Goal: Task Accomplishment & Management: Manage account settings

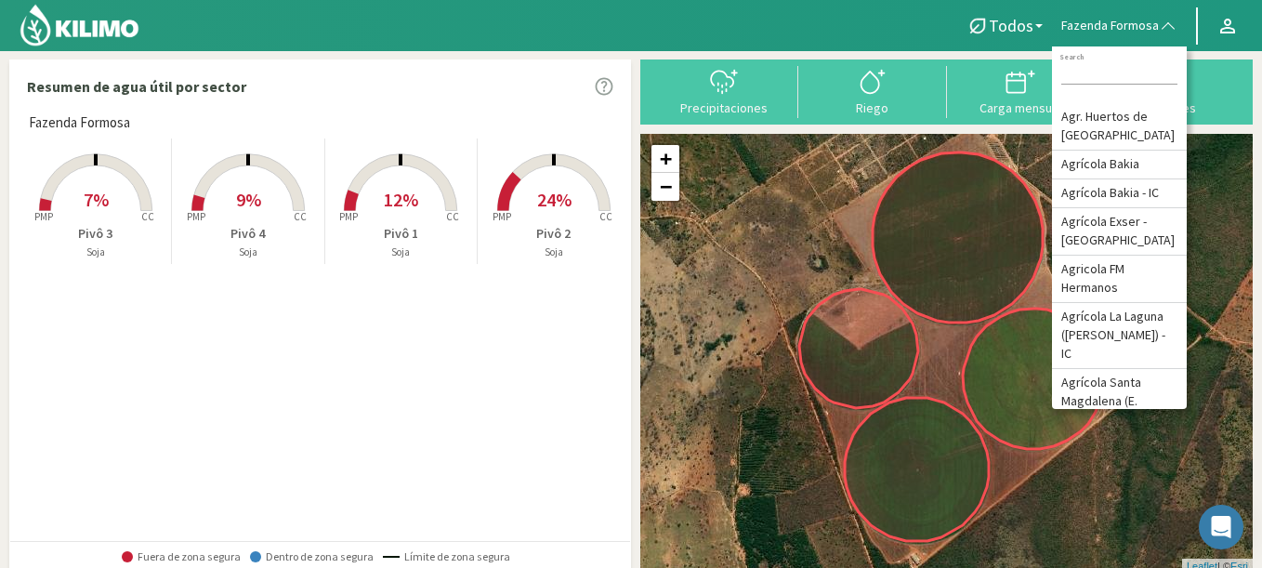
type input "l"
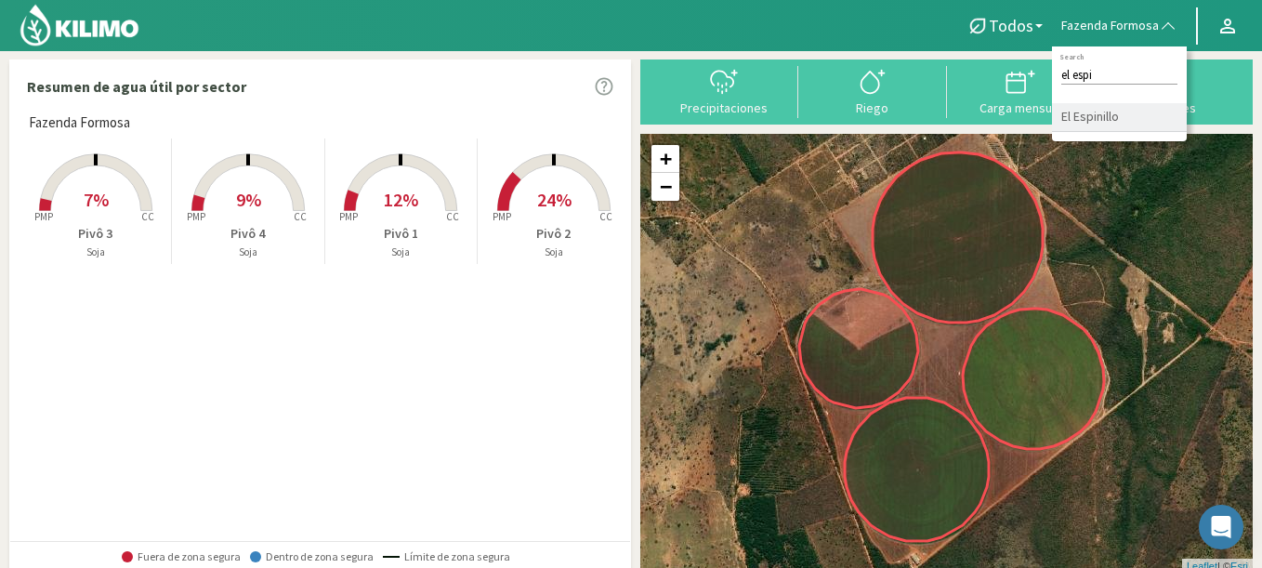
type input "el espi"
click at [1106, 122] on li "El Espinillo" at bounding box center [1119, 117] width 135 height 29
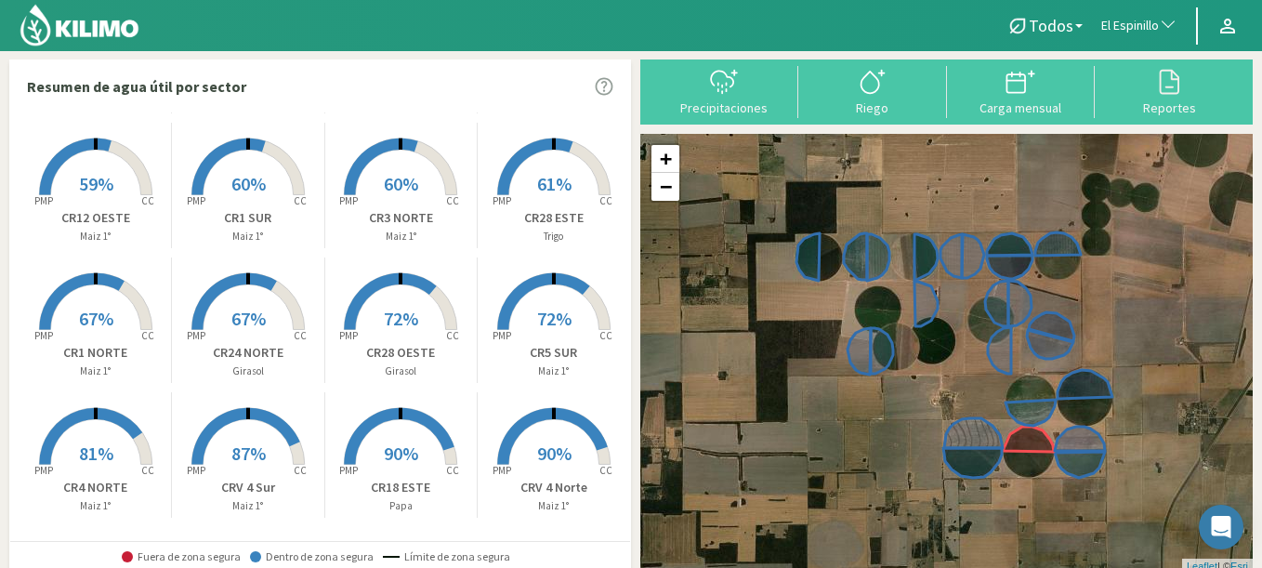
click at [1136, 4] on nav "Todos Todos Girasol Maiz 1° Papa Trigo El Espinillo Todos El Espinillo" at bounding box center [631, 25] width 1262 height 51
click at [1135, 18] on span "El Espinillo" at bounding box center [1131, 26] width 58 height 19
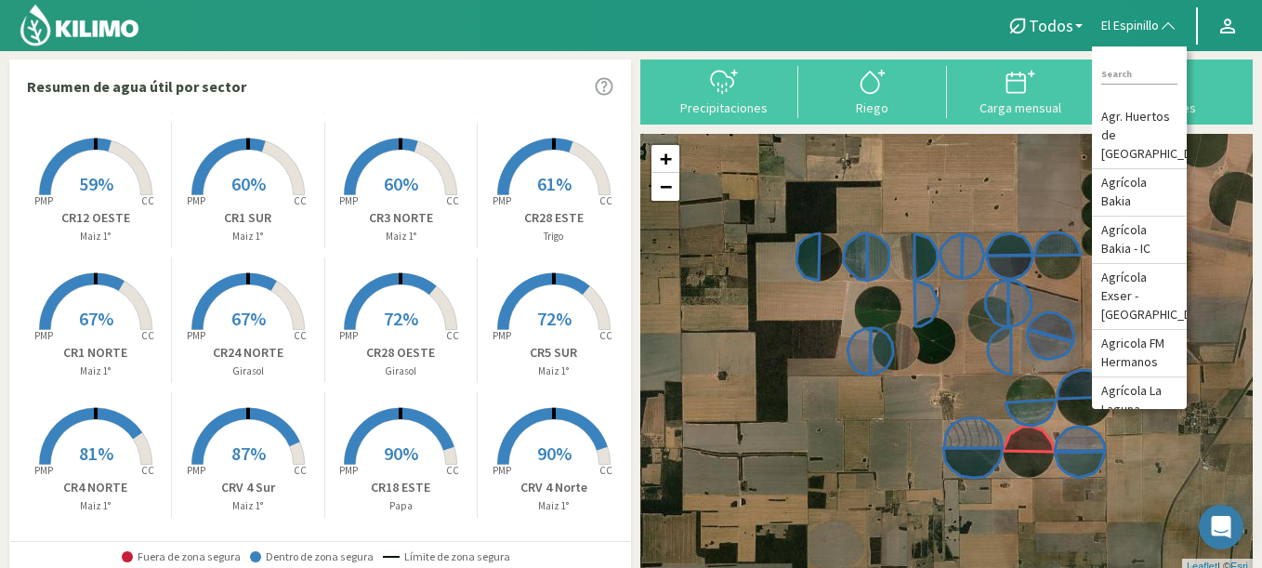
click at [603, 42] on div at bounding box center [492, 25] width 984 height 51
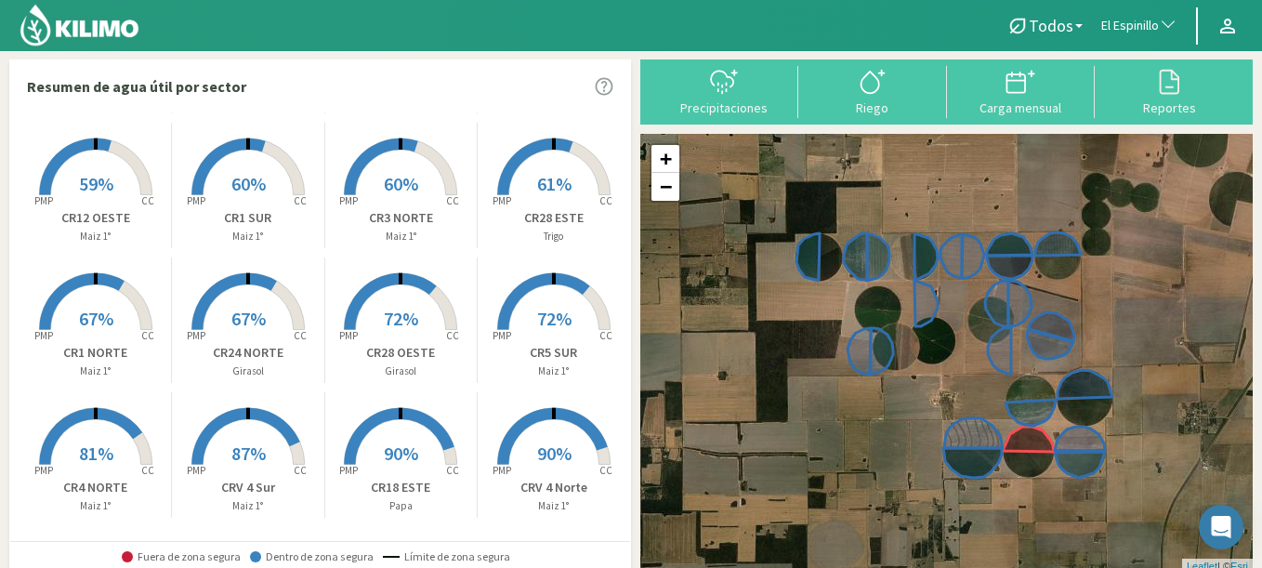
click at [245, 192] on span "60%" at bounding box center [248, 183] width 34 height 23
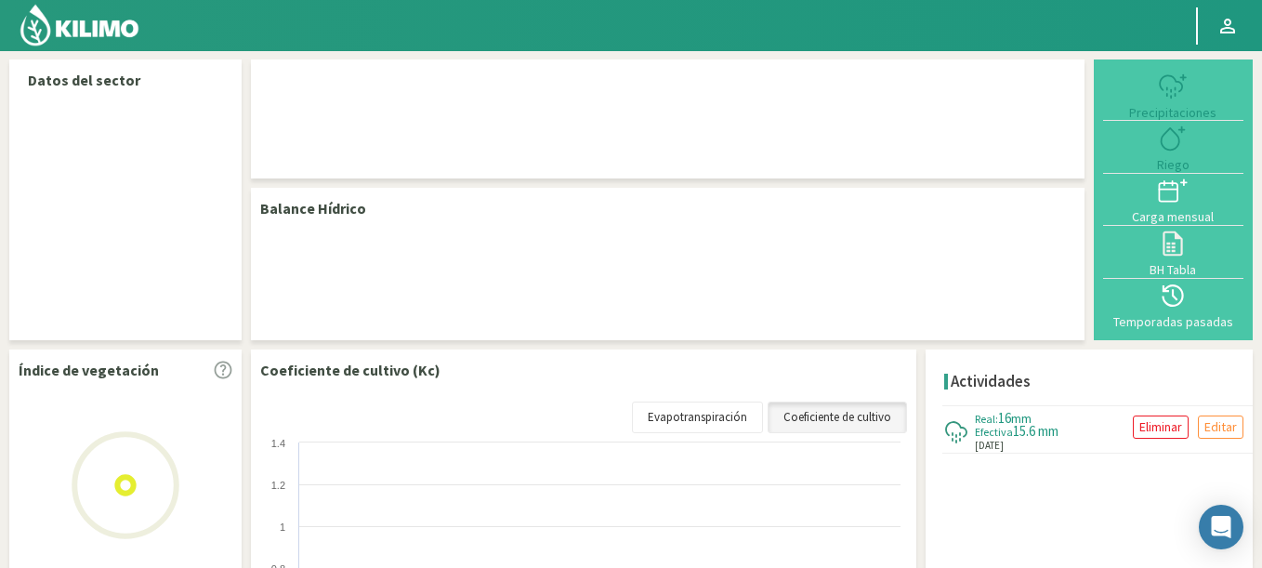
select select "83: Object"
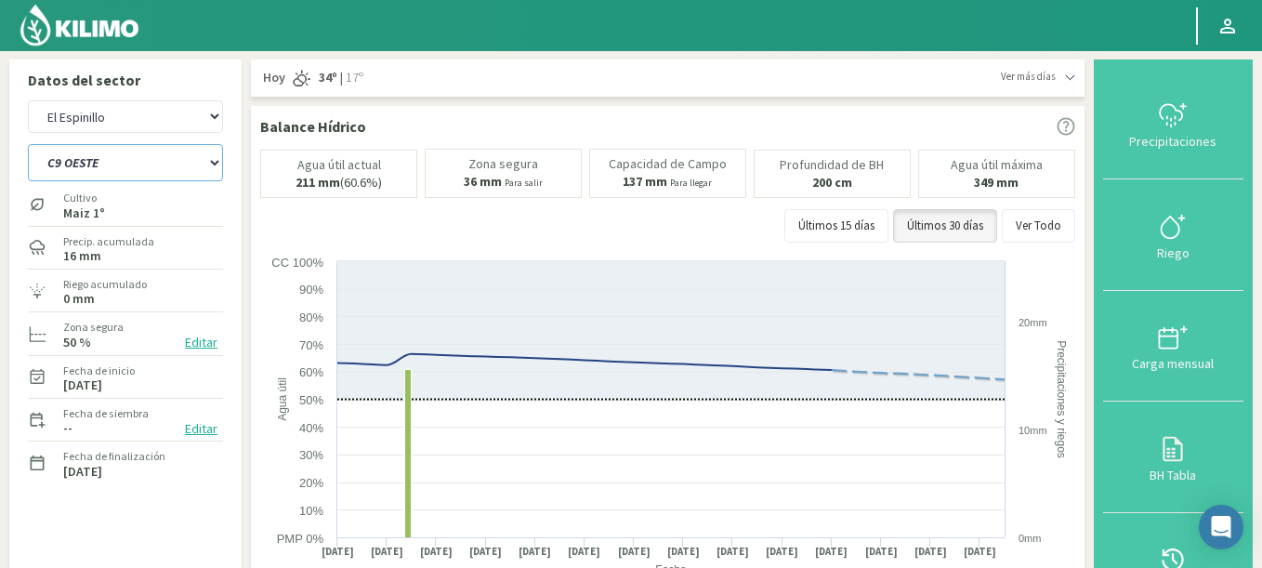
click at [28, 144] on select "C9 OESTE CR12 ESTE CR12 OESTE CR18 ESTE CR18 OESTE CR1 NORTE CR1 SUR CR20 ESTE …" at bounding box center [125, 162] width 195 height 37
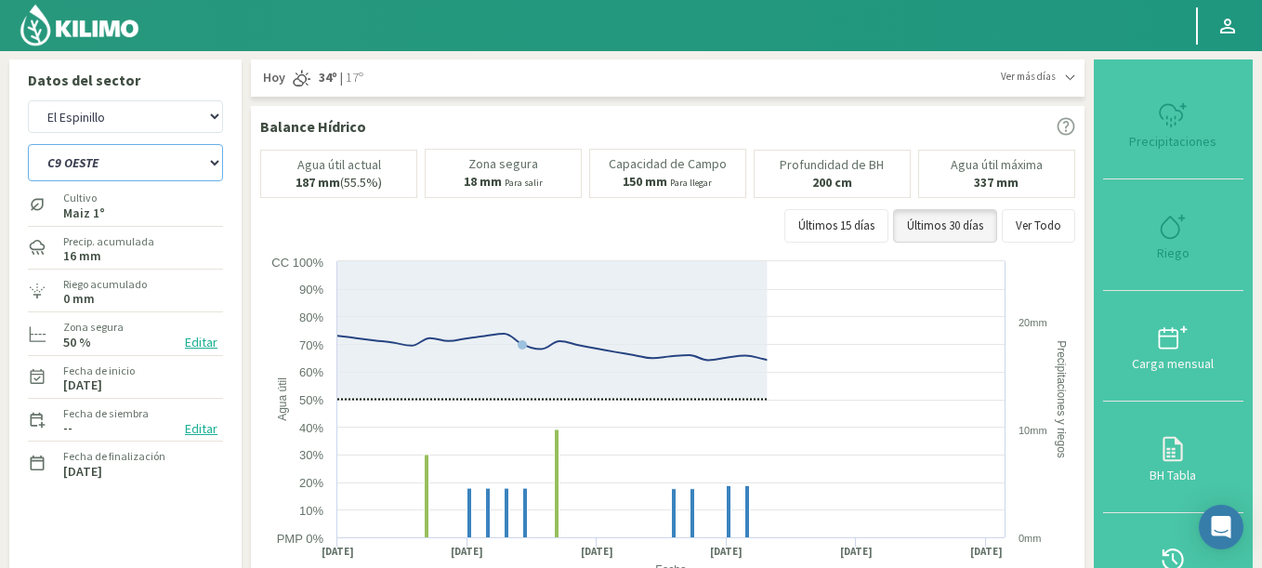
select select "6: Object"
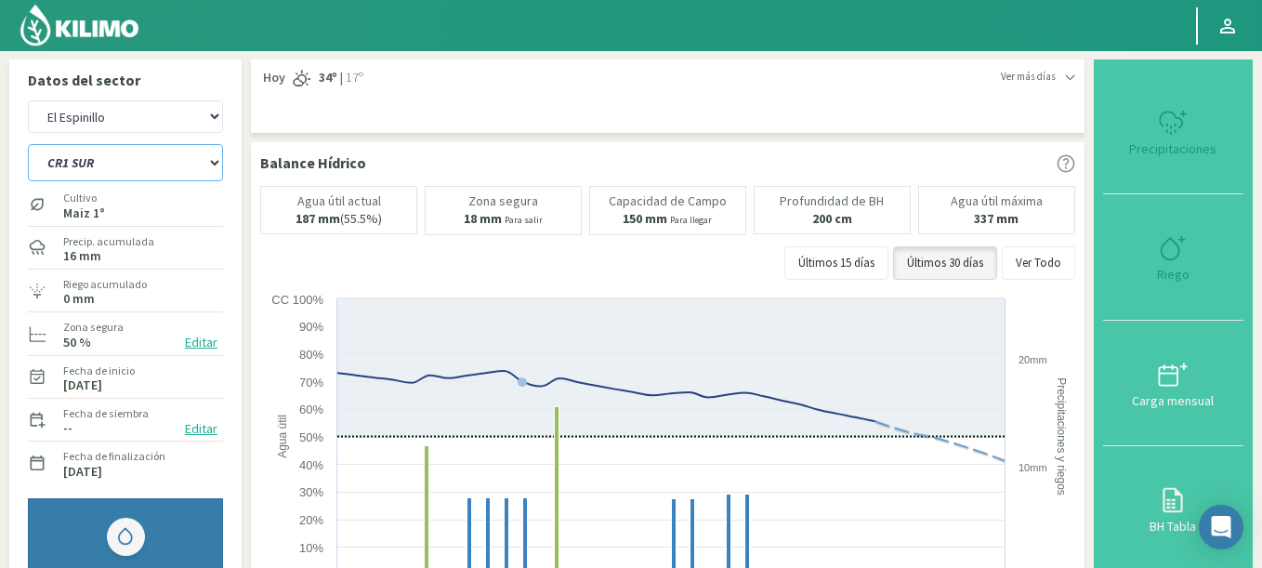
select select "383: Object"
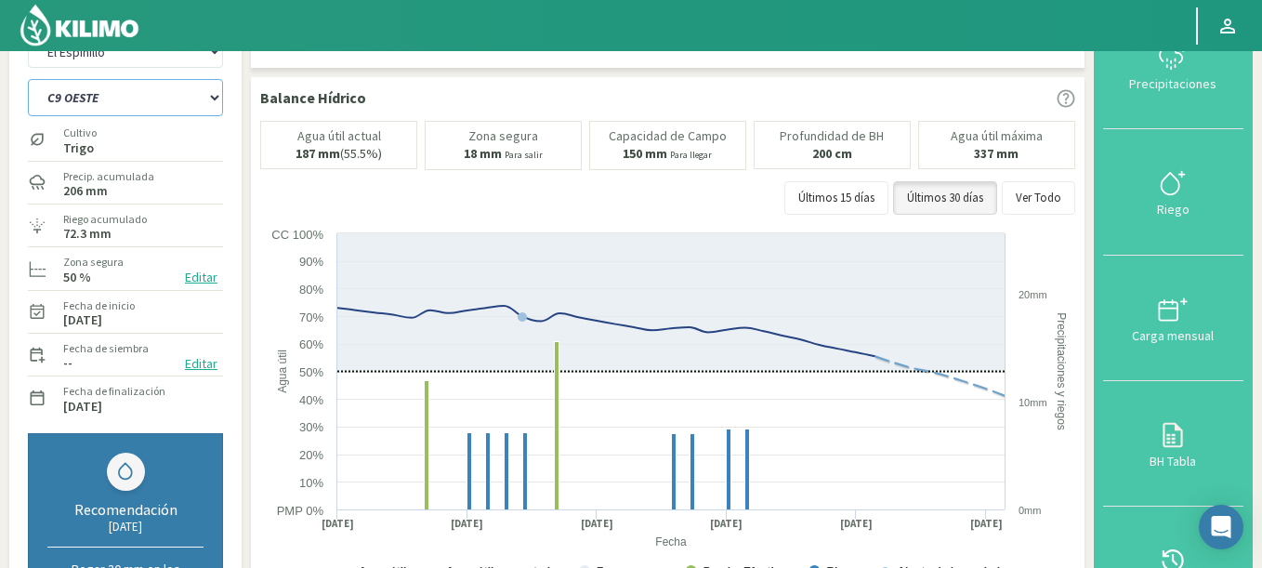
scroll to position [60, 0]
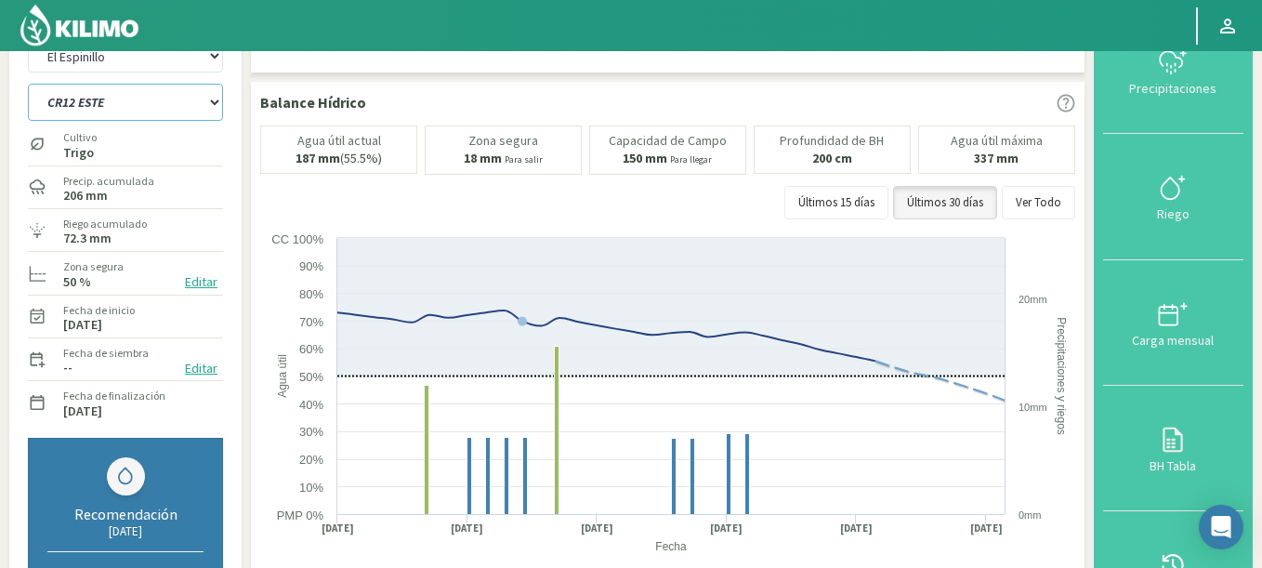
click at [28, 84] on select "C9 OESTE CR12 ESTE CR12 OESTE CR18 ESTE CR18 OESTE CR1 NORTE CR1 SUR CR20 ESTE …" at bounding box center [125, 102] width 195 height 37
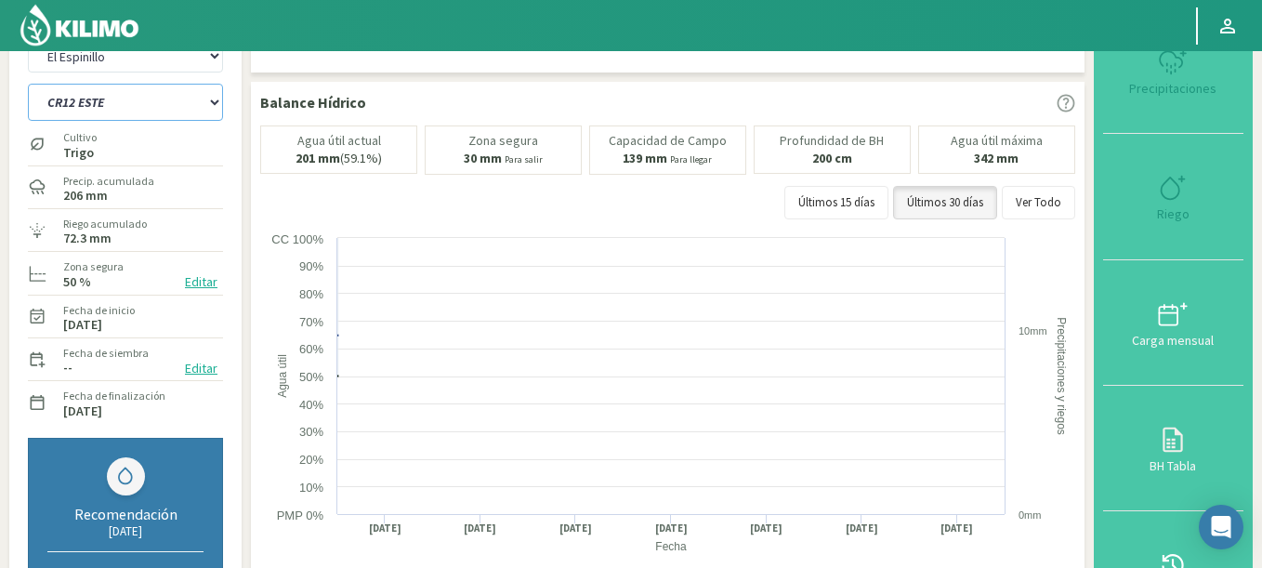
select select "24: Object"
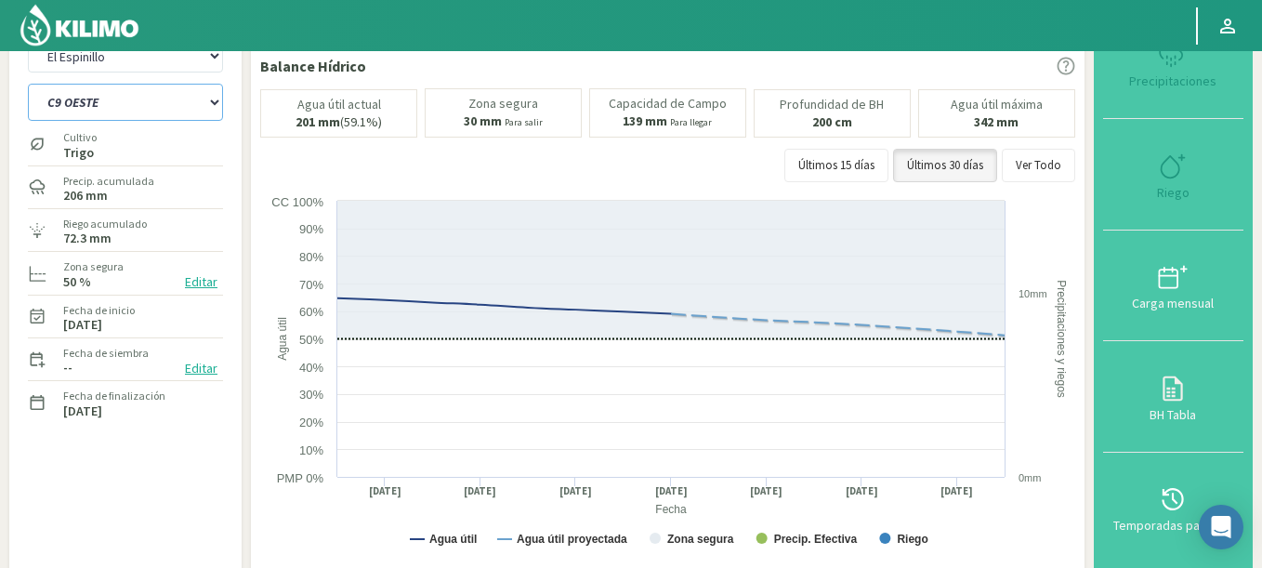
select select "683: Object"
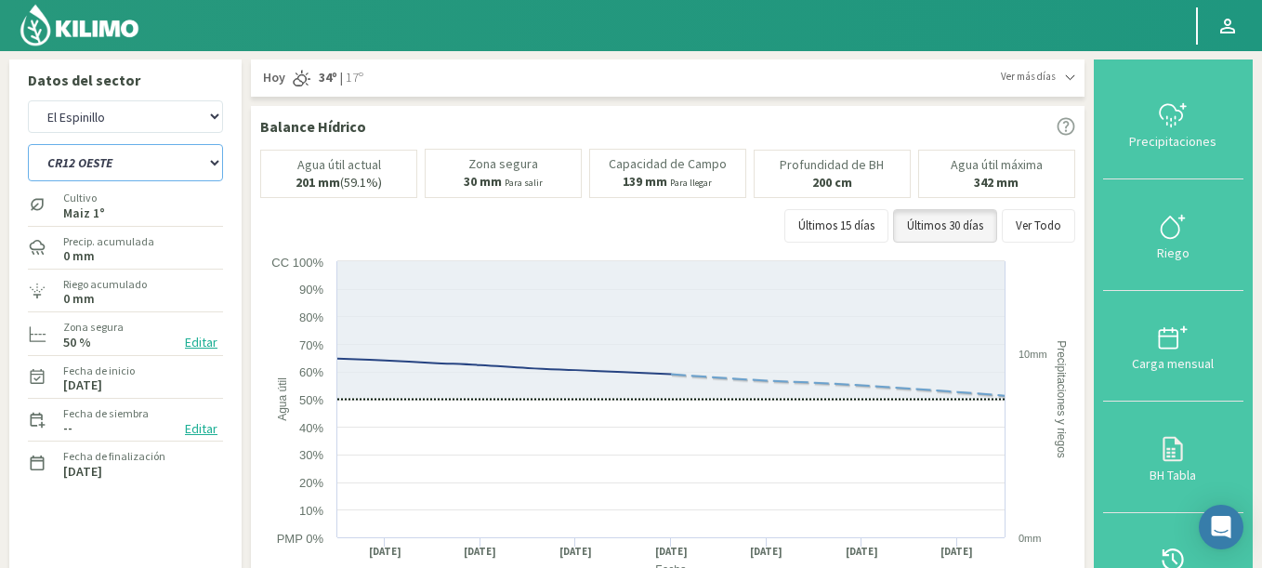
click at [28, 144] on select "C9 OESTE CR12 ESTE CR12 OESTE CR18 ESTE CR18 OESTE CR1 NORTE CR1 SUR CR20 ESTE …" at bounding box center [125, 162] width 195 height 37
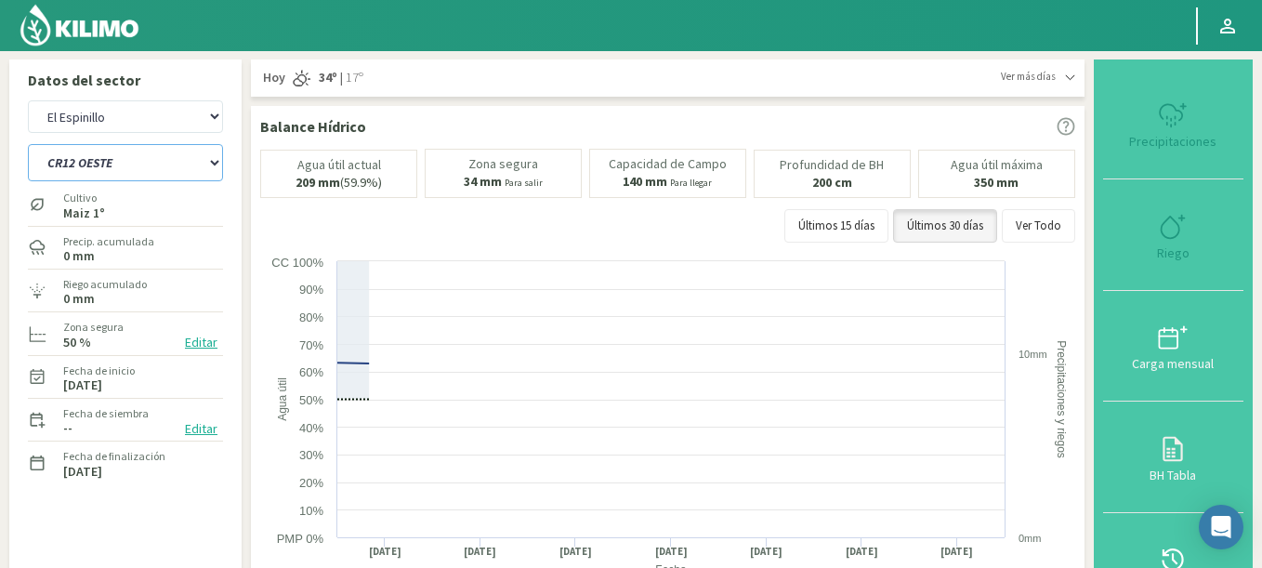
select select "49: Object"
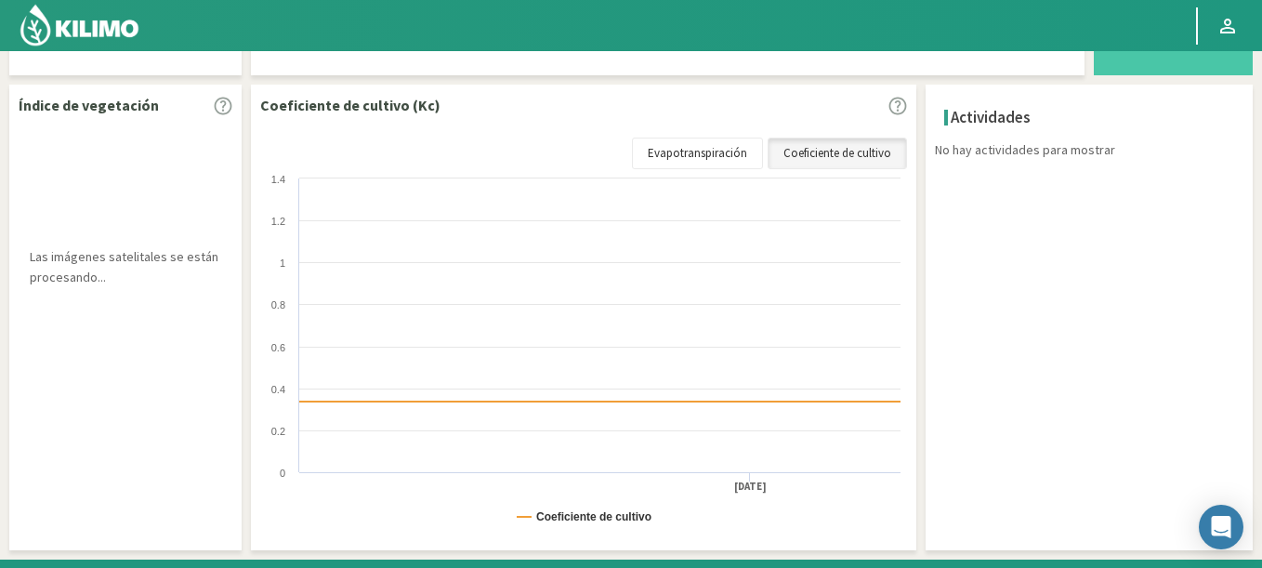
select select "983: Object"
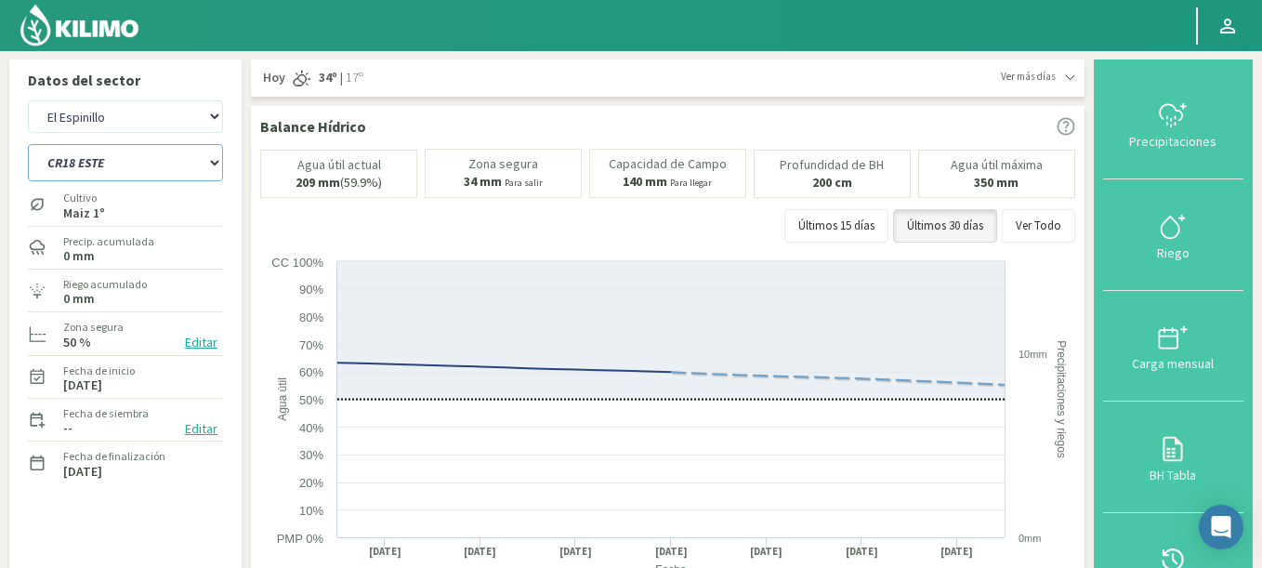
click at [28, 144] on select "C9 OESTE CR12 ESTE CR12 OESTE CR18 ESTE CR18 OESTE CR1 NORTE CR1 SUR CR20 ESTE …" at bounding box center [125, 162] width 195 height 37
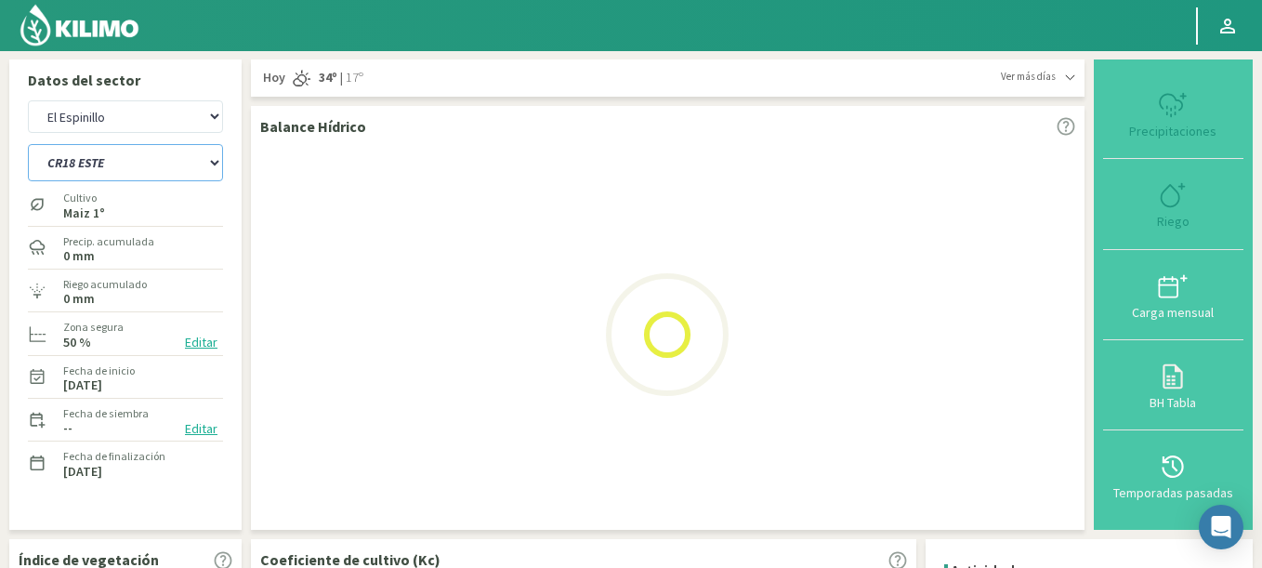
select select "74: Object"
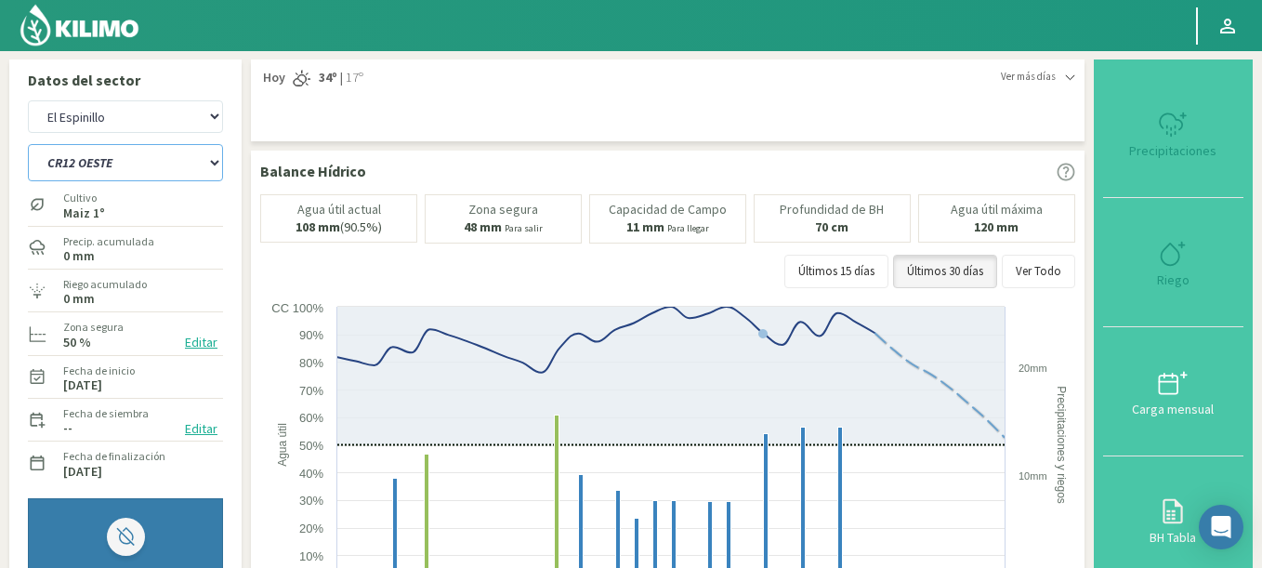
select select "1283: Object"
click at [1055, 282] on button "Ver Todo" at bounding box center [1038, 271] width 73 height 33
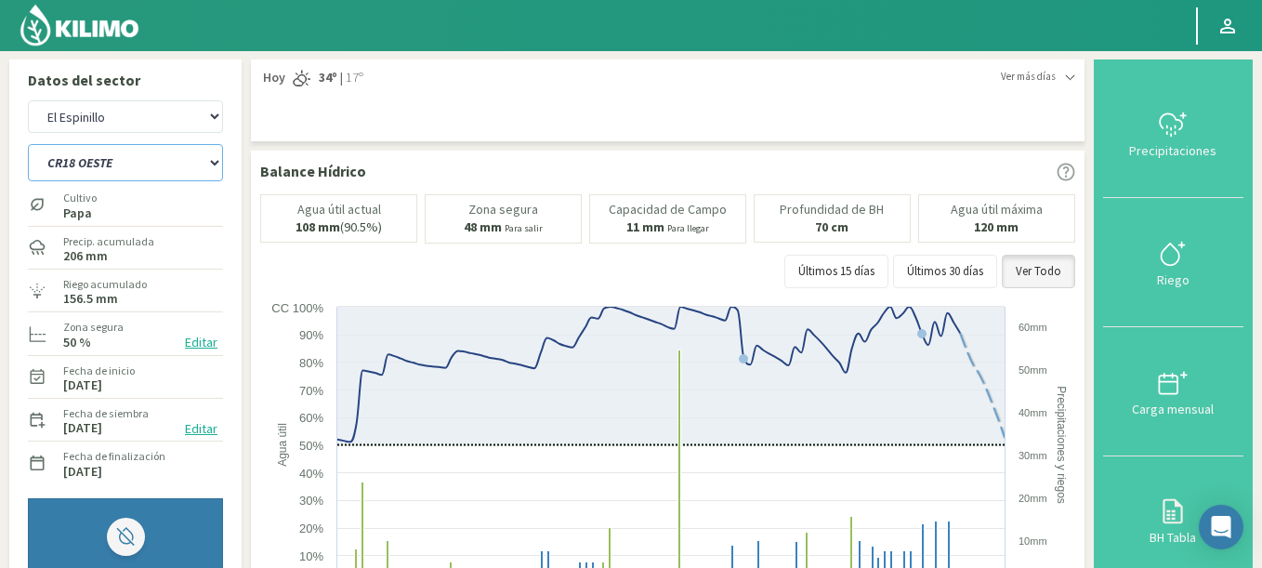
click at [28, 144] on select "C9 OESTE CR12 ESTE CR12 OESTE CR18 ESTE CR18 OESTE CR1 NORTE CR1 SUR CR20 ESTE …" at bounding box center [125, 162] width 195 height 37
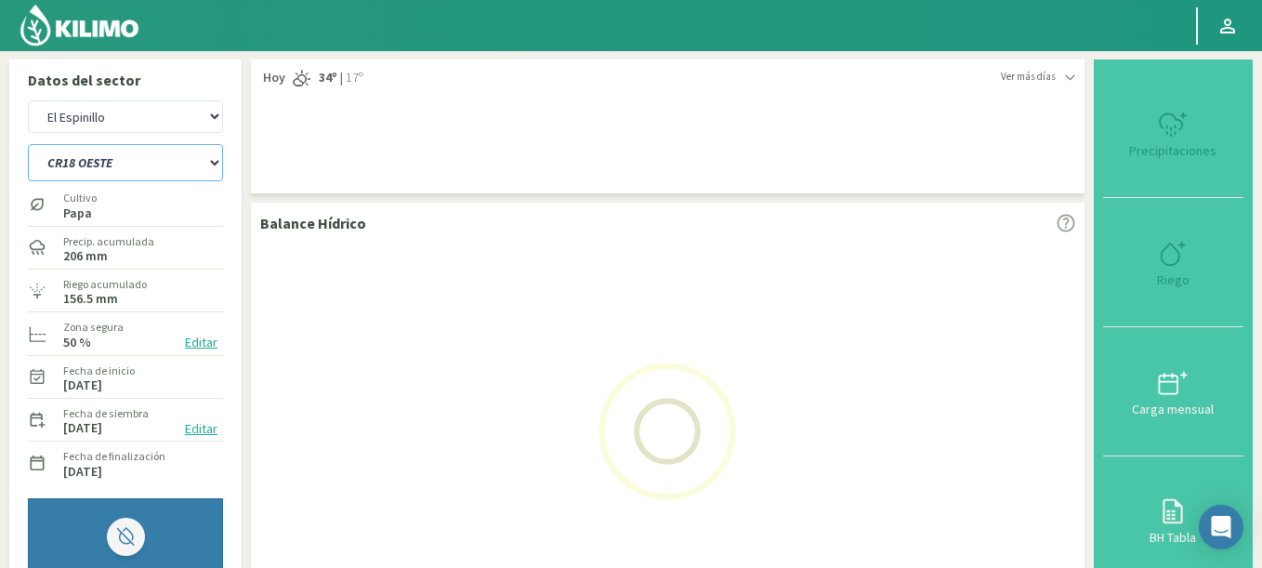
select select "99: Object"
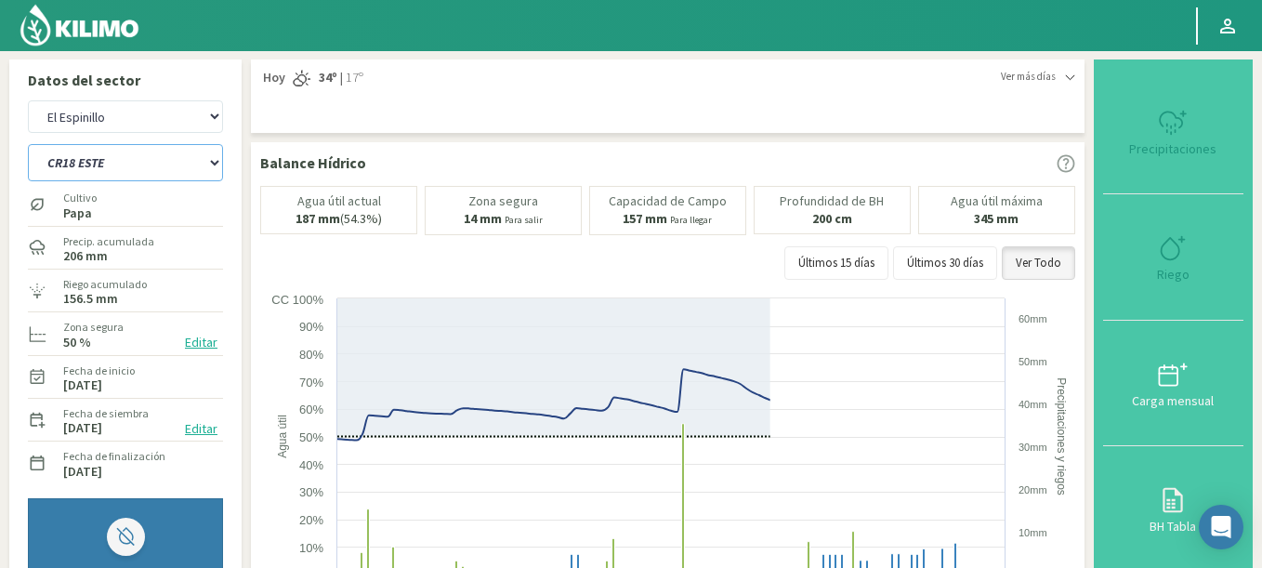
select select "1583: Object"
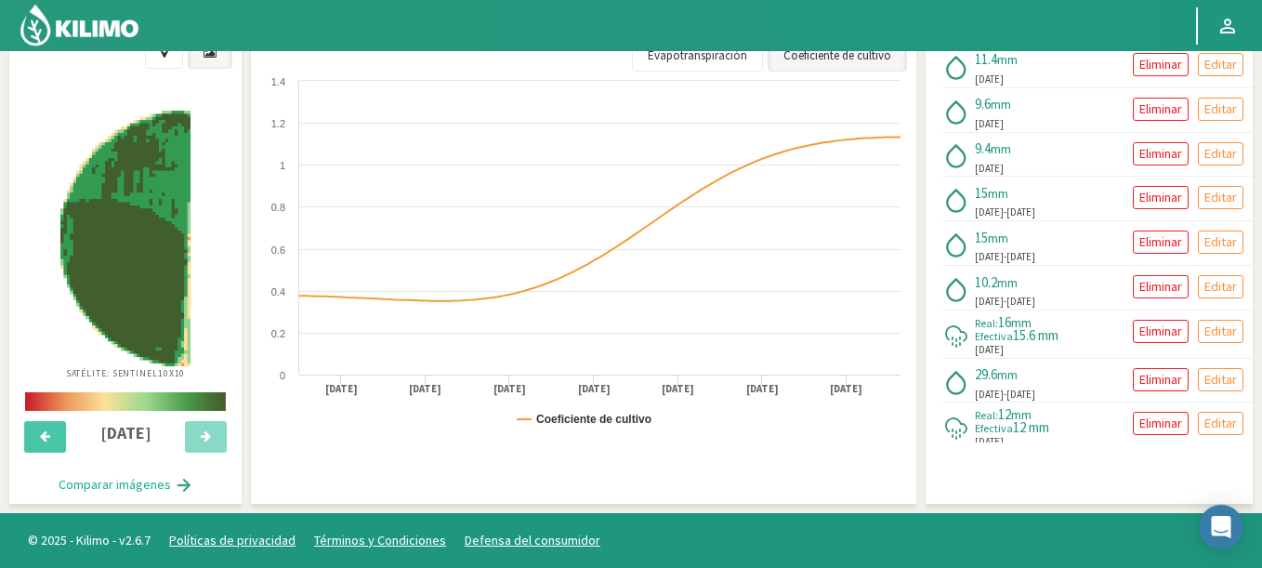
scroll to position [730, 0]
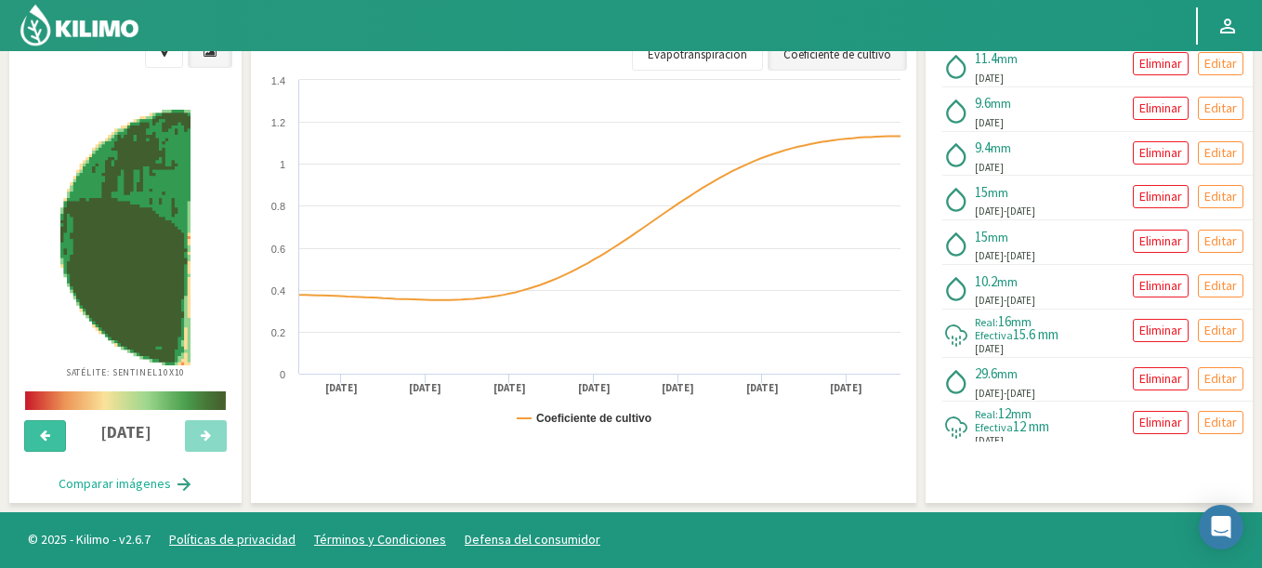
click at [44, 450] on button at bounding box center [45, 436] width 42 height 32
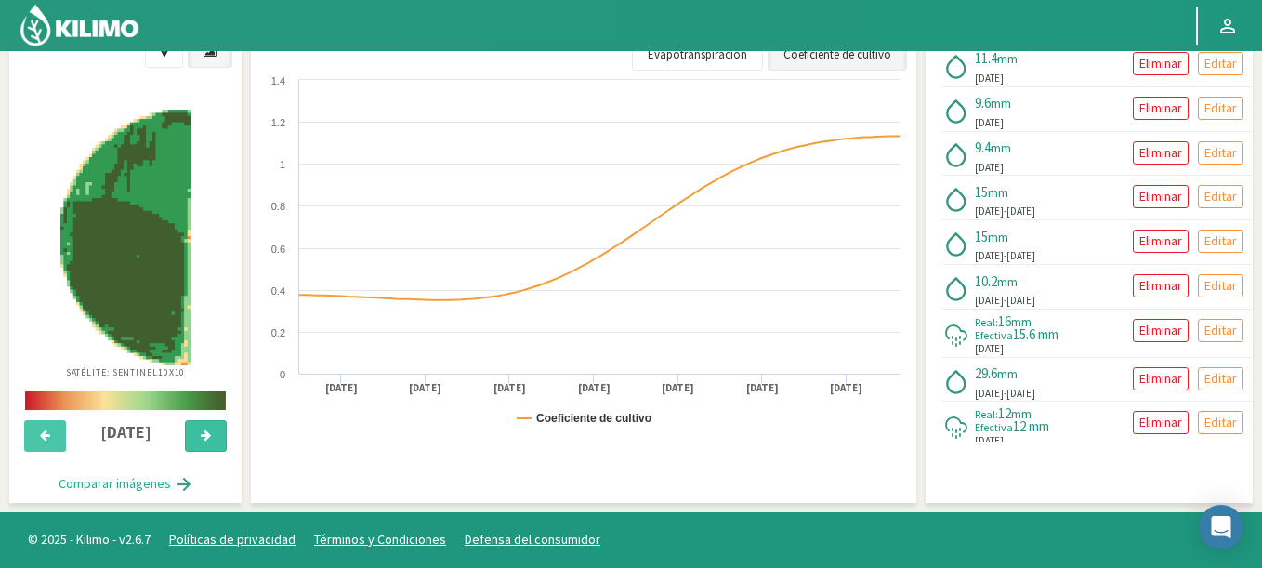
click at [207, 441] on icon at bounding box center [206, 435] width 10 height 12
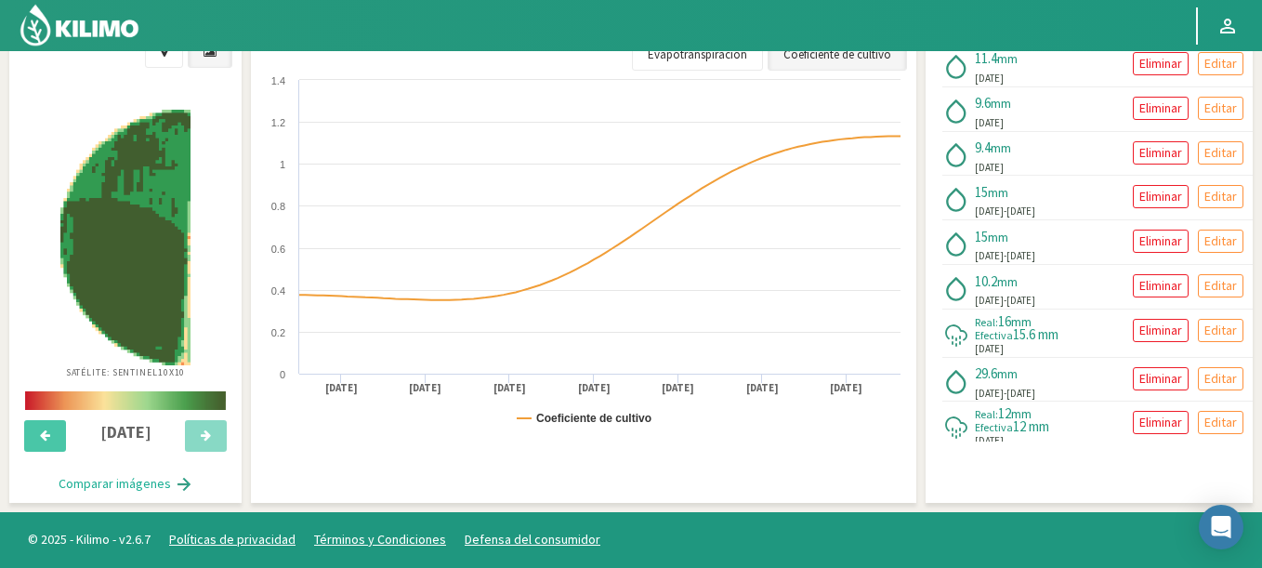
scroll to position [0, 0]
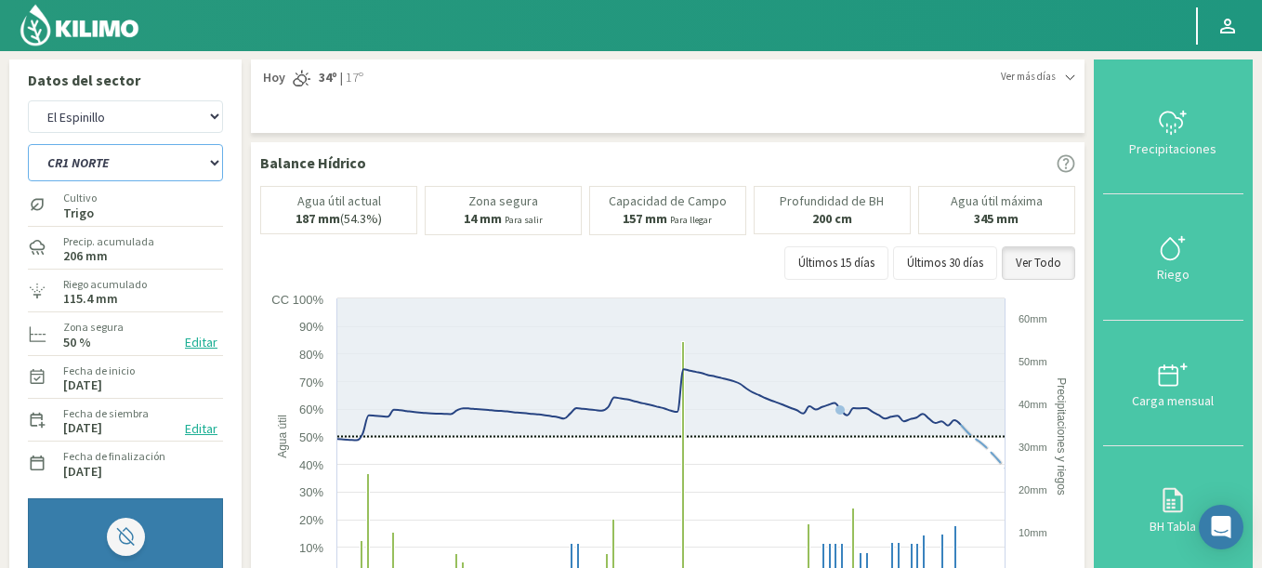
click at [28, 144] on select "C9 OESTE CR12 ESTE CR12 OESTE CR18 ESTE CR18 OESTE CR1 NORTE CR1 SUR CR20 ESTE …" at bounding box center [125, 162] width 195 height 37
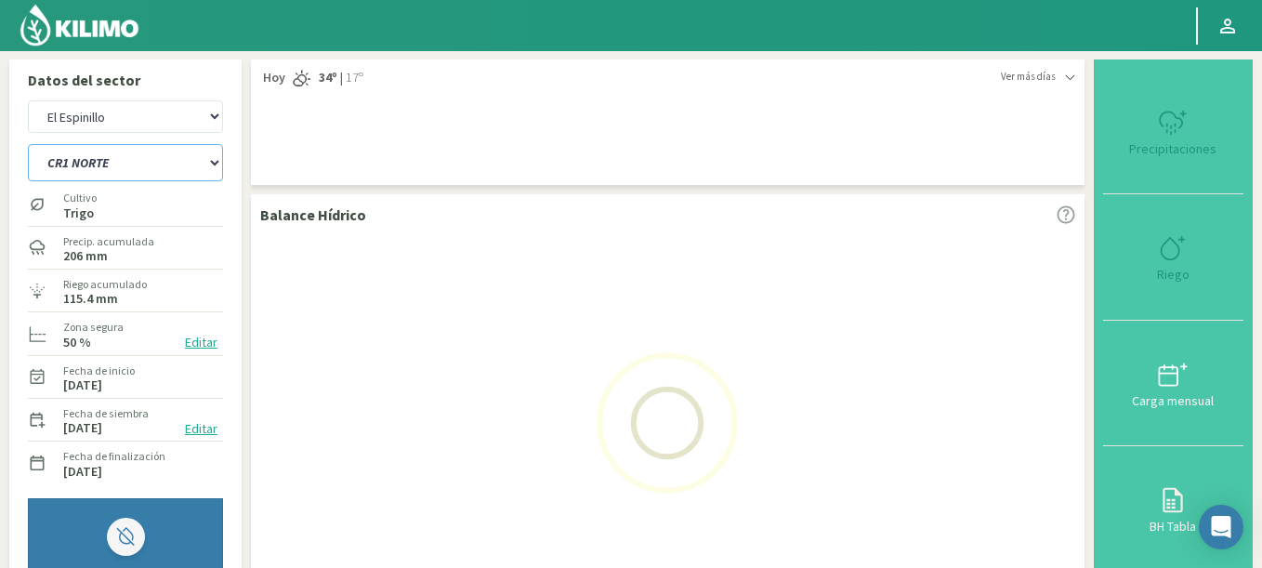
select select "124: Object"
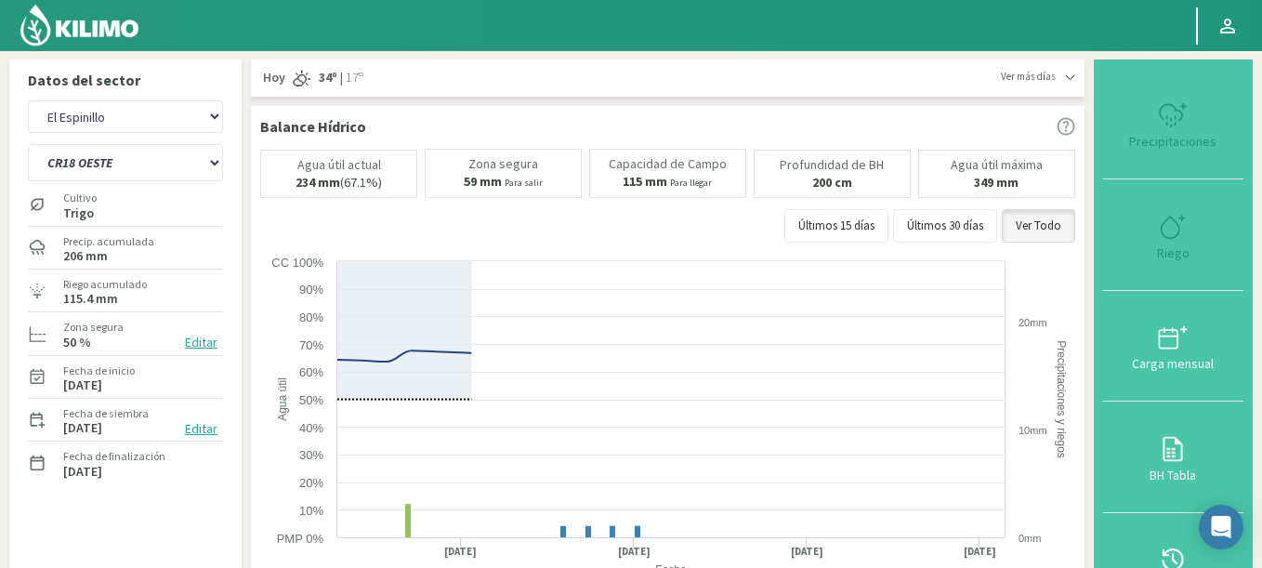
select select "1883: Object"
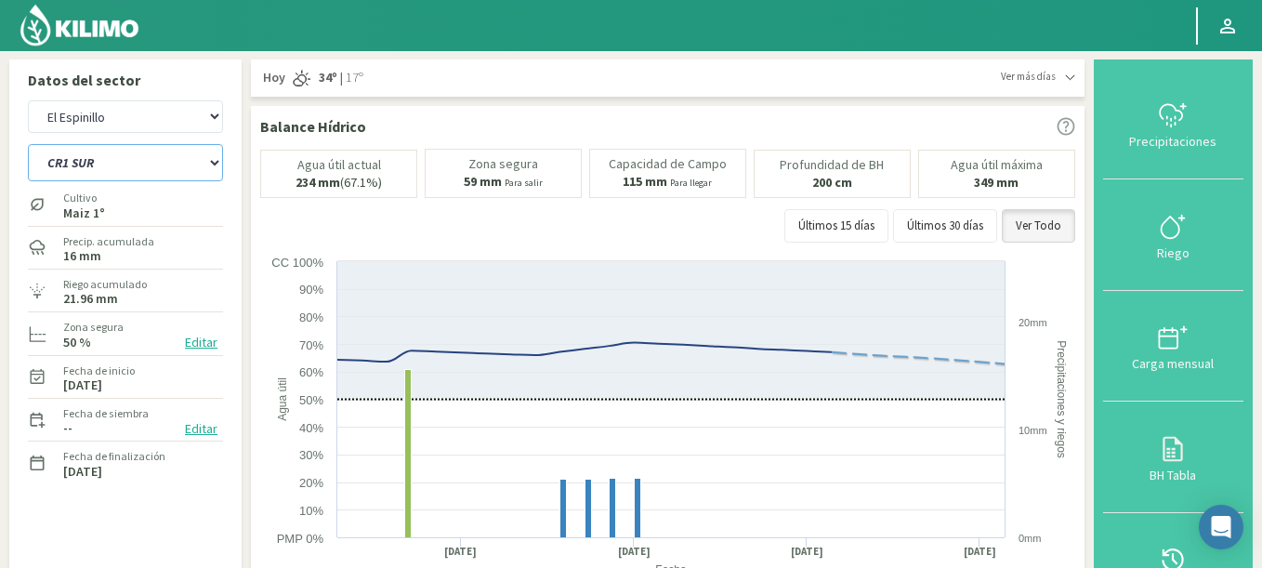
click at [28, 144] on select "C9 OESTE CR12 ESTE CR12 OESTE CR18 ESTE CR18 OESTE CR1 NORTE CR1 SUR CR20 ESTE …" at bounding box center [125, 162] width 195 height 37
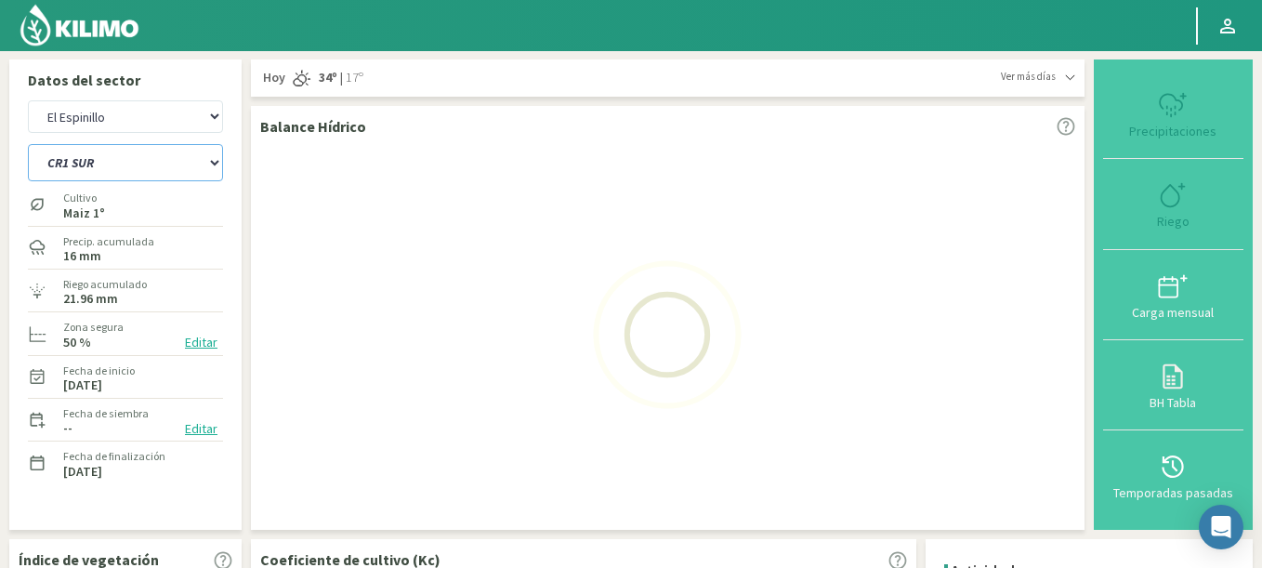
select select "149: Object"
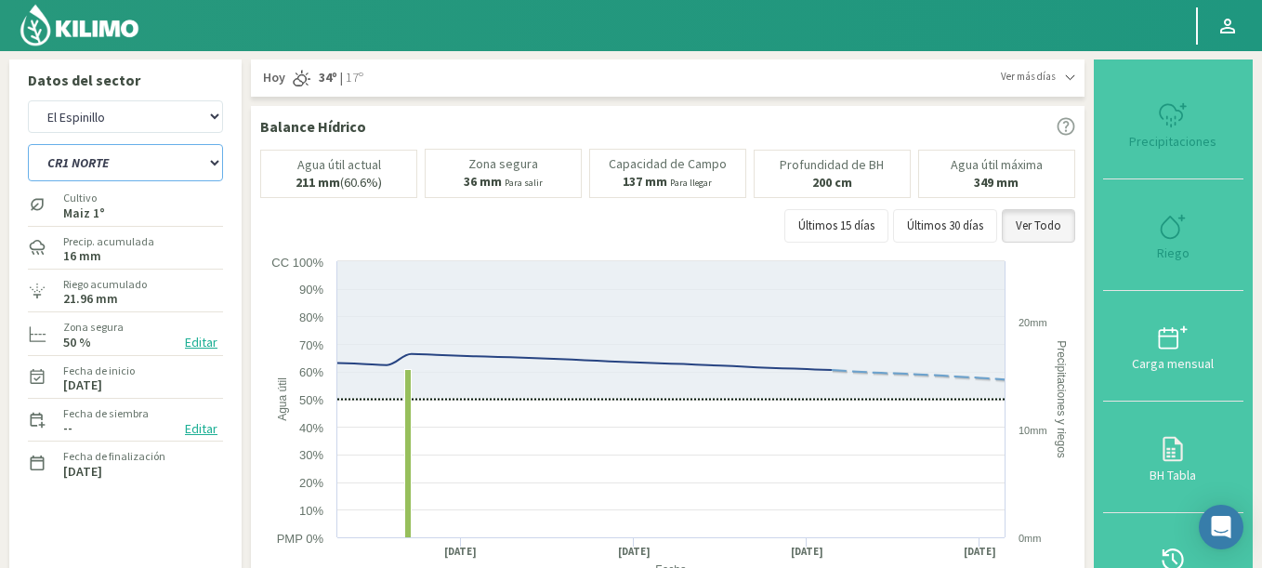
select select "2183: Object"
click at [28, 144] on select "C9 OESTE CR12 ESTE CR12 OESTE CR18 ESTE CR18 OESTE CR1 NORTE CR1 SUR CR20 ESTE …" at bounding box center [125, 162] width 195 height 37
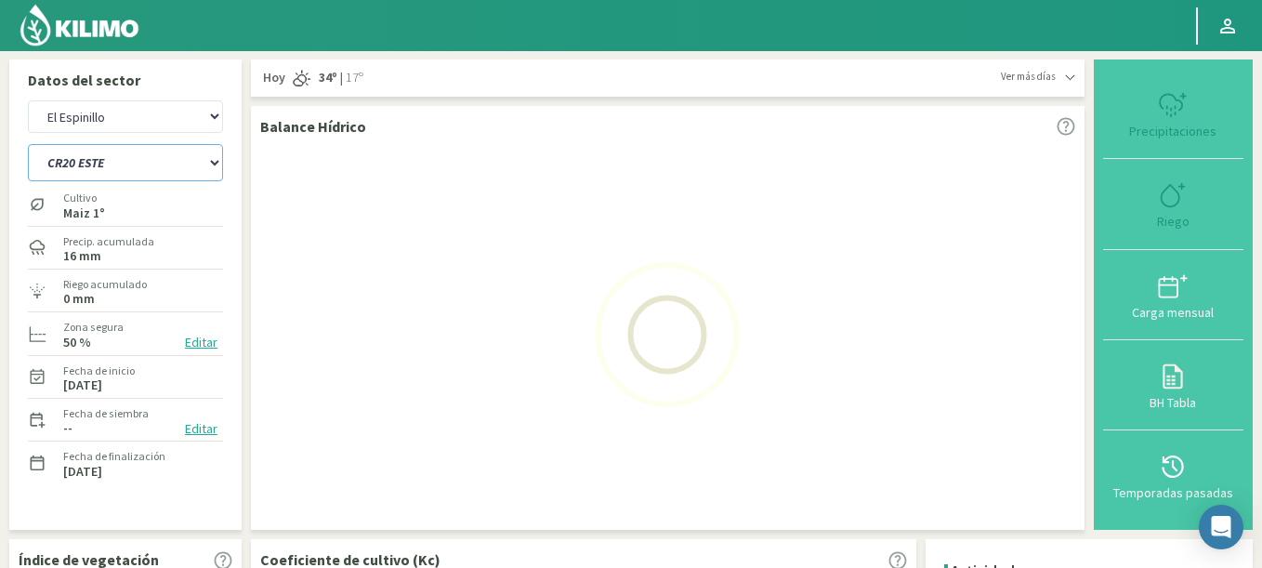
select select "174: Object"
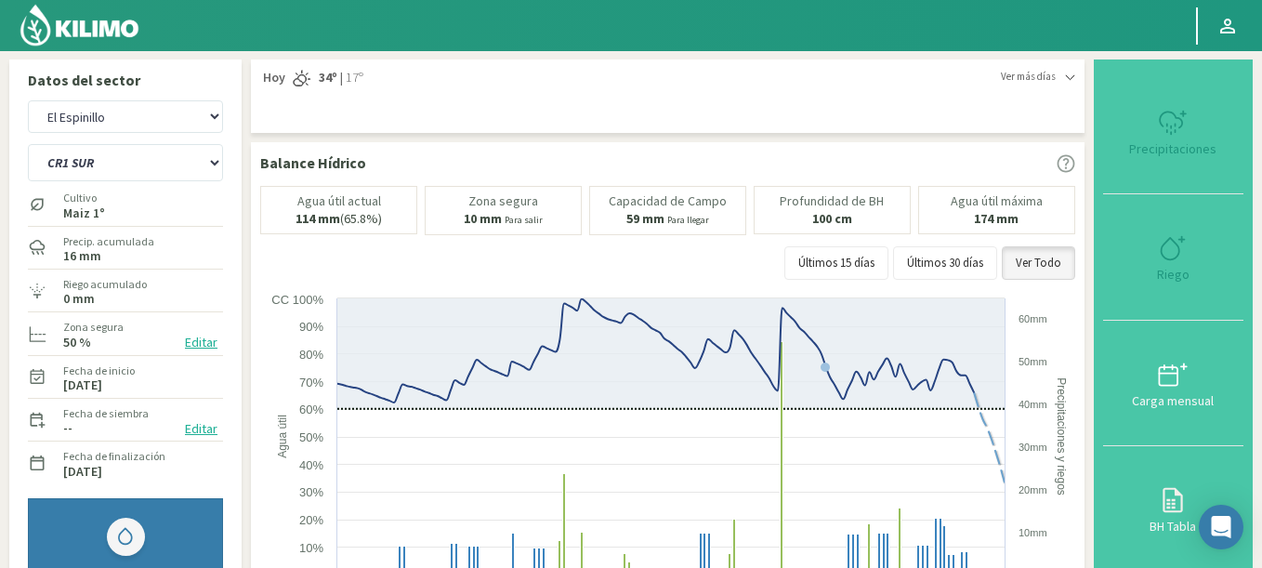
select select "2483: Object"
click at [28, 144] on select "C9 OESTE CR12 ESTE CR12 OESTE CR18 ESTE CR18 OESTE CR1 NORTE CR1 SUR CR20 ESTE …" at bounding box center [125, 162] width 195 height 37
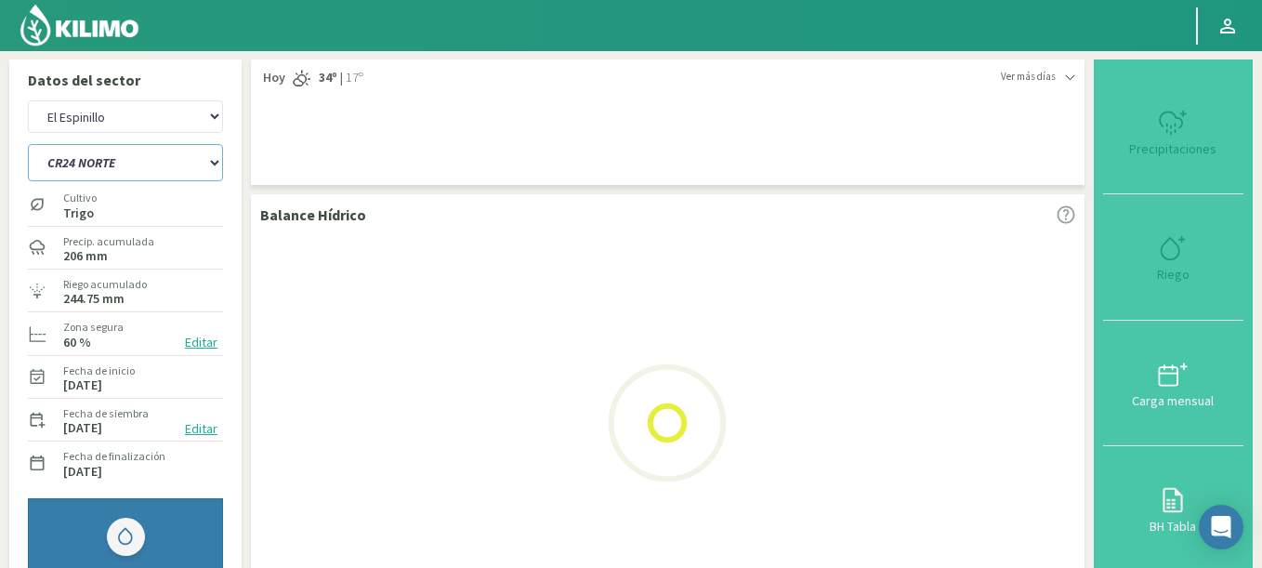
select select "199: Object"
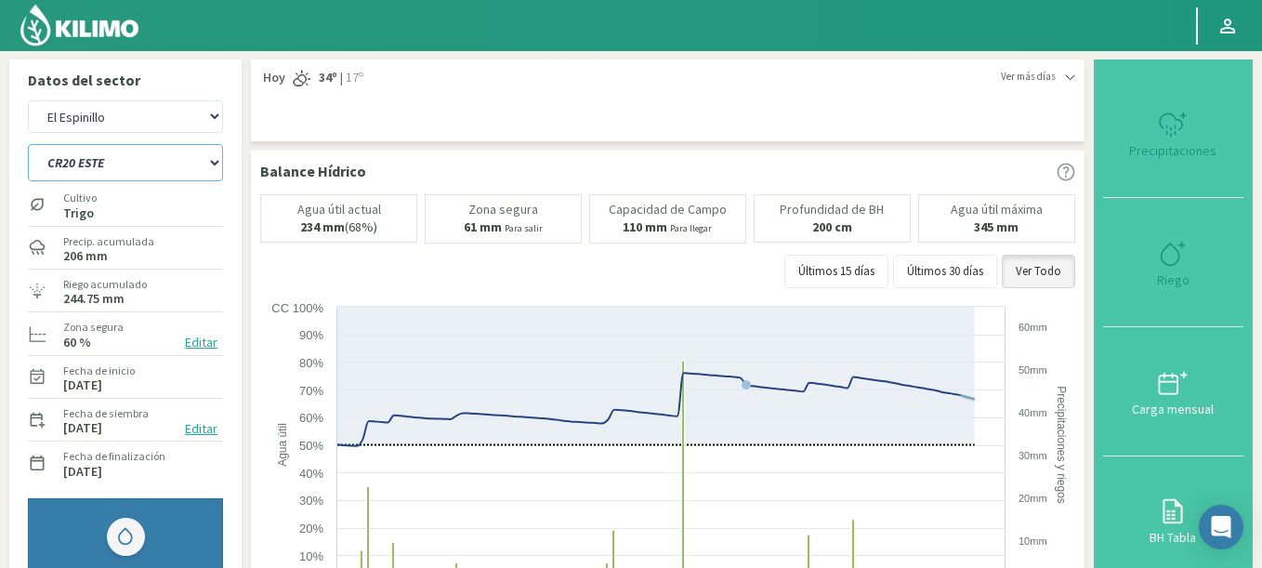
select select "2783: Object"
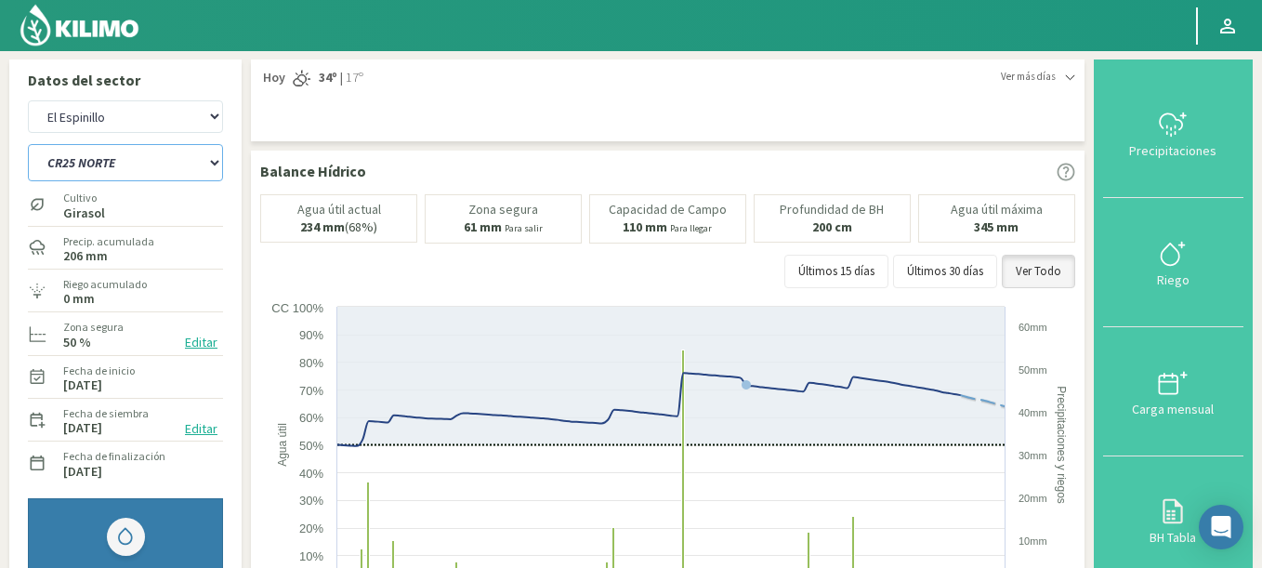
click at [28, 144] on select "C9 OESTE CR12 ESTE CR12 OESTE CR18 ESTE CR18 OESTE CR1 NORTE CR1 SUR CR20 ESTE …" at bounding box center [125, 162] width 195 height 37
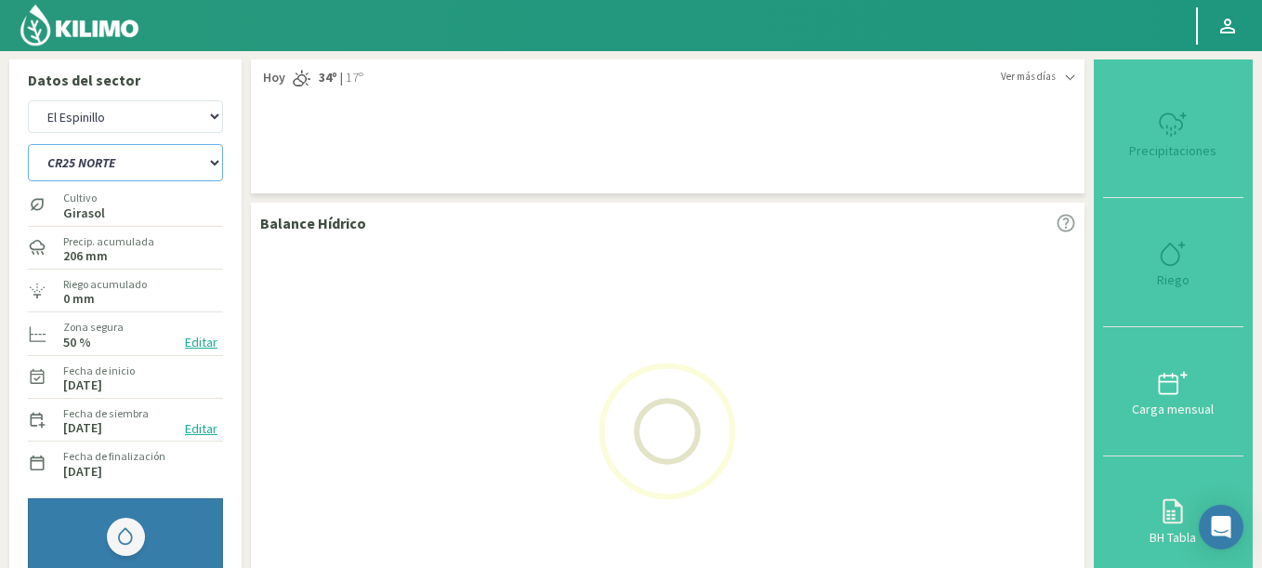
select select "224: Object"
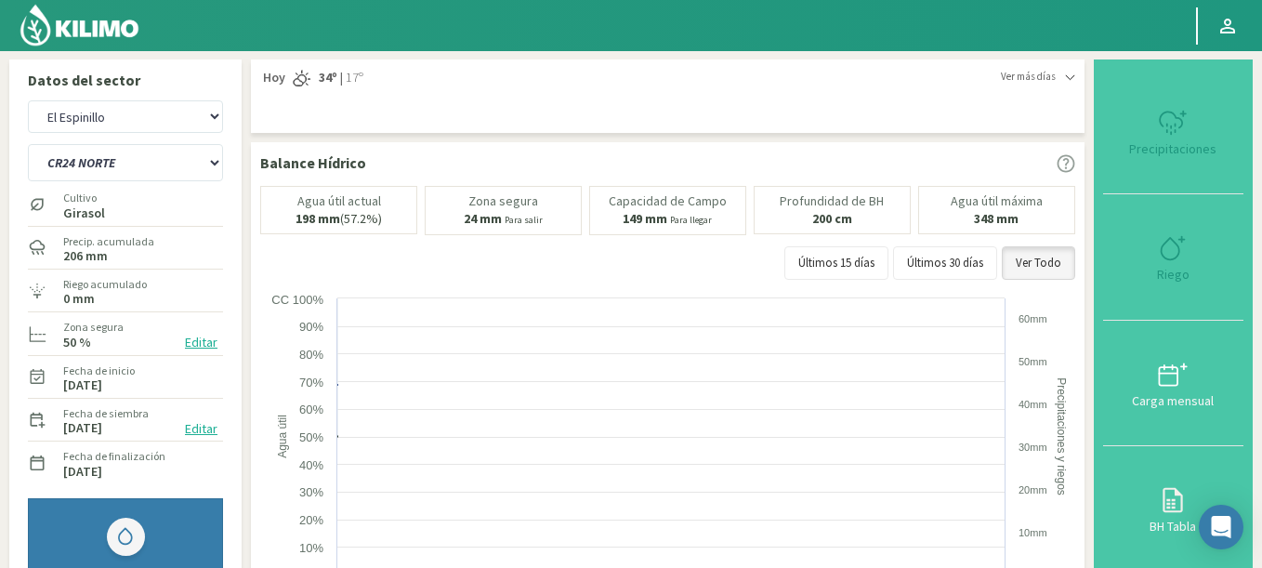
select select "3083: Object"
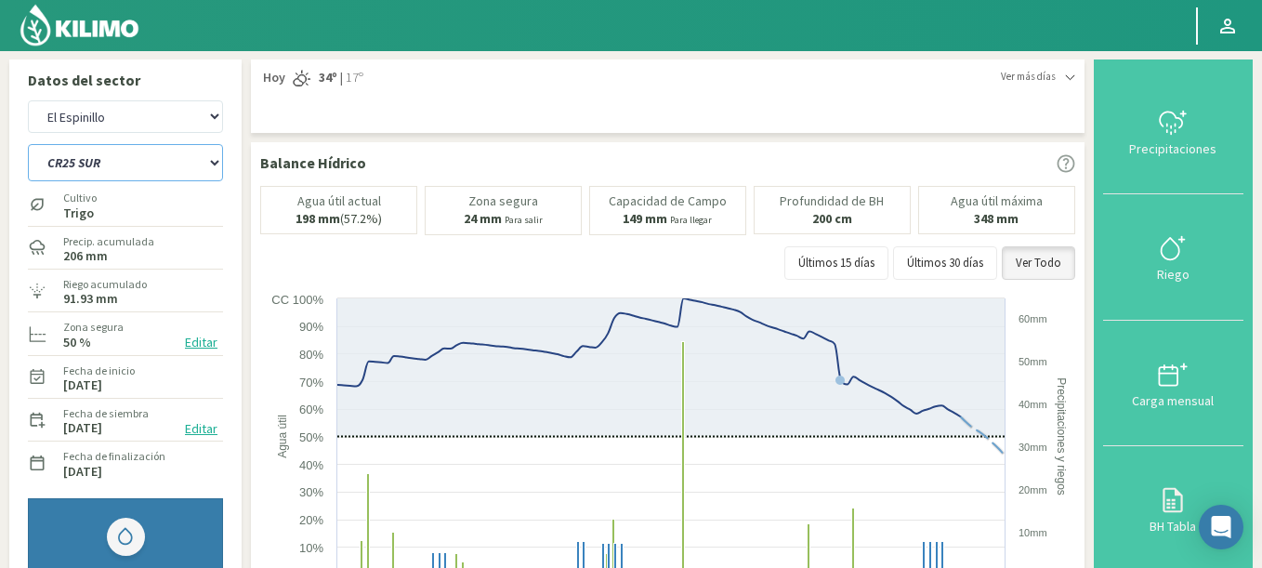
click at [28, 144] on select "C9 OESTE CR12 ESTE CR12 OESTE CR18 ESTE CR18 OESTE CR1 NORTE CR1 SUR CR20 ESTE …" at bounding box center [125, 162] width 195 height 37
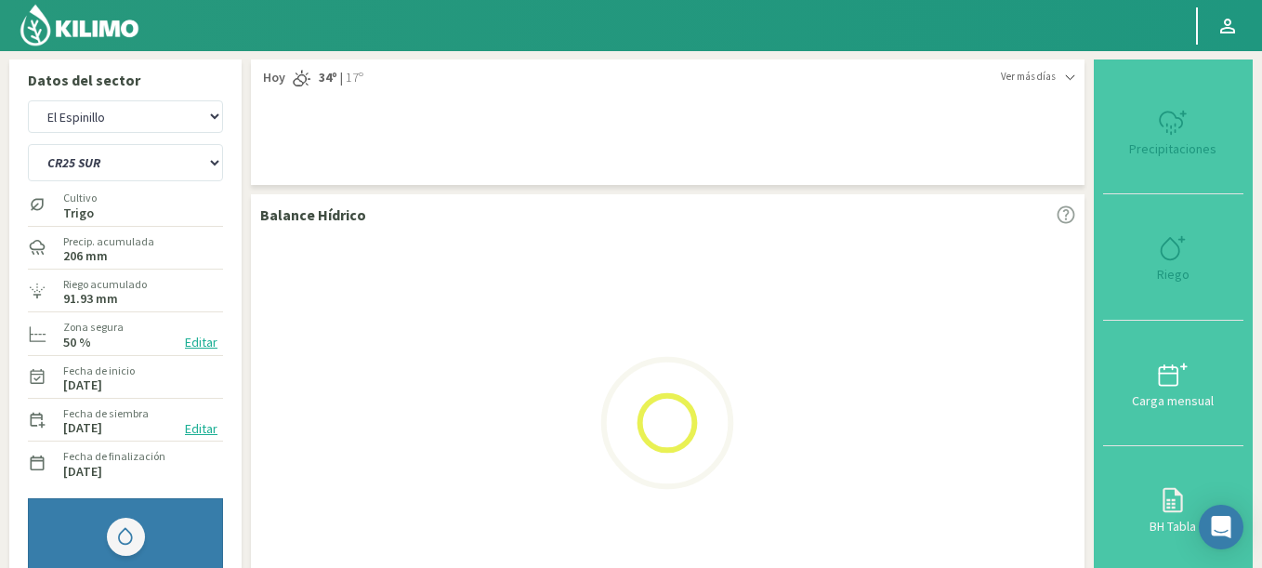
select select "249: Object"
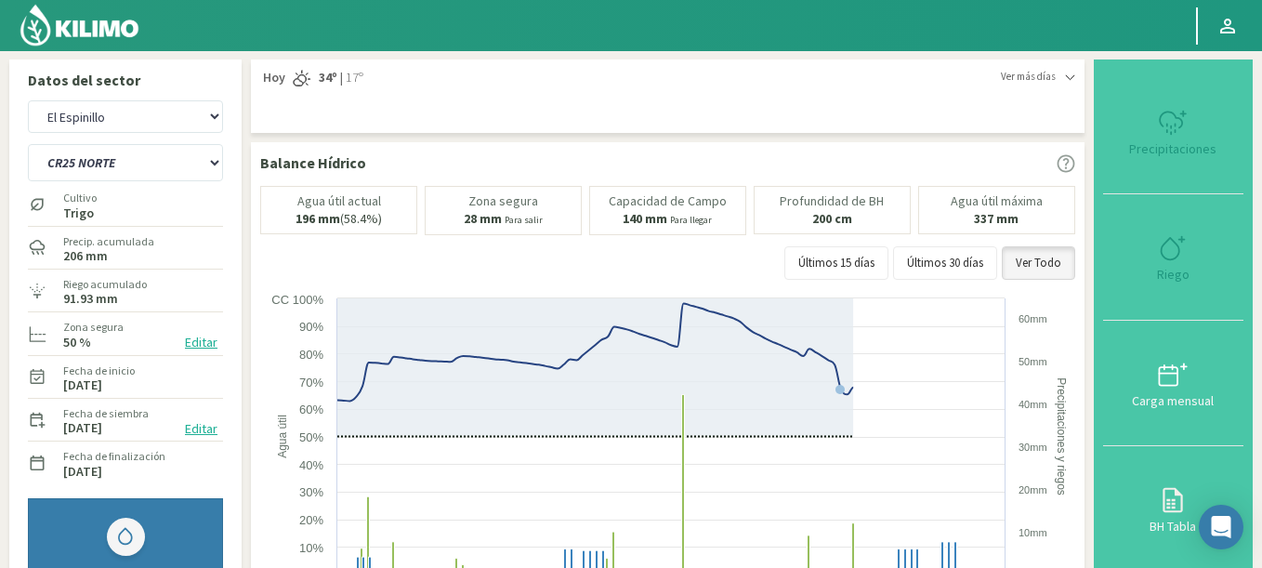
select select "3383: Object"
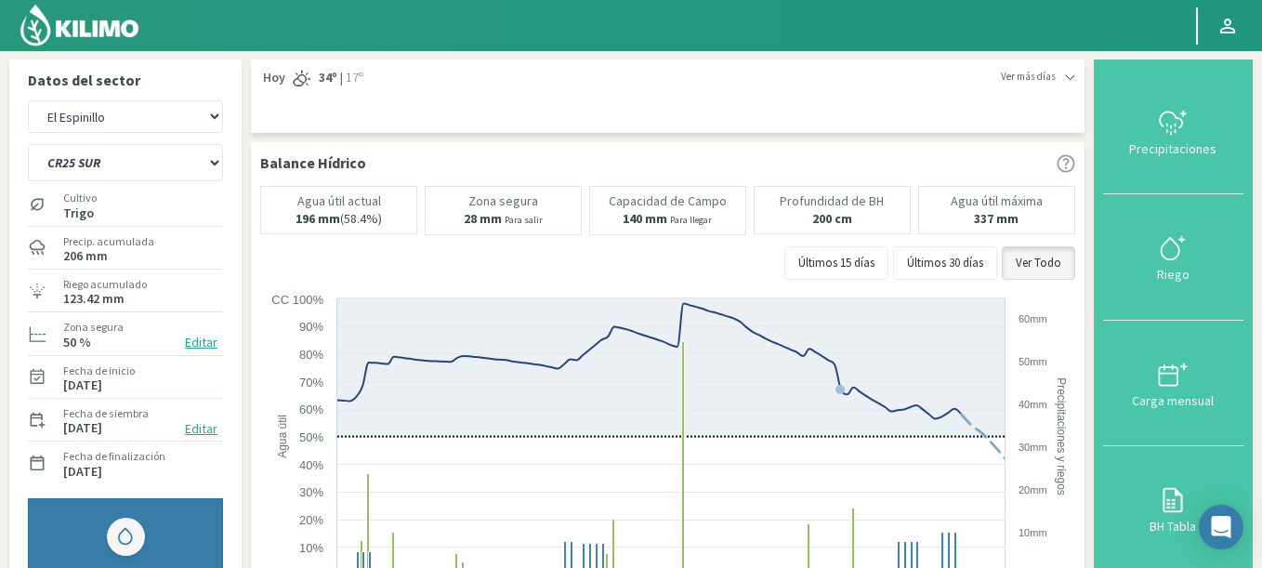
click at [112, 185] on div "Cultivo Trigo" at bounding box center [125, 204] width 195 height 40
click at [28, 144] on select "C9 OESTE CR12 ESTE CR12 OESTE CR18 ESTE CR18 OESTE CR1 NORTE CR1 SUR CR20 ESTE …" at bounding box center [125, 162] width 195 height 37
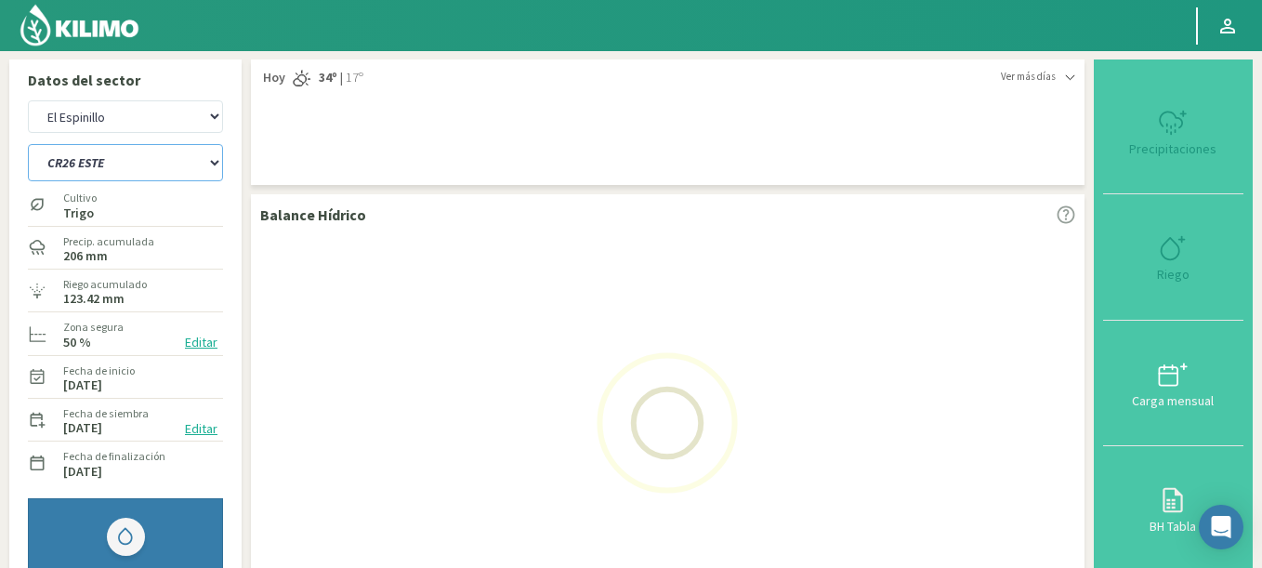
select select "274: Object"
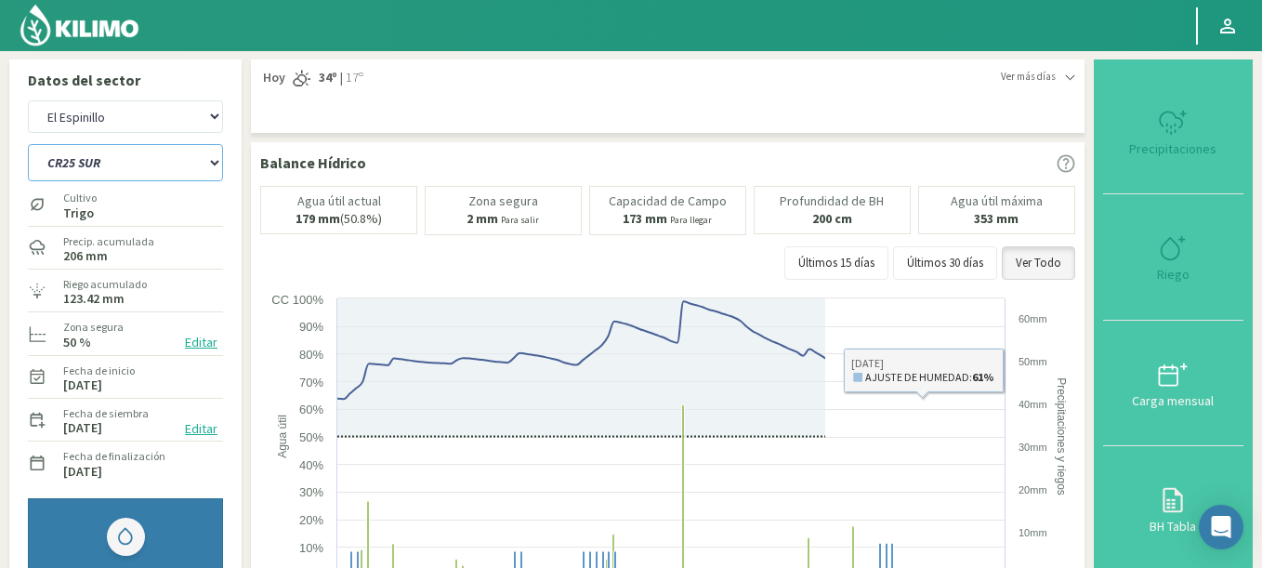
select select "3683: Object"
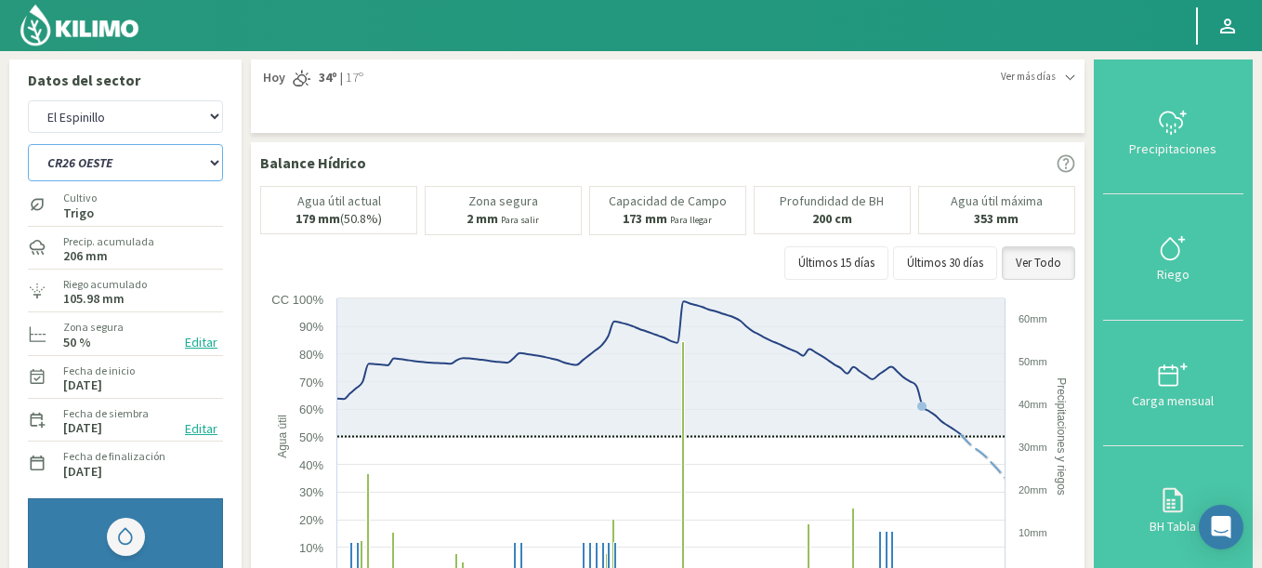
click at [28, 144] on select "C9 OESTE CR12 ESTE CR12 OESTE CR18 ESTE CR18 OESTE CR1 NORTE CR1 SUR CR20 ESTE …" at bounding box center [125, 162] width 195 height 37
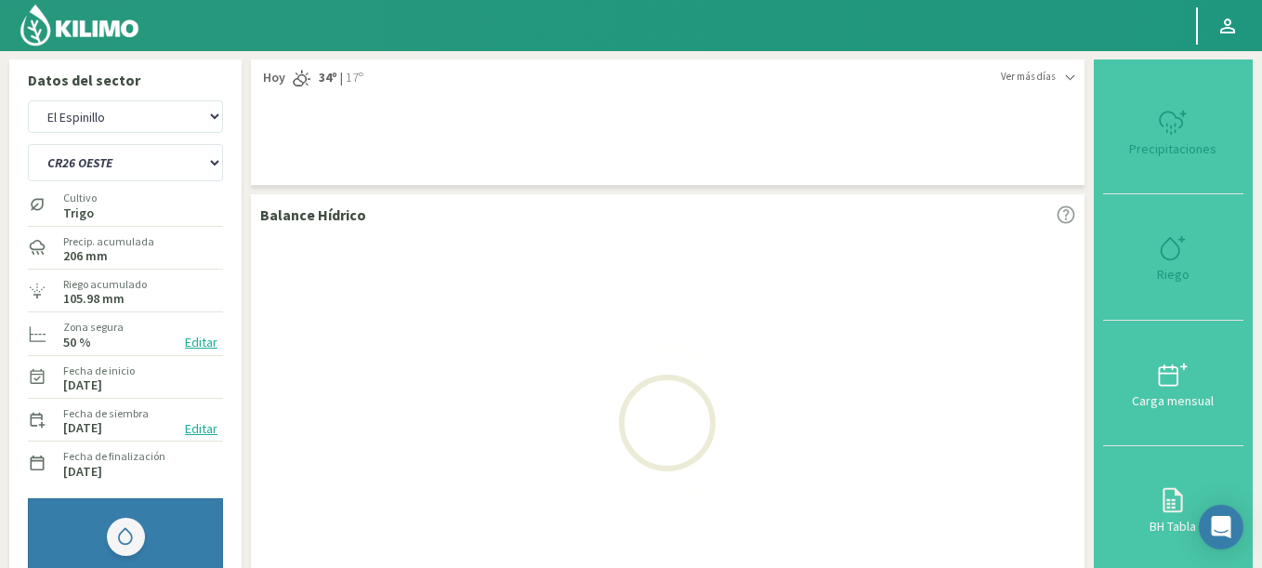
select select "299: Object"
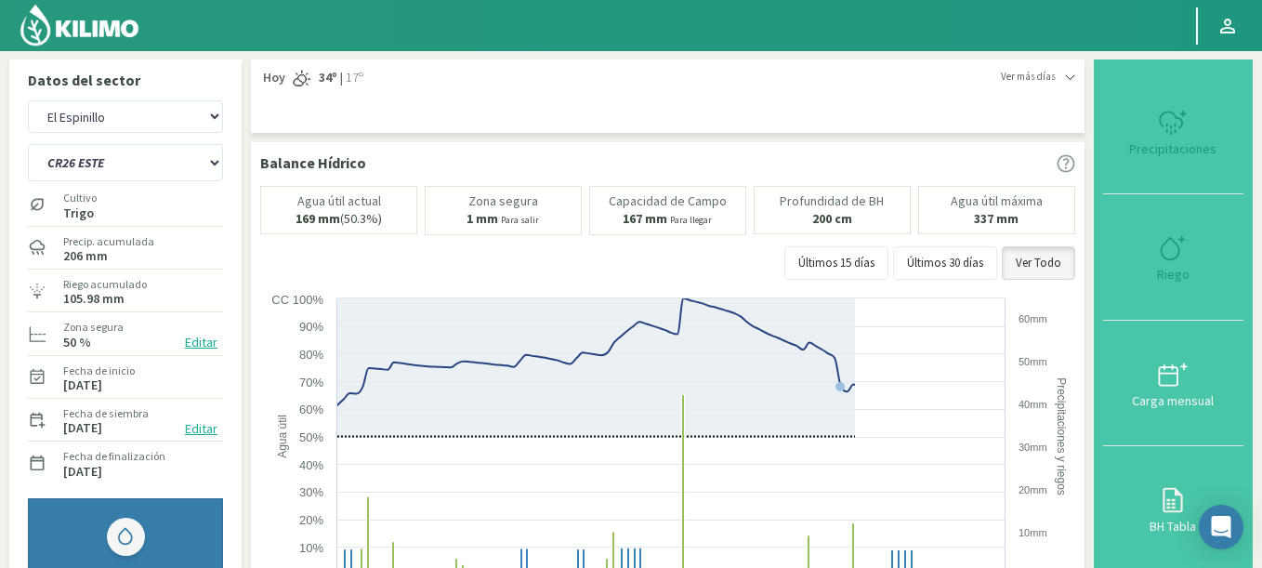
select select "3983: Object"
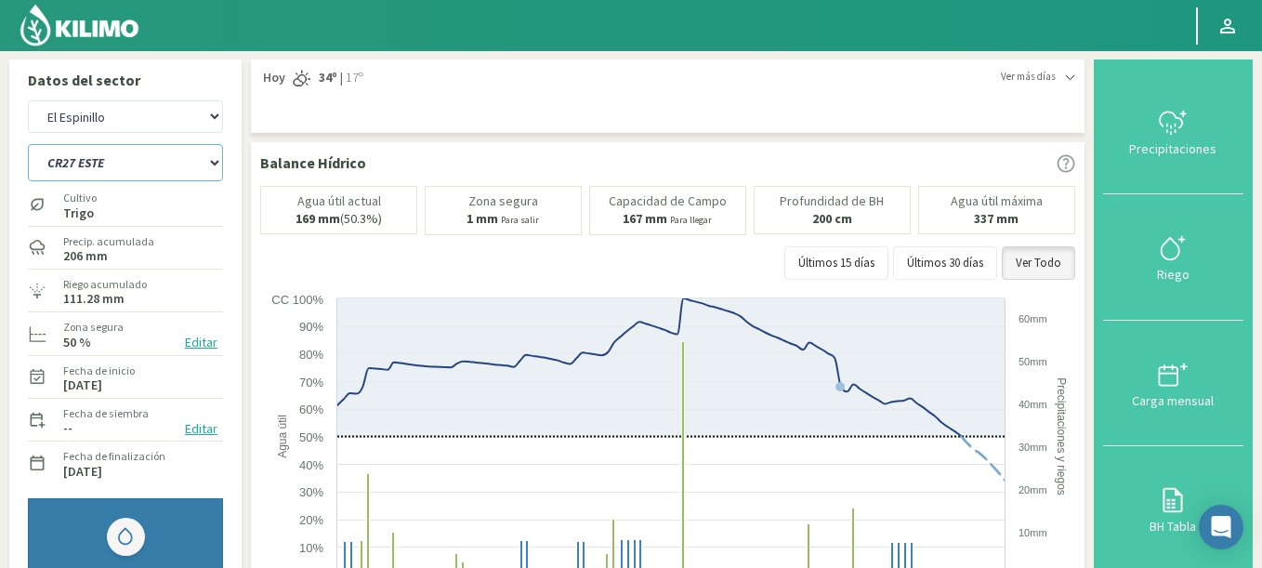
click at [28, 144] on select "C9 OESTE CR12 ESTE CR12 OESTE CR18 ESTE CR18 OESTE CR1 NORTE CR1 SUR CR20 ESTE …" at bounding box center [125, 162] width 195 height 37
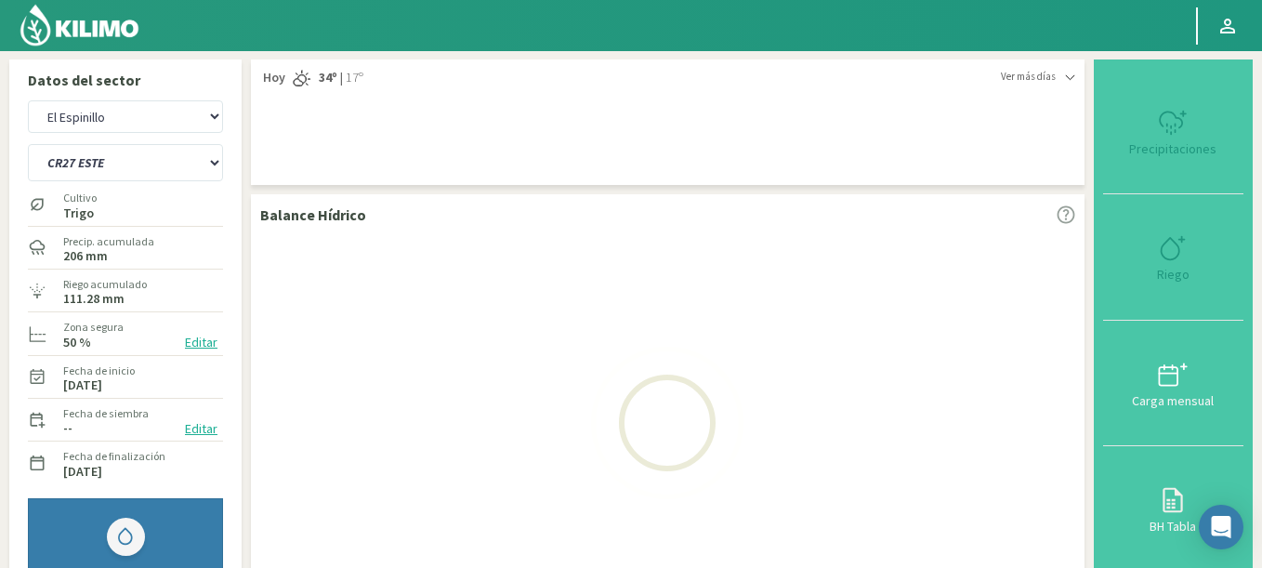
select select "324: Object"
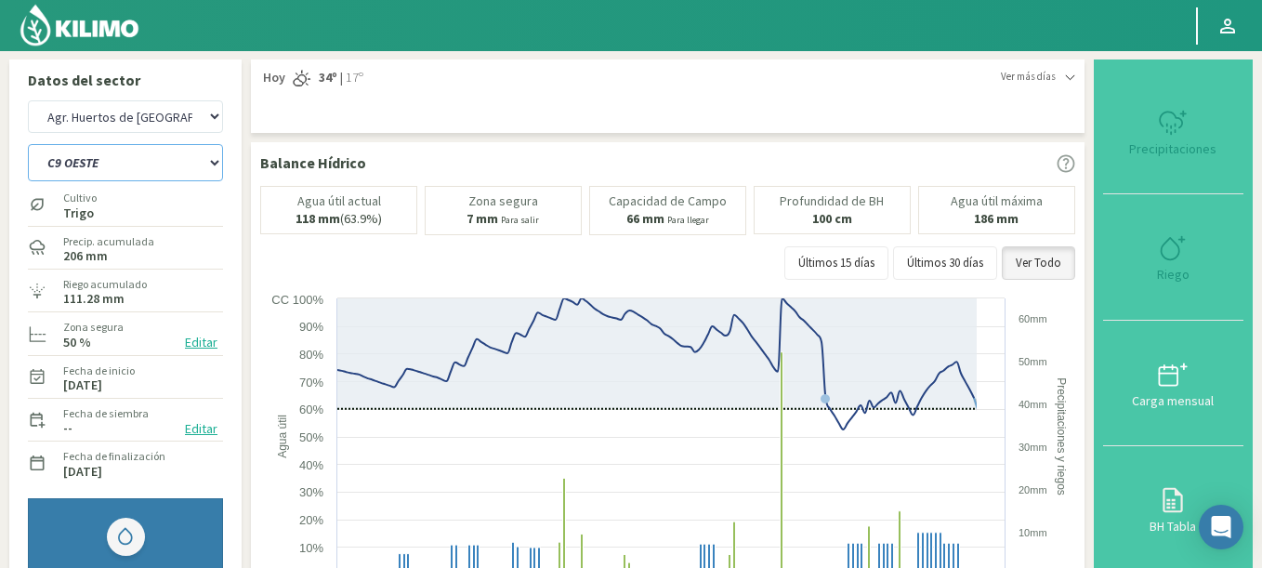
select select "4283: Object"
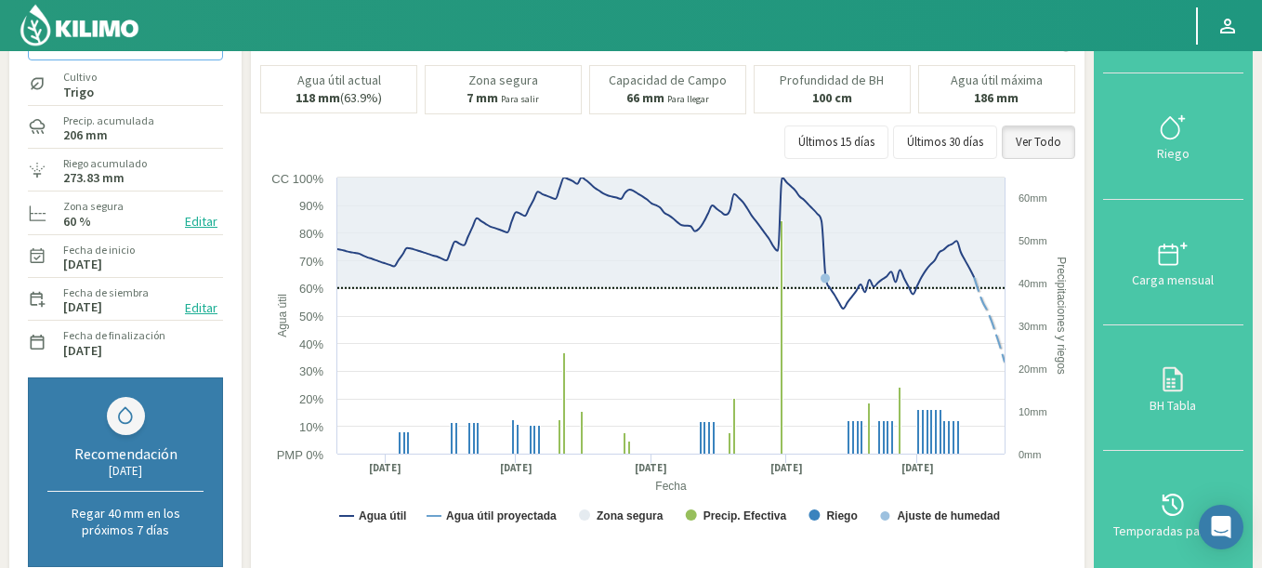
scroll to position [112, 0]
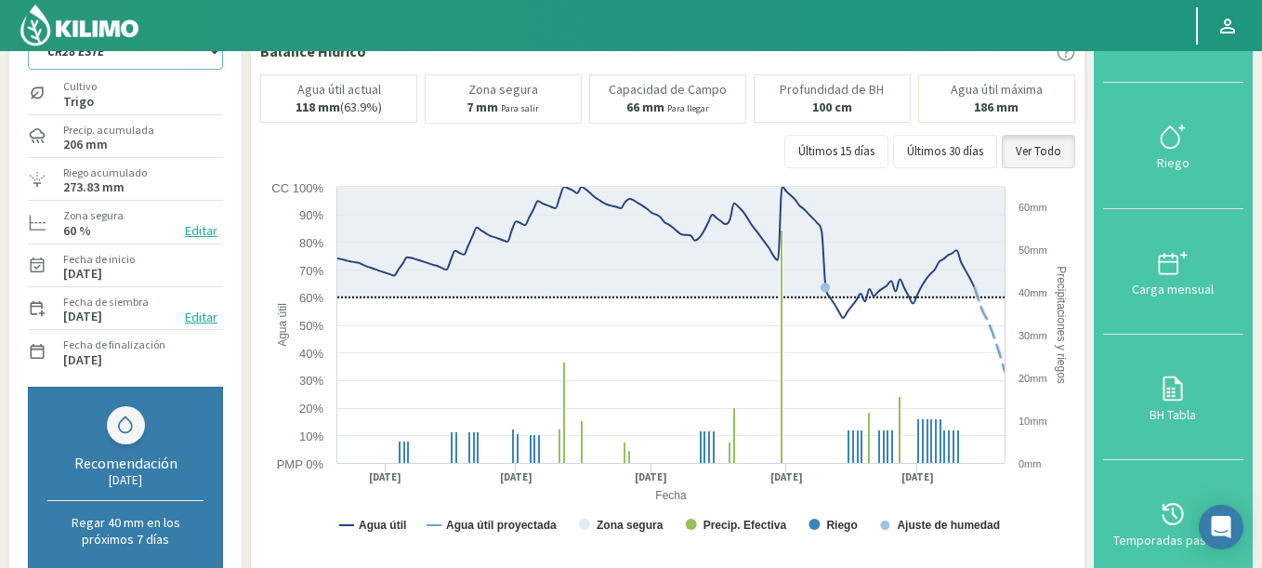
click at [28, 33] on select "C9 OESTE CR12 ESTE CR12 OESTE CR18 ESTE CR18 OESTE CR1 NORTE CR1 SUR CR20 ESTE …" at bounding box center [125, 51] width 195 height 37
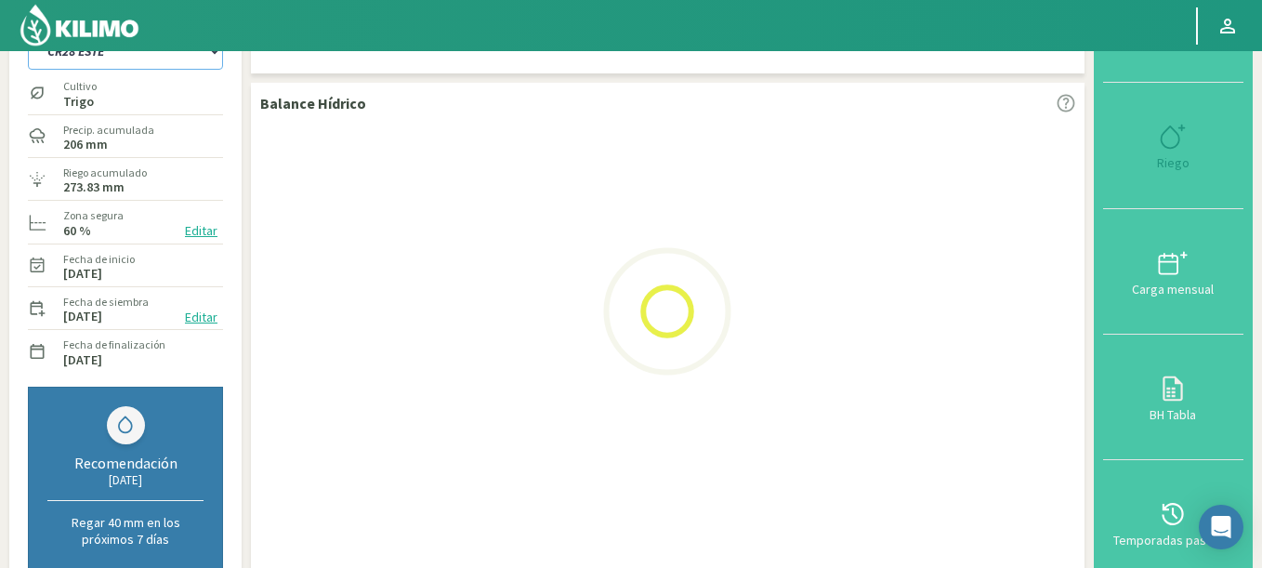
select select "349: Object"
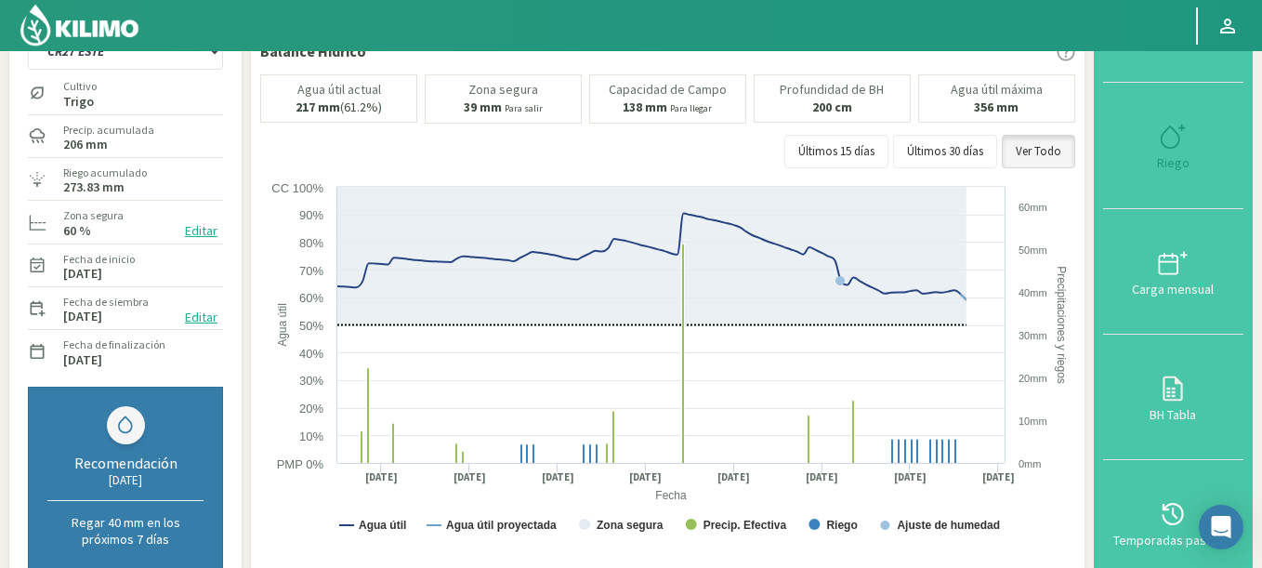
select select "4583: Object"
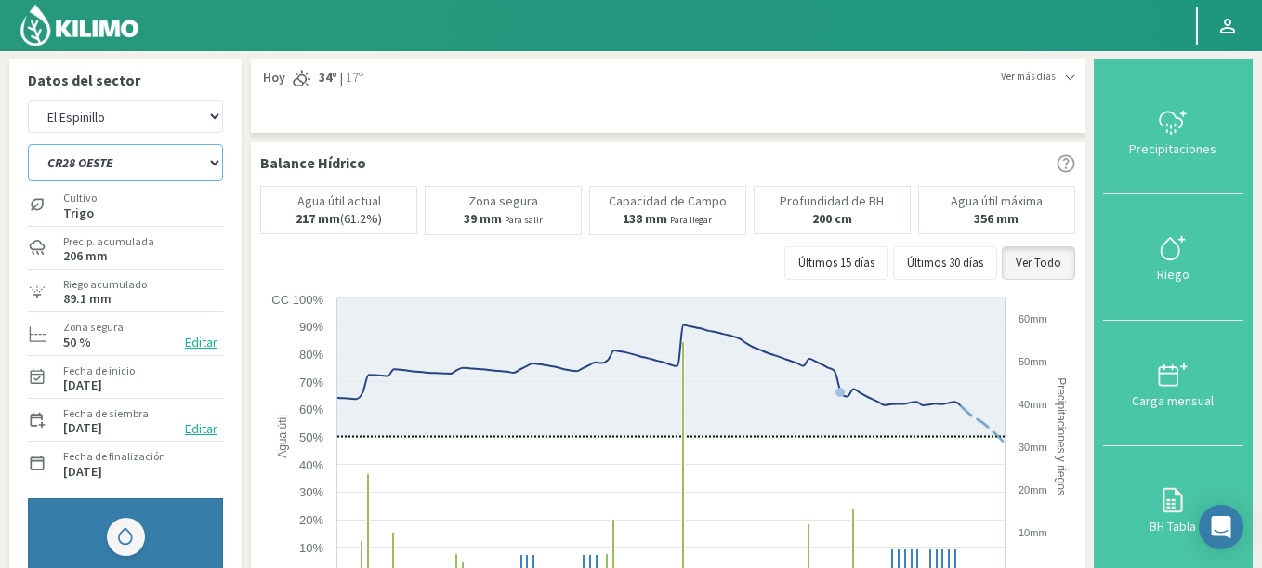
click at [28, 144] on select "C9 OESTE CR12 ESTE CR12 OESTE CR18 ESTE CR18 OESTE CR1 NORTE CR1 SUR CR20 ESTE …" at bounding box center [125, 162] width 195 height 37
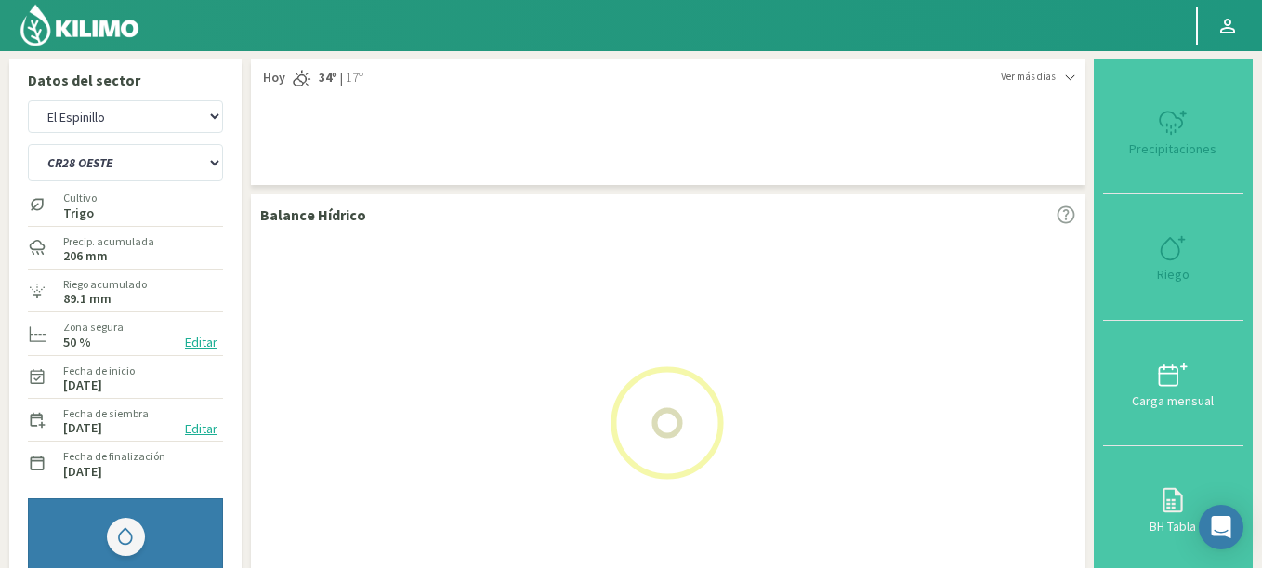
select select "374: Object"
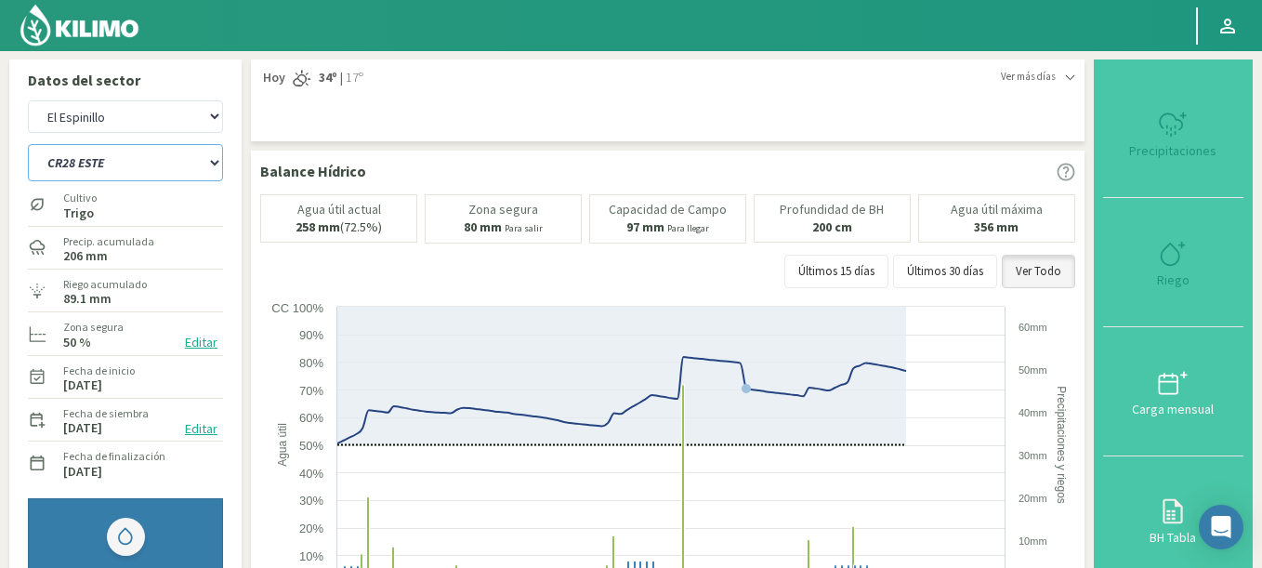
select select "4883: Object"
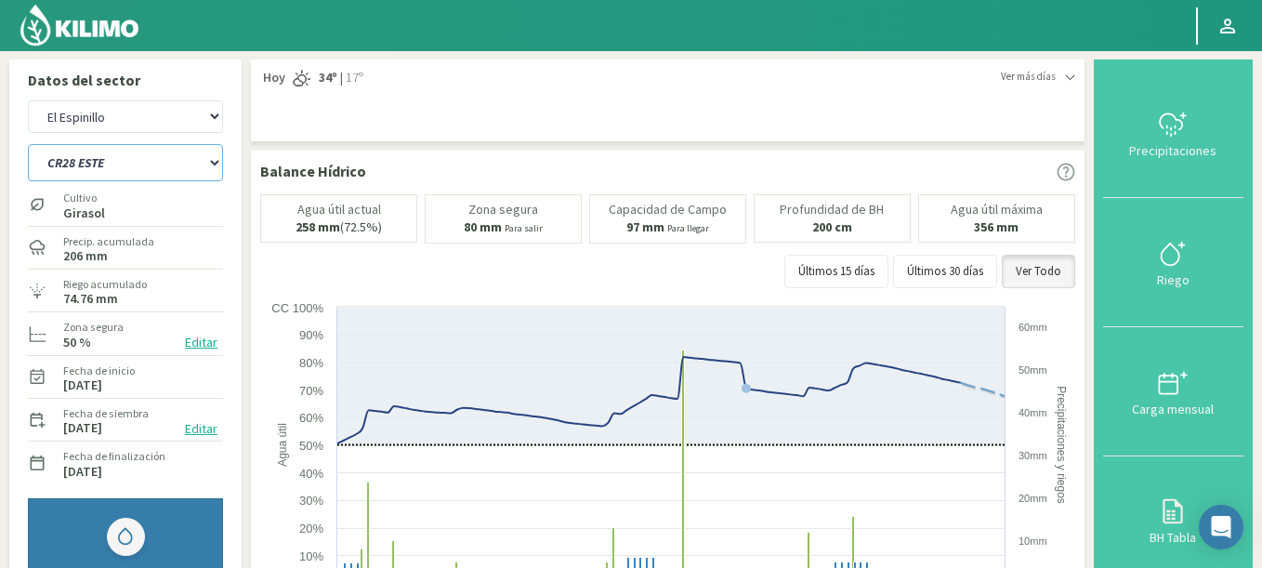
click at [28, 144] on select "C9 OESTE CR12 ESTE CR12 OESTE CR18 ESTE CR18 OESTE CR1 NORTE CR1 SUR CR20 ESTE …" at bounding box center [125, 162] width 195 height 37
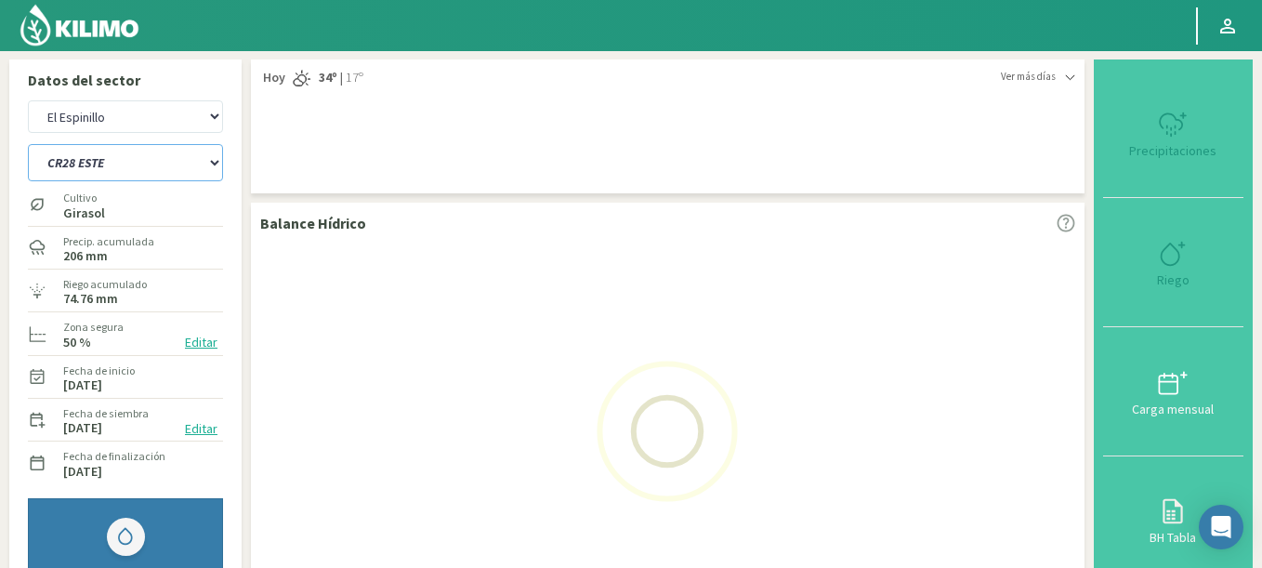
select select "399: Object"
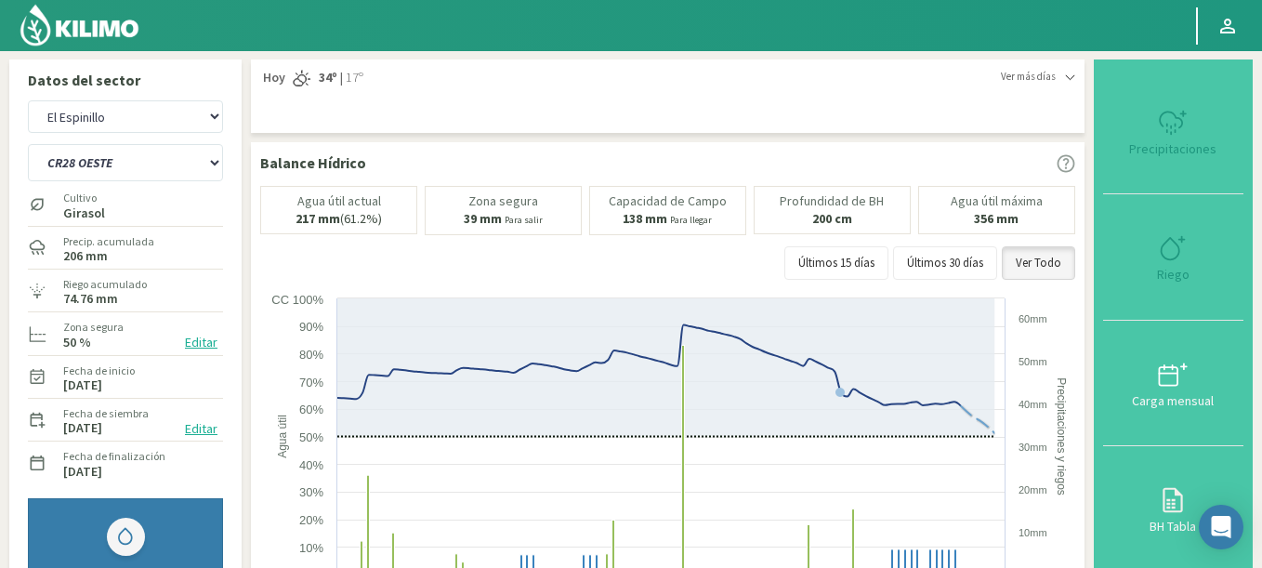
select select "5183: Object"
click at [28, 144] on select "C9 OESTE CR12 ESTE CR12 OESTE CR18 ESTE CR18 OESTE CR1 NORTE CR1 SUR CR20 ESTE …" at bounding box center [125, 162] width 195 height 37
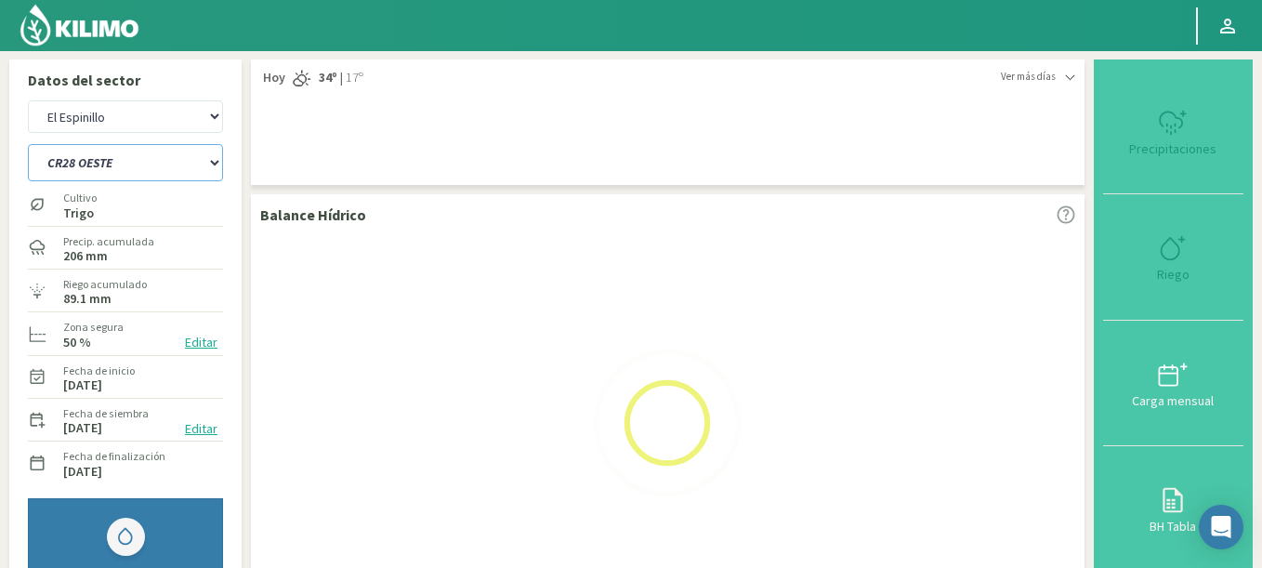
select select "422: Object"
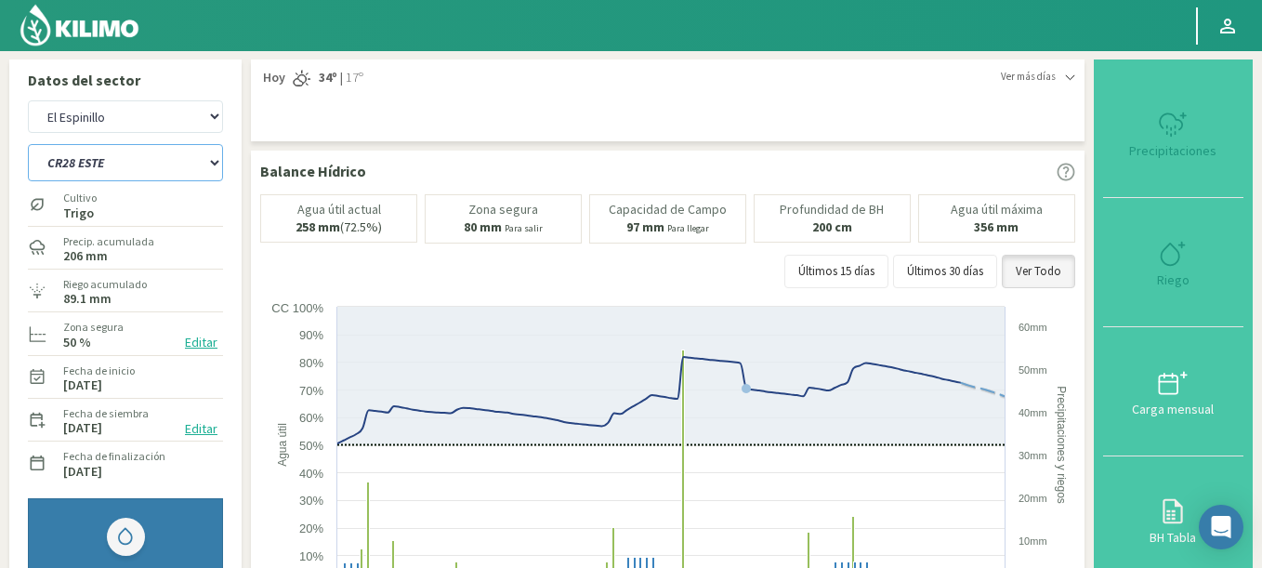
select select "5483: Object"
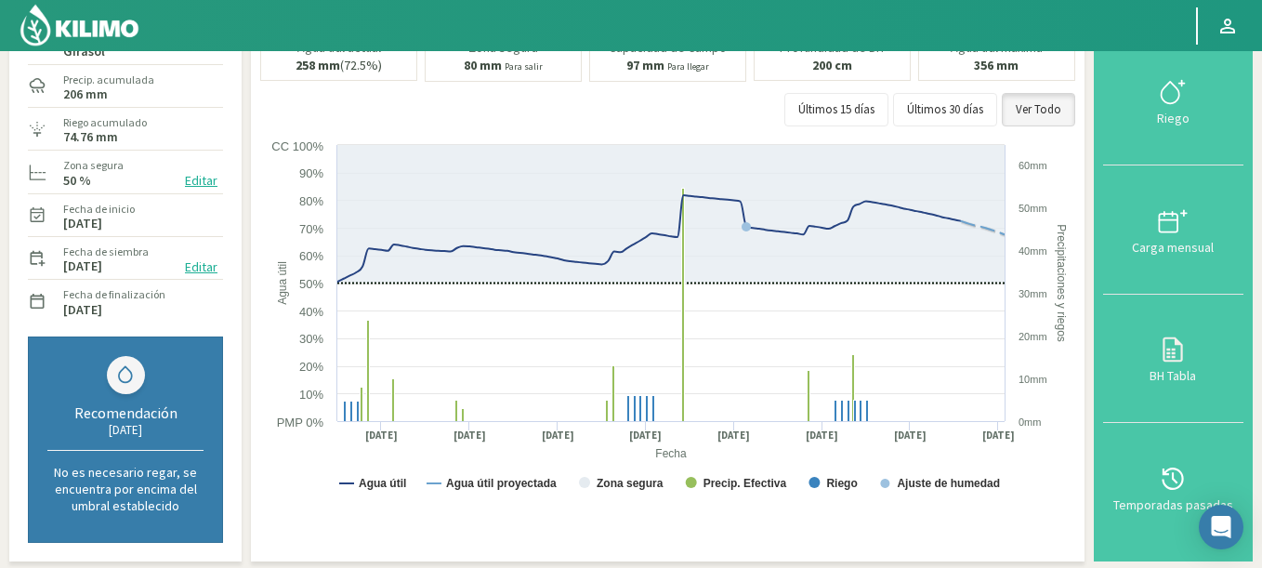
scroll to position [112, 0]
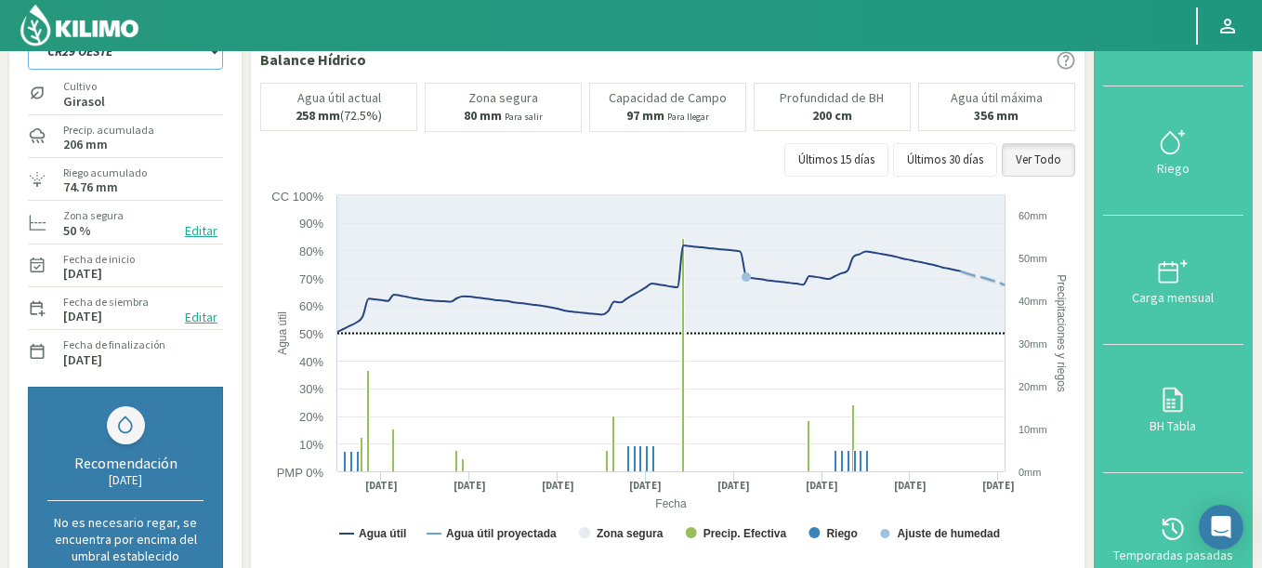
click at [28, 33] on select "C9 OESTE CR12 ESTE CR12 OESTE CR18 ESTE CR18 OESTE CR1 NORTE CR1 SUR CR20 ESTE …" at bounding box center [125, 51] width 195 height 37
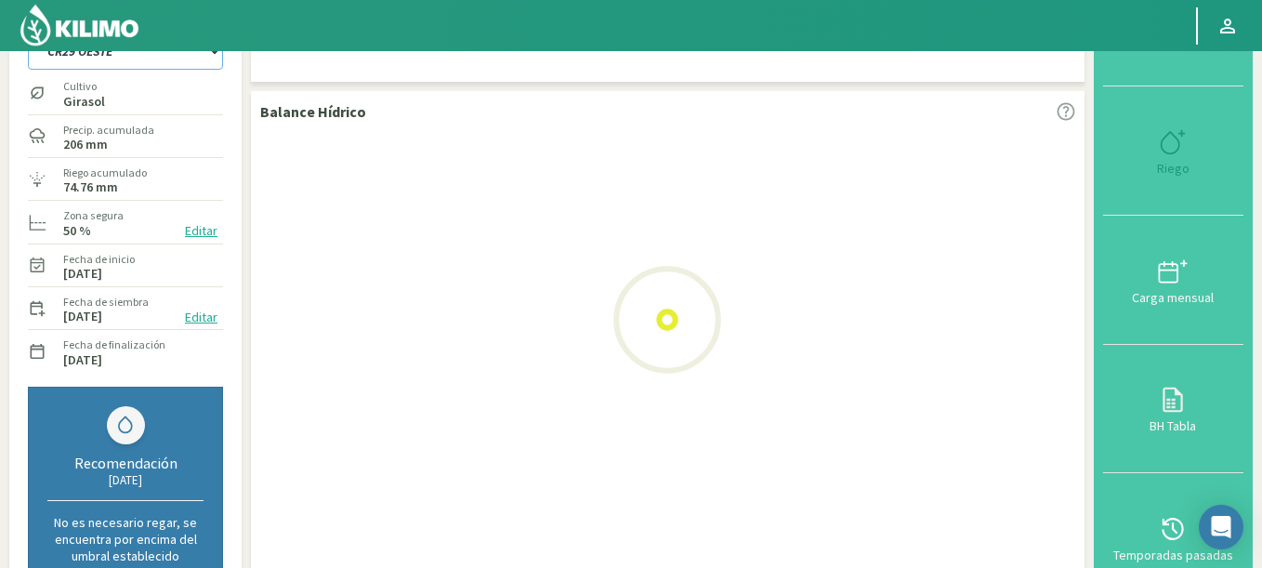
select select "447: Object"
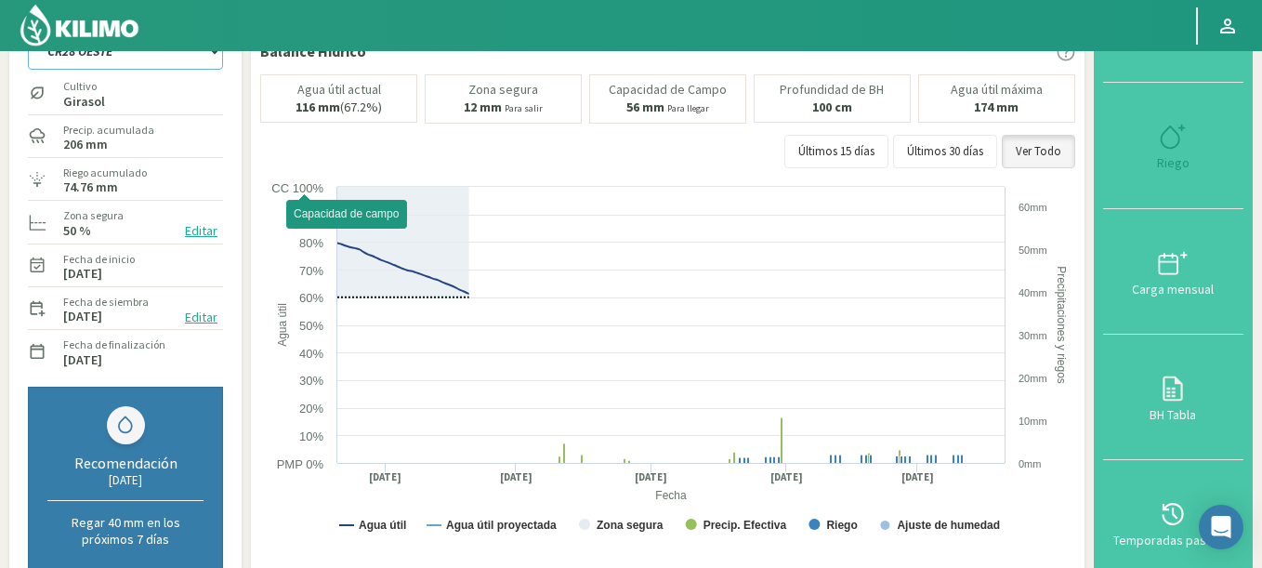
select select "5783: Object"
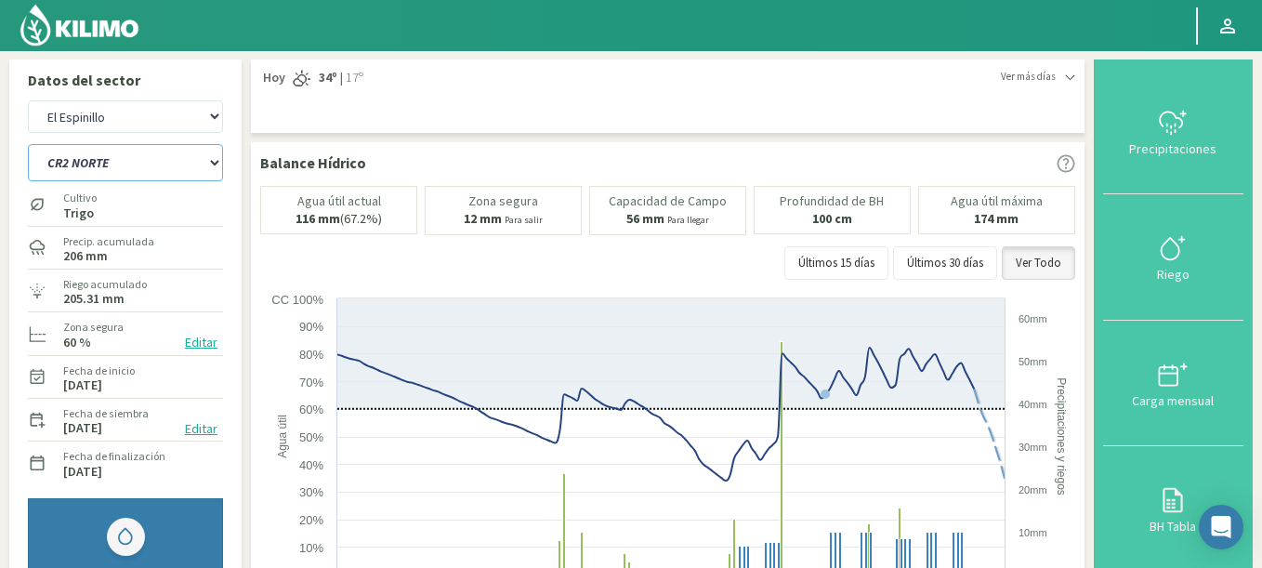
click at [28, 144] on select "C9 OESTE CR12 ESTE CR12 OESTE CR18 ESTE CR18 OESTE CR1 NORTE CR1 SUR CR20 ESTE …" at bounding box center [125, 162] width 195 height 37
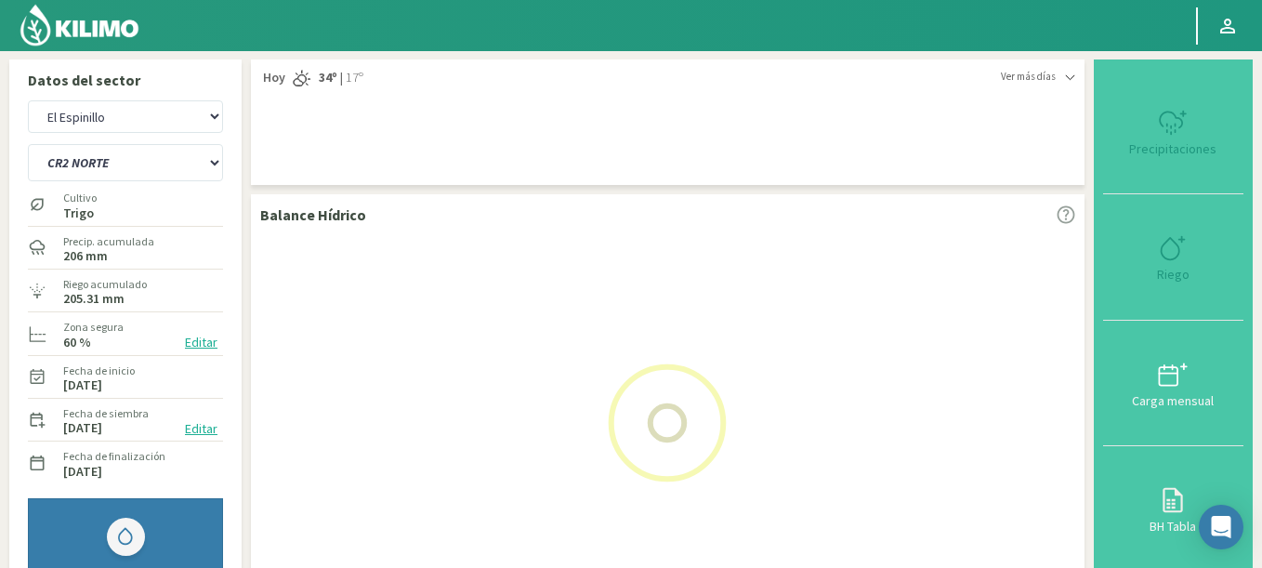
select select "472: Object"
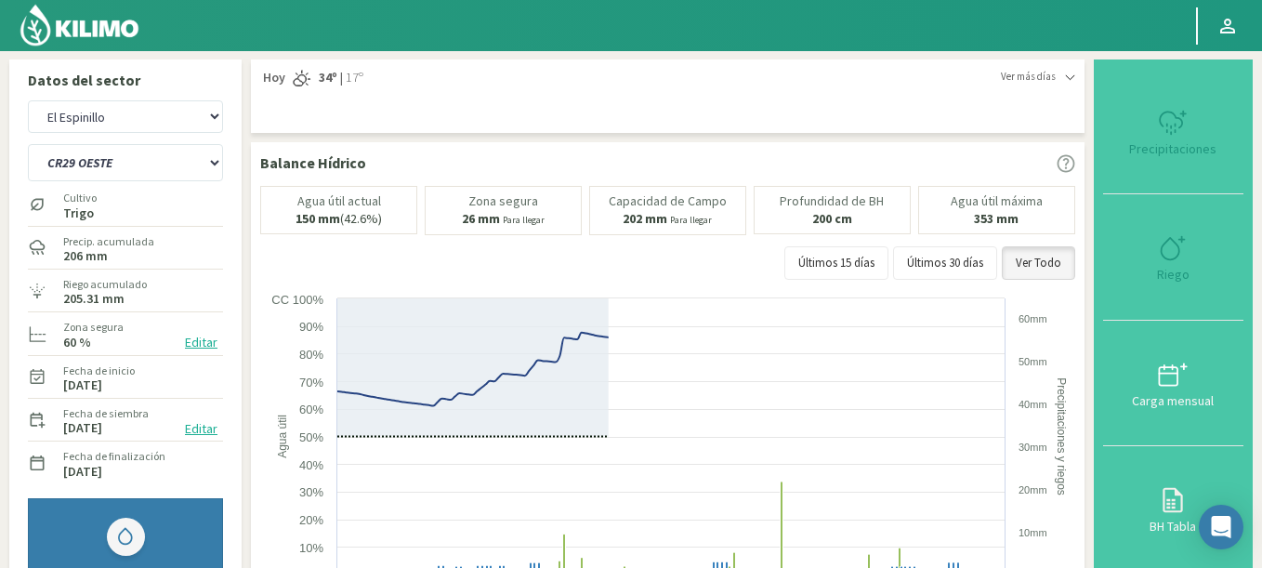
select select "6083: Object"
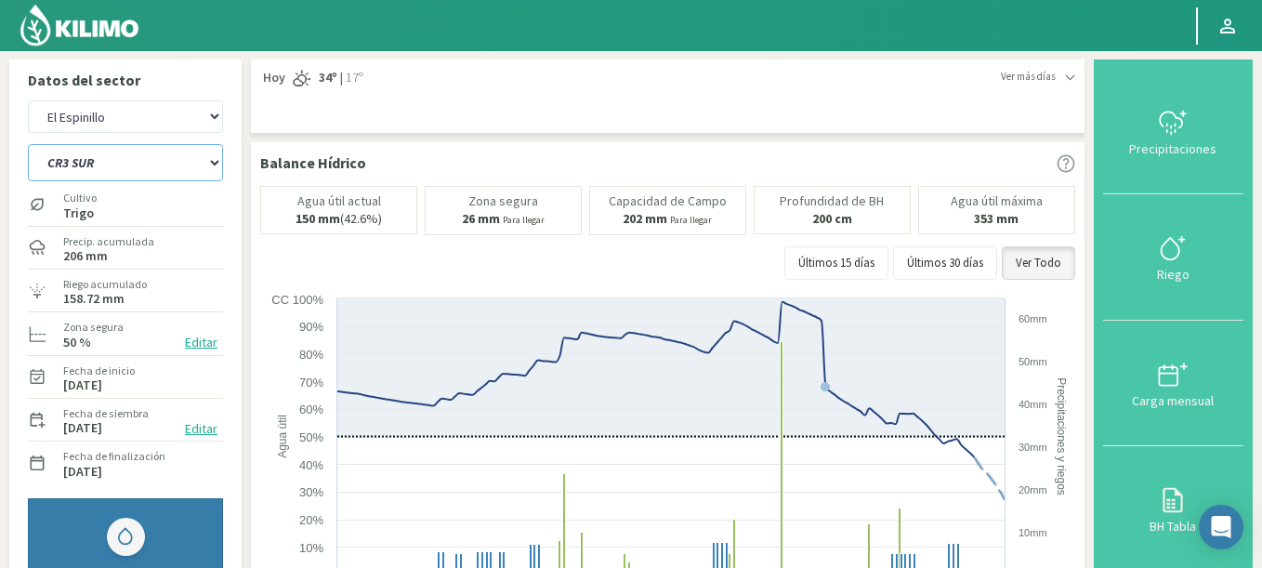
click at [28, 144] on select "C9 OESTE CR12 ESTE CR12 OESTE CR18 ESTE CR18 OESTE CR1 NORTE CR1 SUR CR20 ESTE …" at bounding box center [125, 162] width 195 height 37
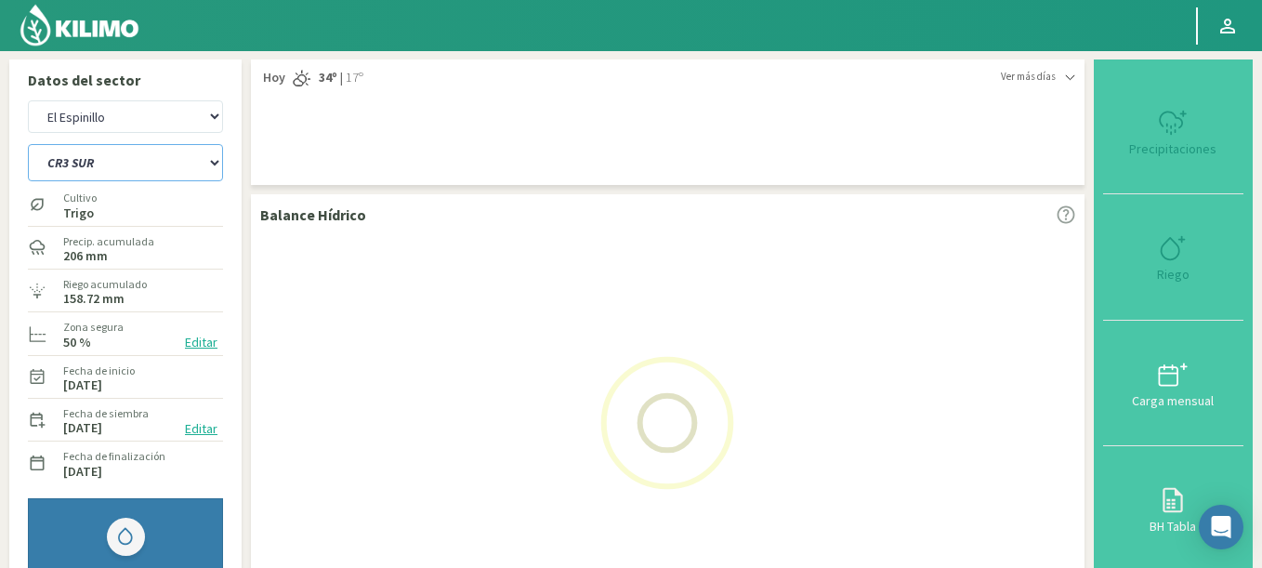
select select "497: Object"
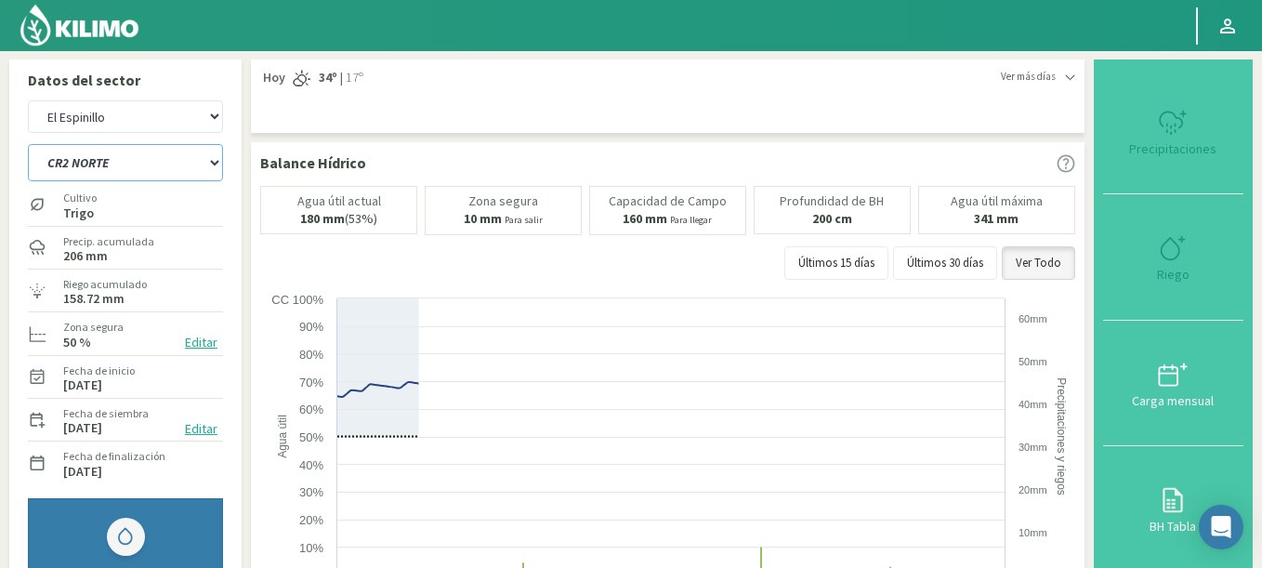
select select "6383: Object"
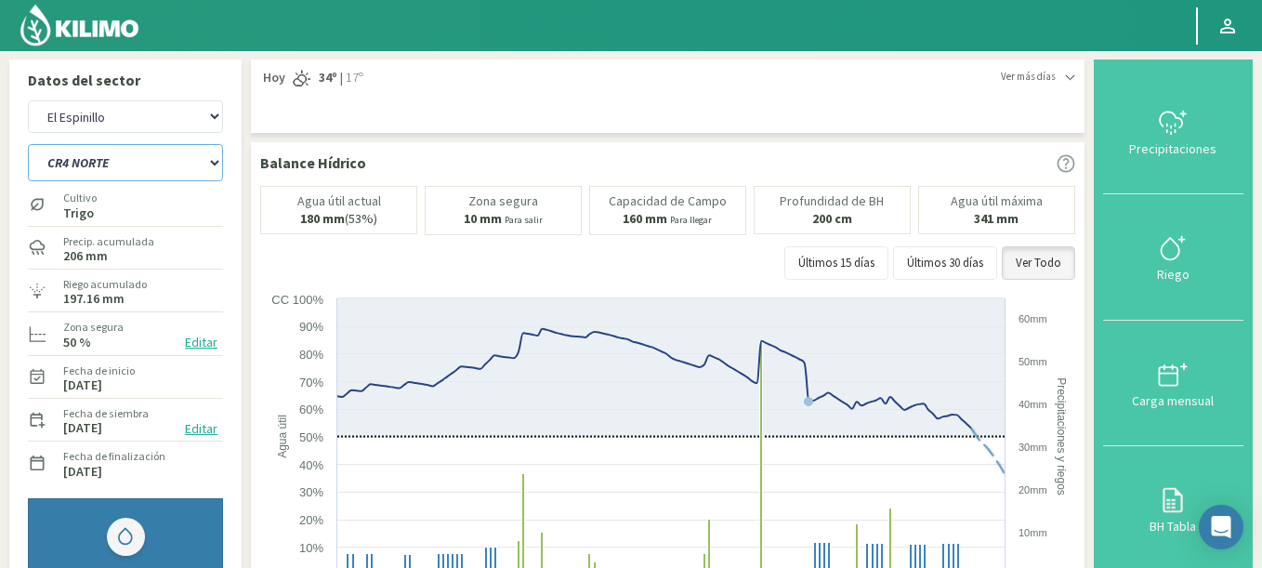
click at [28, 144] on select "C9 OESTE CR12 ESTE CR12 OESTE CR18 ESTE CR18 OESTE CR1 NORTE CR1 SUR CR20 ESTE …" at bounding box center [125, 162] width 195 height 37
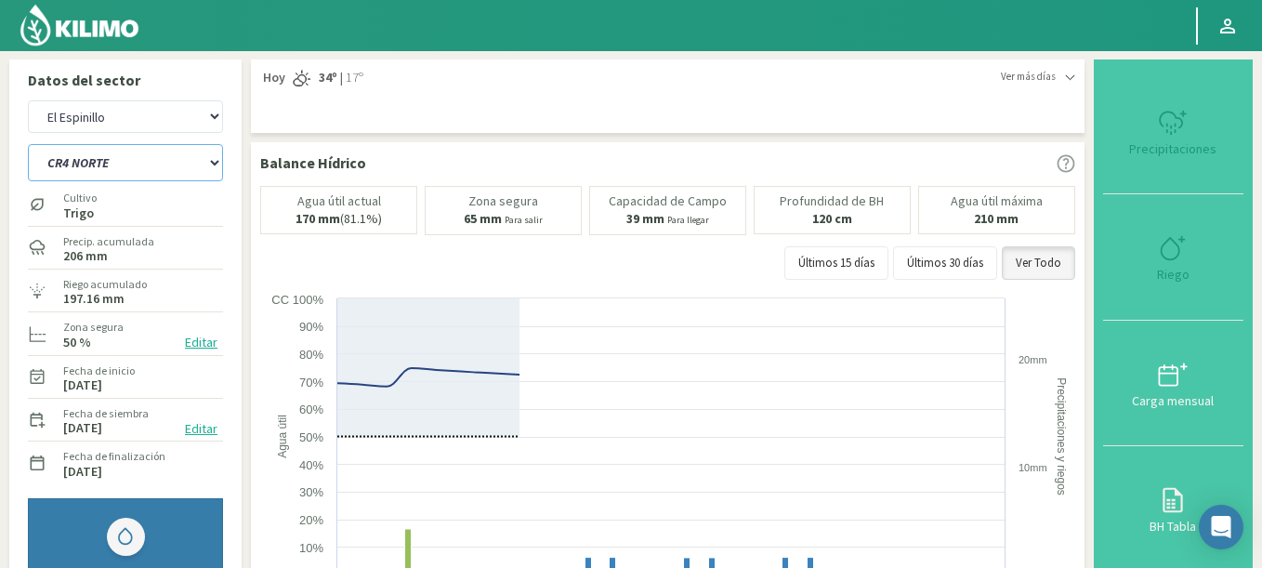
select select "523: Object"
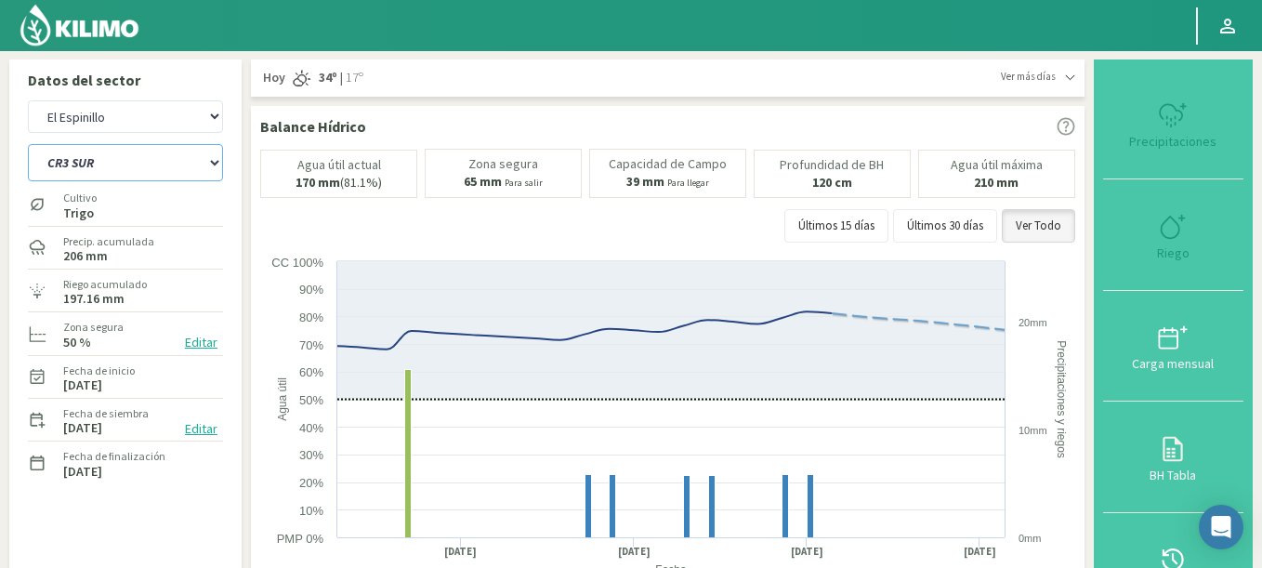
select select "6683: Object"
click at [28, 144] on select "C9 OESTE CR12 ESTE CR12 OESTE CR18 ESTE CR18 OESTE CR1 NORTE CR1 SUR CR20 ESTE …" at bounding box center [125, 162] width 195 height 37
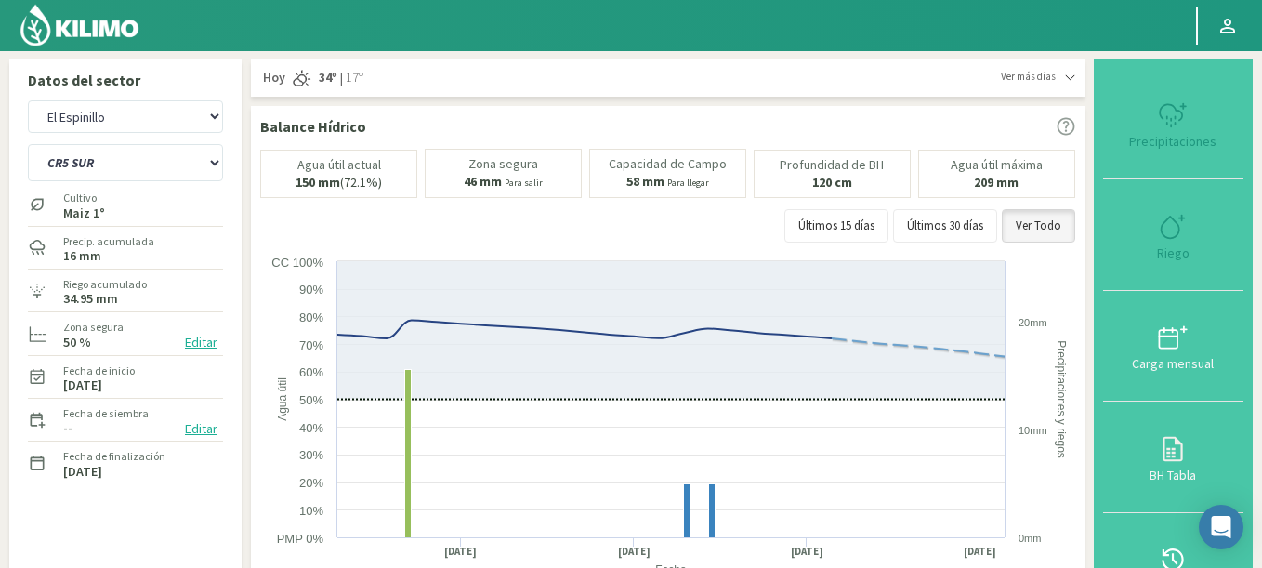
select select "548: Object"
select select "6983: Object"
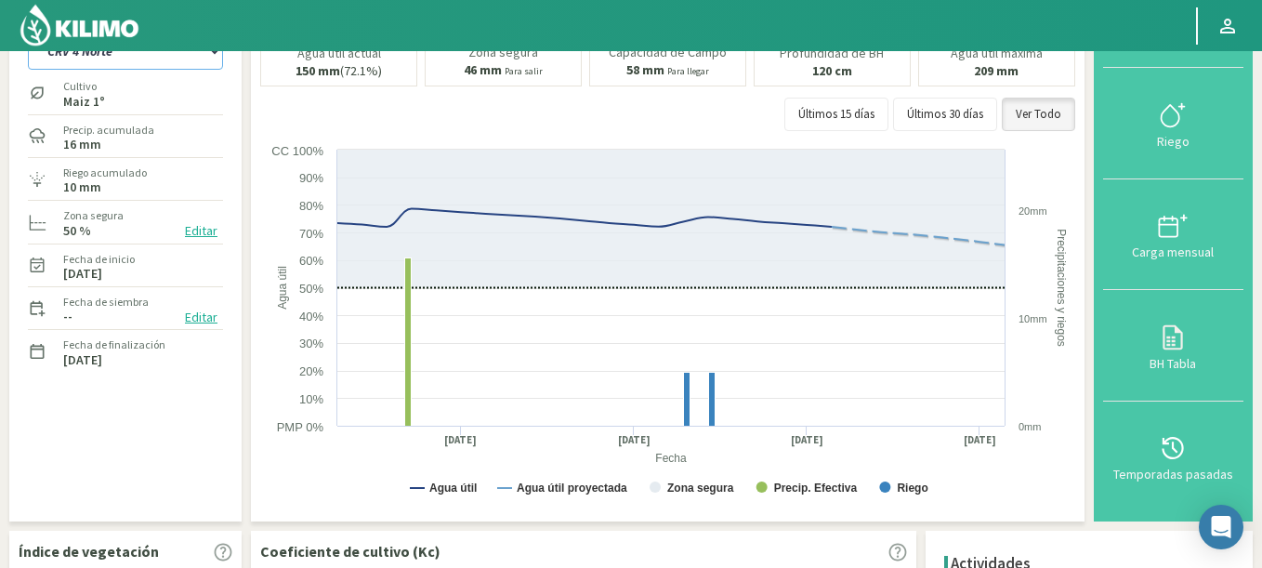
click at [28, 33] on select "C9 OESTE CR12 ESTE CR12 OESTE CR18 ESTE CR18 OESTE CR1 NORTE CR1 SUR CR20 ESTE …" at bounding box center [125, 51] width 195 height 37
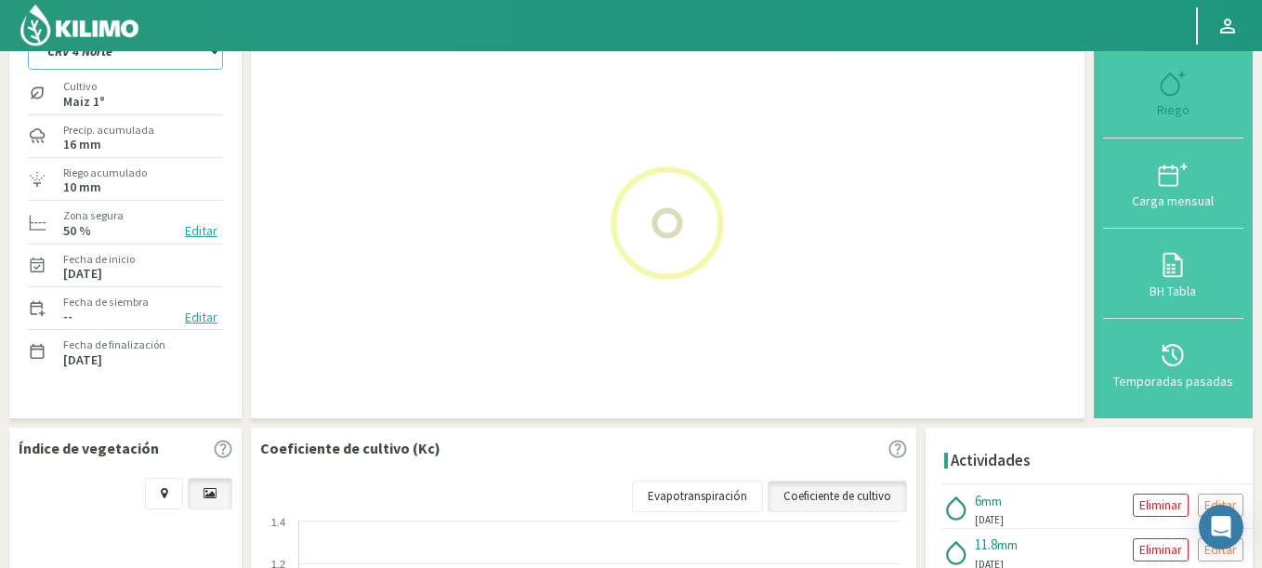
select select "573: Object"
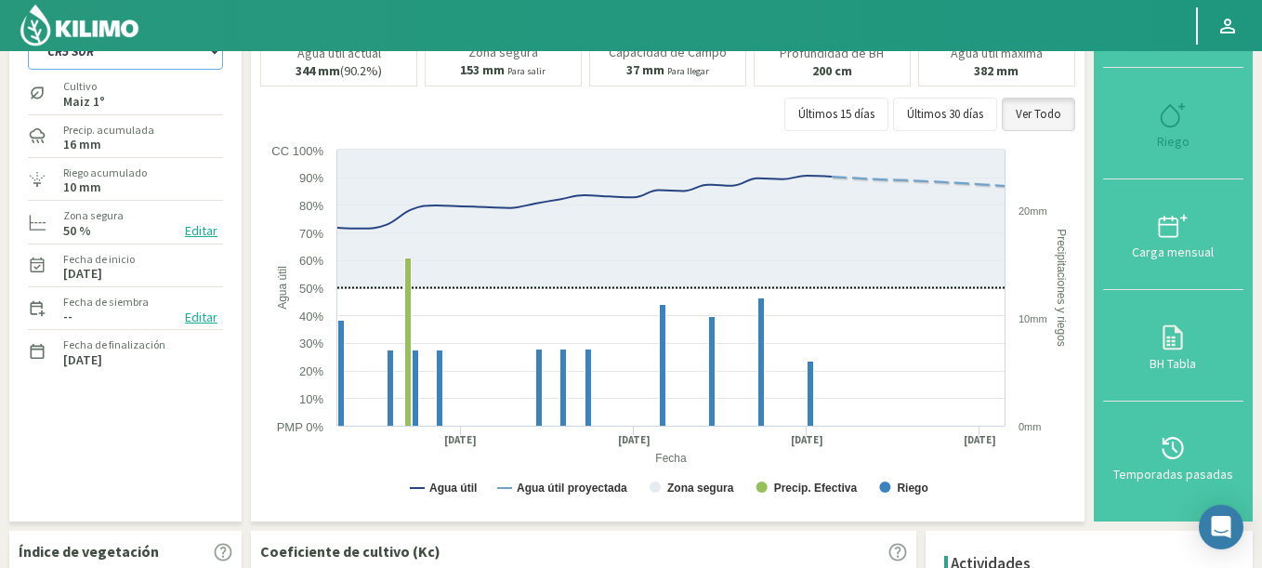
select select "7283: Object"
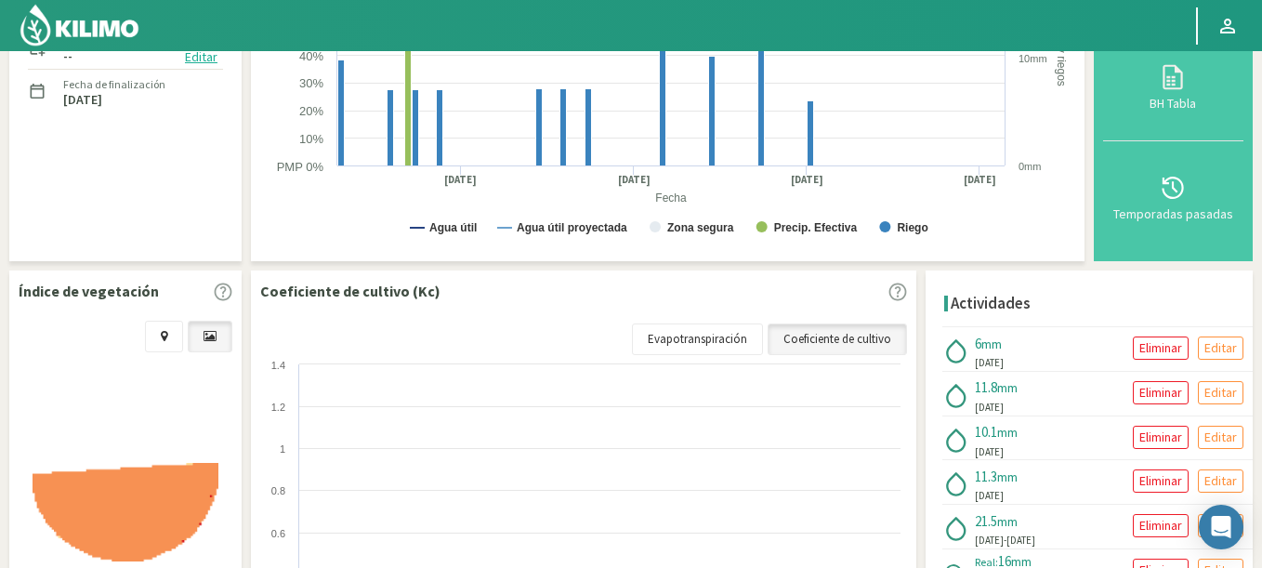
select select "598: Object"
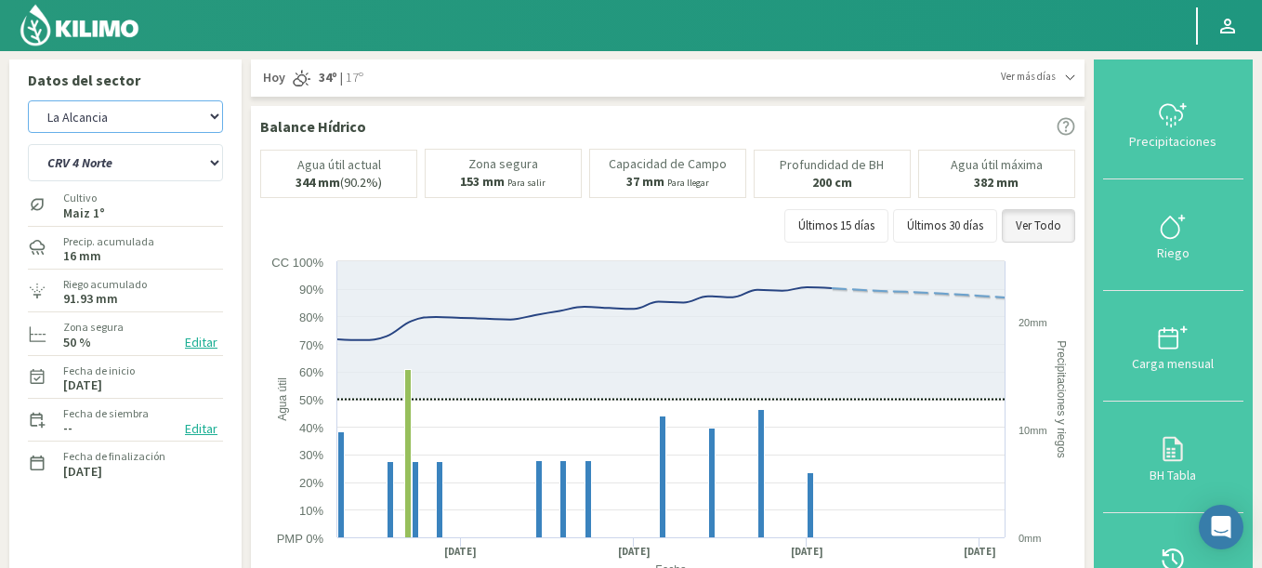
drag, startPoint x: 126, startPoint y: 126, endPoint x: 142, endPoint y: 112, distance: 21.1
click at [142, 112] on select "Agr. Huertos de Chocalan Agrícola Bakia Agrícola Bakia - IC Agrícola Exser - Ca…" at bounding box center [125, 116] width 195 height 33
click at [28, 100] on select "Agr. Huertos de Chocalan Agrícola Bakia Agrícola Bakia - IC Agrícola Exser - Ca…" at bounding box center [125, 116] width 195 height 33
select select "7534: Object"
select select "600: Object"
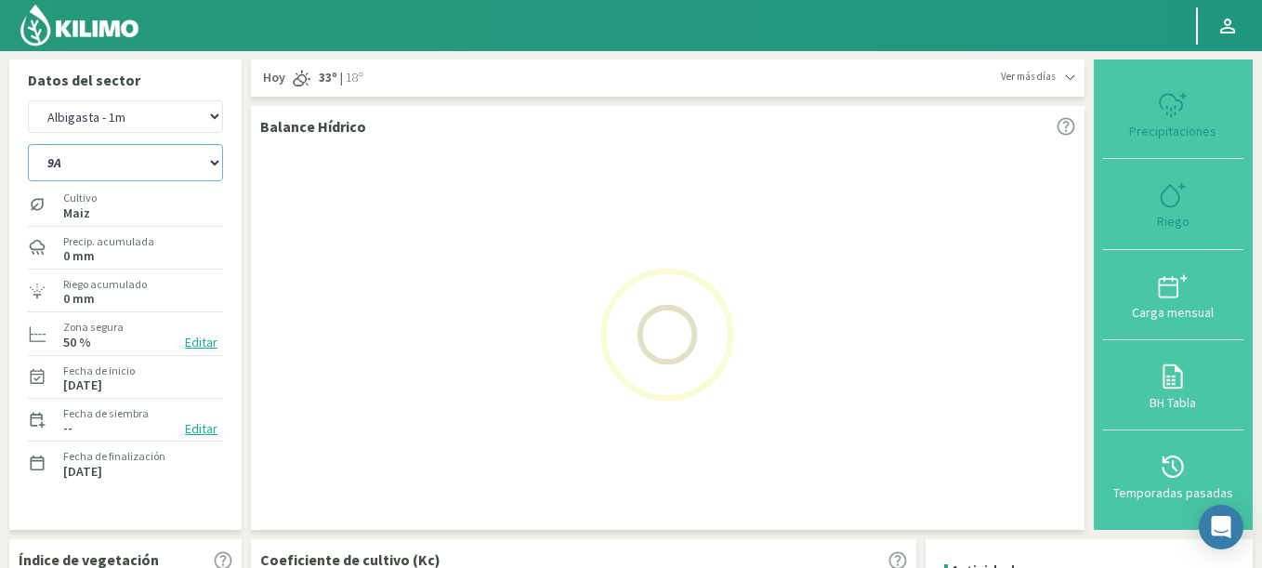
drag, startPoint x: 145, startPoint y: 169, endPoint x: 122, endPoint y: 108, distance: 65.6
click at [122, 108] on div "Agr. Huertos de Chocalan Agrícola Bakia Agrícola Bakia - IC Agrícola Exser - Ca…" at bounding box center [125, 297] width 195 height 402
select select "7834: Object"
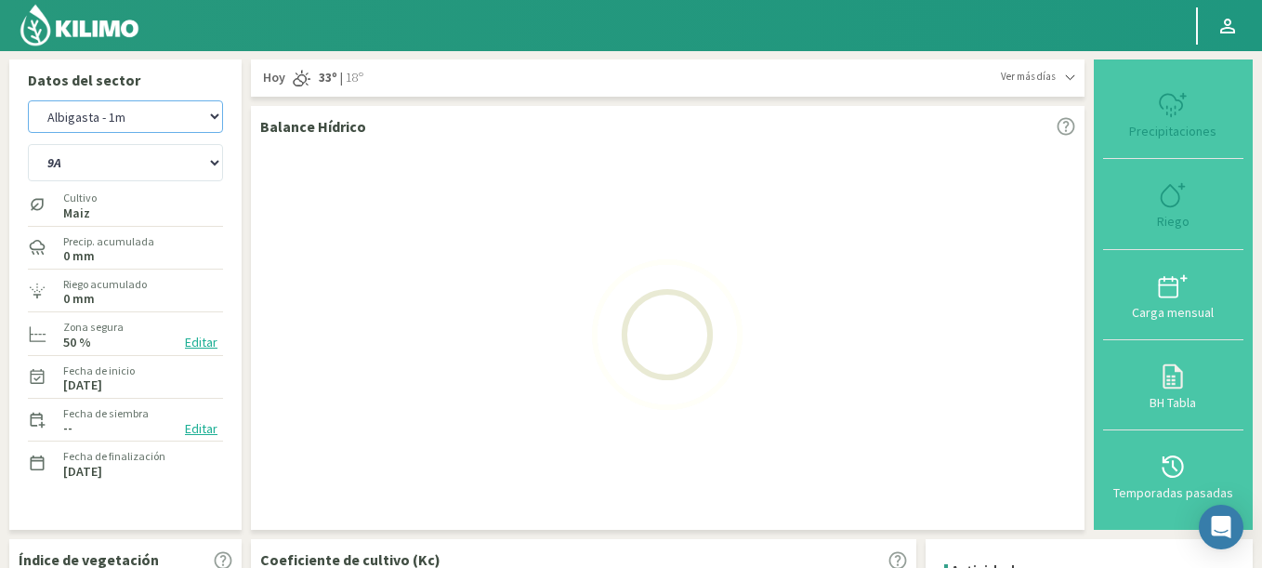
drag, startPoint x: 118, startPoint y: 113, endPoint x: 105, endPoint y: 128, distance: 19.8
click at [105, 128] on select "Agr. Huertos de Chocalan Agrícola Bakia Agrícola Bakia - IC Agrícola Exser - Ca…" at bounding box center [125, 116] width 195 height 33
click at [28, 144] on select "9A C1 SUR C2A C2 SUR C3A C4A" at bounding box center [125, 162] width 195 height 37
select select "606: Object"
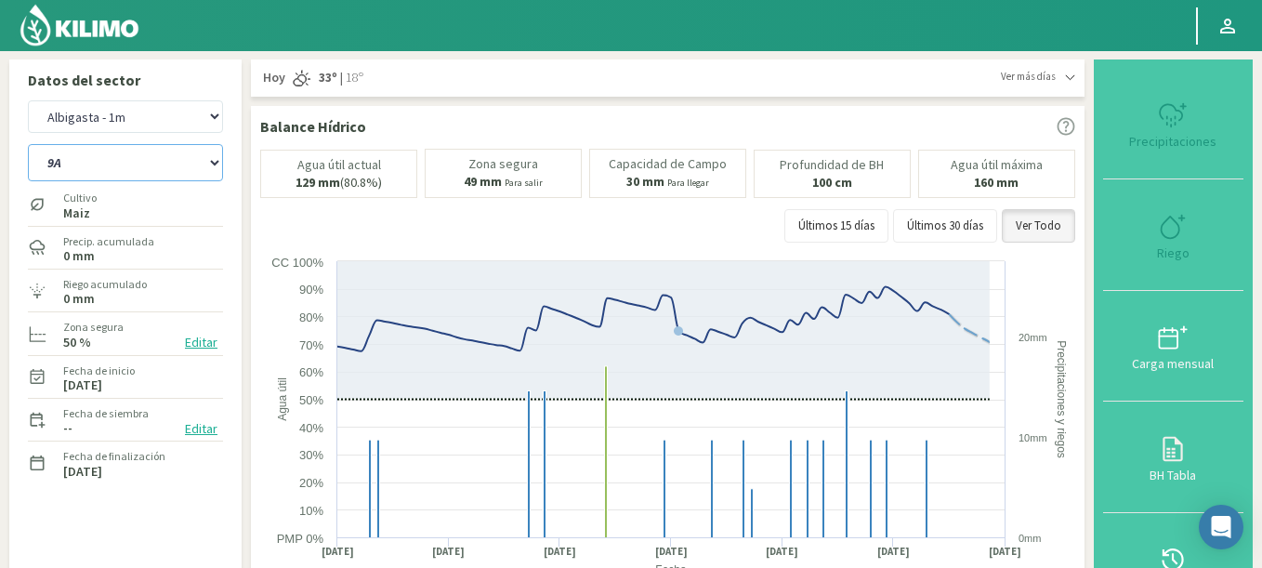
select select "8134: Object"
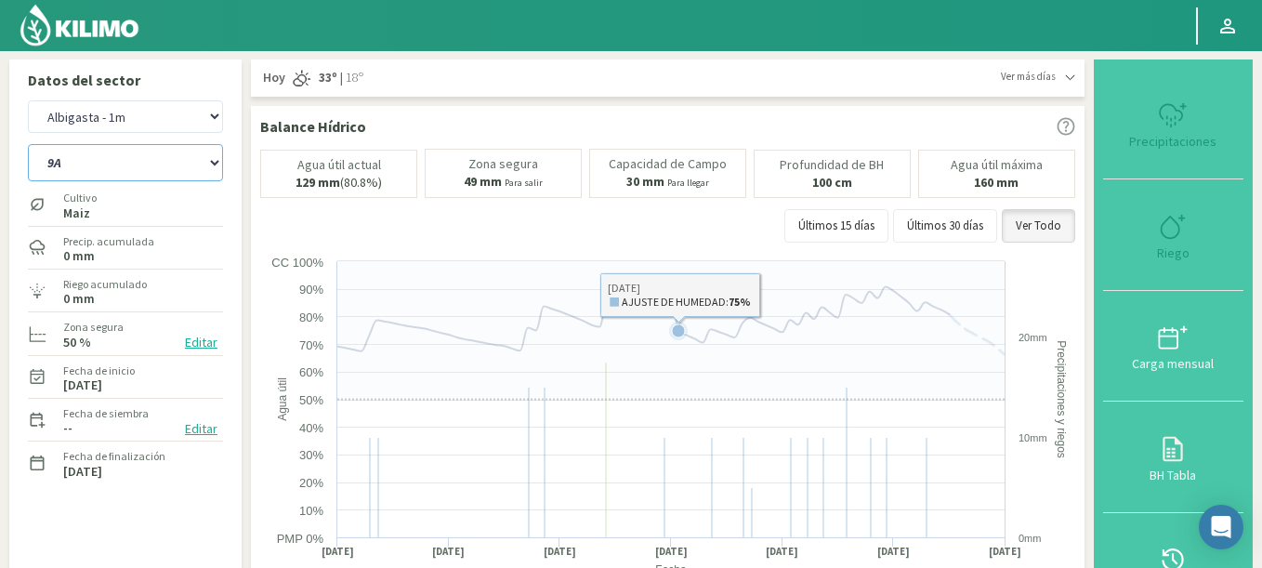
select select "614: Object"
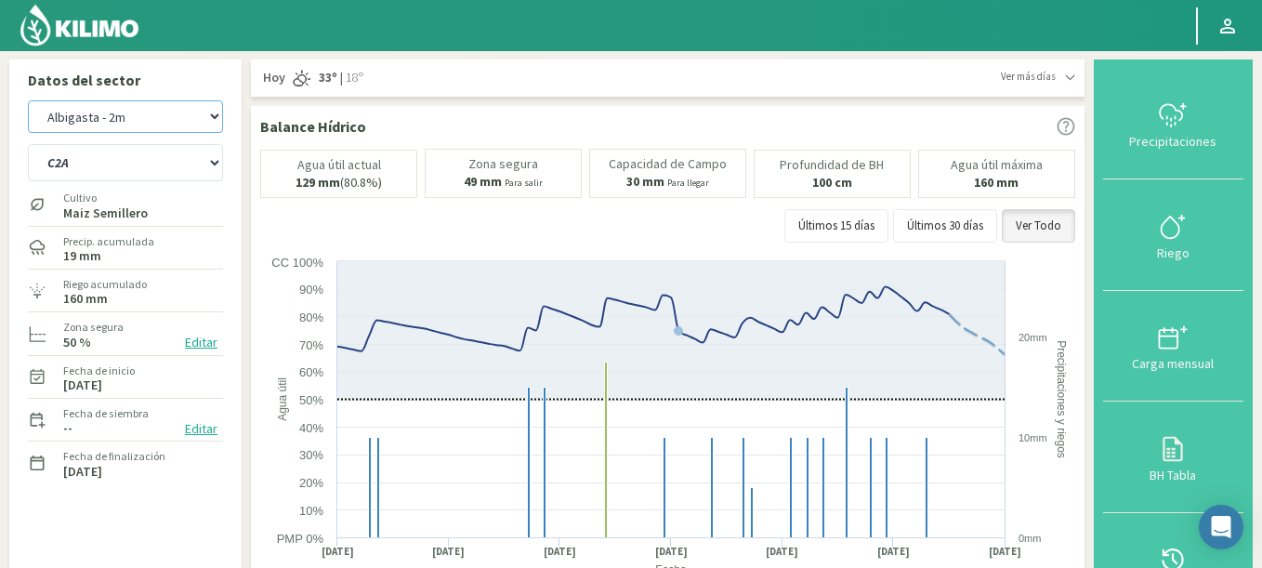
click at [28, 100] on select "Agr. Huertos de Chocalan Agrícola Bakia Agrícola Bakia - IC Agrícola Exser - Ca…" at bounding box center [125, 116] width 195 height 33
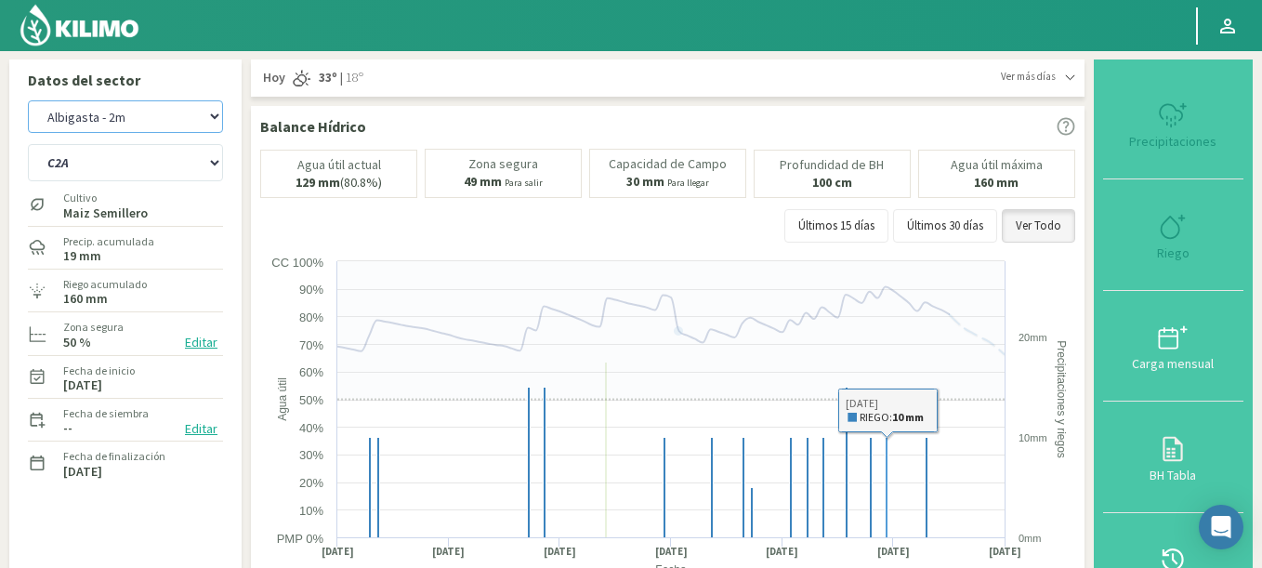
select select "8435: Object"
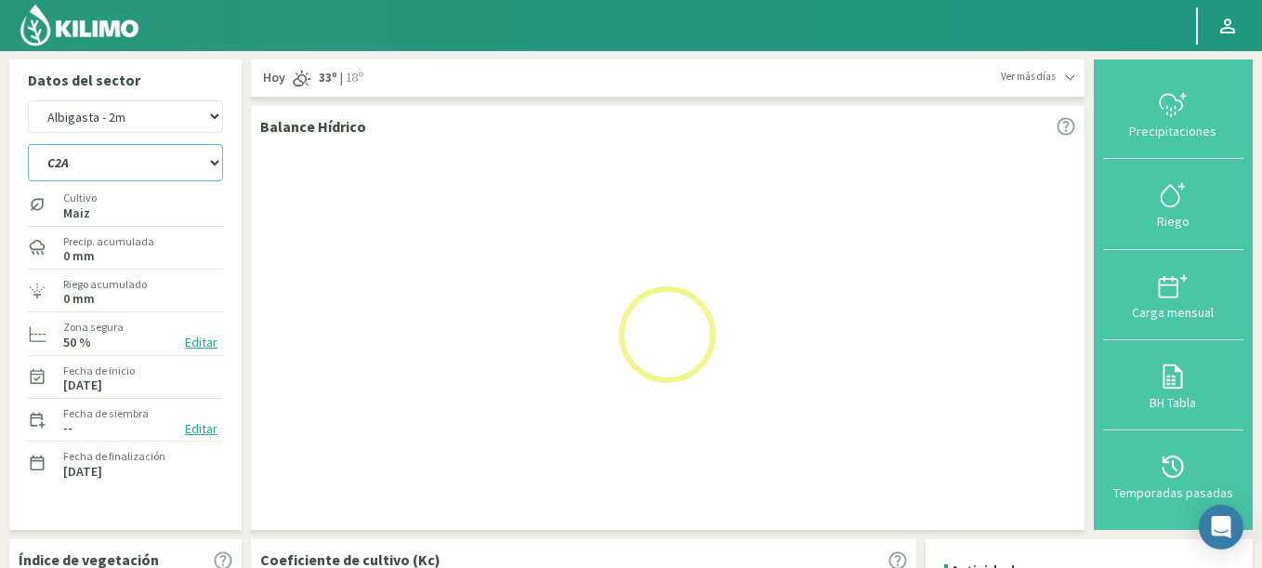
click at [28, 144] on select "9A C1 SUR C2A C2 SUR C3A C4A" at bounding box center [125, 162] width 195 height 37
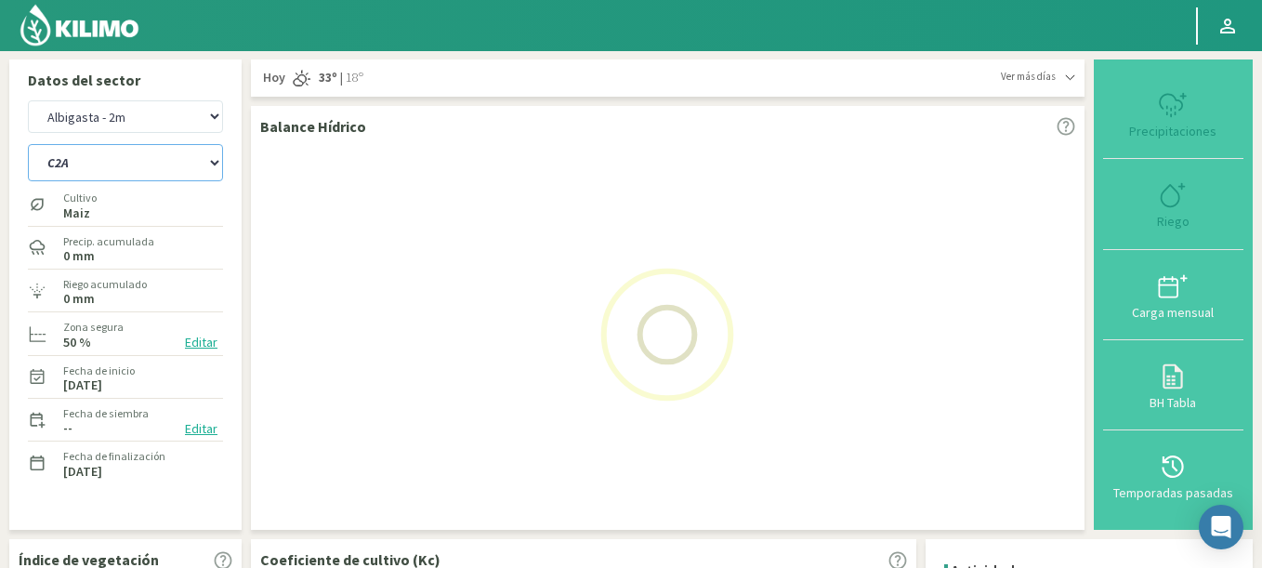
select select "618: Object"
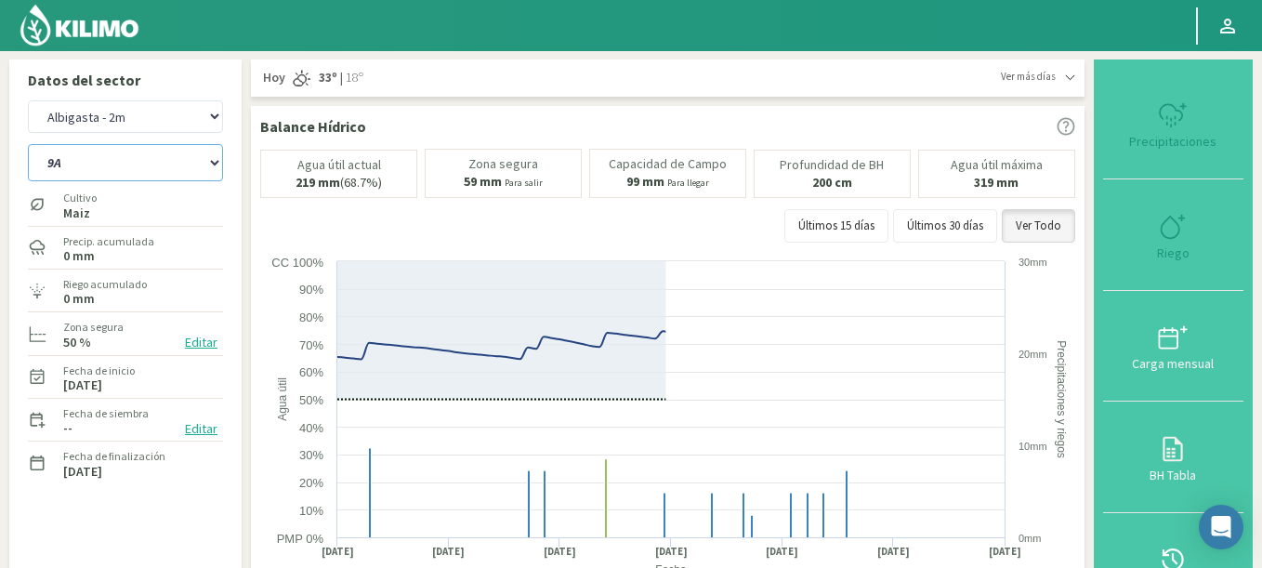
click at [88, 164] on select "9A C1 SUR C2A C2 SUR C3A C4A" at bounding box center [125, 162] width 195 height 37
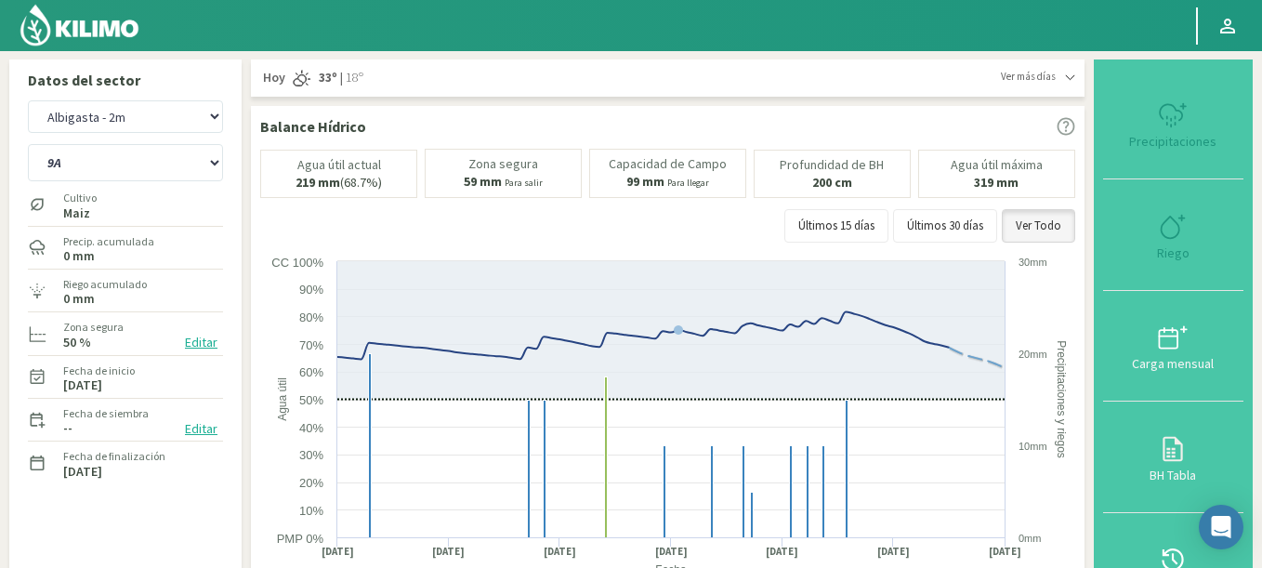
select select "8735: Object"
select select "626: Object"
click at [84, 157] on select "9A C1 SUR C2A C2 SUR C3A C4A" at bounding box center [125, 162] width 195 height 37
click at [28, 100] on select "Agr. Huertos de Chocalan Agrícola Bakia Agrícola Bakia - IC Agrícola Exser - Ca…" at bounding box center [125, 116] width 195 height 33
click at [91, 171] on select "9A C1 SUR C2A C2 SUR C3A C4A" at bounding box center [125, 162] width 195 height 37
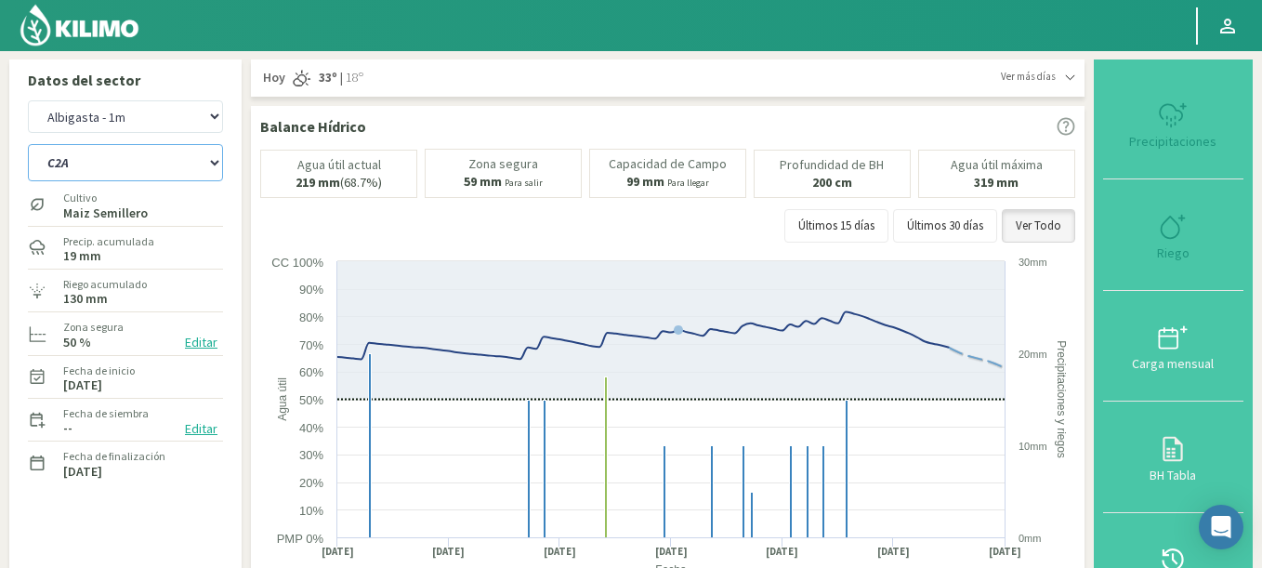
select select "9034: Object"
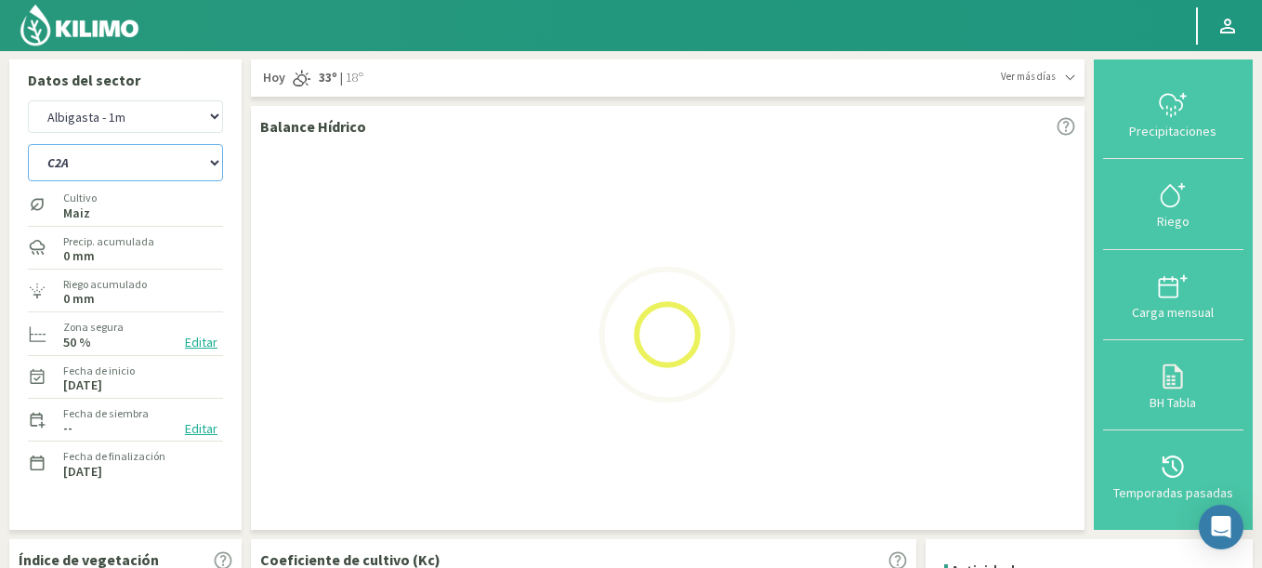
click at [28, 144] on select "9A C1 SUR C2A C2 SUR C3A C4A" at bounding box center [125, 162] width 195 height 37
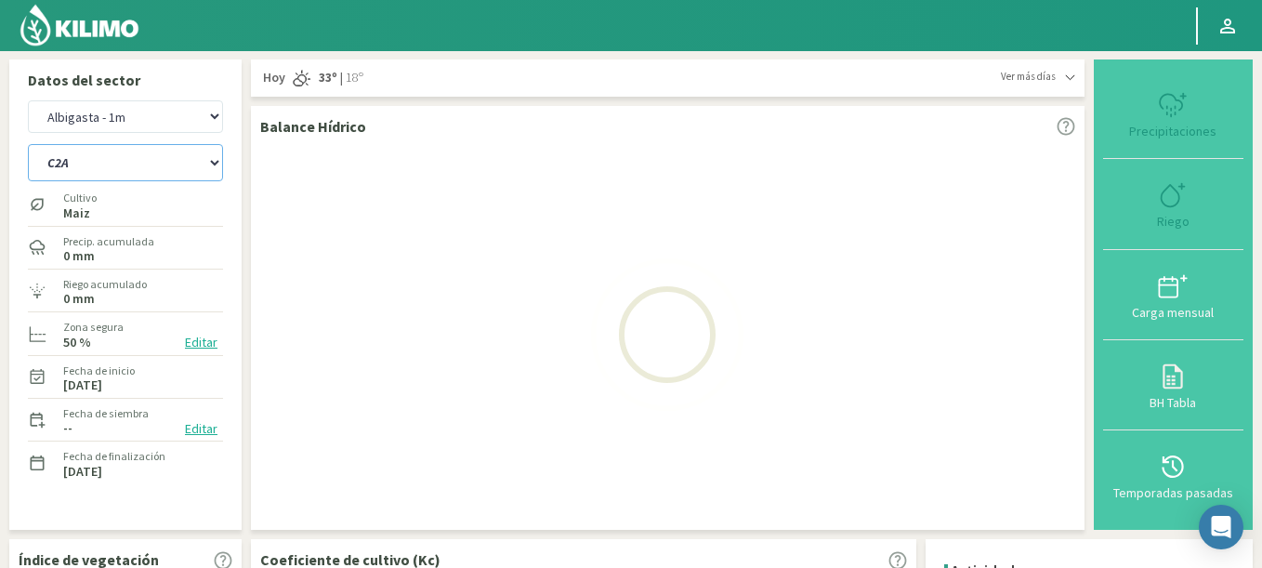
select select "630: Object"
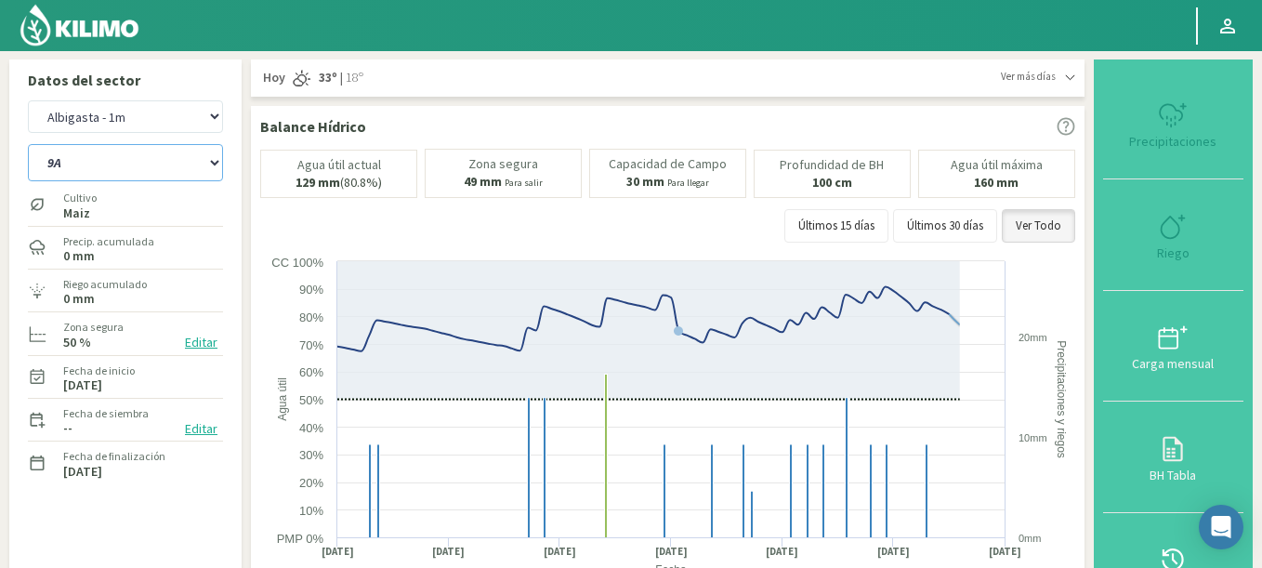
select select "9334: Object"
select select "638: Object"
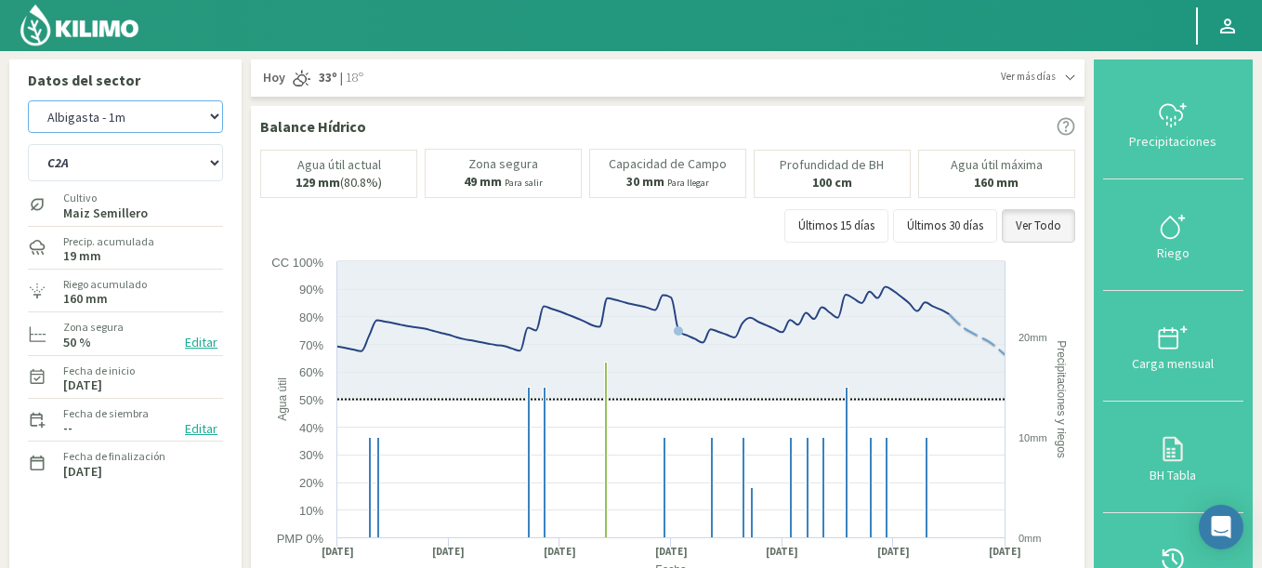
click at [102, 117] on select "Agr. Huertos de Chocalan Agrícola Bakia Agrícola Bakia - IC Agrícola Exser - Ca…" at bounding box center [125, 116] width 195 height 33
click at [28, 100] on select "Agr. Huertos de Chocalan Agrícola Bakia Agrícola Bakia - IC Agrícola Exser - Ca…" at bounding box center [125, 116] width 195 height 33
select select "9635: Object"
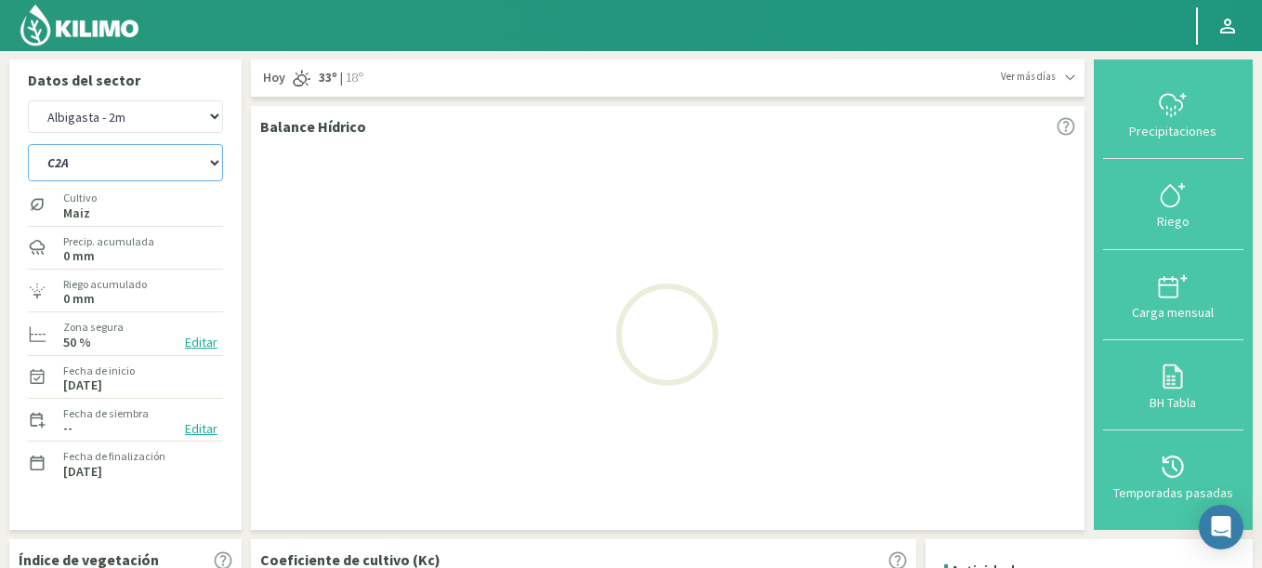
click at [28, 144] on select "9A C1 SUR C2A C2 SUR C3A C4A" at bounding box center [125, 162] width 195 height 37
select select "642: Object"
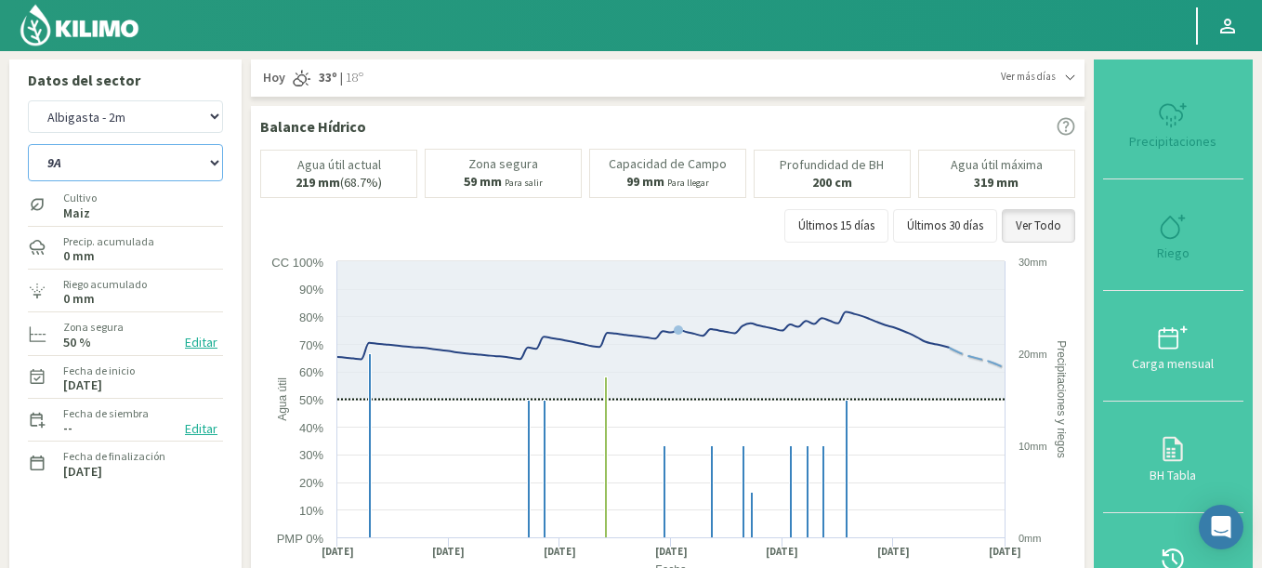
select select "9935: Object"
select select "650: Object"
click at [69, 159] on select "9A C1 SUR C2A C2 SUR C3A C4A" at bounding box center [125, 162] width 195 height 37
click at [28, 100] on select "Agr. Huertos de Chocalan Agrícola Bakia Agrícola Bakia - IC Agrícola Exser - Ca…" at bounding box center [125, 116] width 195 height 33
select select "10234: Object"
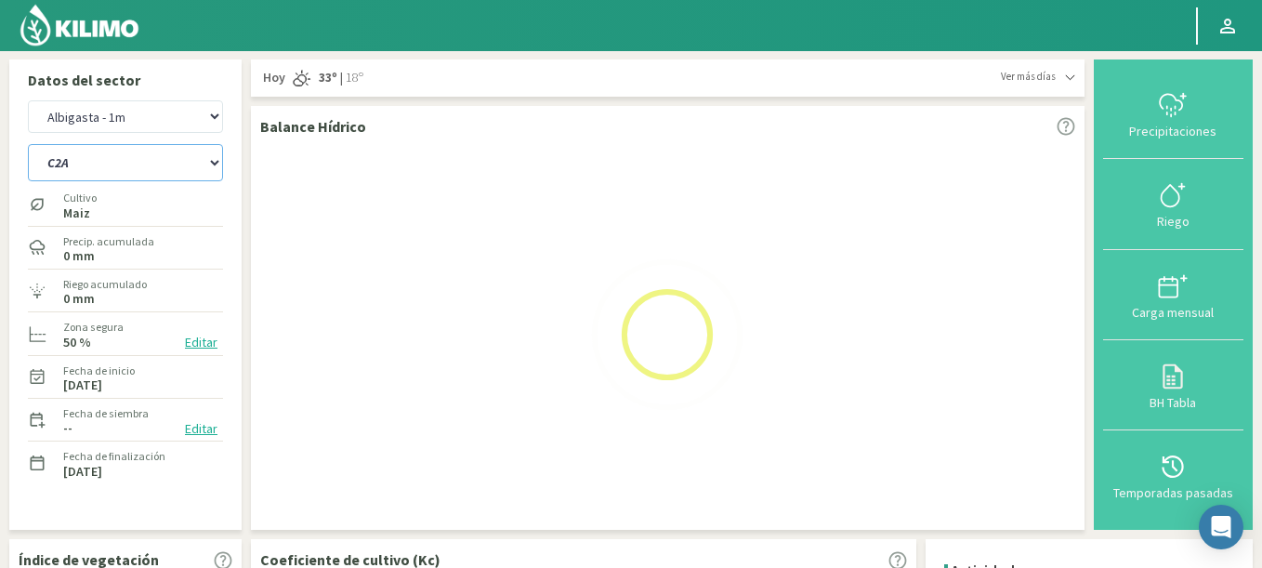
click at [28, 144] on select "9A C1 SUR C2A C2 SUR C3A C4A" at bounding box center [125, 162] width 195 height 37
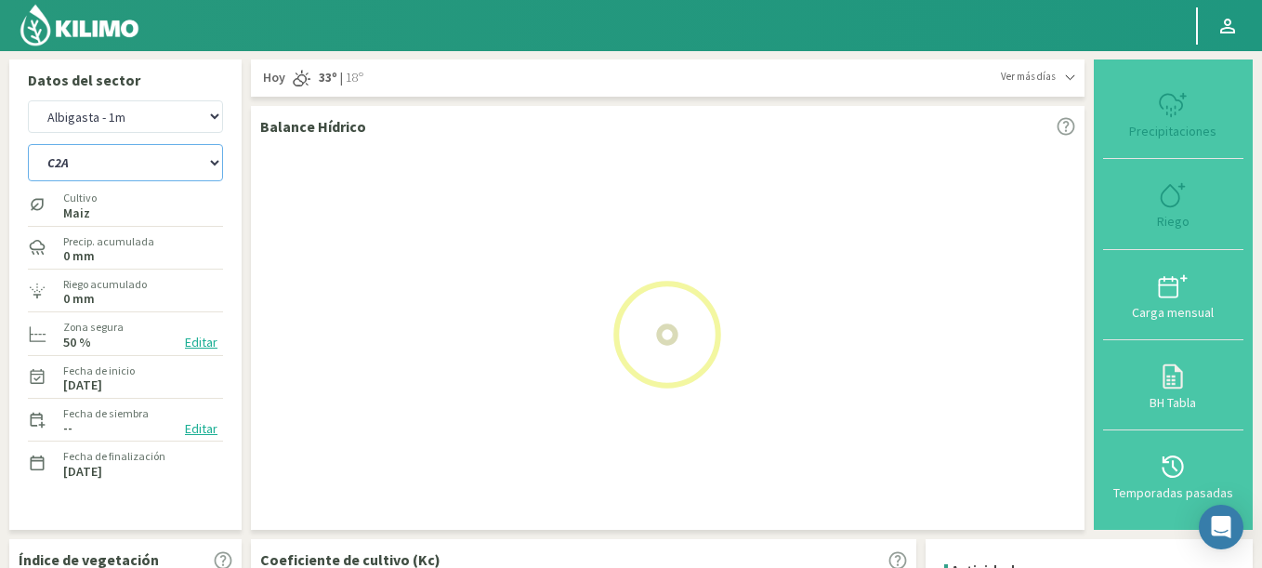
select select "654: Object"
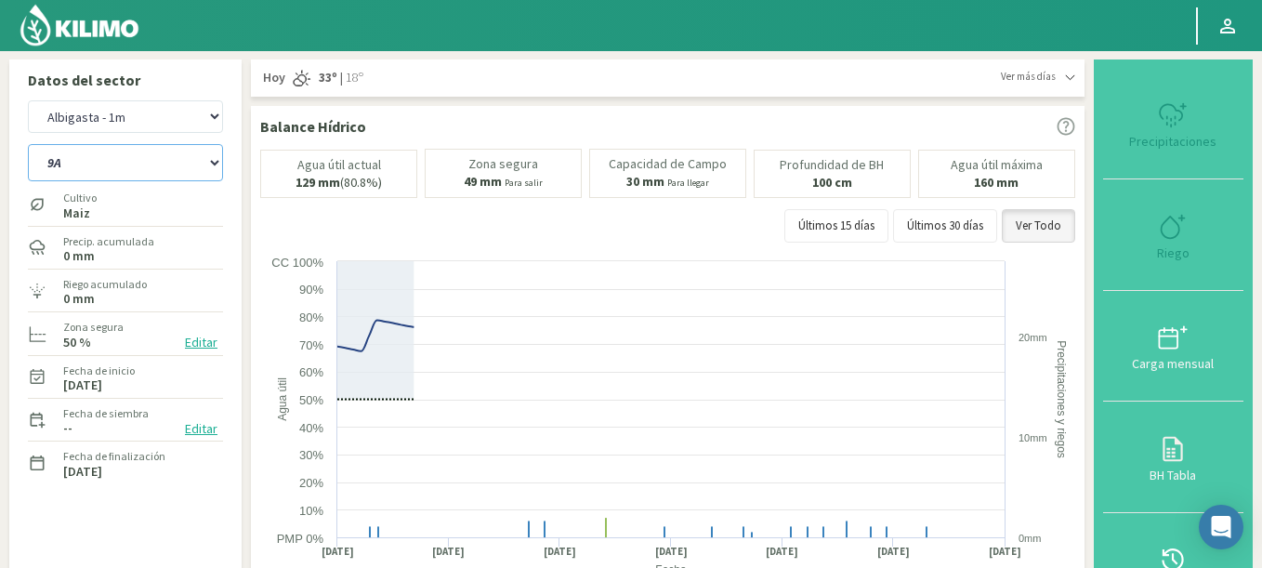
select select "10534: Object"
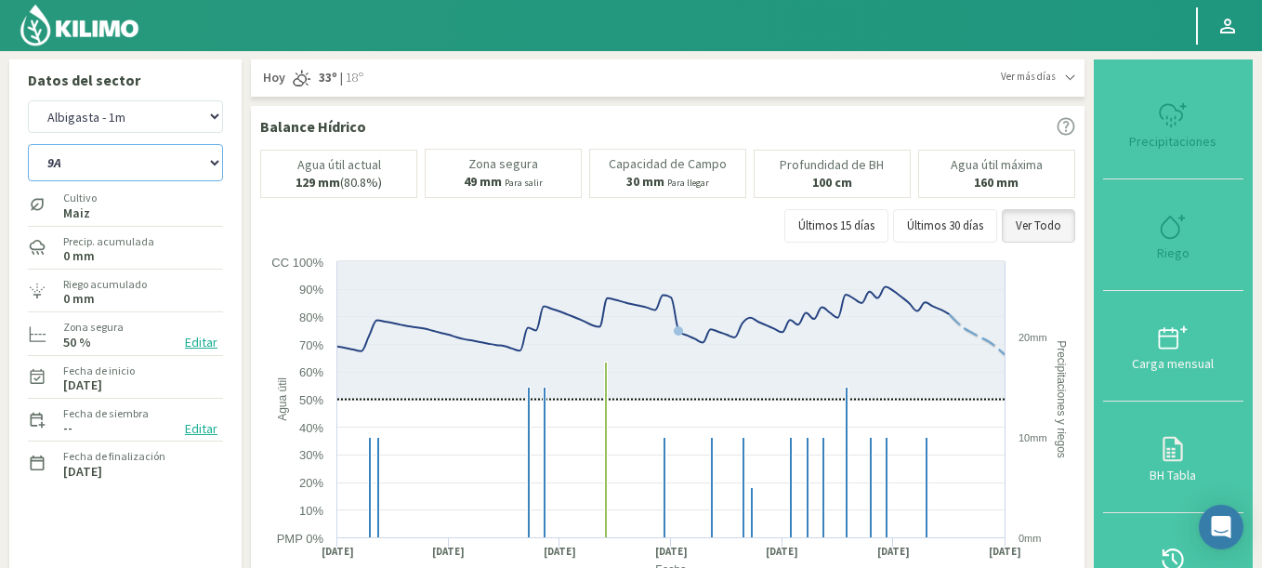
select select "662: Object"
click at [73, 114] on select "Agr. Huertos de Chocalan Agrícola Bakia Agrícola Bakia - IC Agrícola Exser - Ca…" at bounding box center [125, 116] width 195 height 33
click at [28, 100] on select "Agr. Huertos de Chocalan Agrícola Bakia Agrícola Bakia - IC Agrícola Exser - Ca…" at bounding box center [125, 116] width 195 height 33
select select "10835: Object"
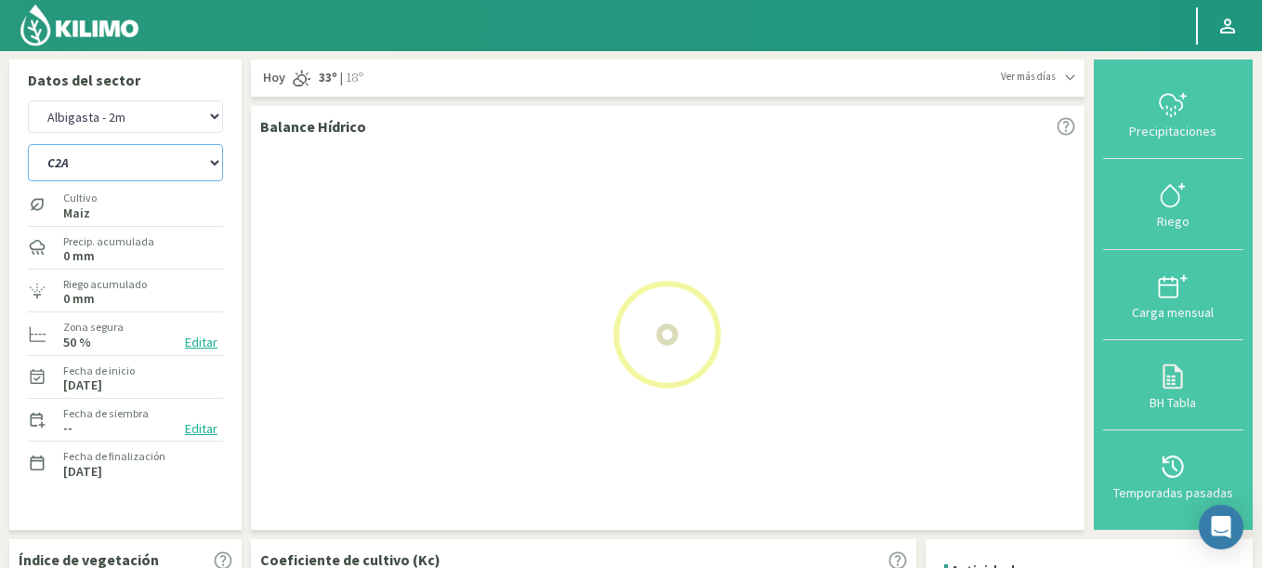
click at [28, 144] on select "9A C1 SUR C2A C2 SUR C3A C4A" at bounding box center [125, 162] width 195 height 37
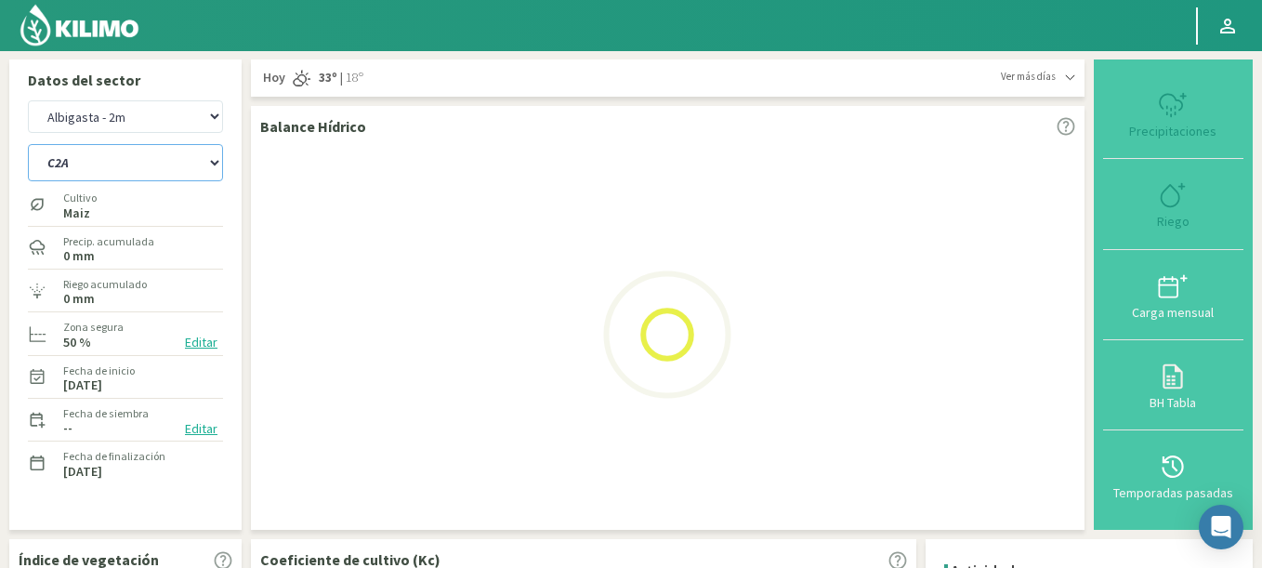
select select "666: Object"
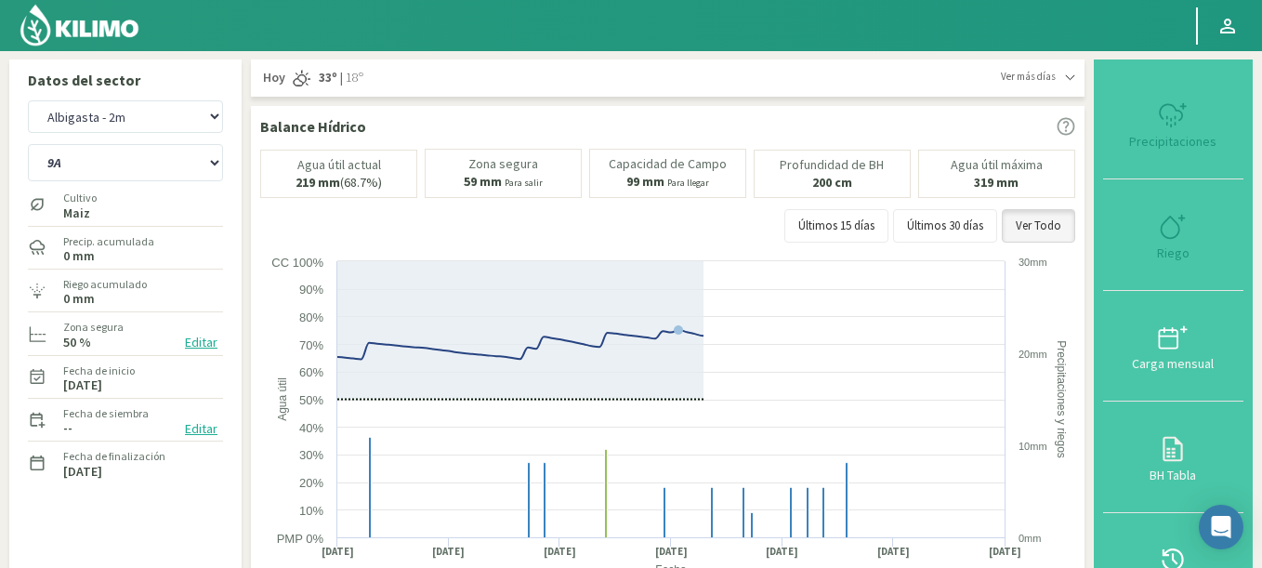
select select "11135: Object"
select select "674: Object"
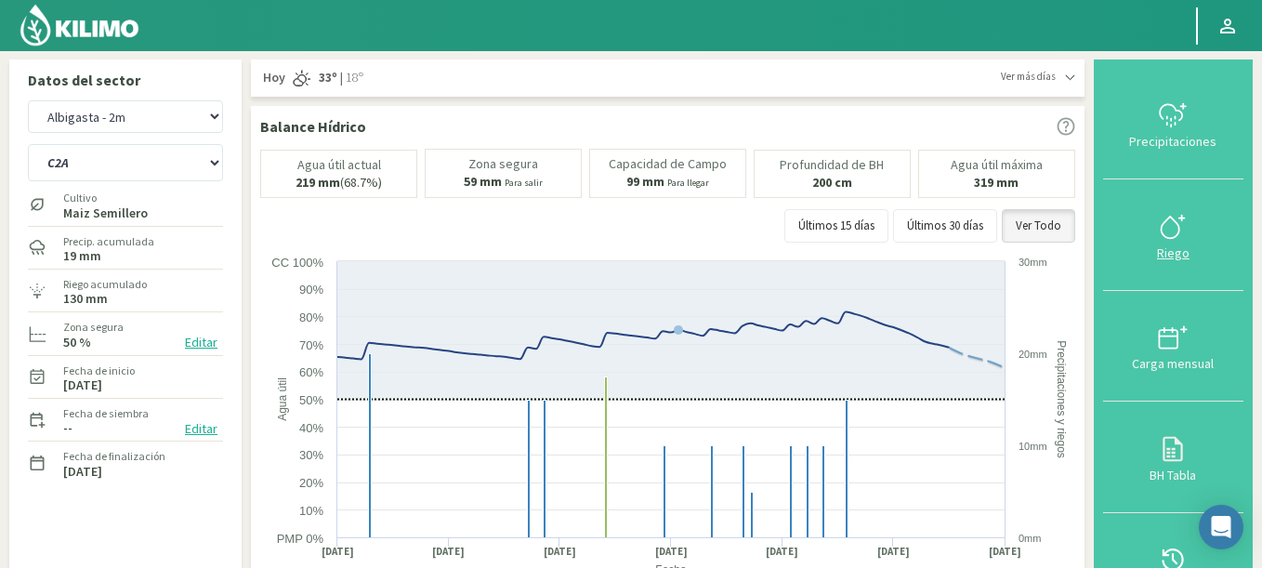
click at [1171, 222] on icon at bounding box center [1173, 227] width 30 height 30
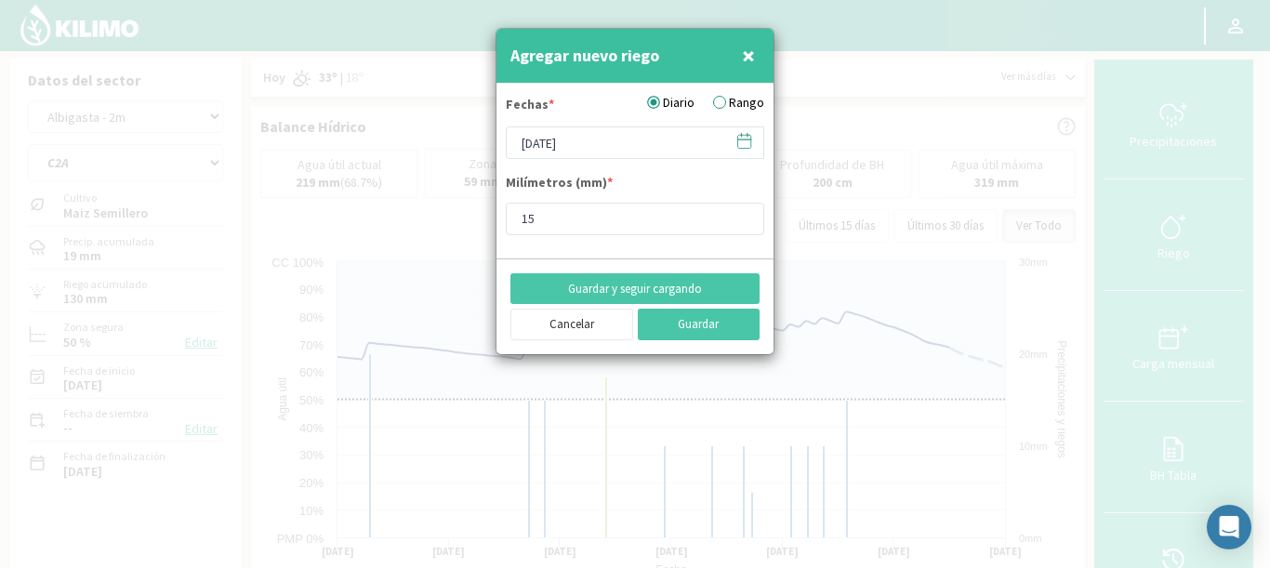
click at [742, 140] on icon at bounding box center [744, 141] width 18 height 18
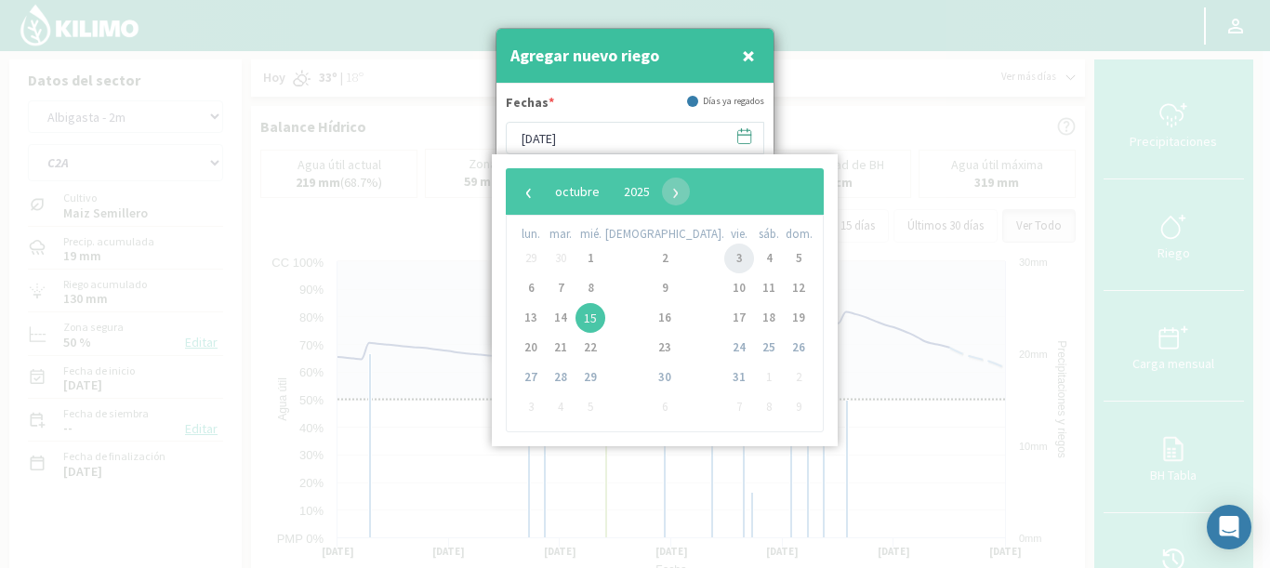
click at [724, 260] on span "3" at bounding box center [739, 259] width 30 height 30
type input "03/10/2025"
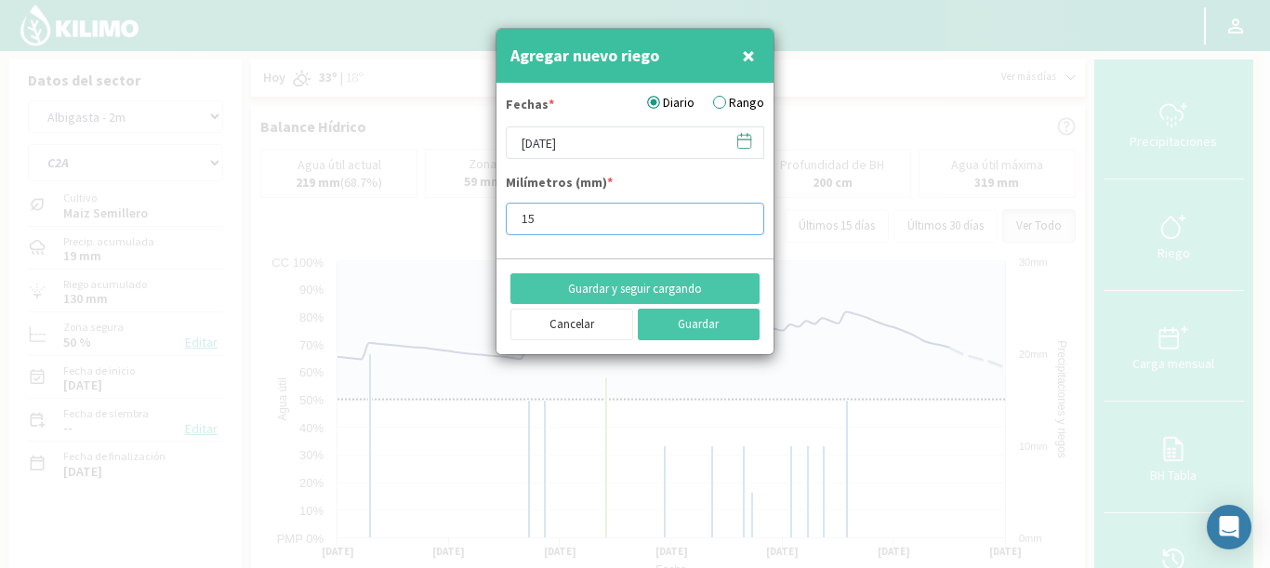
drag, startPoint x: 586, startPoint y: 230, endPoint x: 499, endPoint y: 205, distance: 89.8
click at [499, 205] on form "Fechas * Diario Rango 03/10/2025 Milímetros (mm) * 15" at bounding box center [634, 171] width 277 height 175
type input "10"
click at [697, 296] on button "Guardar y seguir cargando" at bounding box center [634, 289] width 249 height 32
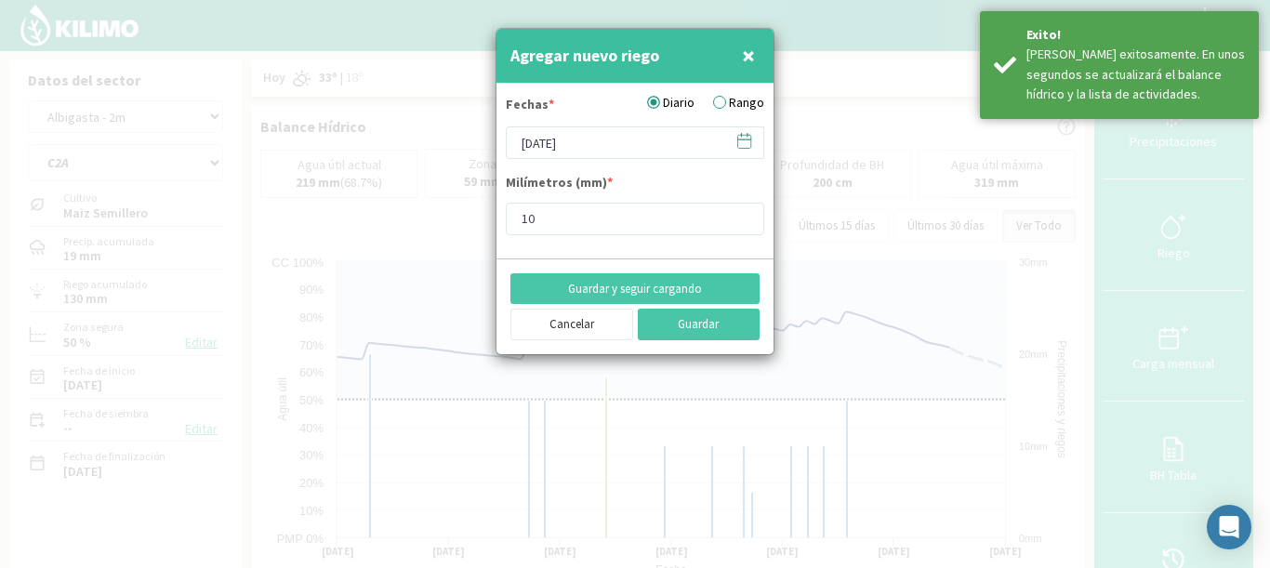
click at [747, 152] on svg-icon at bounding box center [744, 145] width 18 height 17
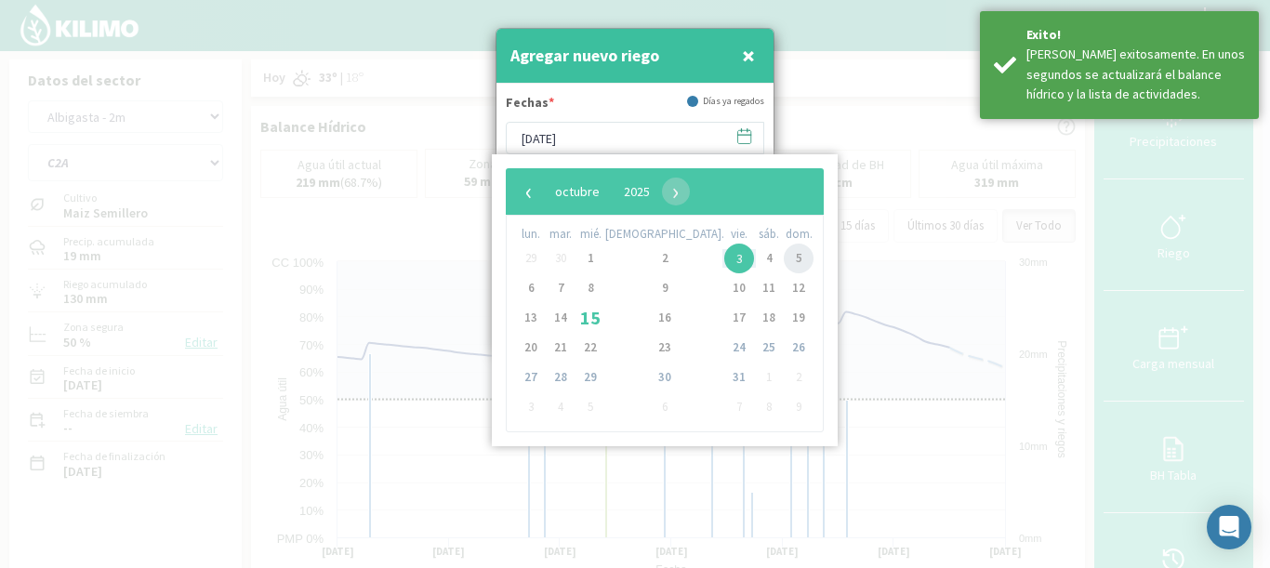
click at [784, 258] on span "5" at bounding box center [799, 259] width 30 height 30
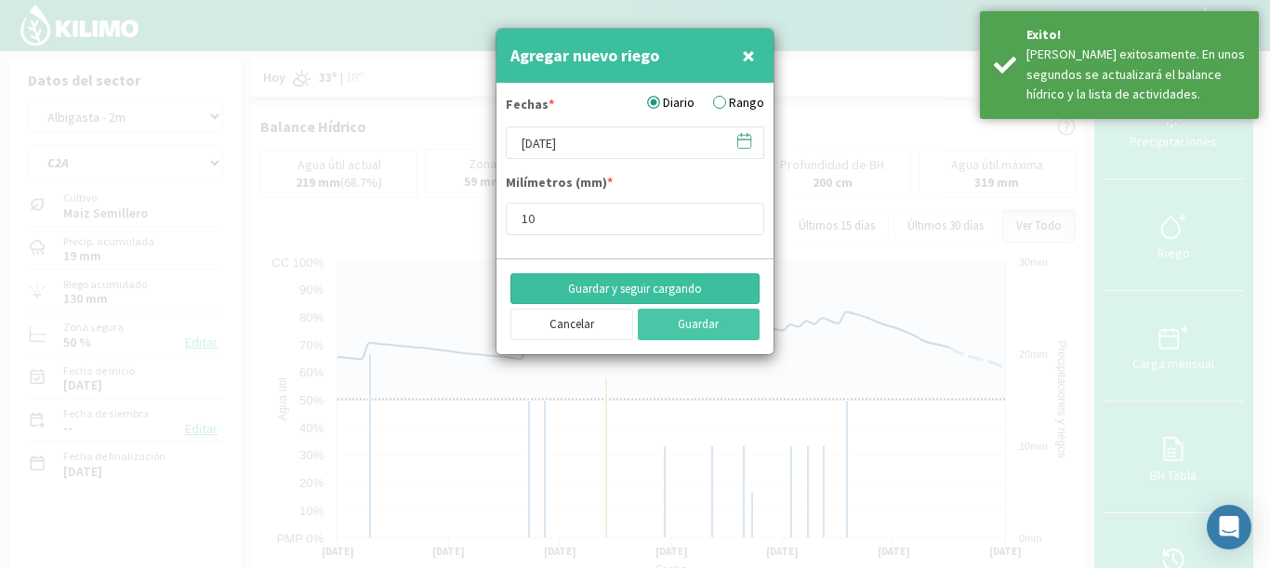
click at [693, 286] on button "Guardar y seguir cargando" at bounding box center [634, 289] width 249 height 32
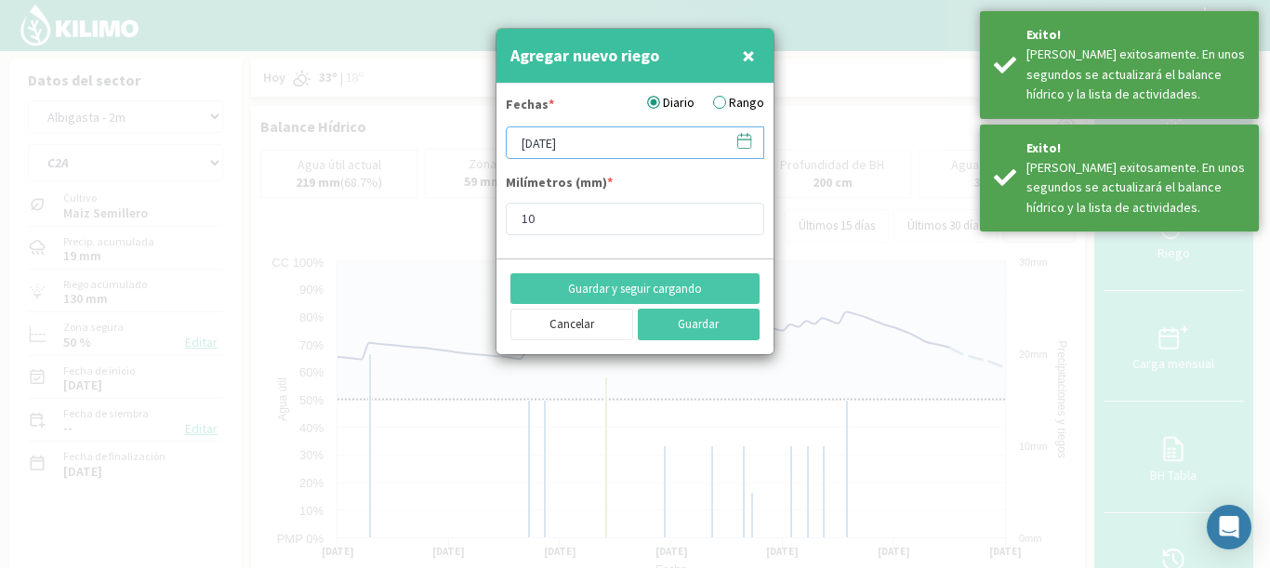
click at [755, 141] on input "[DATE]" at bounding box center [635, 142] width 258 height 33
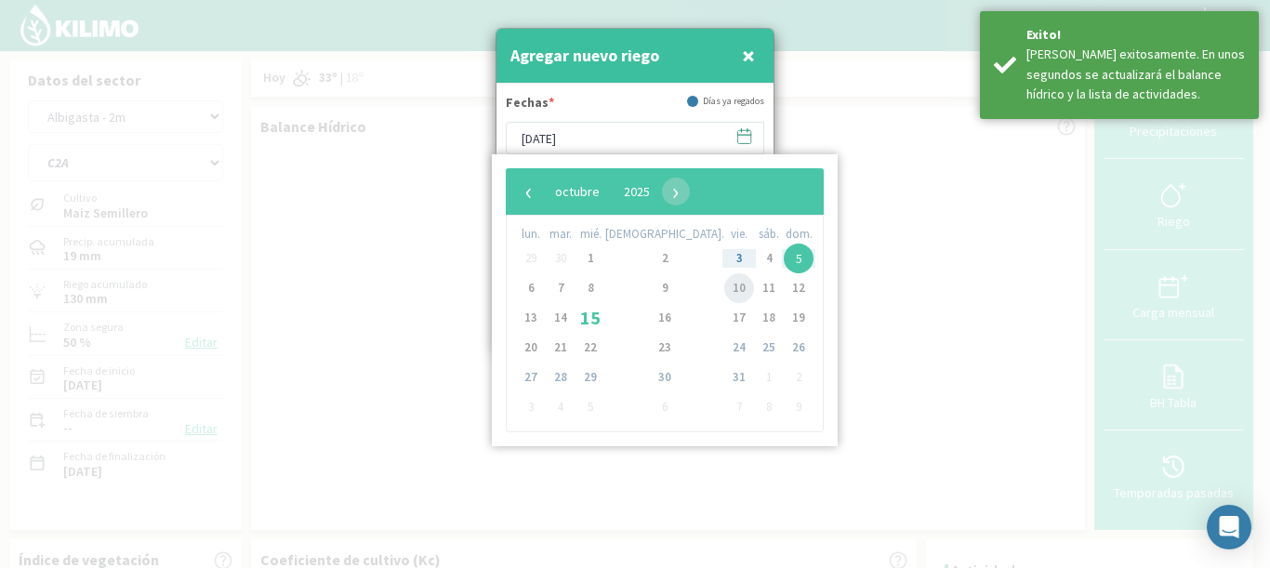
click at [724, 290] on span "10" at bounding box center [739, 288] width 30 height 30
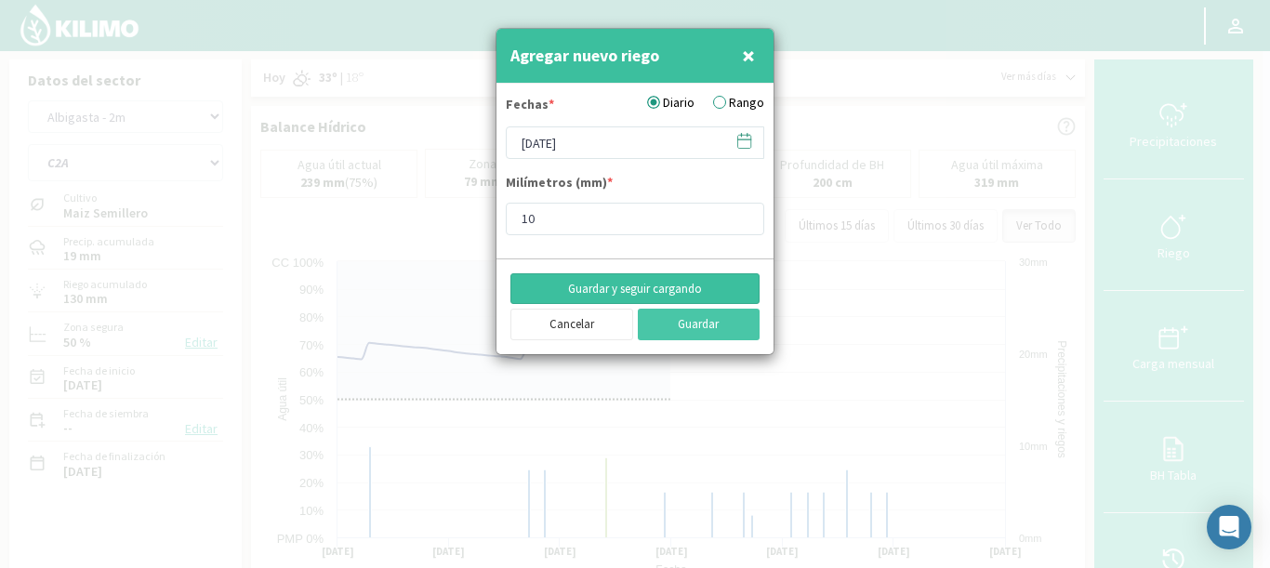
click at [659, 287] on button "Guardar y seguir cargando" at bounding box center [634, 289] width 249 height 32
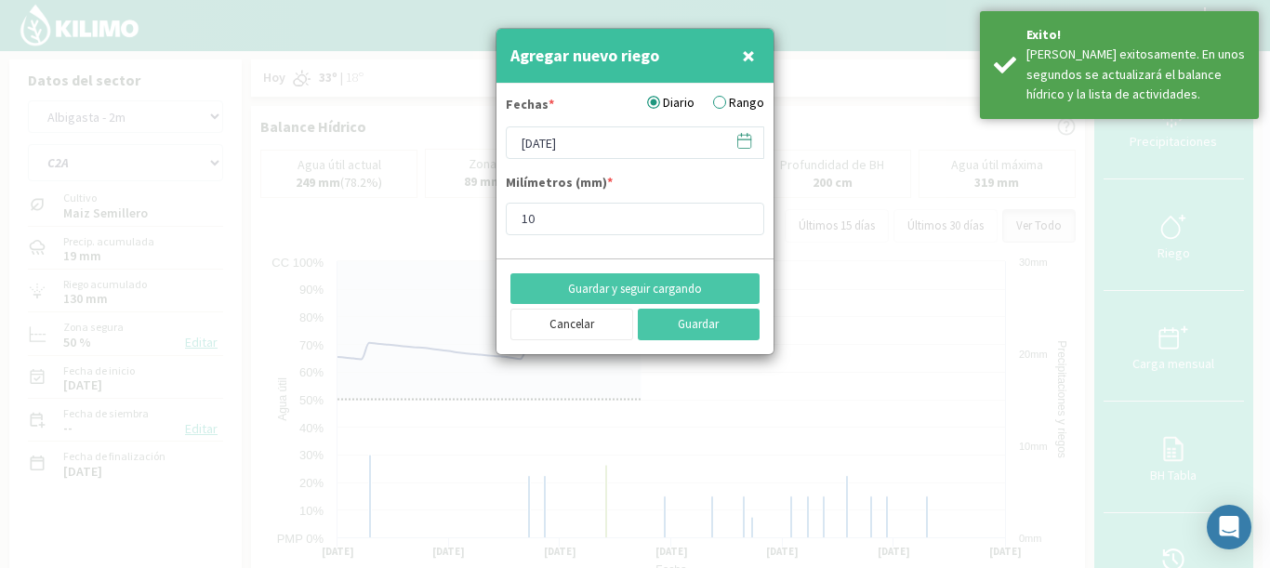
click at [757, 57] on button "×" at bounding box center [748, 55] width 22 height 37
type input "[DATE]"
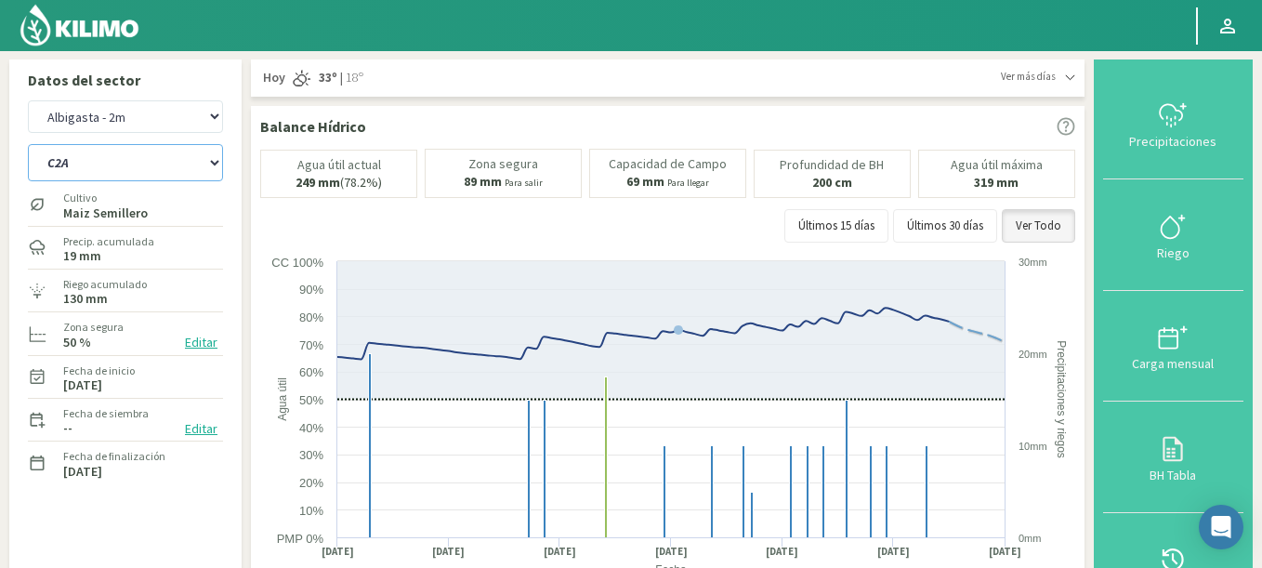
click at [123, 176] on select "9A C1 SUR C2A C2 SUR C3A C4A" at bounding box center [125, 162] width 195 height 37
drag, startPoint x: 103, startPoint y: 105, endPoint x: 208, endPoint y: 48, distance: 119.4
click at [78, 38] on img at bounding box center [80, 25] width 122 height 45
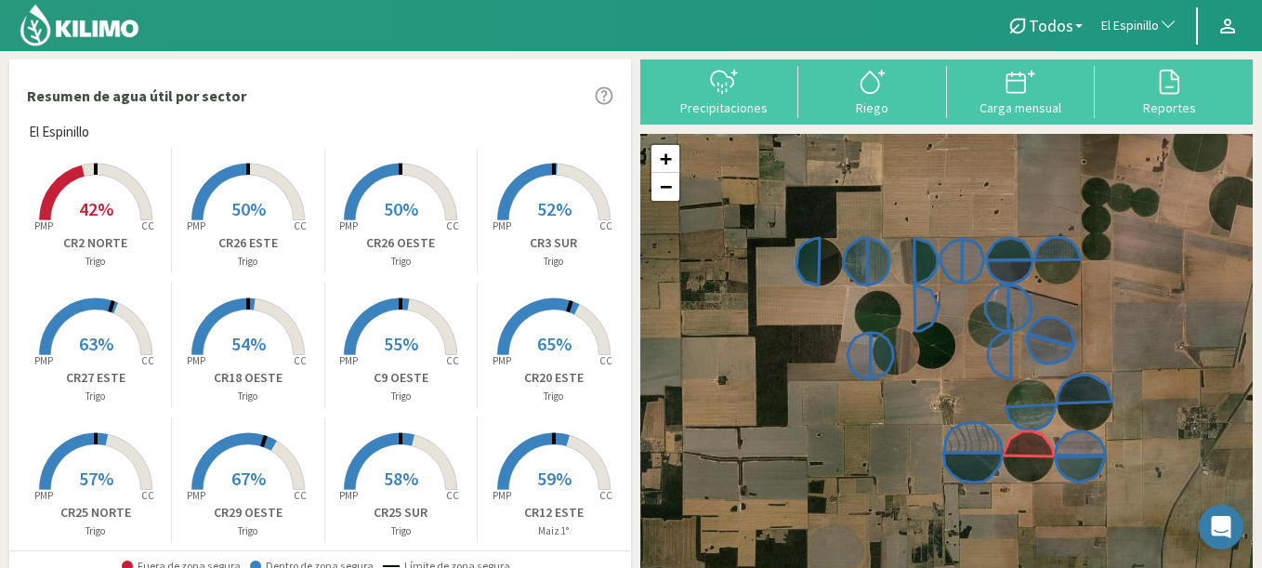
click at [1132, 28] on span "El Espinillo" at bounding box center [1131, 26] width 58 height 19
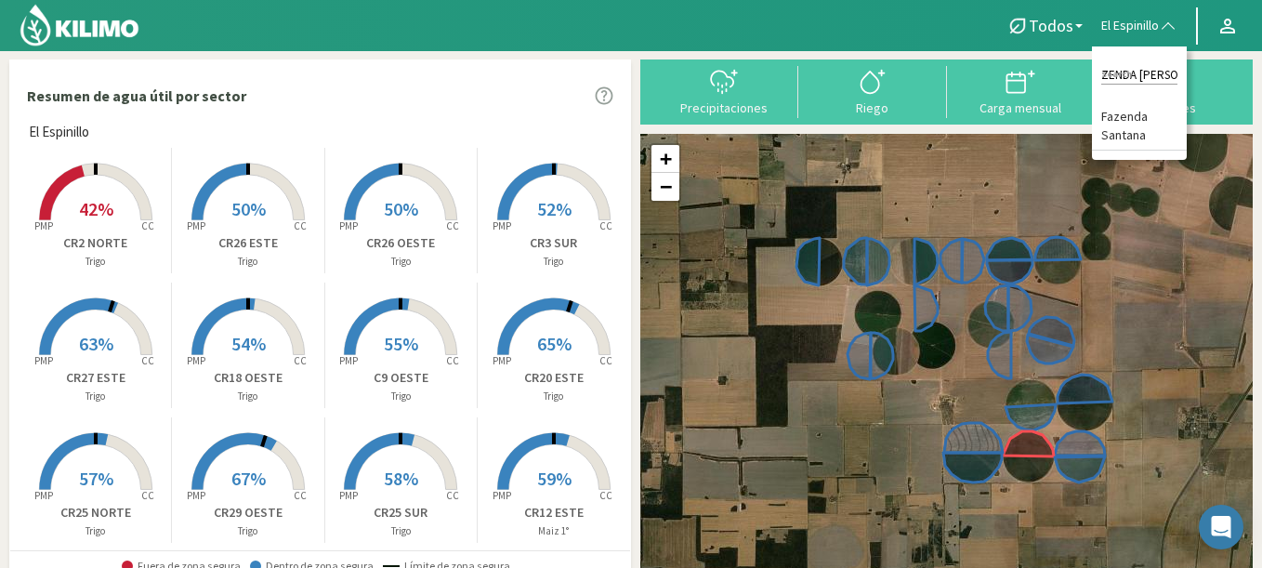
scroll to position [0, 19]
type input "FAZENDA SANTANA"
click at [1118, 134] on li "Fazenda Santana" at bounding box center [1139, 126] width 95 height 47
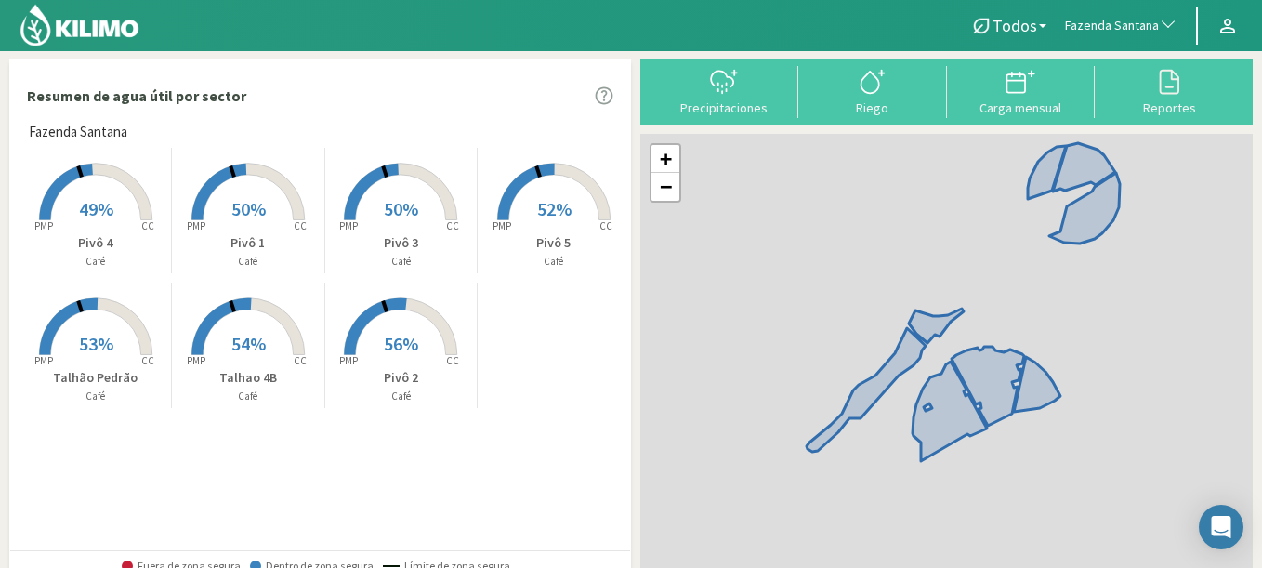
click at [116, 229] on rect at bounding box center [95, 222] width 149 height 149
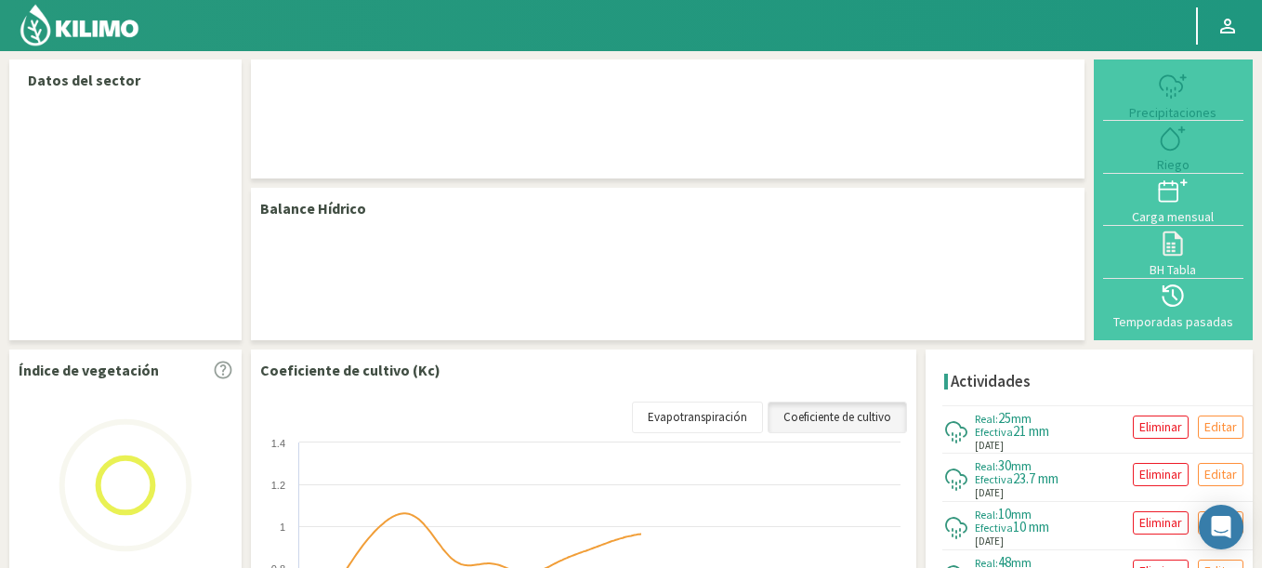
select select "109: Object"
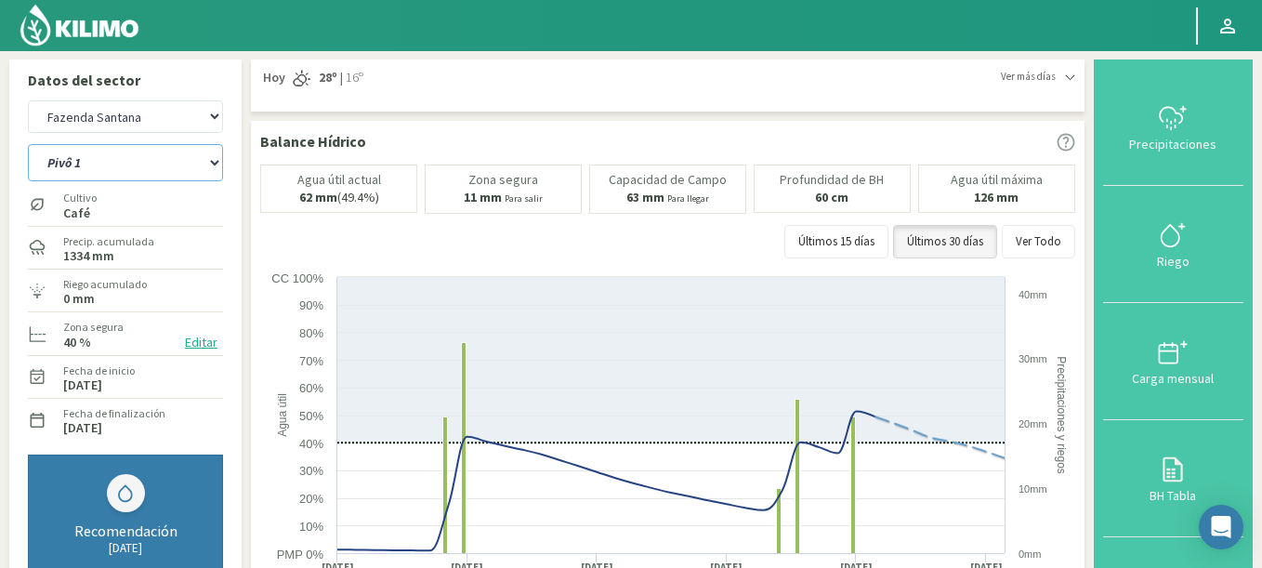
click at [28, 144] on select "Pivô 1 Pivô 2 Pivô 3 Pivô 4 Pivô 5 Talhao 4B Talhão Pedrão" at bounding box center [125, 162] width 195 height 37
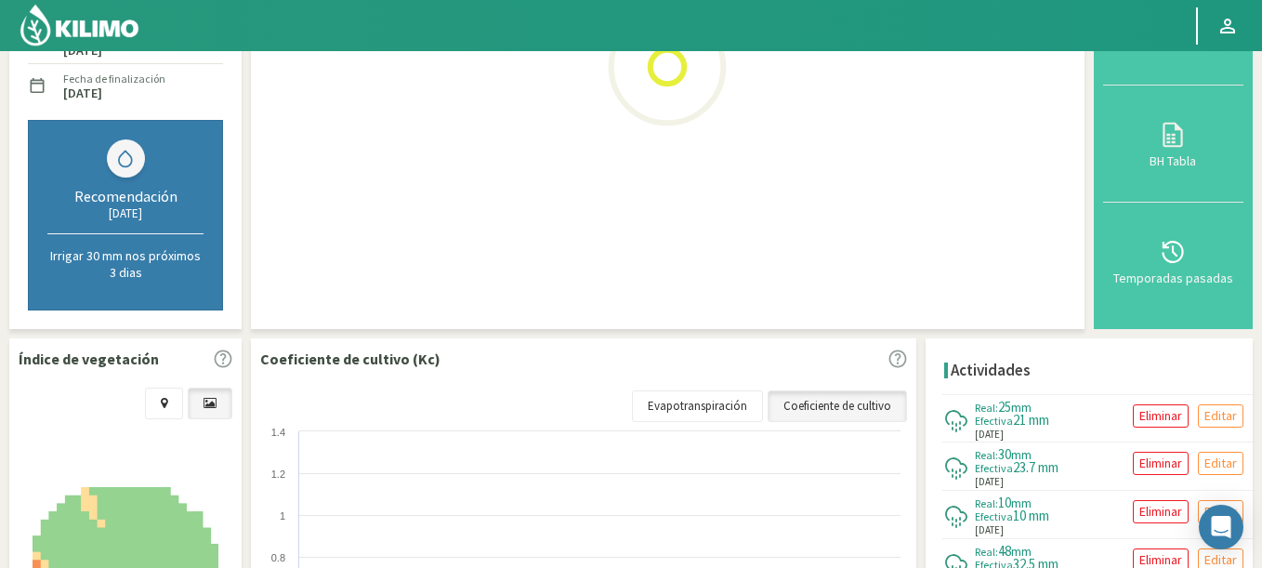
select select "3: Object"
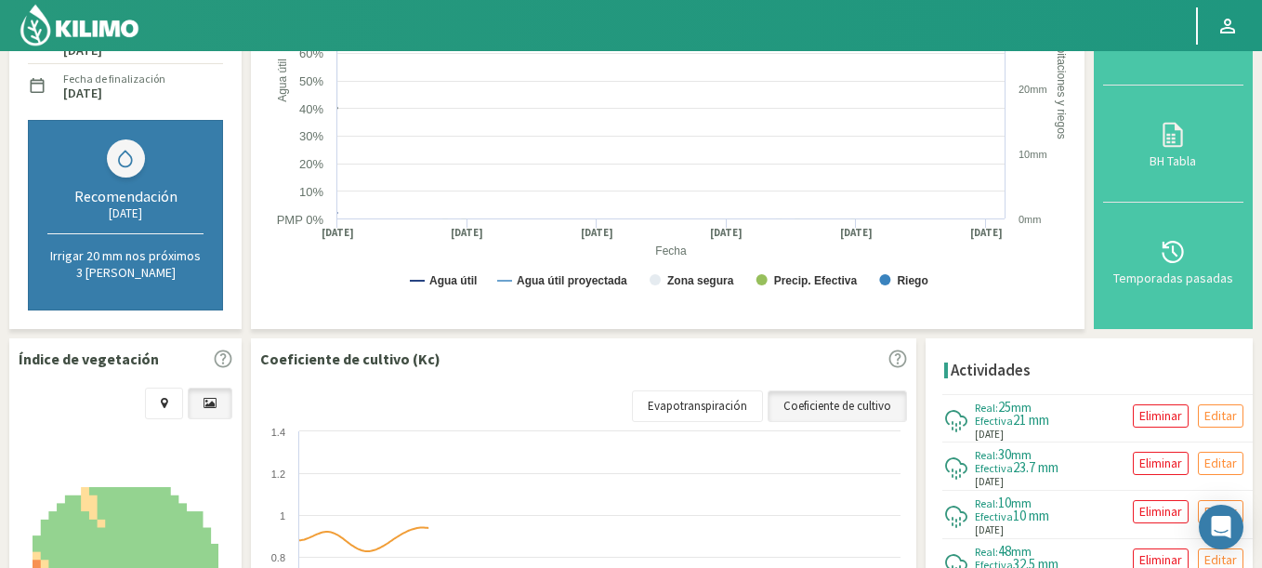
scroll to position [667, 0]
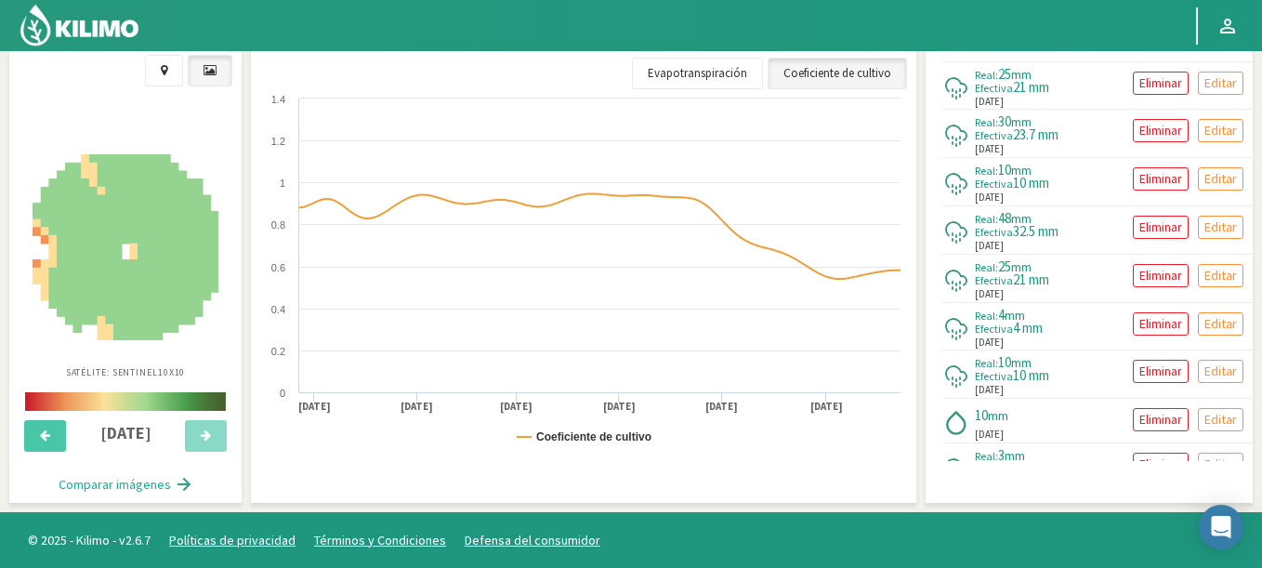
select select "409: Object"
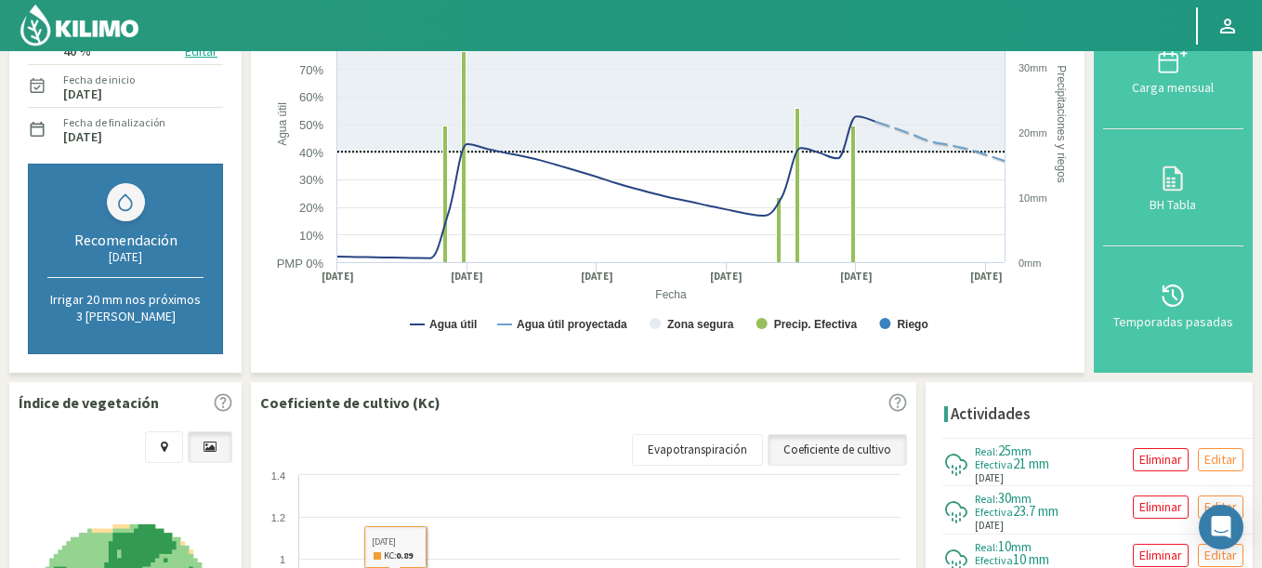
scroll to position [0, 0]
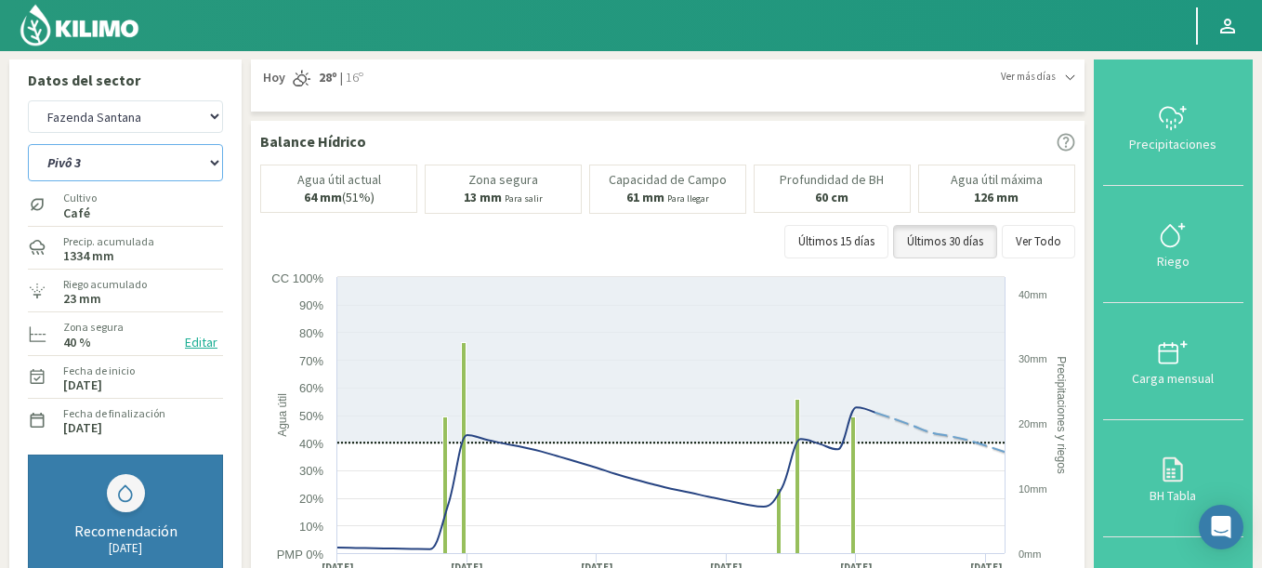
click at [28, 144] on select "Pivô 1 Pivô 2 Pivô 3 Pivô 4 Pivô 5 Talhao 4B Talhão Pedrão" at bounding box center [125, 162] width 195 height 37
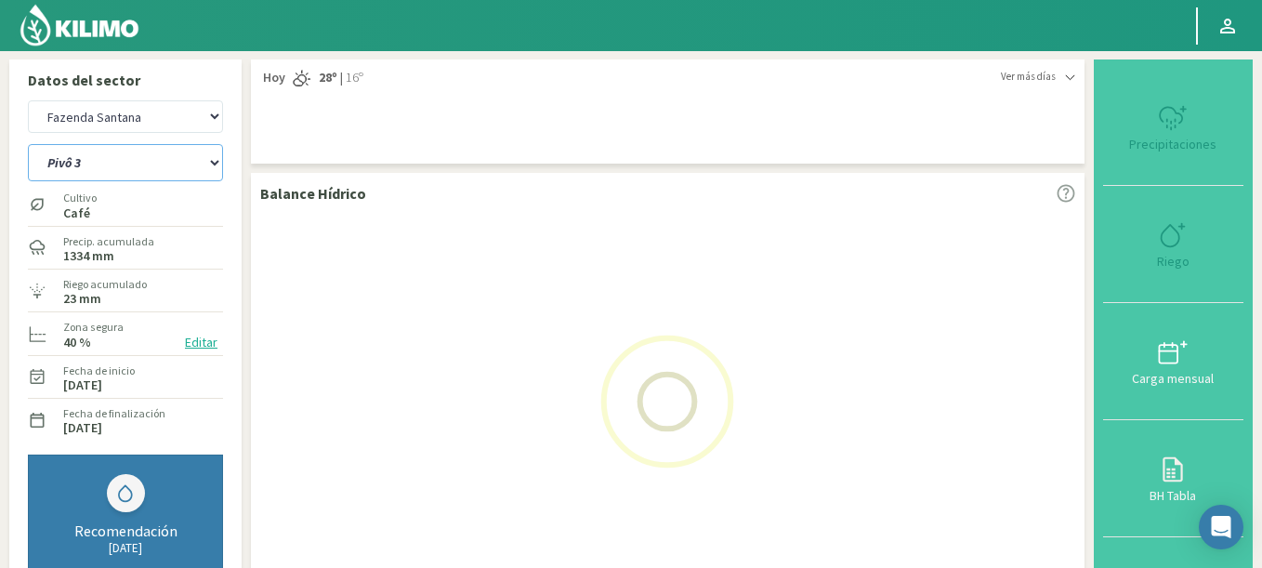
select select "7: Object"
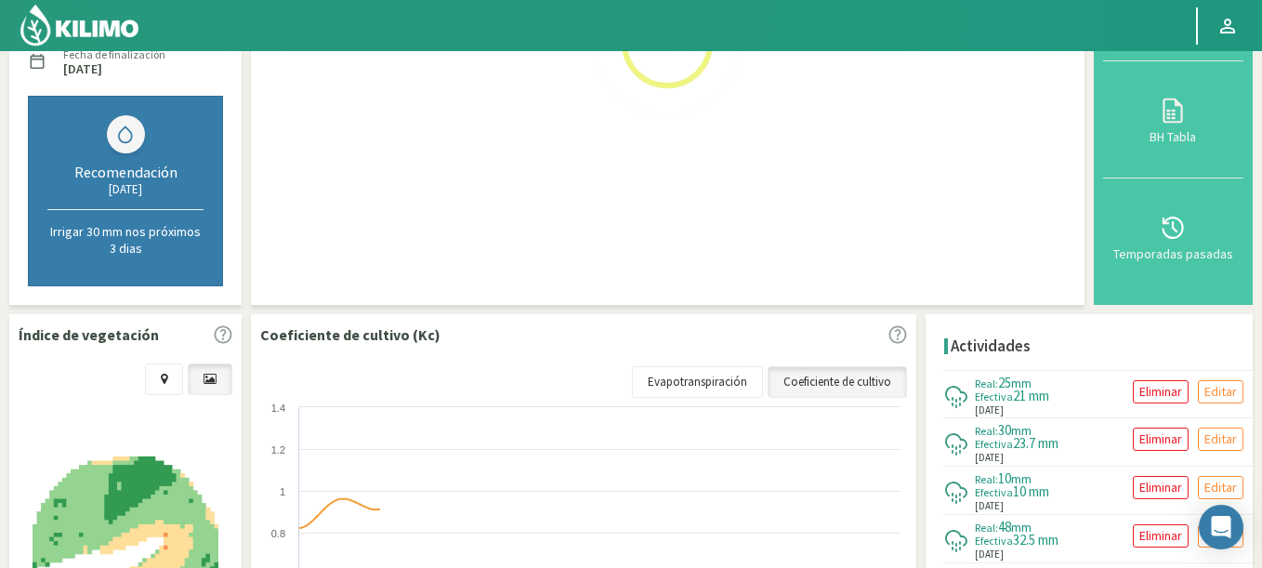
scroll to position [558, 0]
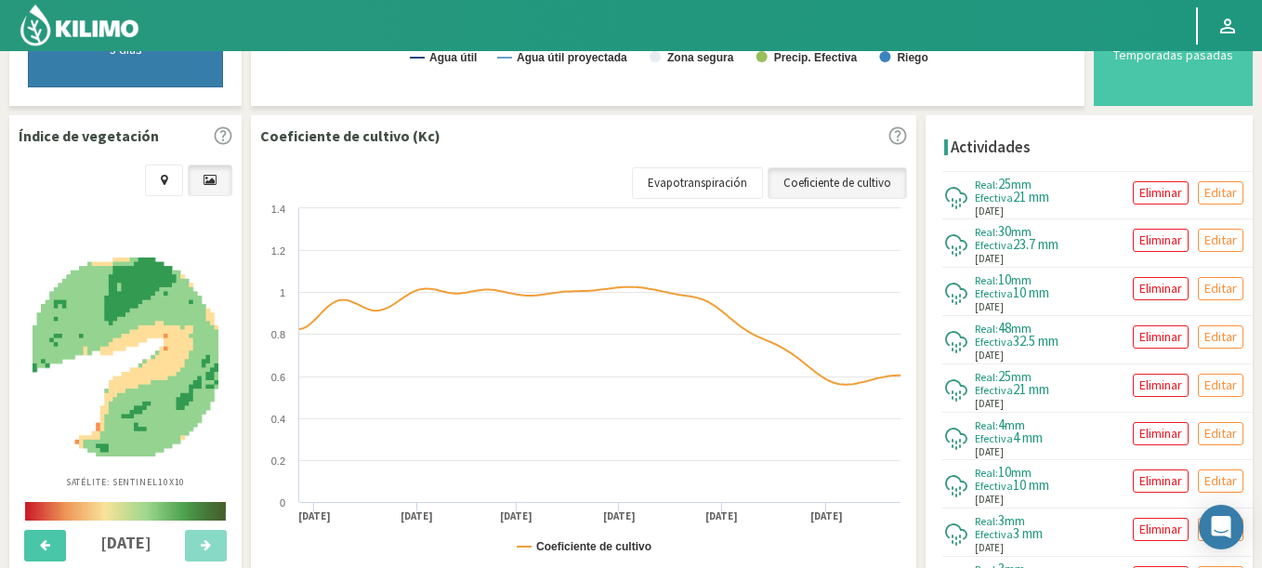
select select "709: Object"
select select "16: Object"
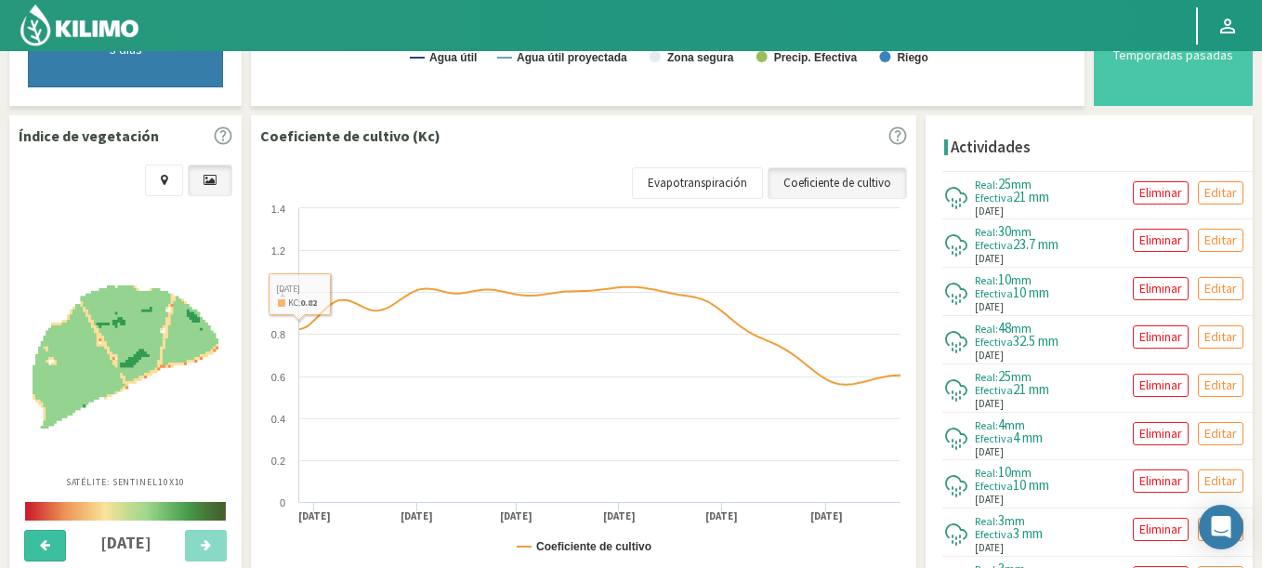
click at [43, 557] on button at bounding box center [45, 546] width 42 height 32
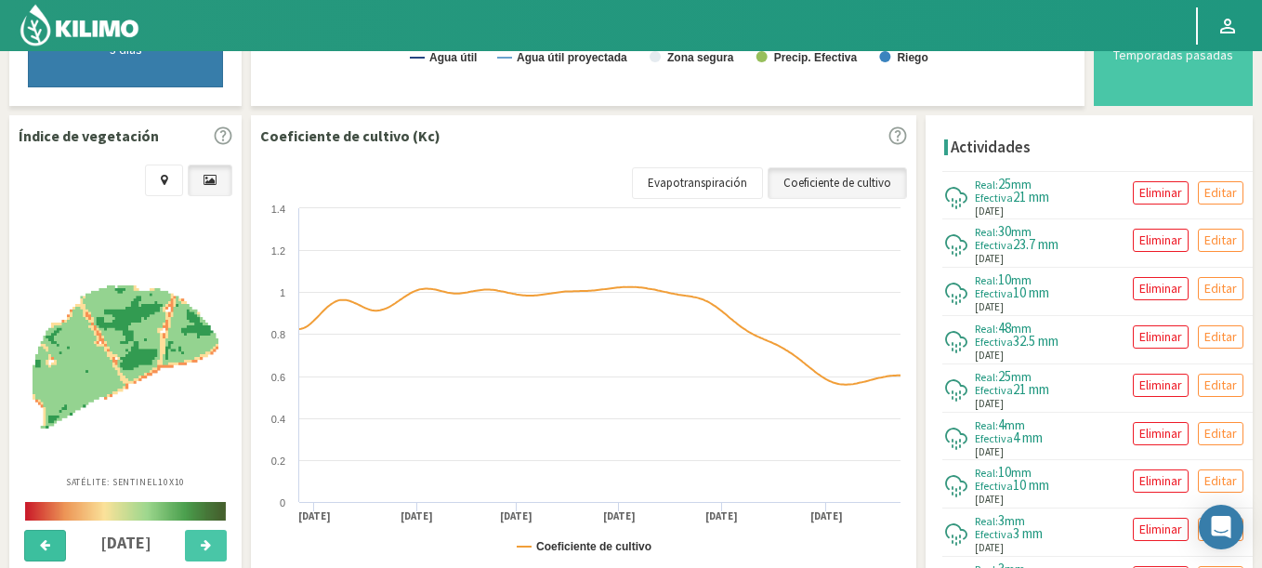
click at [43, 546] on icon at bounding box center [45, 545] width 10 height 12
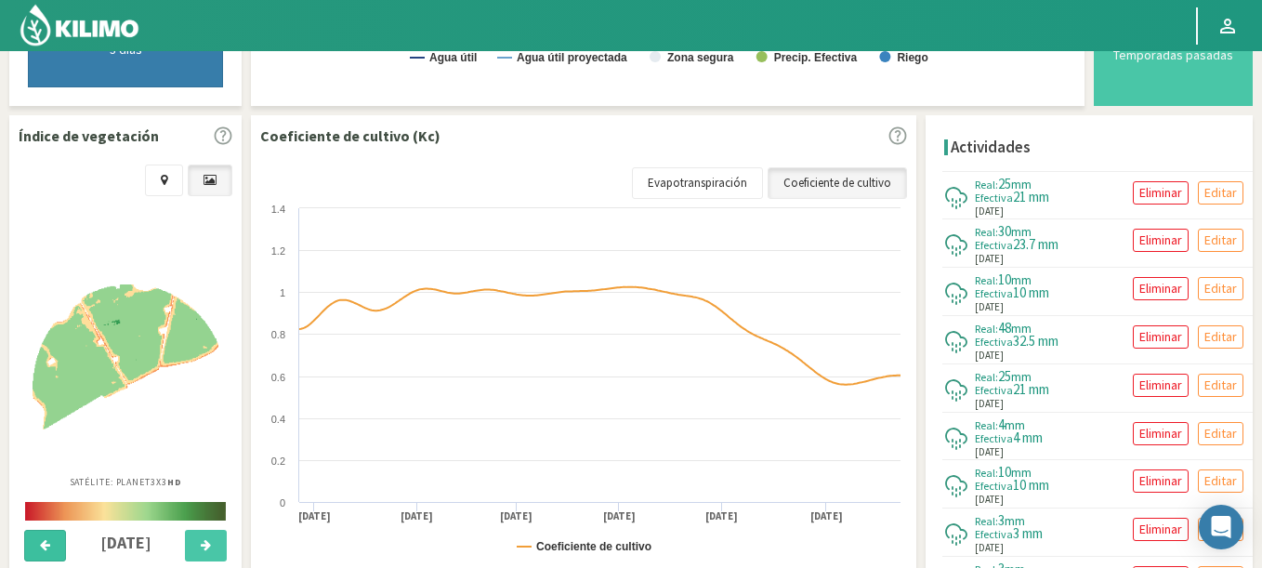
click at [43, 546] on icon at bounding box center [45, 545] width 10 height 12
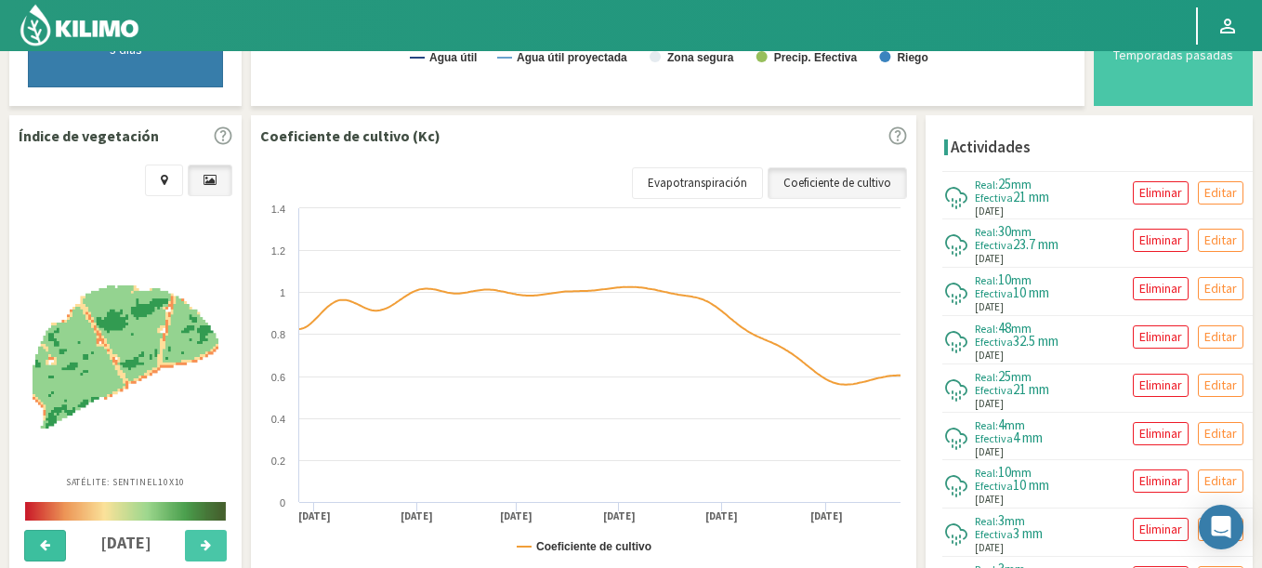
click at [43, 546] on icon at bounding box center [45, 545] width 10 height 12
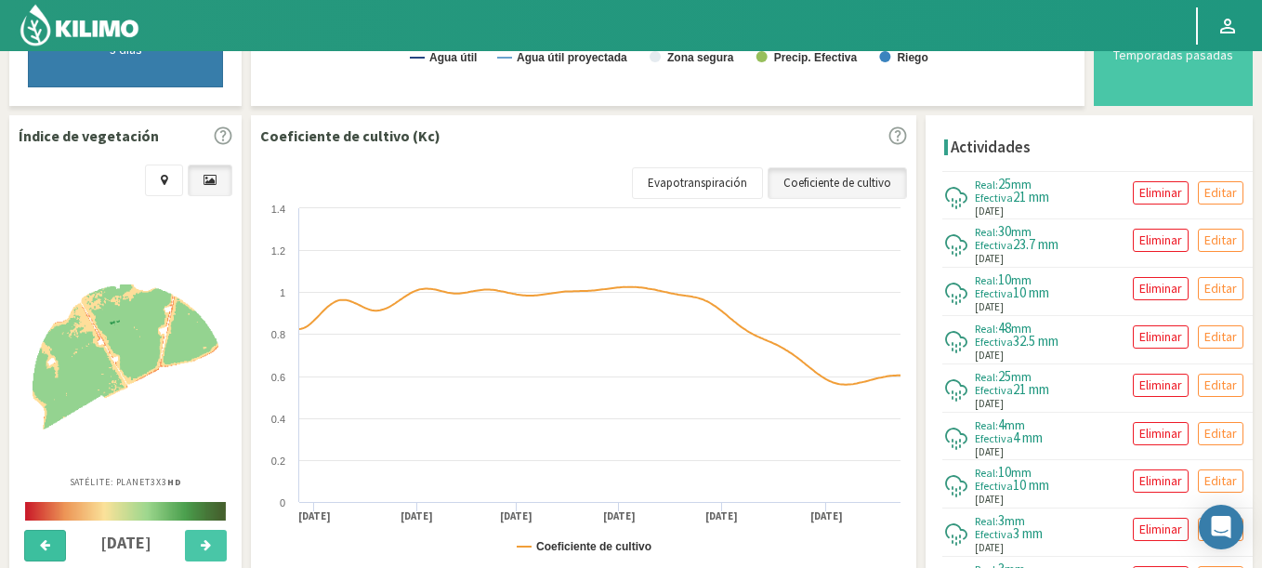
click at [43, 546] on icon at bounding box center [45, 545] width 10 height 12
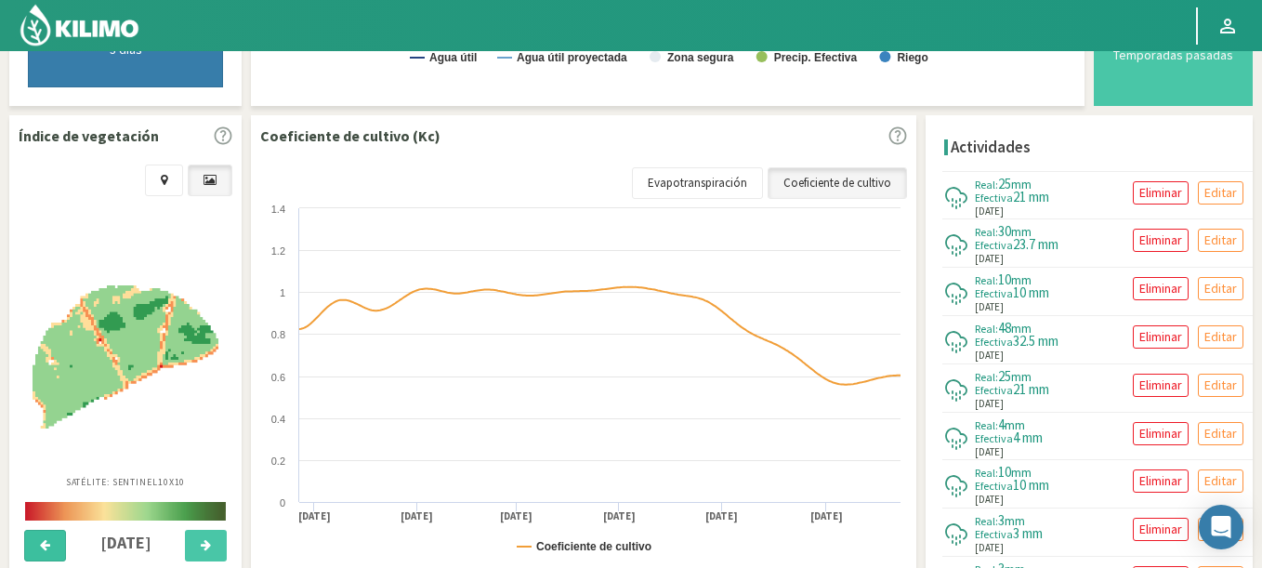
click at [43, 546] on icon at bounding box center [45, 545] width 10 height 12
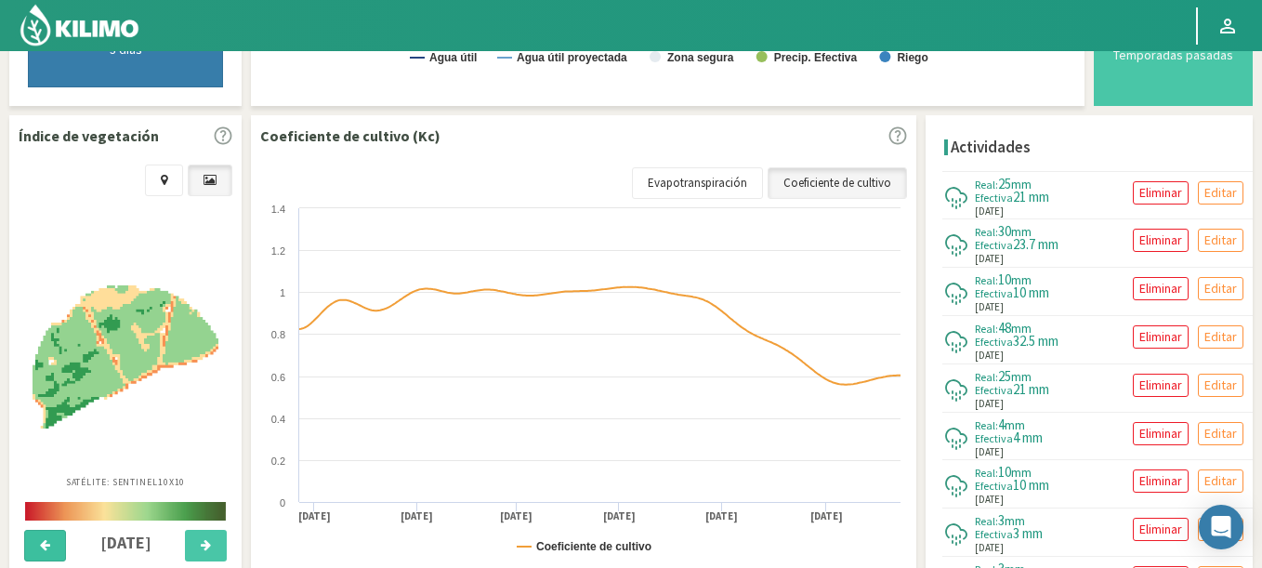
click at [43, 546] on icon at bounding box center [45, 545] width 10 height 12
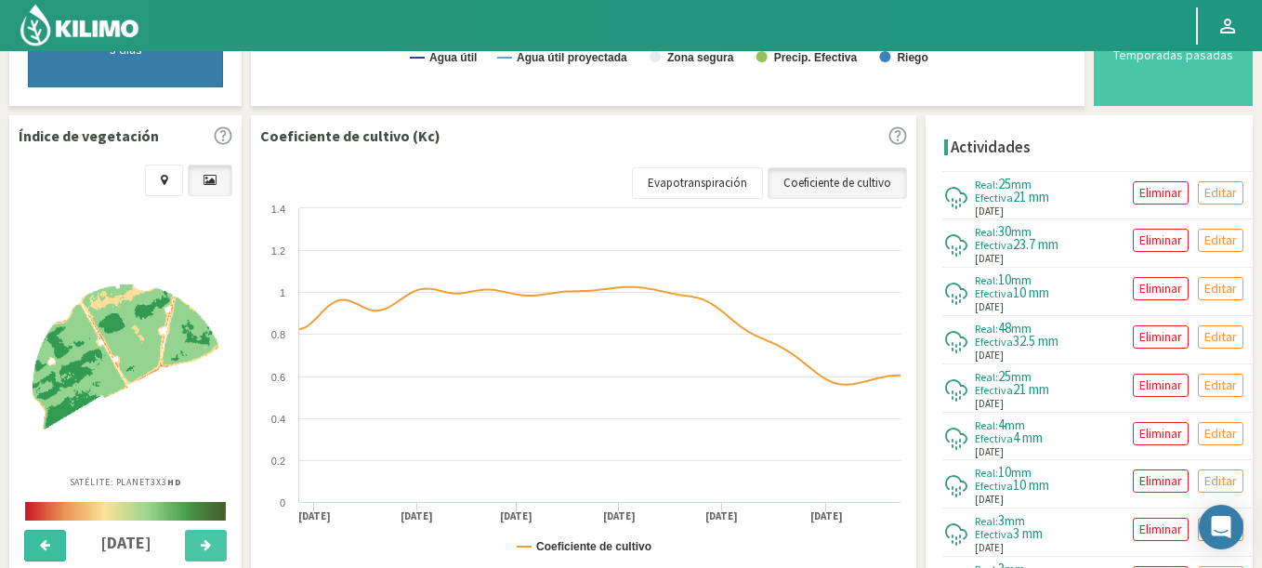
click at [43, 546] on icon at bounding box center [45, 545] width 10 height 12
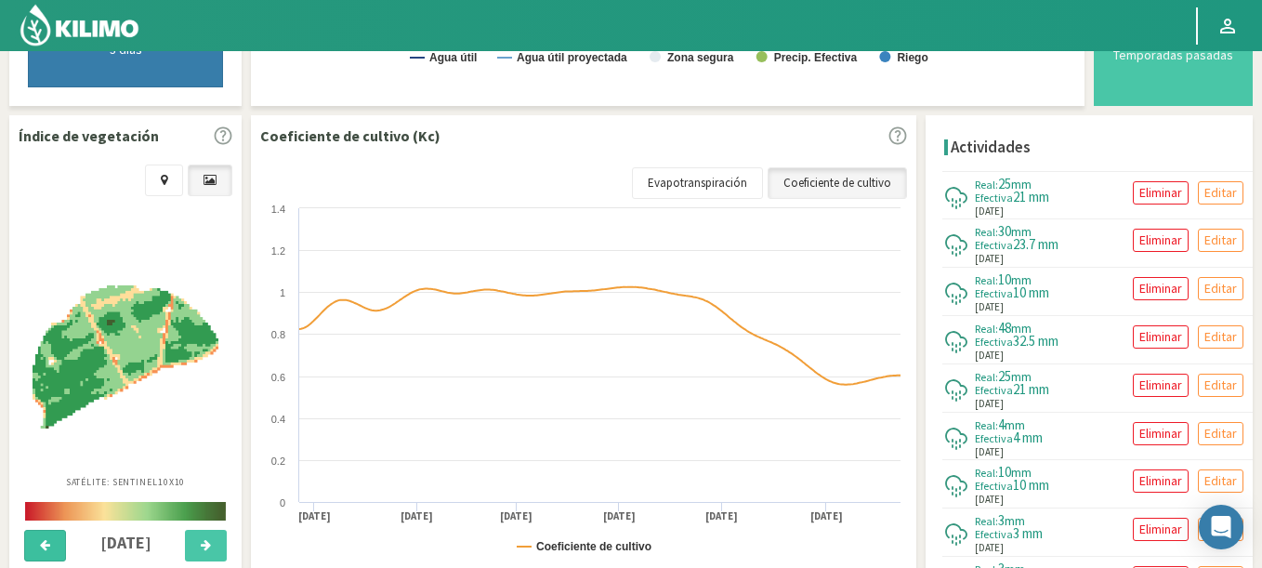
click at [43, 546] on icon at bounding box center [45, 545] width 10 height 12
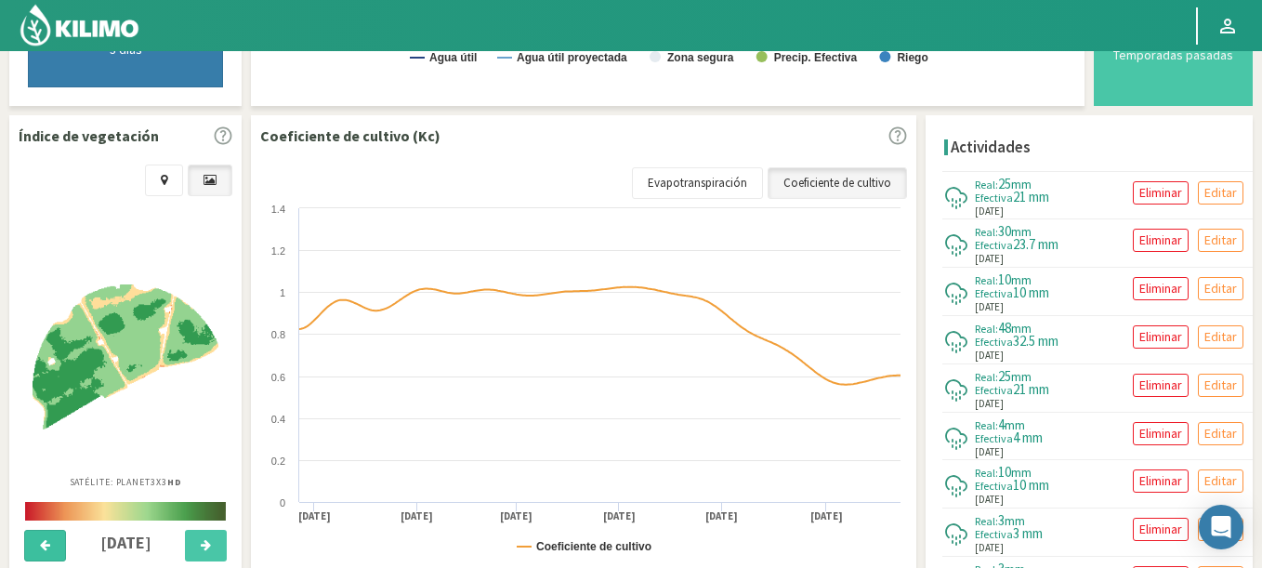
click at [43, 546] on icon at bounding box center [45, 545] width 10 height 12
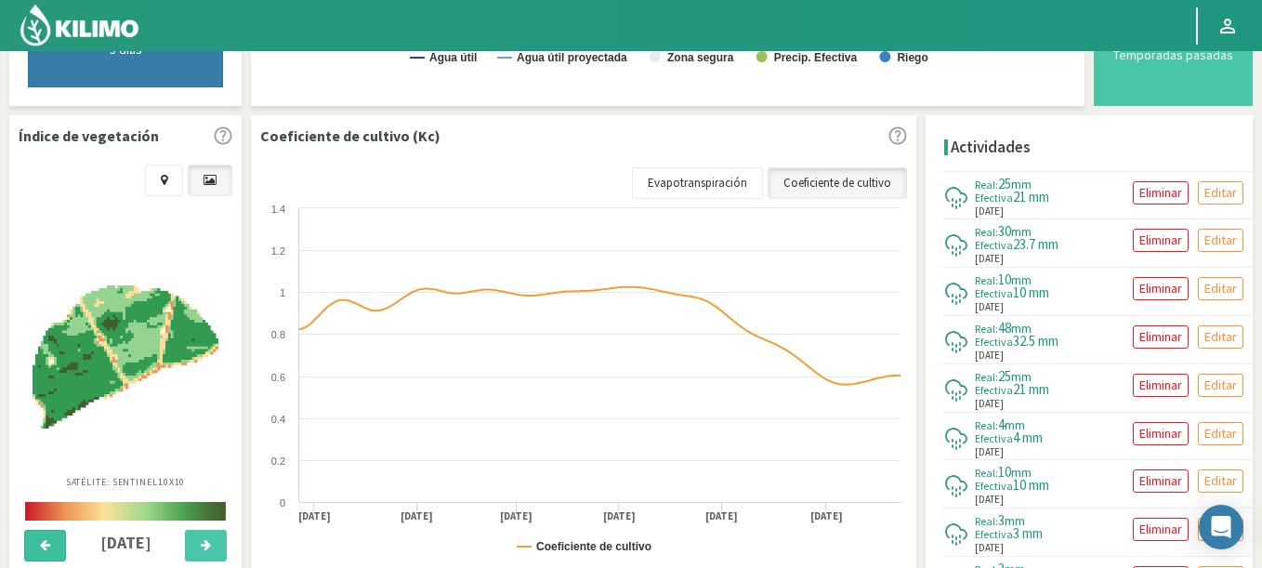
click at [43, 546] on icon at bounding box center [45, 545] width 10 height 12
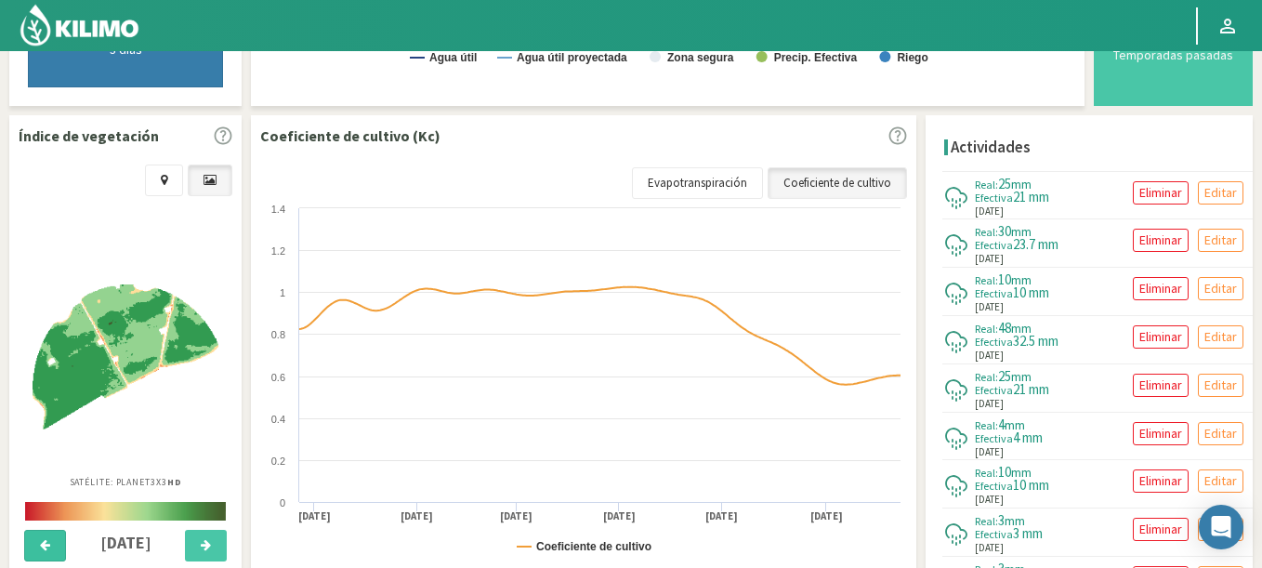
click at [43, 546] on icon at bounding box center [45, 545] width 10 height 12
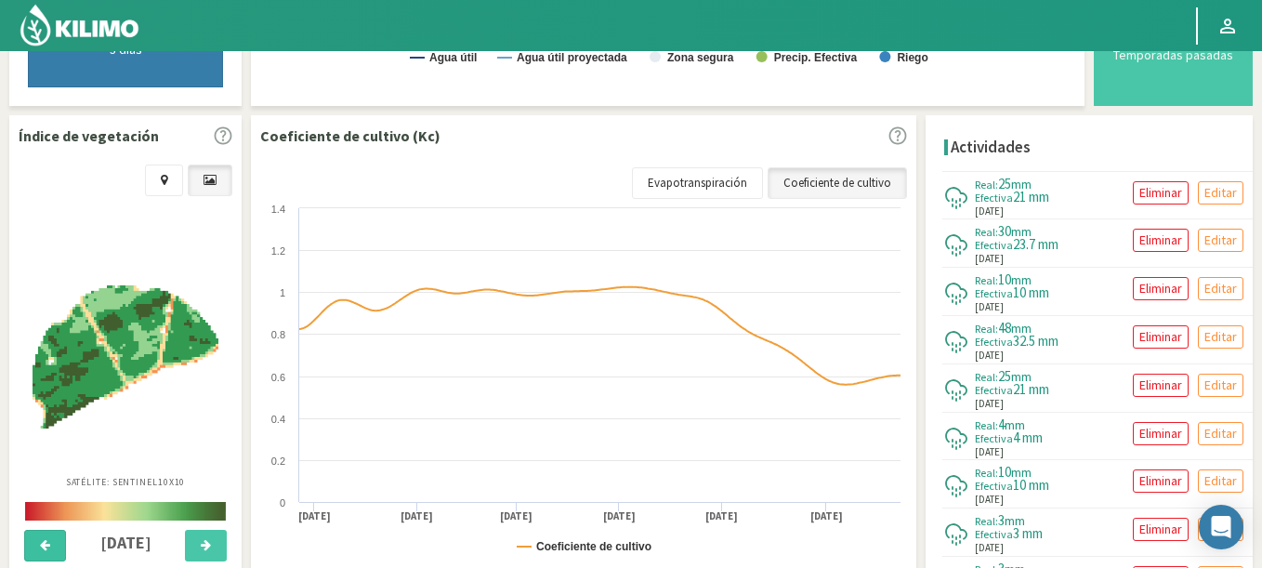
click at [43, 546] on icon at bounding box center [45, 545] width 10 height 12
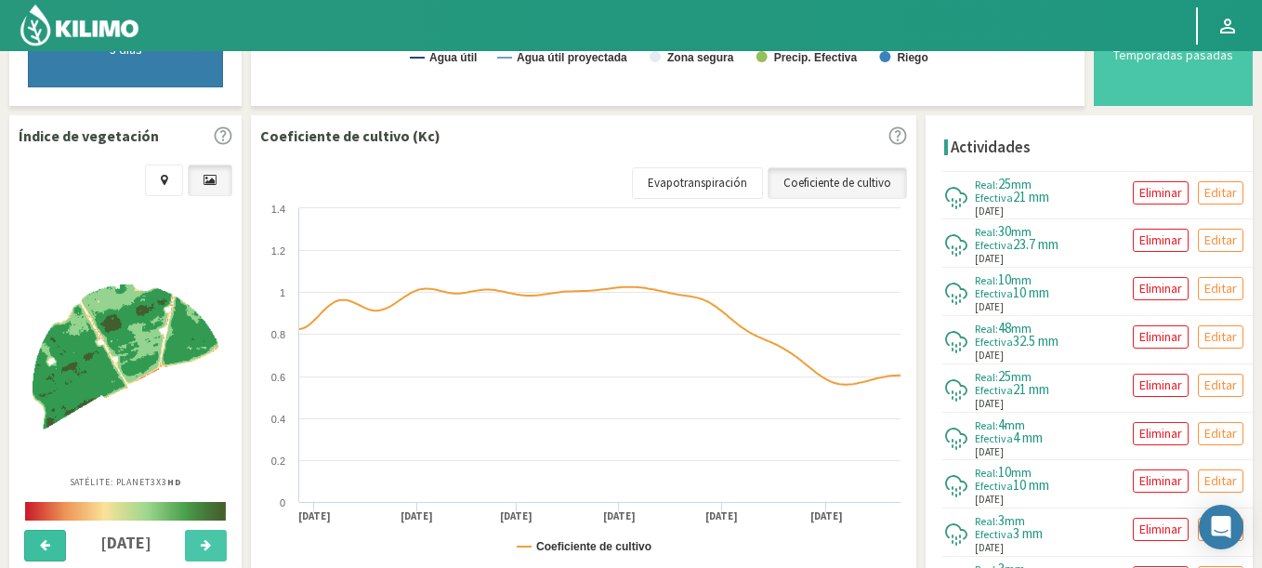
click at [43, 546] on icon at bounding box center [45, 545] width 10 height 12
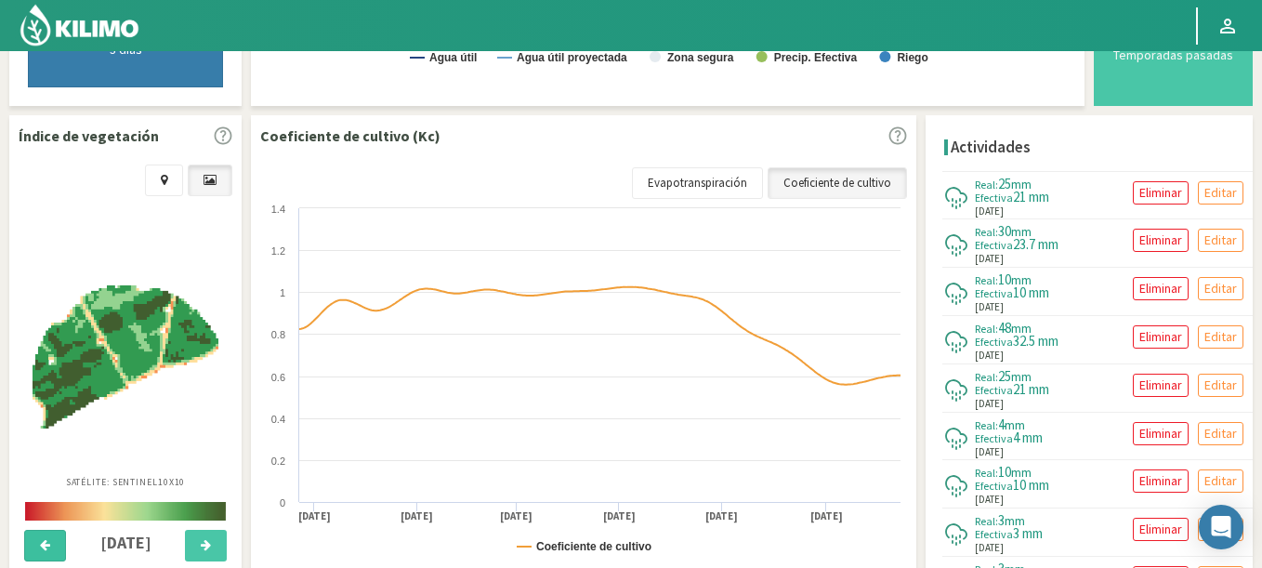
click at [43, 546] on icon at bounding box center [45, 545] width 10 height 12
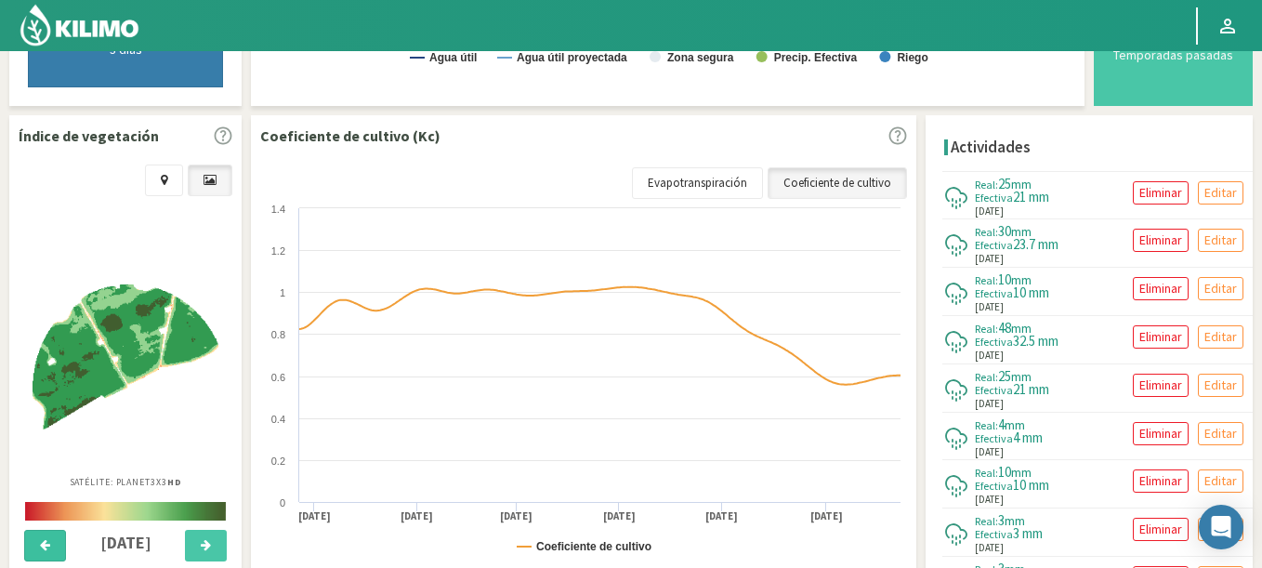
click at [43, 546] on icon at bounding box center [45, 545] width 10 height 12
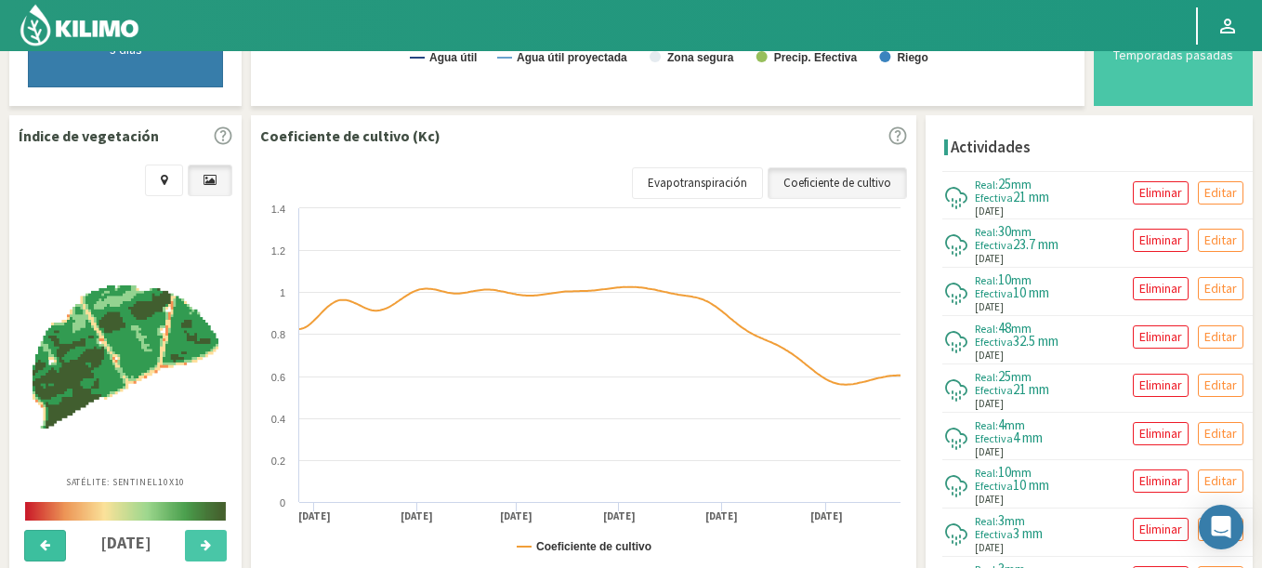
click at [43, 546] on icon at bounding box center [45, 545] width 10 height 12
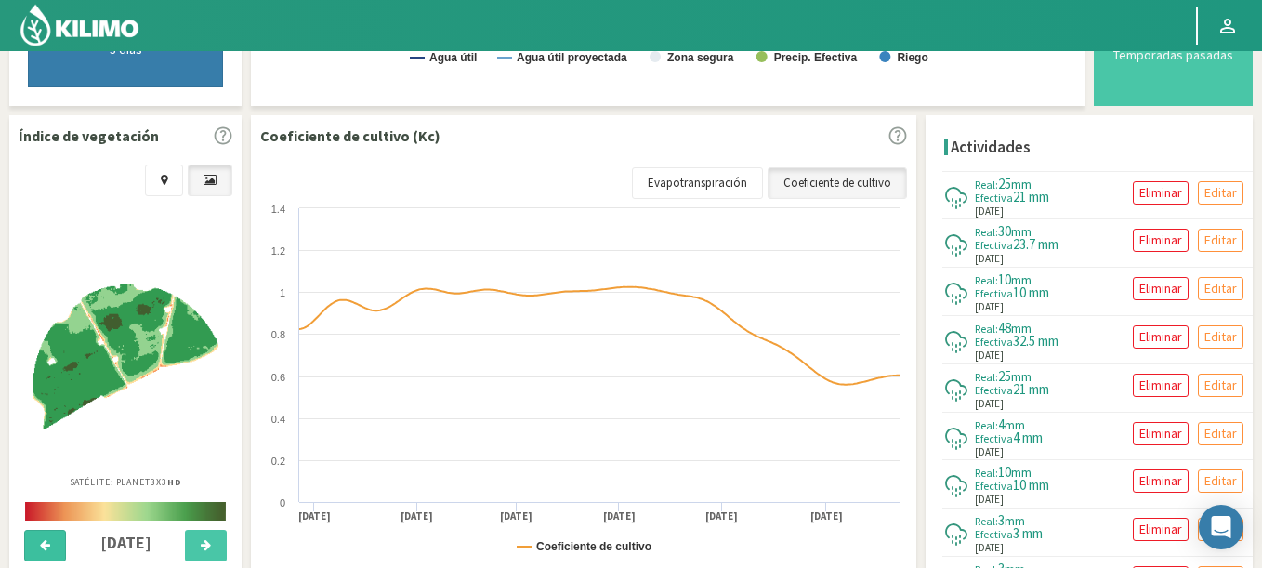
click at [43, 546] on icon at bounding box center [45, 545] width 10 height 12
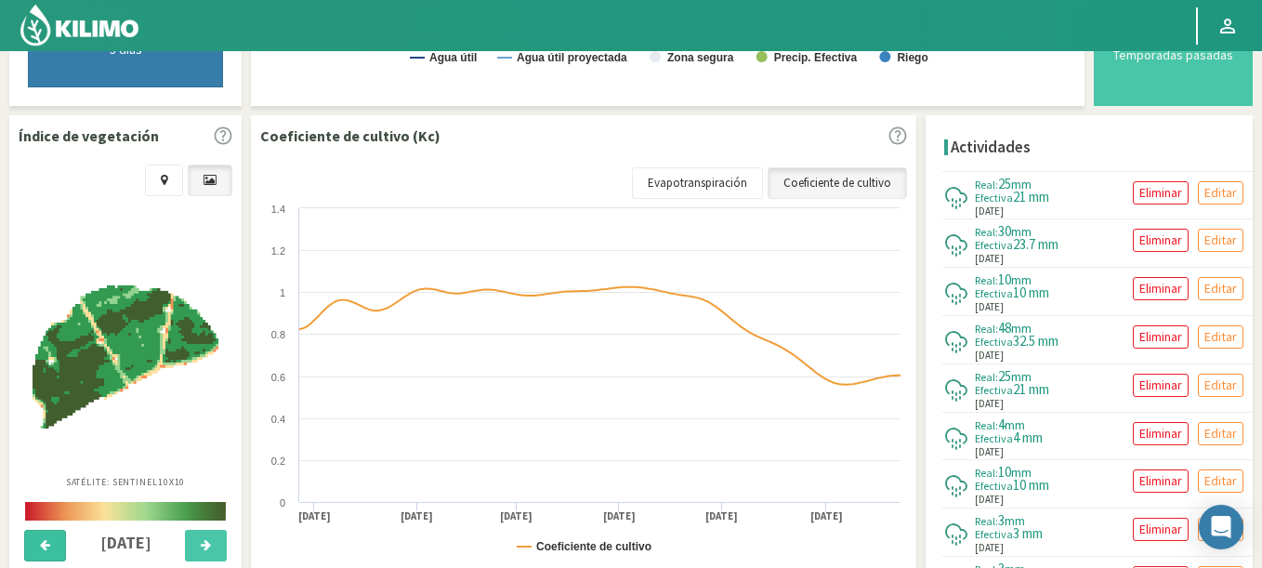
click at [43, 546] on icon at bounding box center [45, 545] width 10 height 12
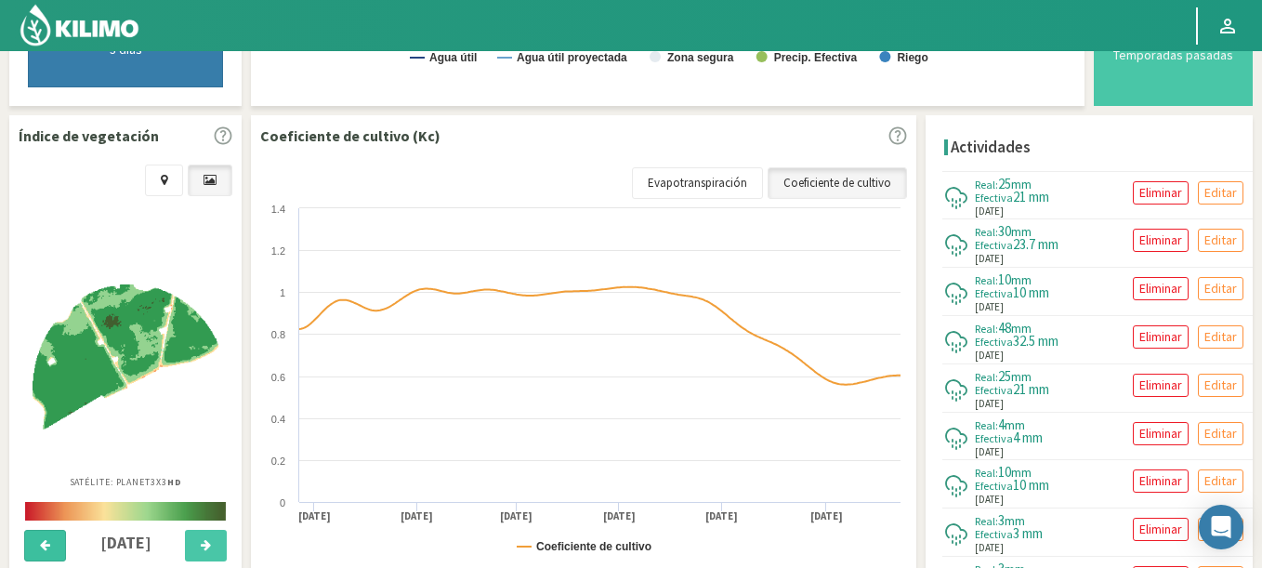
click at [43, 546] on icon at bounding box center [45, 545] width 10 height 12
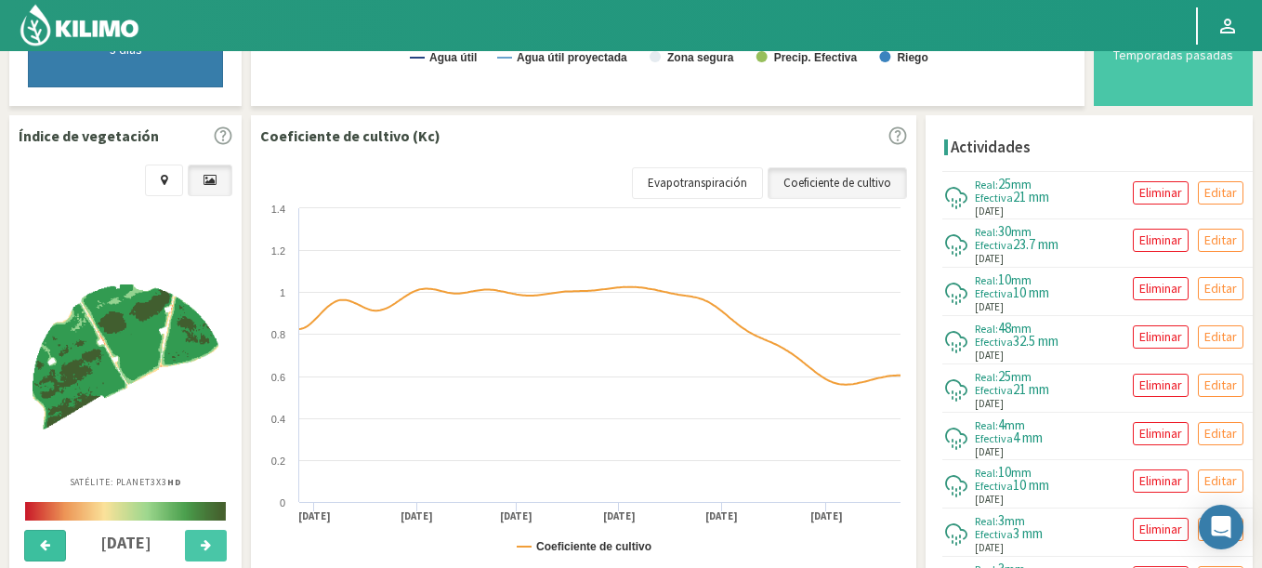
click at [43, 546] on icon at bounding box center [45, 545] width 10 height 12
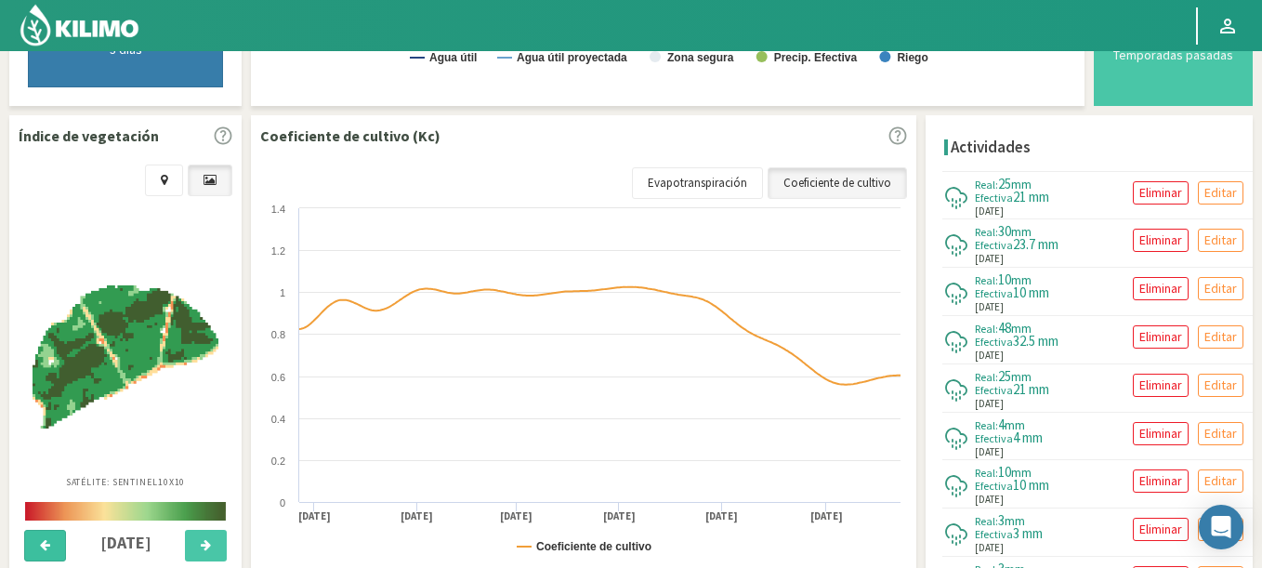
click at [43, 546] on icon at bounding box center [45, 545] width 10 height 12
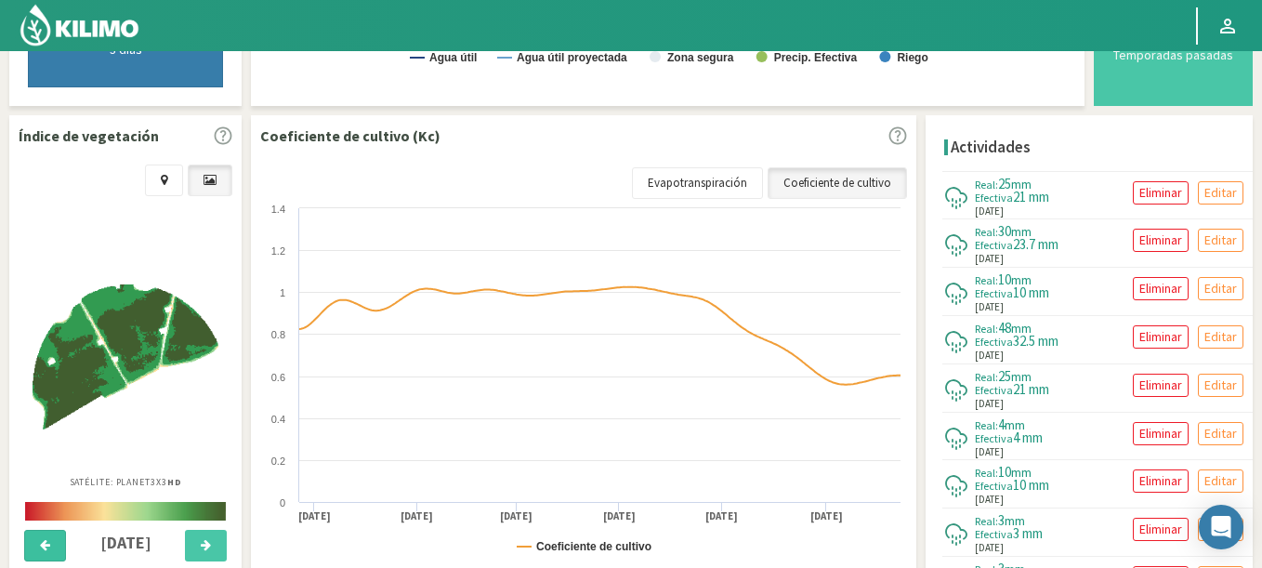
click at [43, 546] on icon at bounding box center [45, 545] width 10 height 12
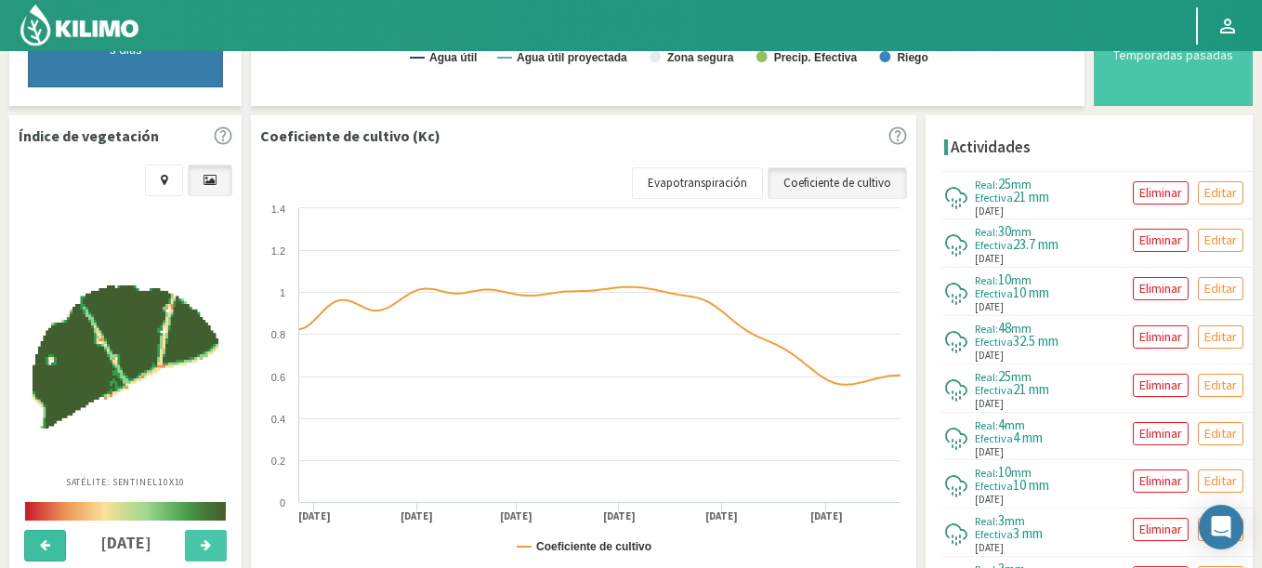
click at [43, 546] on icon at bounding box center [45, 545] width 10 height 12
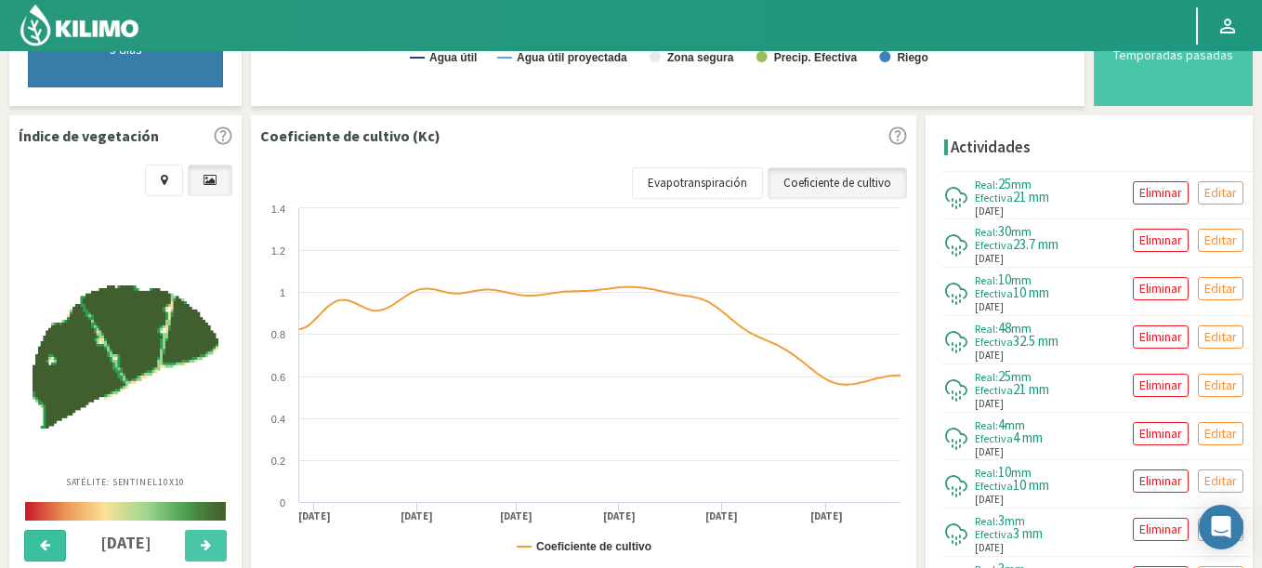
click at [43, 546] on icon at bounding box center [45, 545] width 10 height 12
click at [226, 548] on button at bounding box center [206, 546] width 42 height 32
click at [43, 546] on icon at bounding box center [45, 545] width 10 height 12
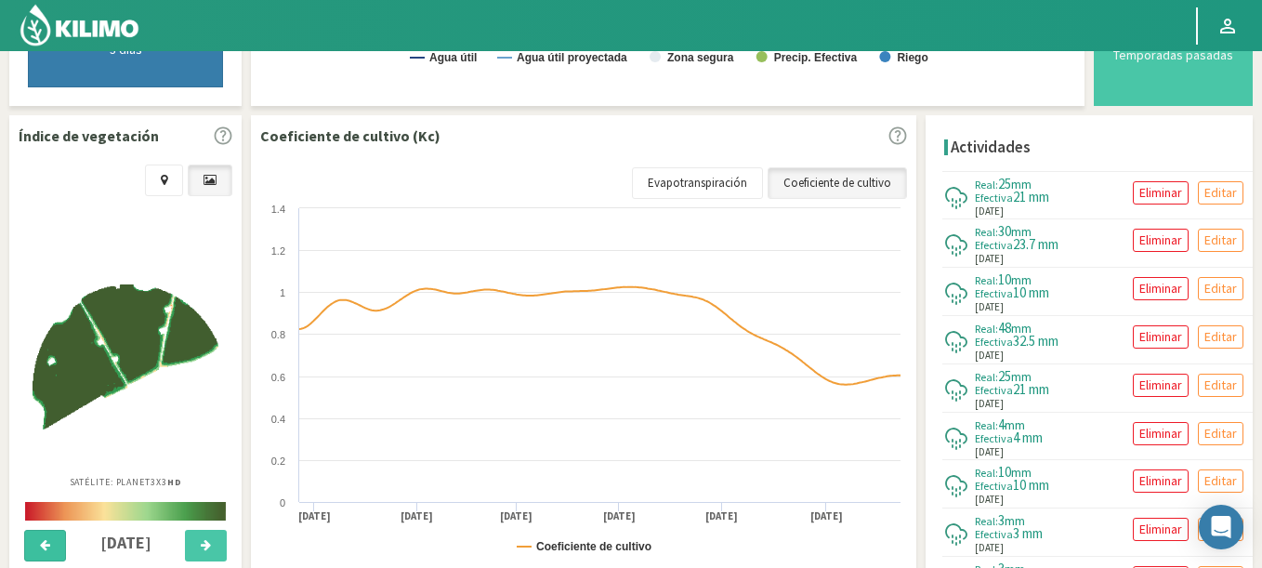
click at [43, 546] on icon at bounding box center [45, 545] width 10 height 12
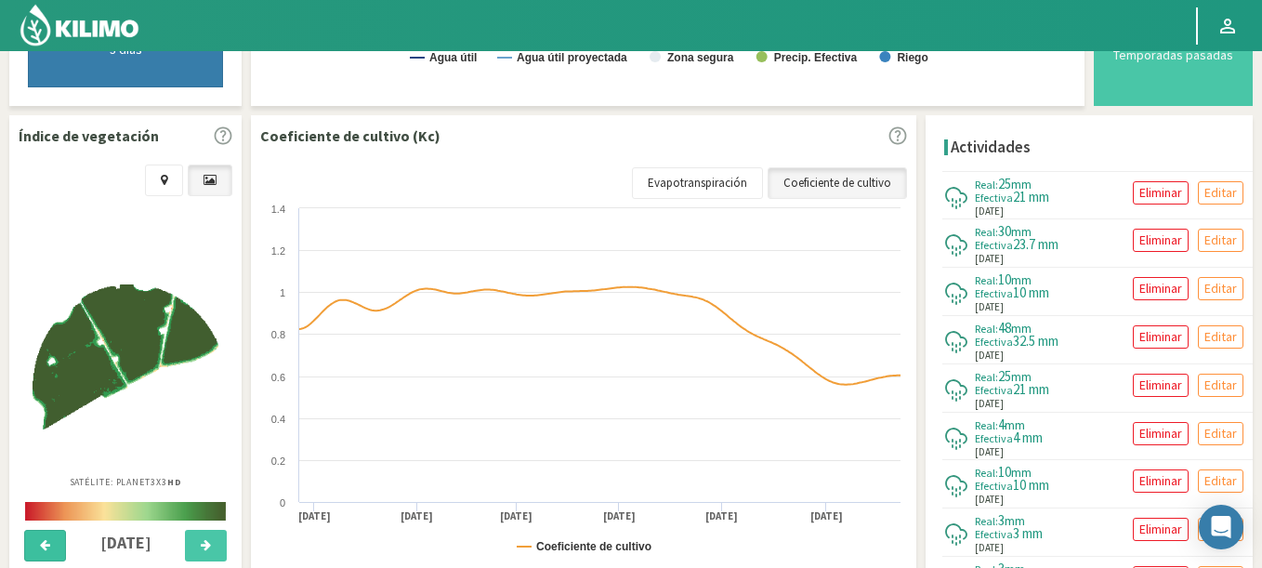
click at [43, 546] on icon at bounding box center [45, 545] width 10 height 12
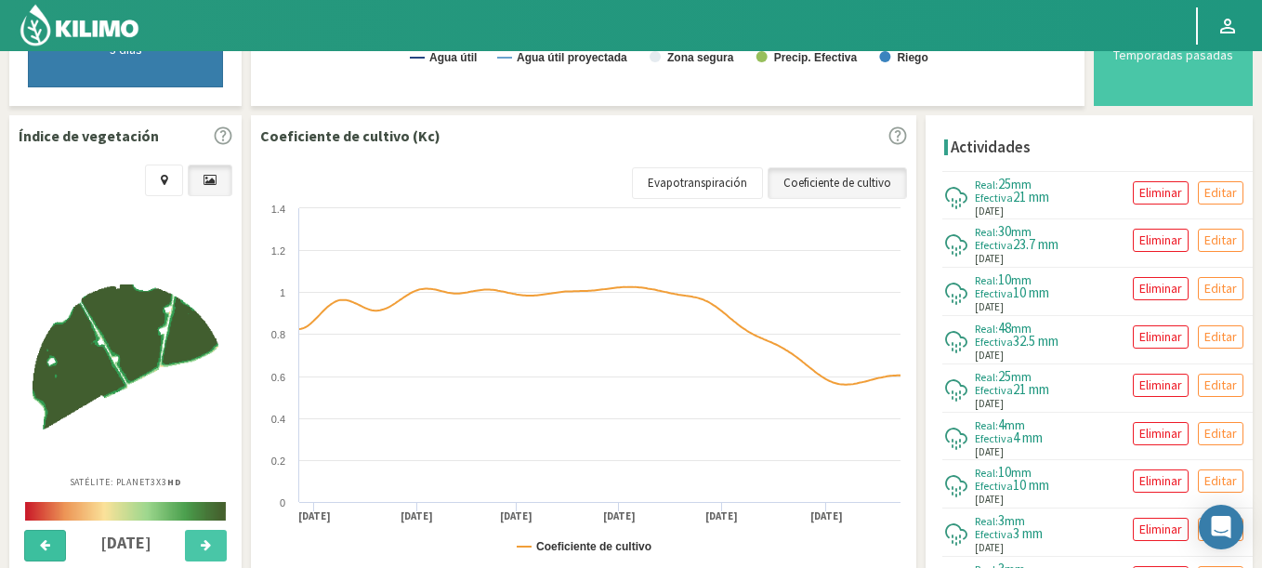
click at [43, 546] on icon at bounding box center [45, 545] width 10 height 12
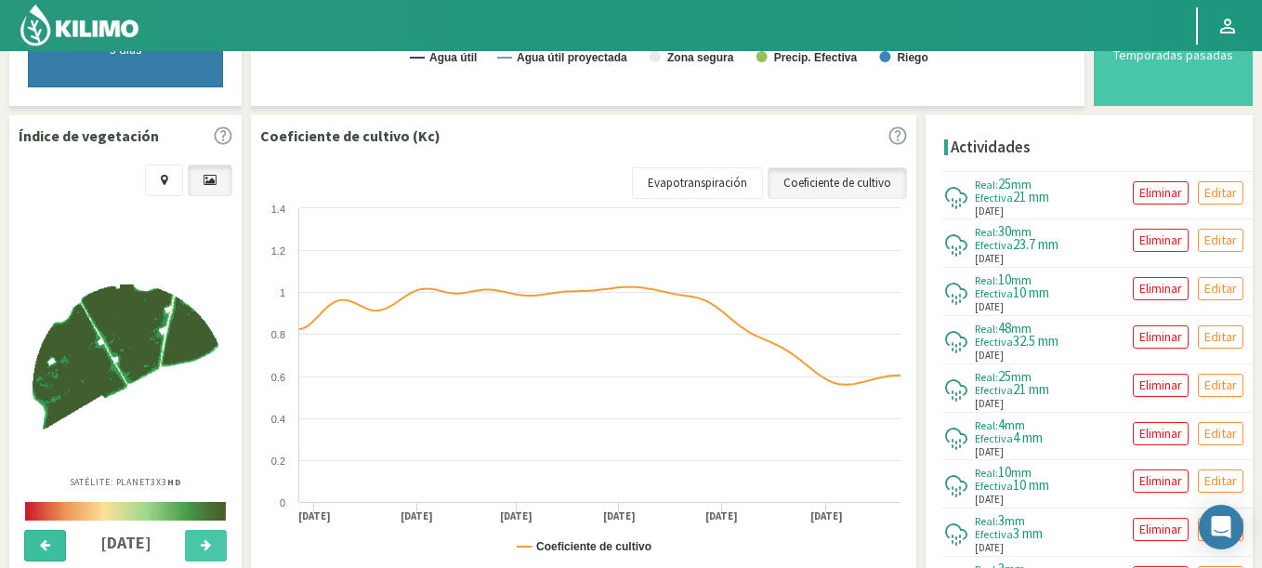
click at [43, 546] on icon at bounding box center [45, 545] width 10 height 12
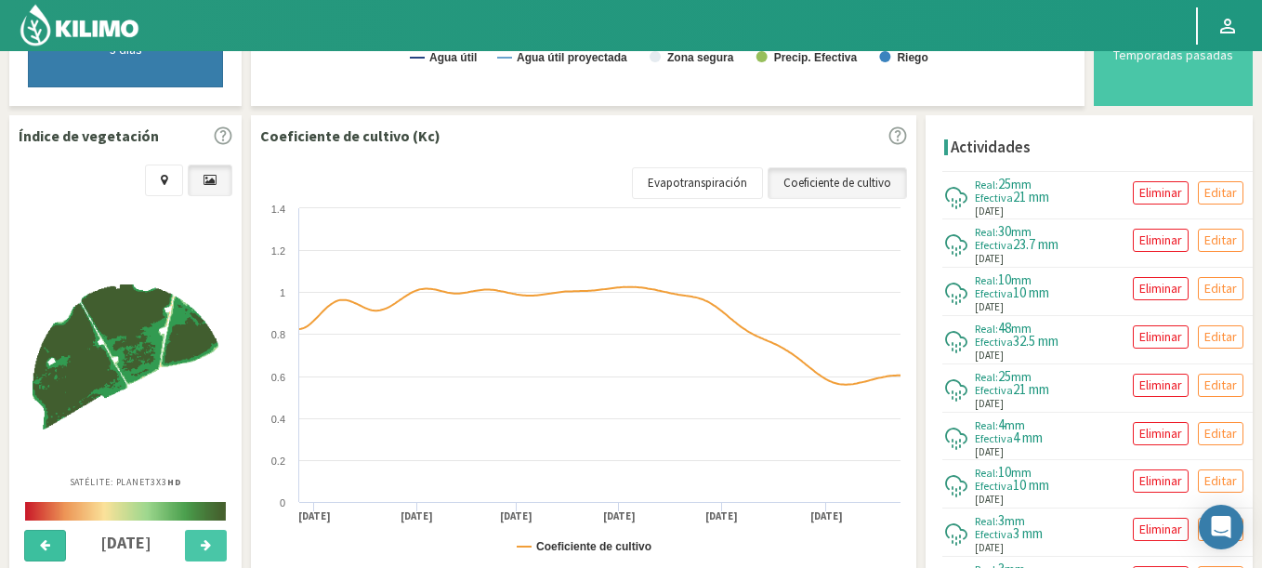
click at [43, 546] on icon at bounding box center [45, 545] width 10 height 12
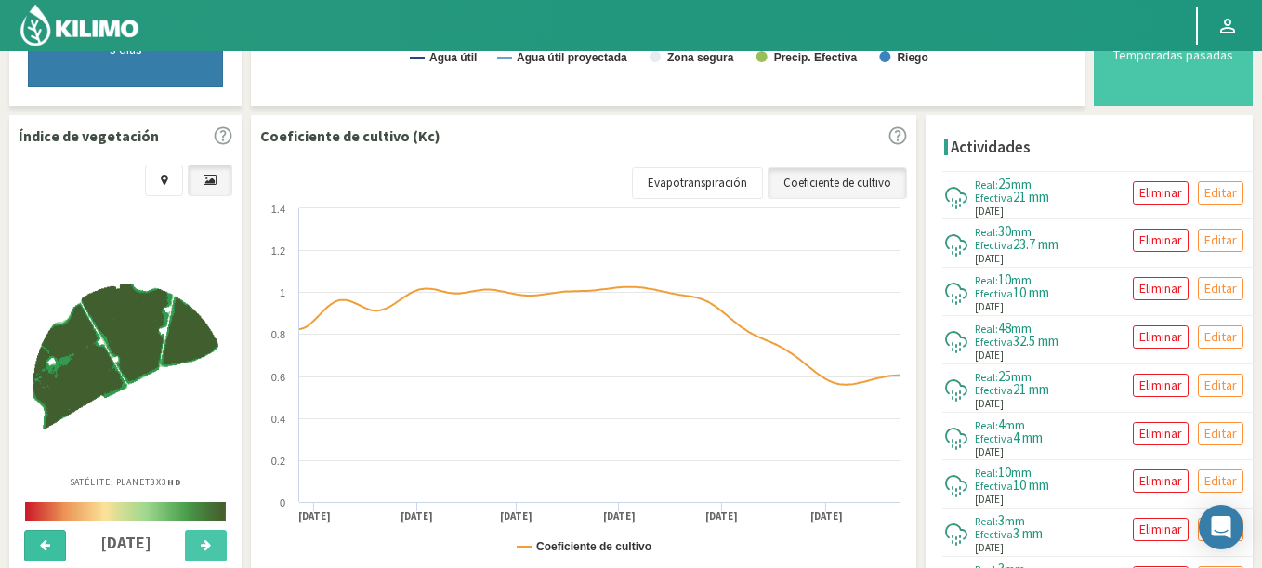
click at [43, 546] on icon at bounding box center [45, 545] width 10 height 12
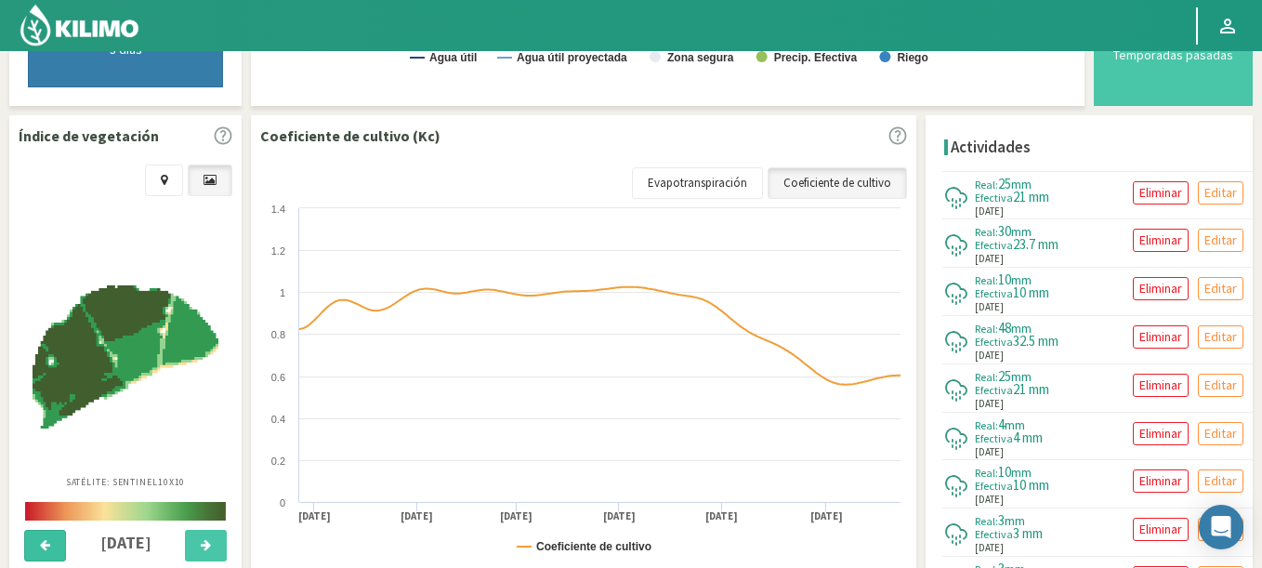
click at [43, 546] on icon at bounding box center [45, 545] width 10 height 12
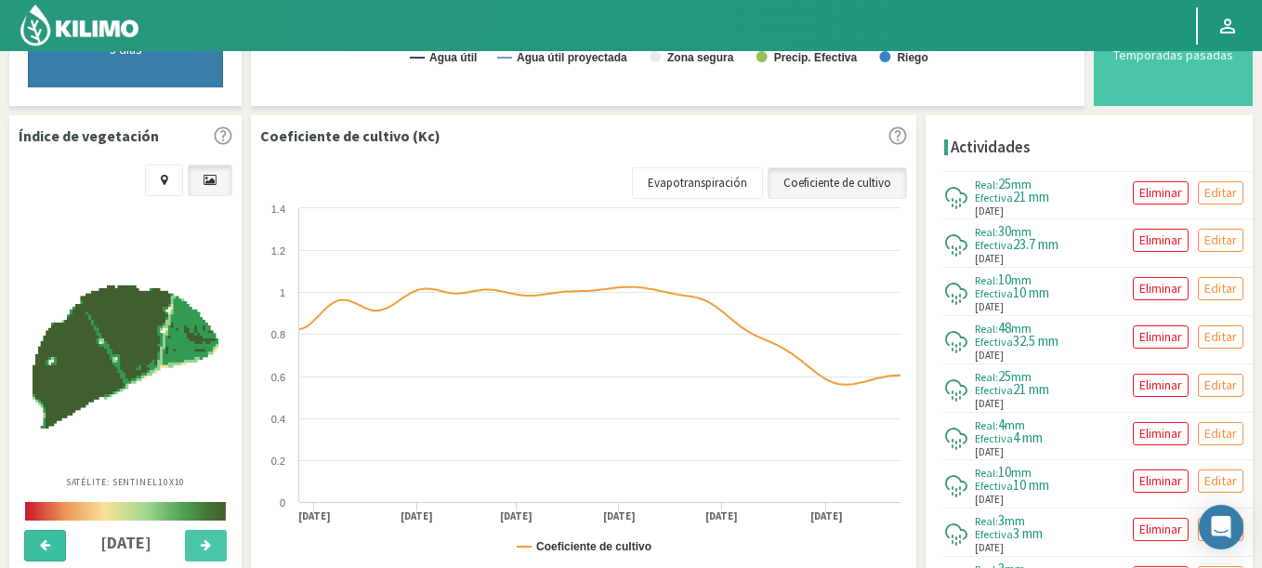
click at [43, 546] on icon at bounding box center [45, 545] width 10 height 12
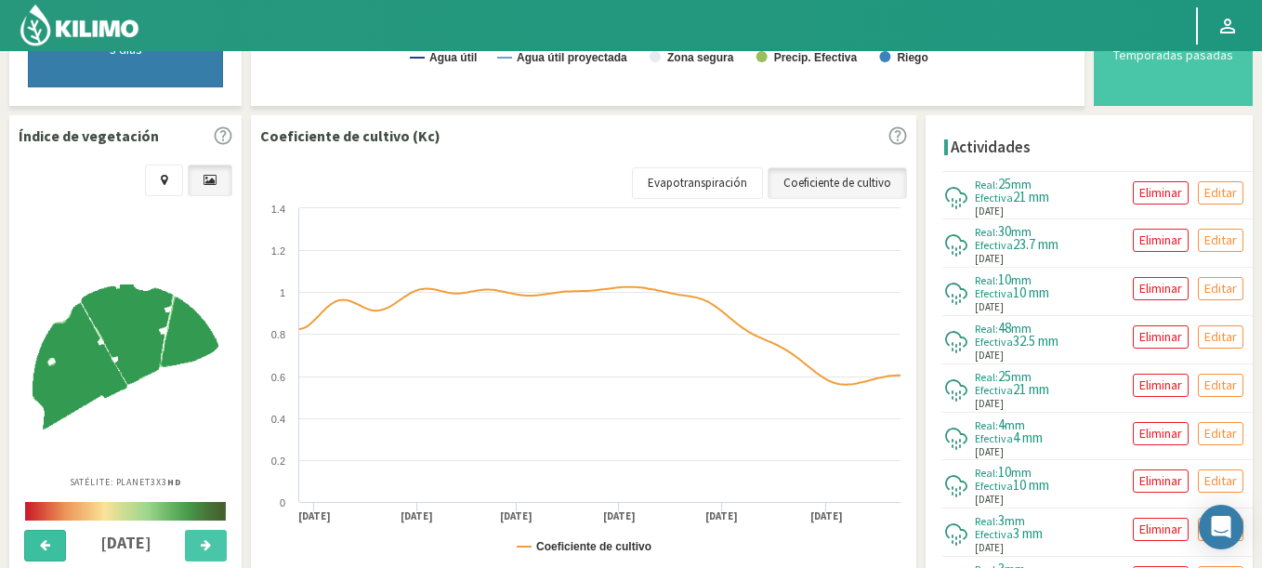
click at [43, 546] on icon at bounding box center [45, 545] width 10 height 12
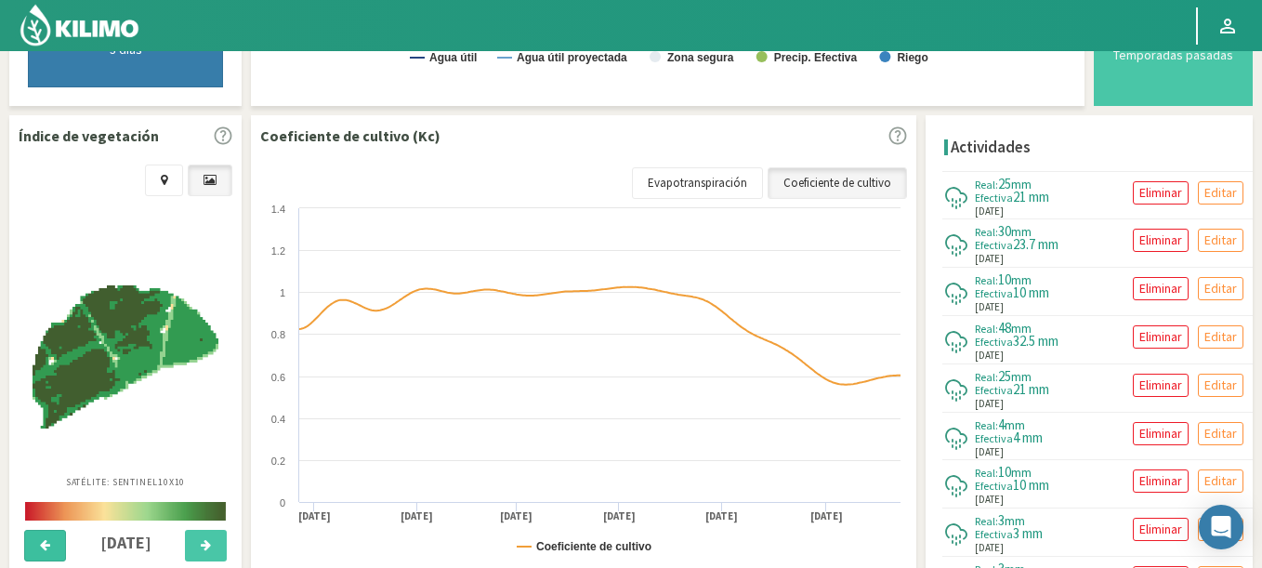
click at [43, 546] on icon at bounding box center [45, 545] width 10 height 12
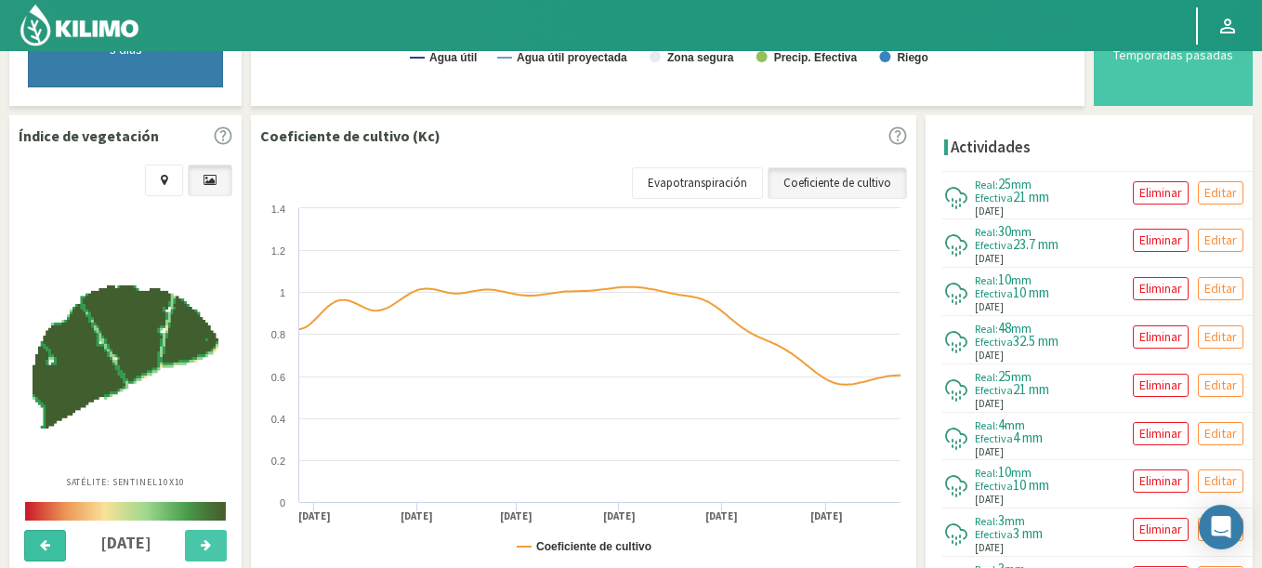
click at [43, 546] on icon at bounding box center [45, 545] width 10 height 12
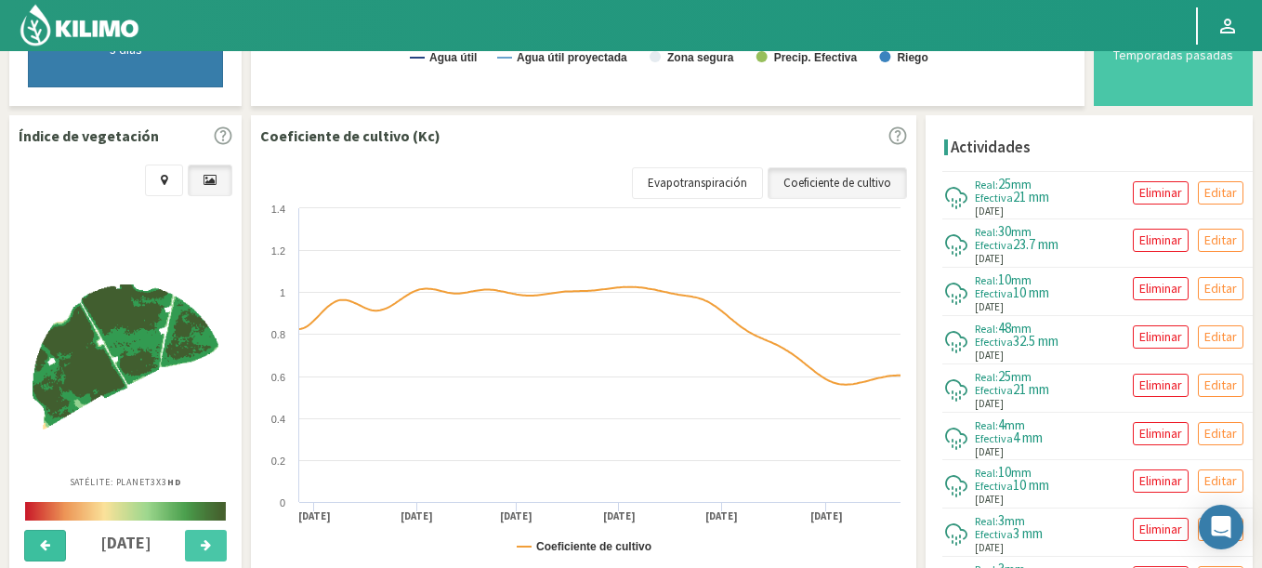
click at [43, 546] on icon at bounding box center [45, 545] width 10 height 12
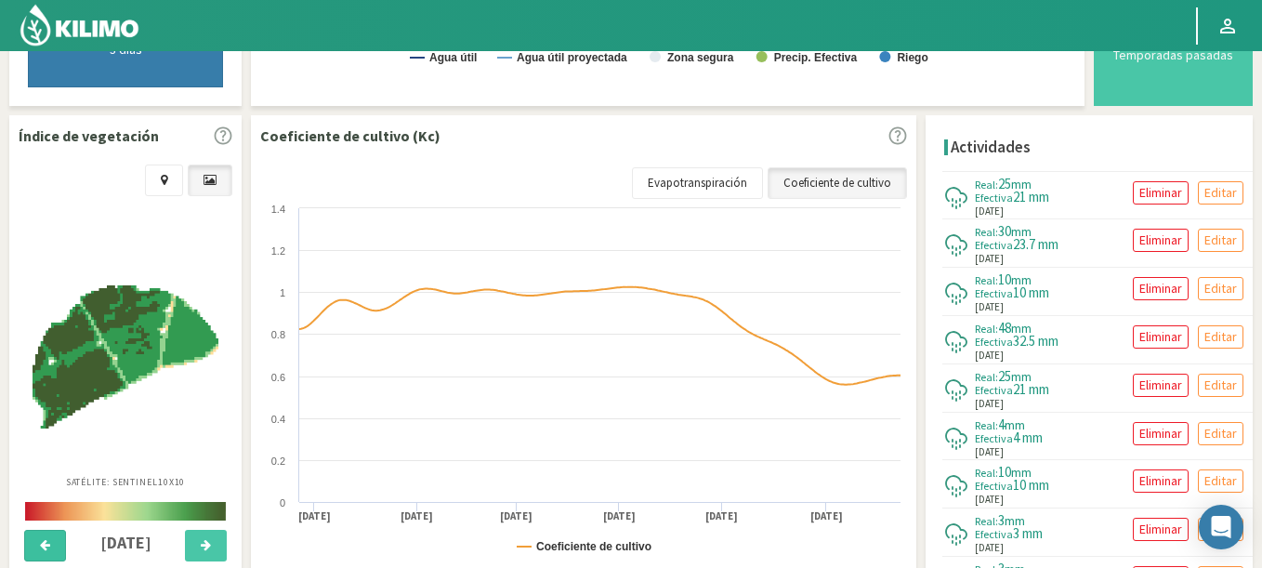
click at [43, 546] on icon at bounding box center [45, 545] width 10 height 12
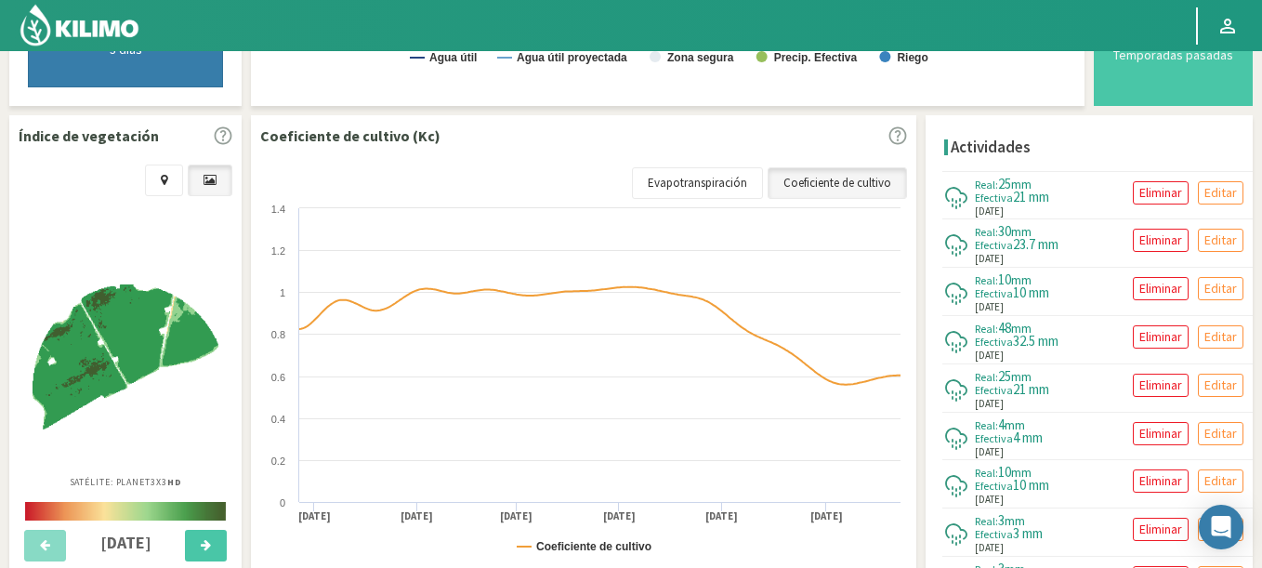
click at [43, 546] on icon at bounding box center [45, 545] width 10 height 12
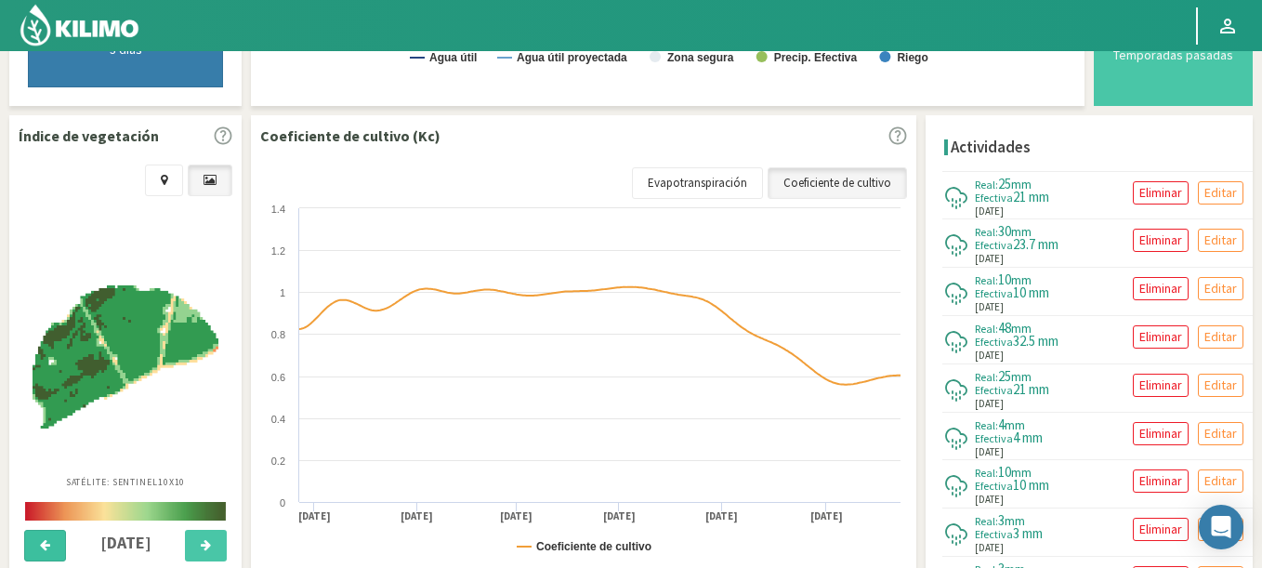
click at [43, 546] on icon at bounding box center [45, 545] width 10 height 12
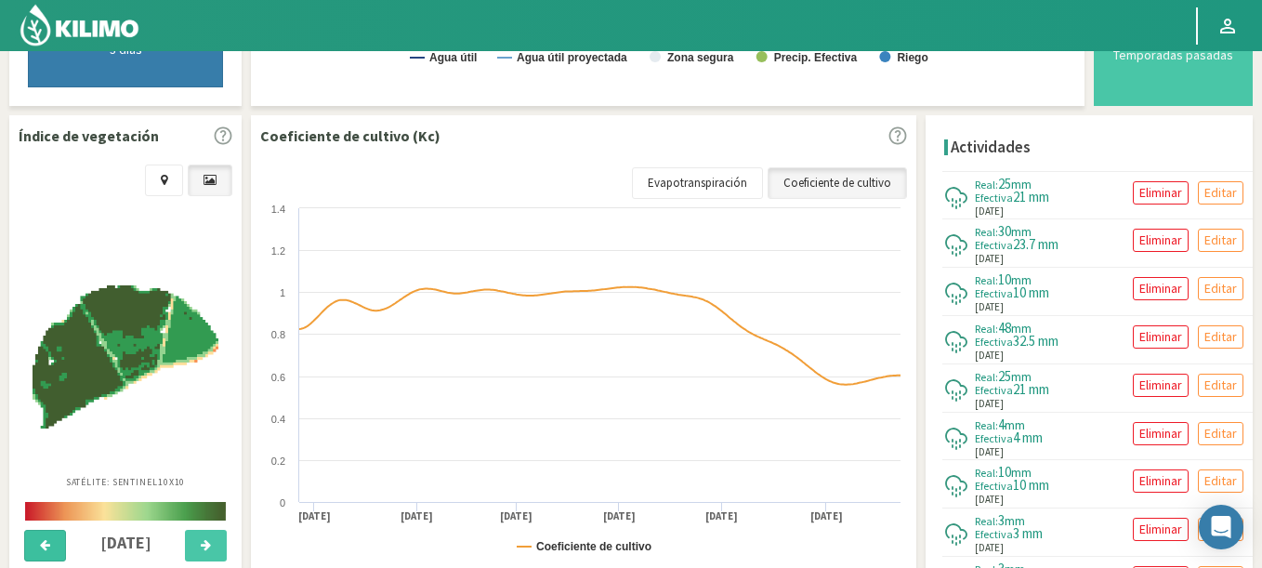
click at [43, 546] on icon at bounding box center [45, 545] width 10 height 12
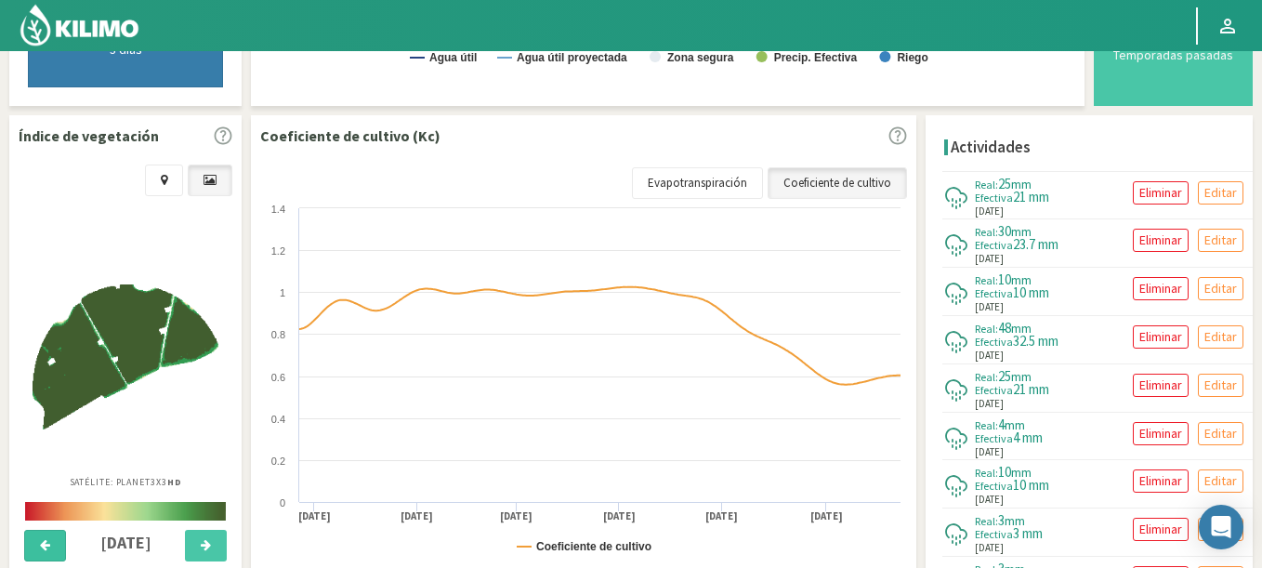
click at [43, 546] on icon at bounding box center [45, 545] width 10 height 12
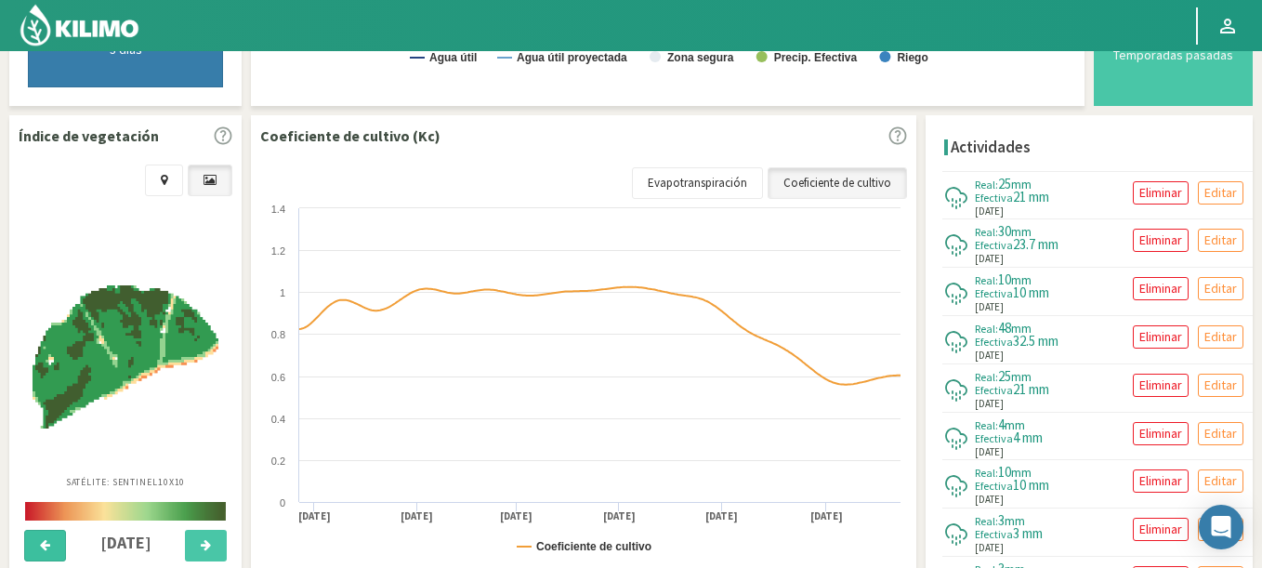
click at [43, 546] on icon at bounding box center [45, 545] width 10 height 12
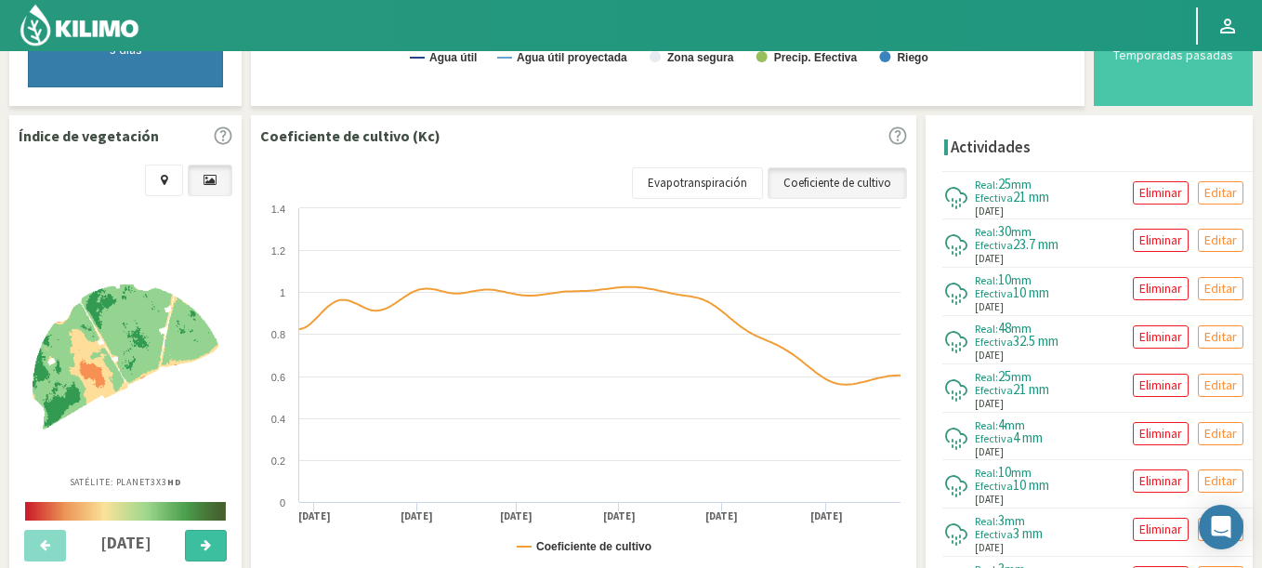
click at [199, 550] on button at bounding box center [206, 546] width 42 height 32
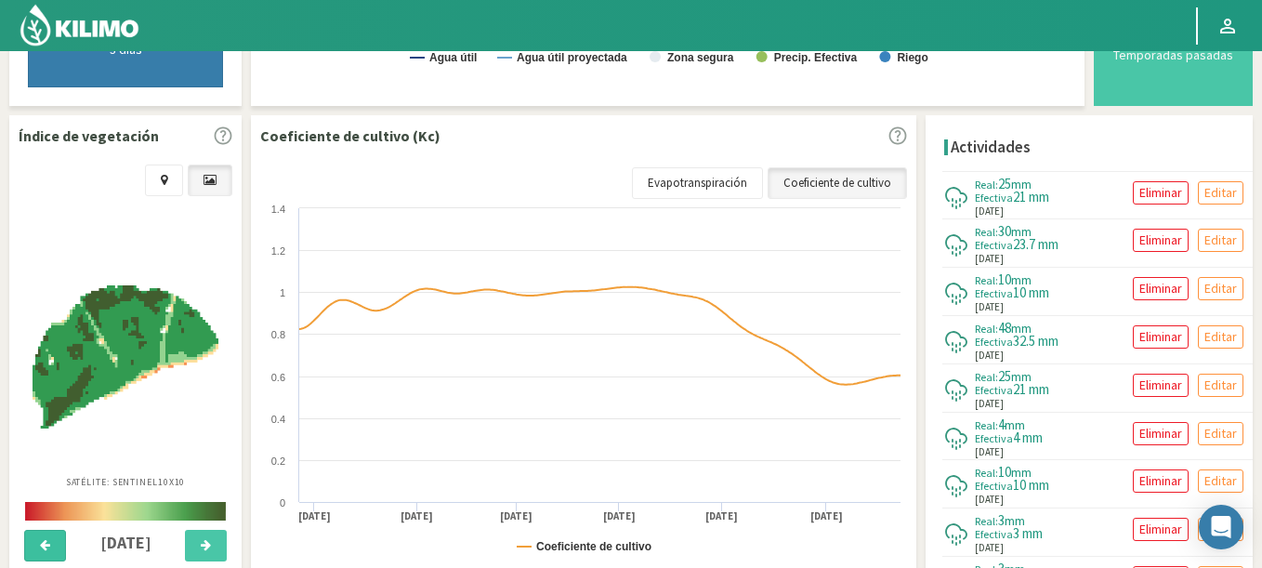
click at [37, 539] on button at bounding box center [45, 546] width 42 height 32
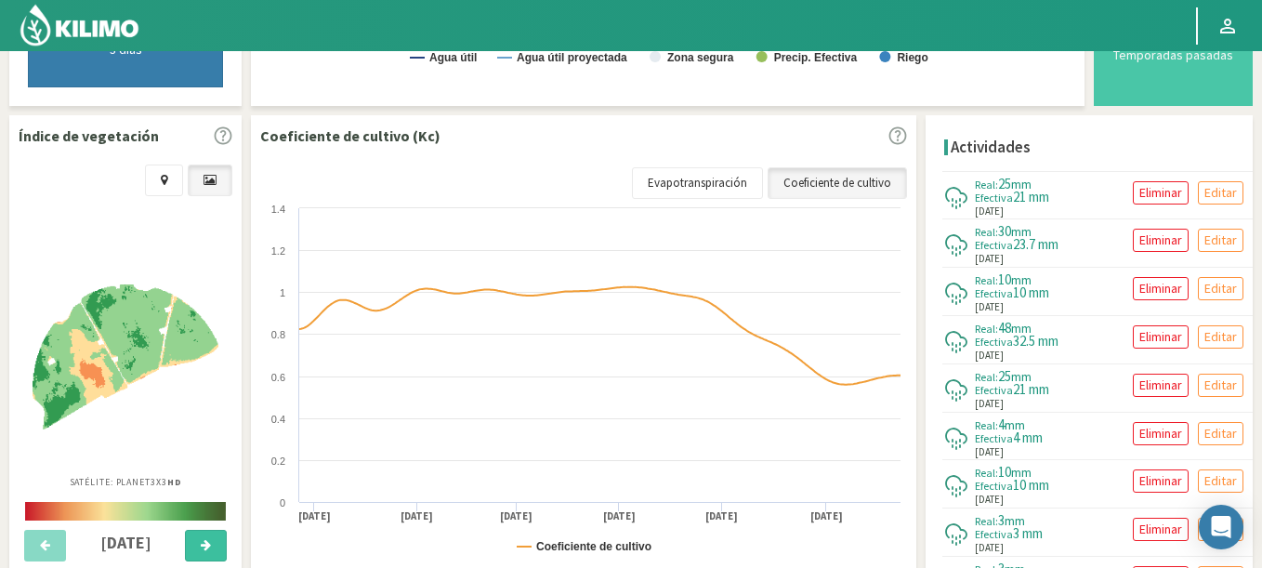
click at [202, 545] on icon at bounding box center [206, 545] width 10 height 12
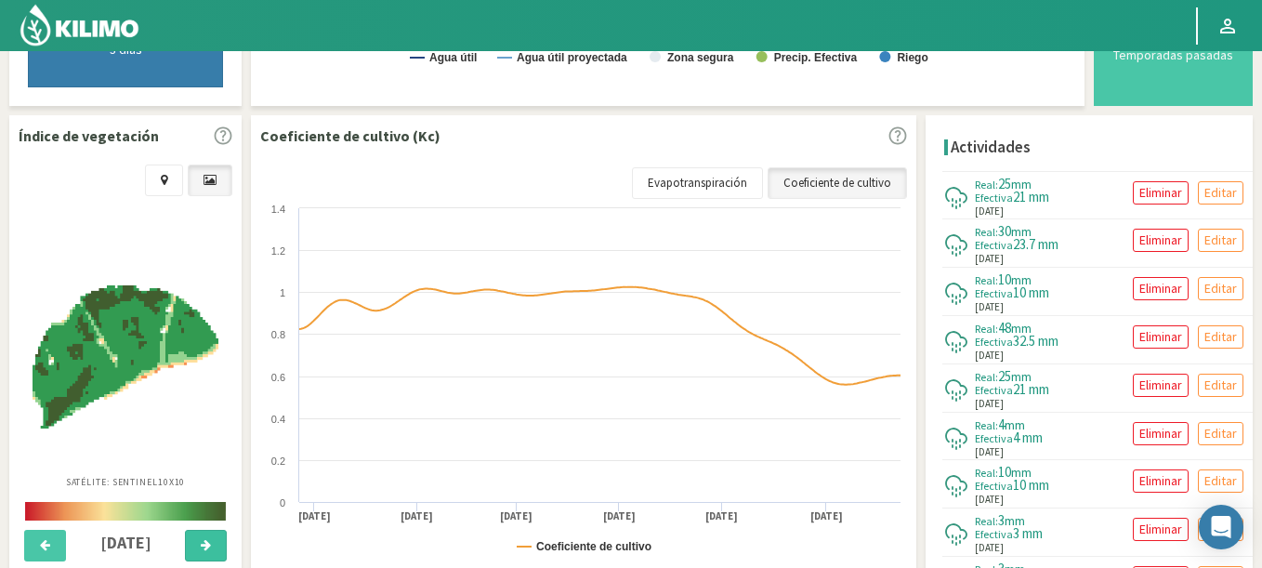
click at [202, 545] on icon at bounding box center [206, 545] width 10 height 12
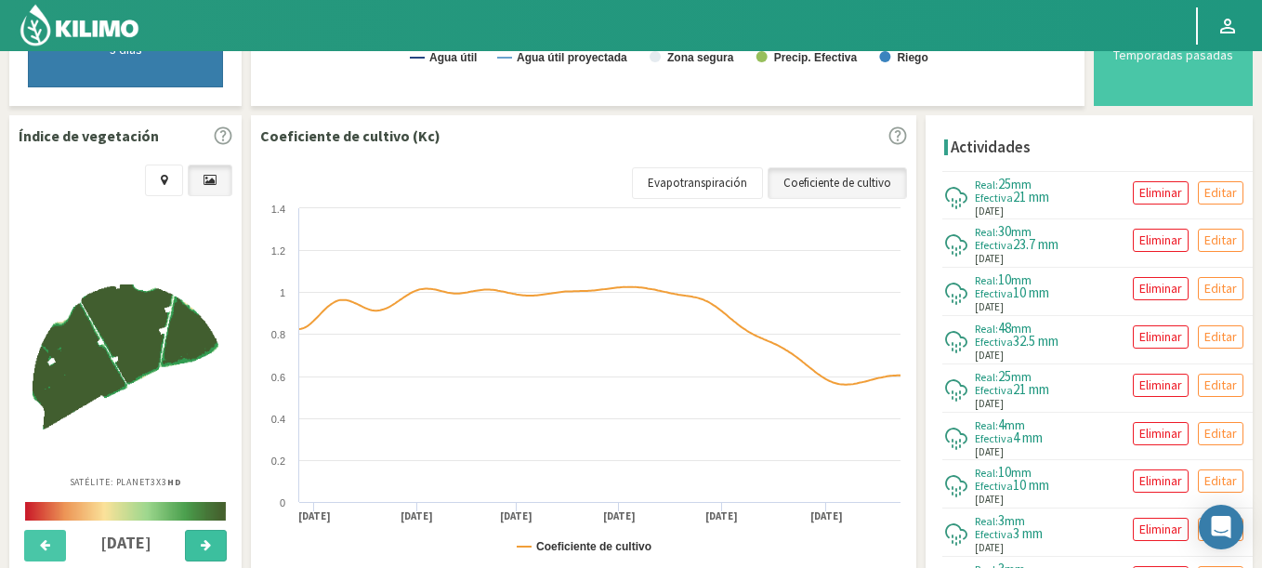
click at [202, 545] on icon at bounding box center [206, 545] width 10 height 12
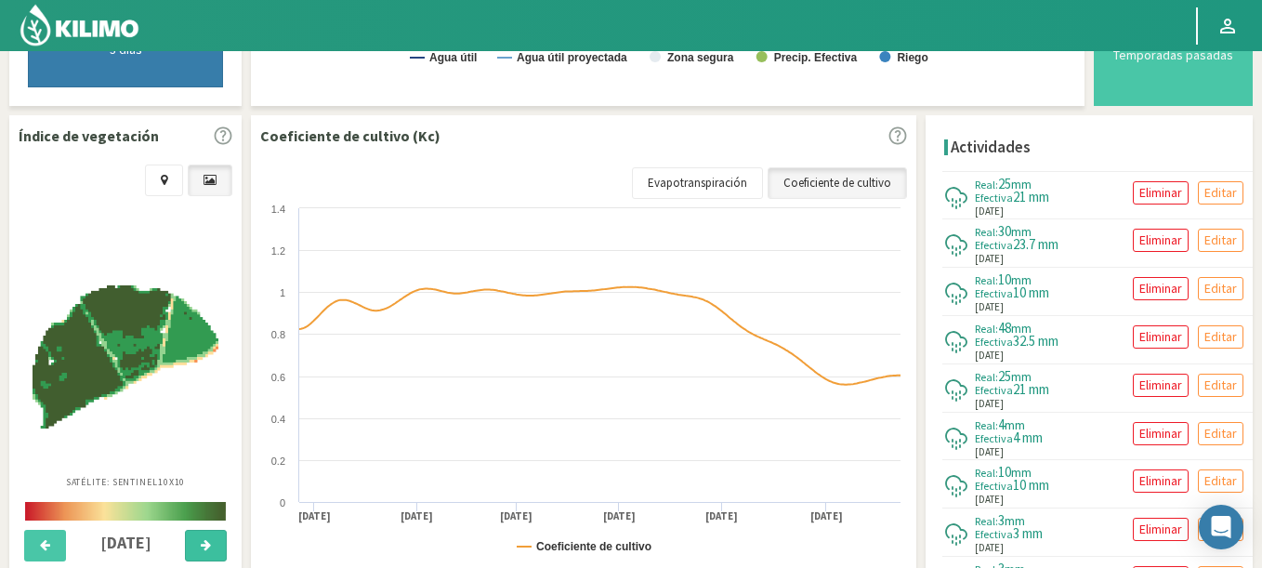
click at [202, 545] on icon at bounding box center [206, 545] width 10 height 12
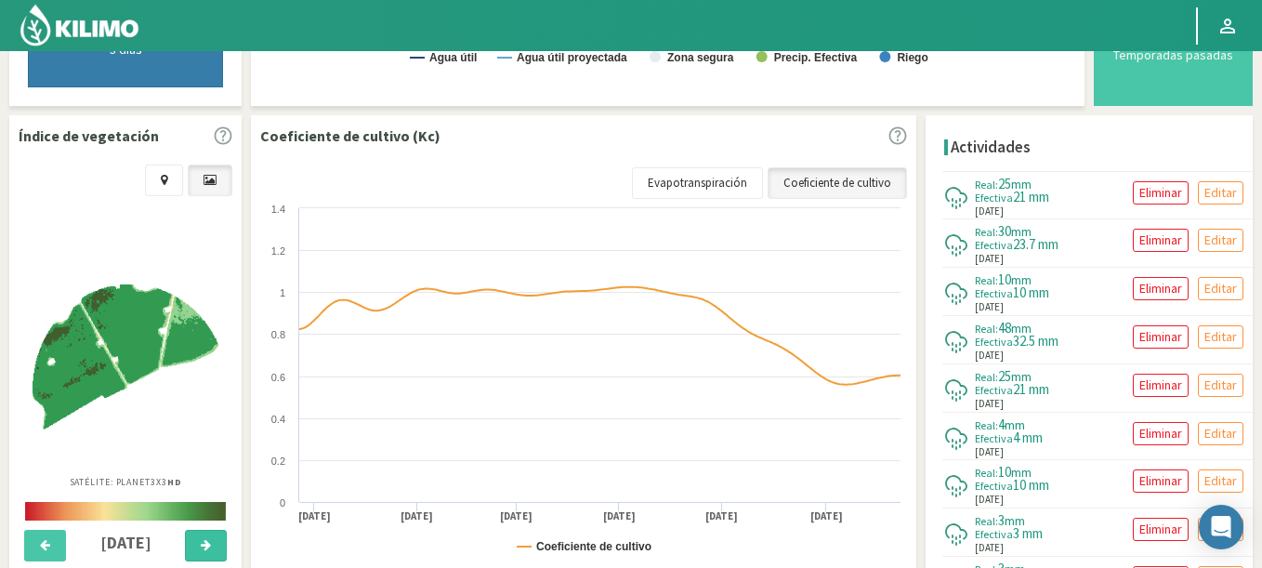
click at [202, 545] on icon at bounding box center [206, 545] width 10 height 12
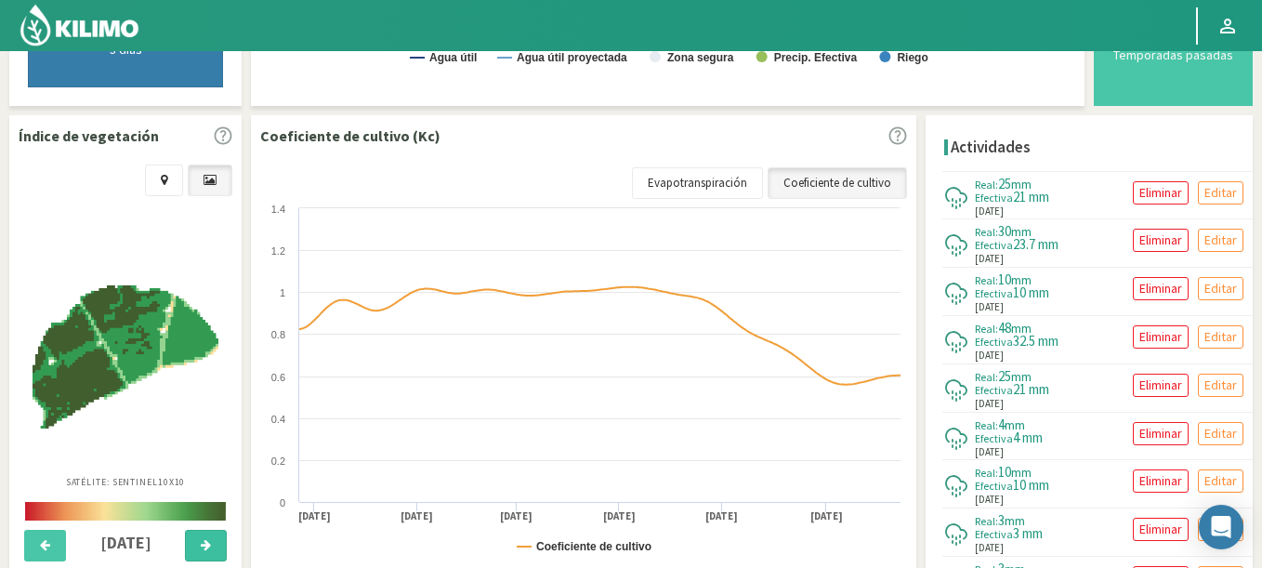
click at [202, 545] on icon at bounding box center [206, 545] width 10 height 12
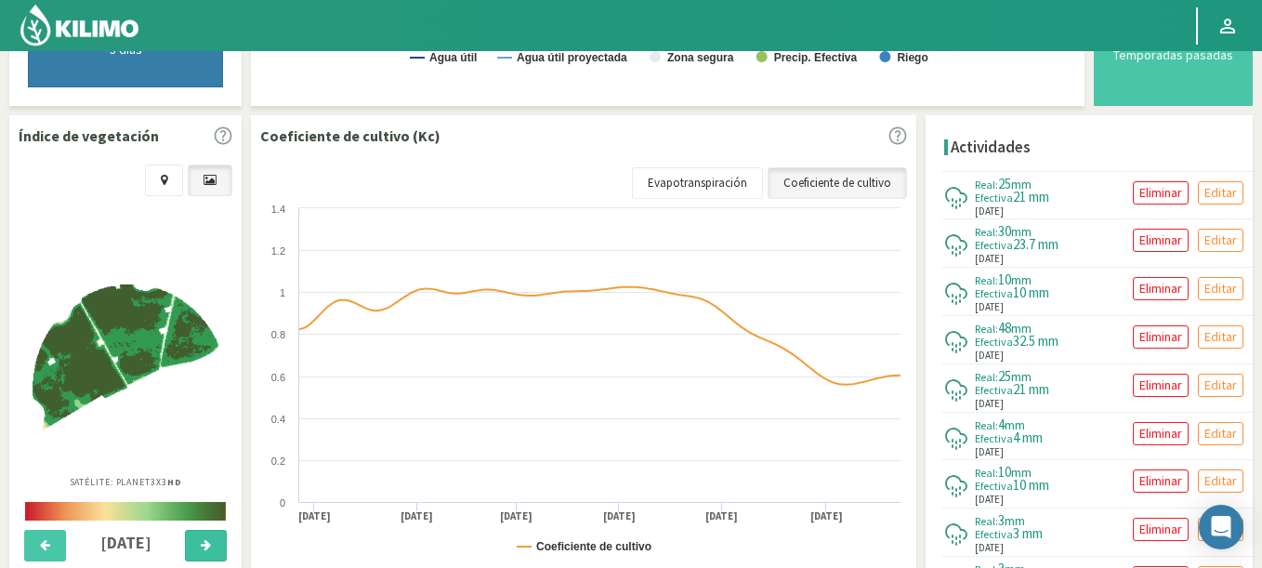
click at [202, 545] on icon at bounding box center [206, 545] width 10 height 12
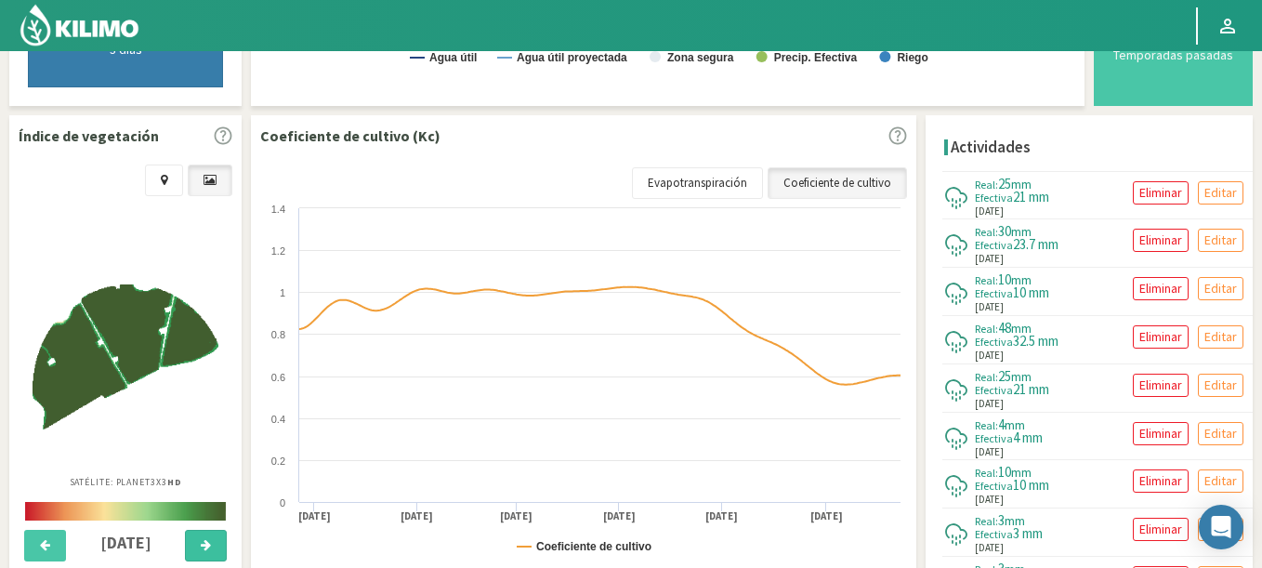
click at [202, 545] on icon at bounding box center [206, 545] width 10 height 12
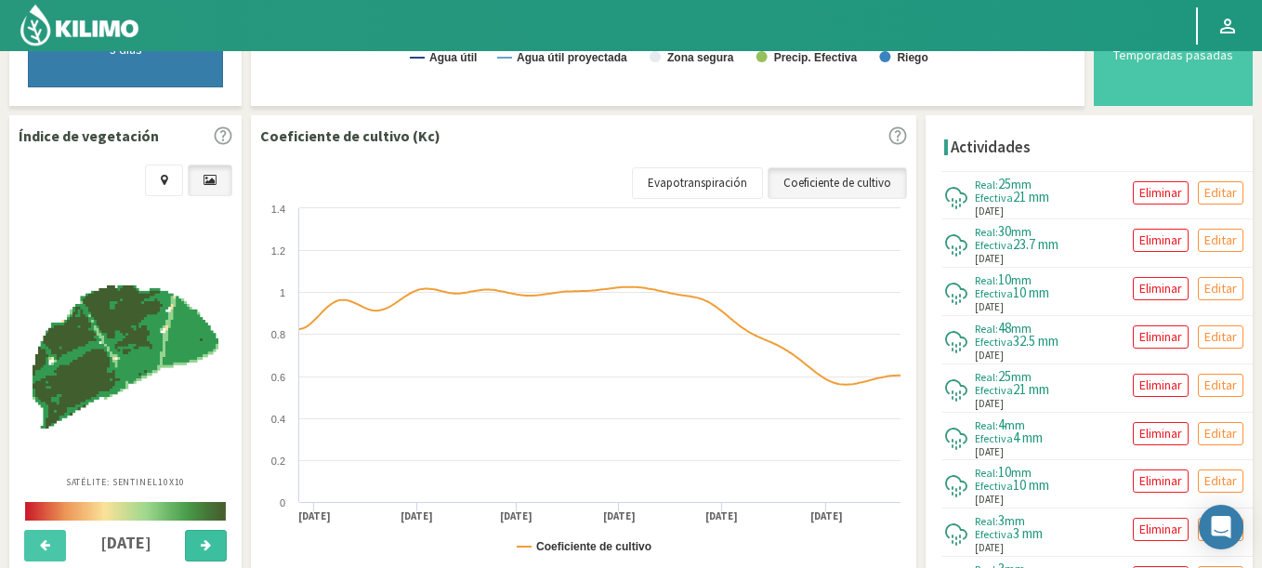
click at [202, 545] on icon at bounding box center [206, 545] width 10 height 12
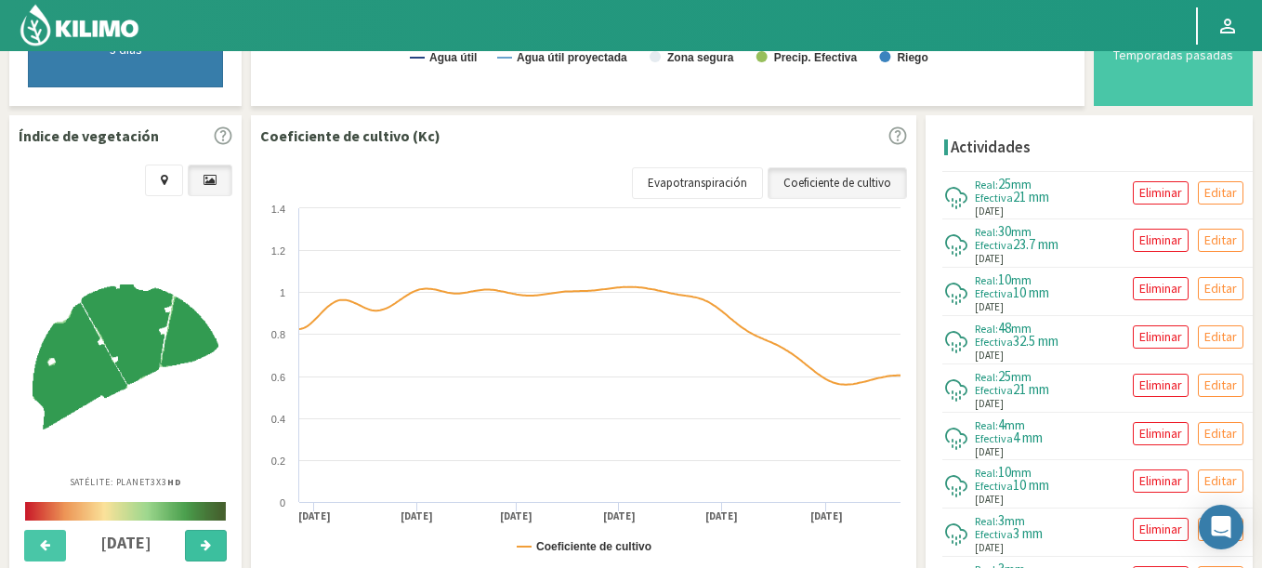
click at [202, 545] on icon at bounding box center [206, 545] width 10 height 12
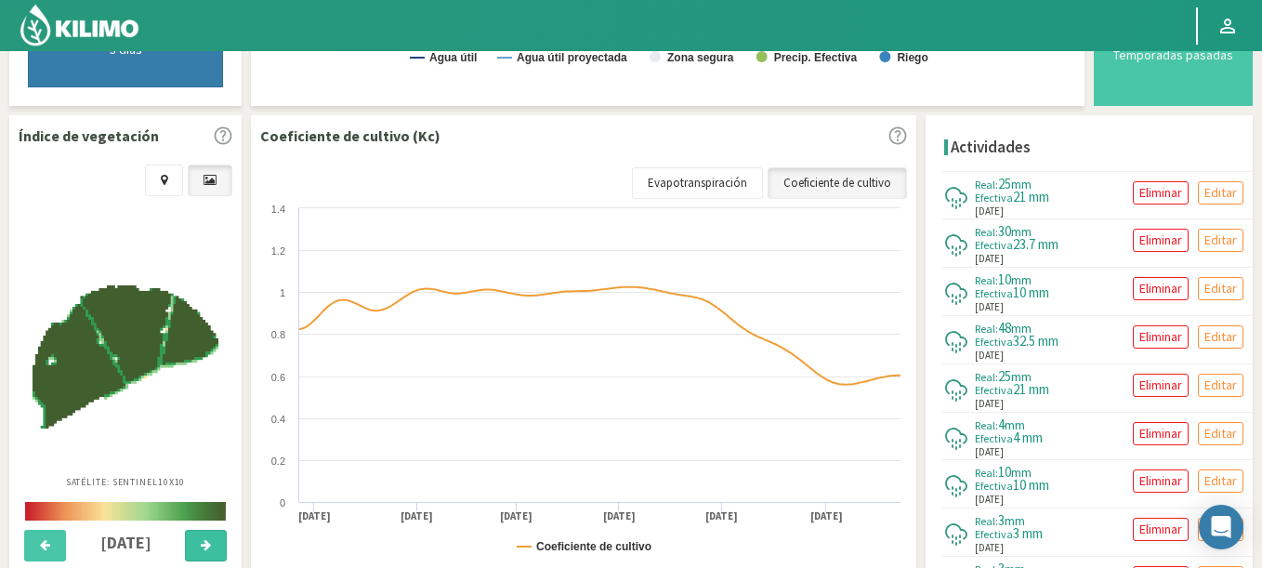
click at [202, 545] on icon at bounding box center [206, 545] width 10 height 12
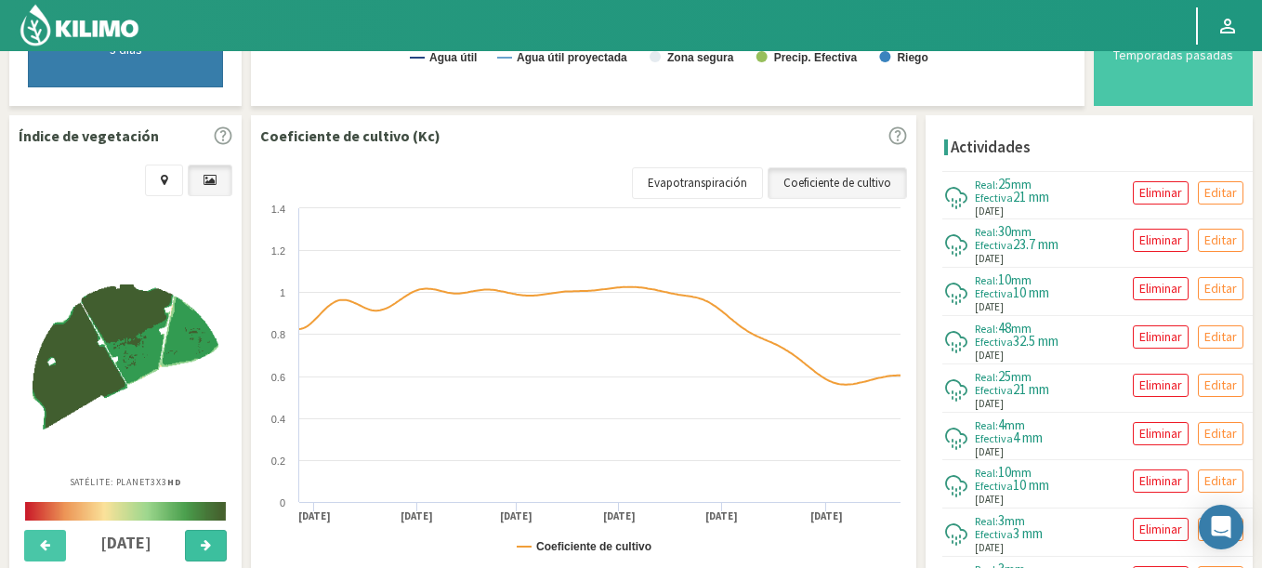
click at [202, 545] on icon at bounding box center [206, 545] width 10 height 12
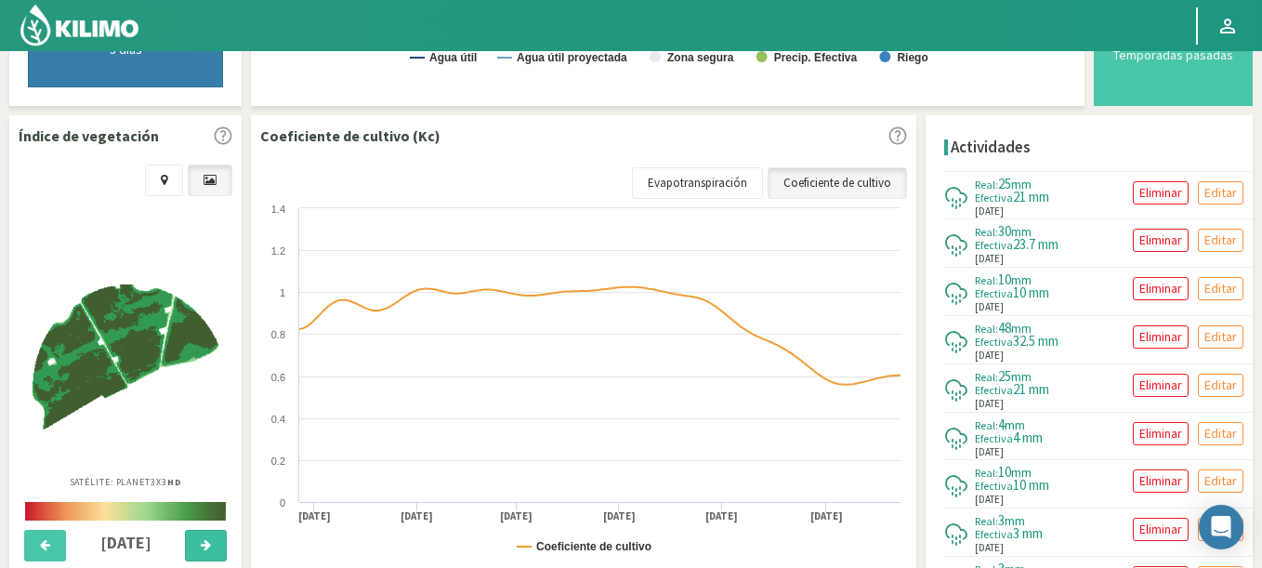
click at [202, 545] on icon at bounding box center [206, 545] width 10 height 12
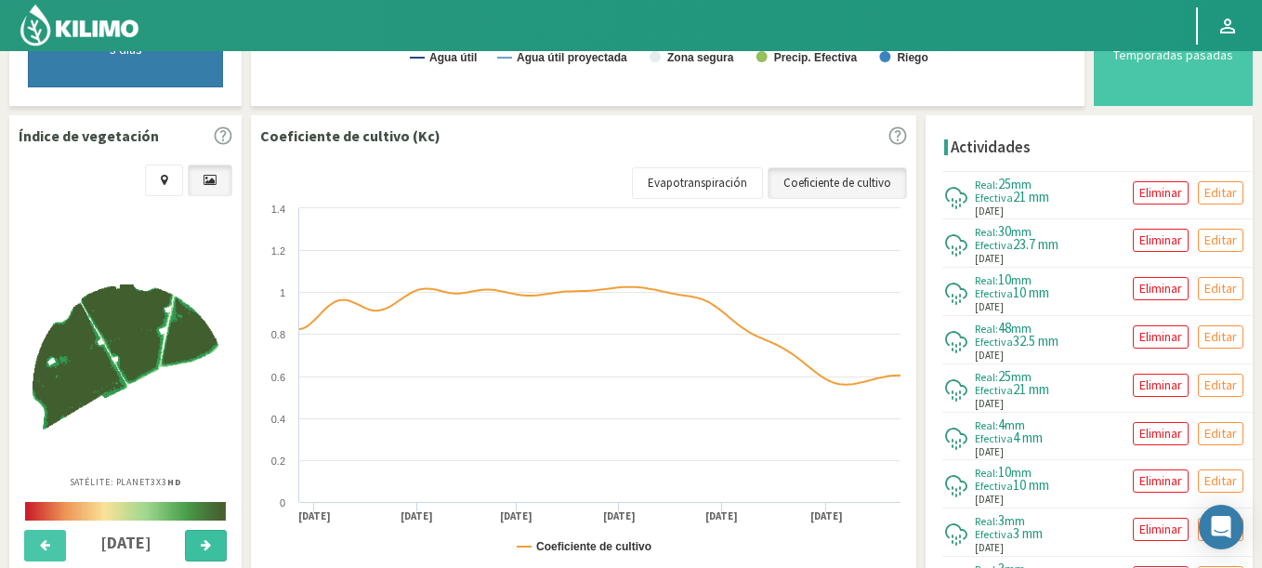
click at [202, 545] on icon at bounding box center [206, 545] width 10 height 12
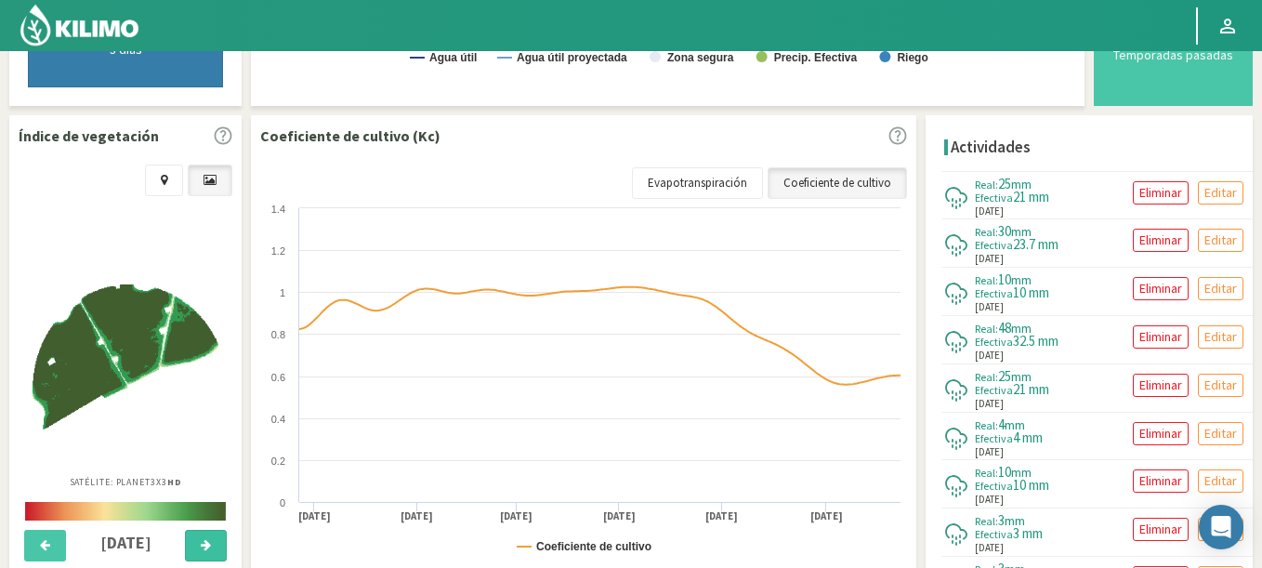
click at [202, 545] on icon at bounding box center [206, 545] width 10 height 12
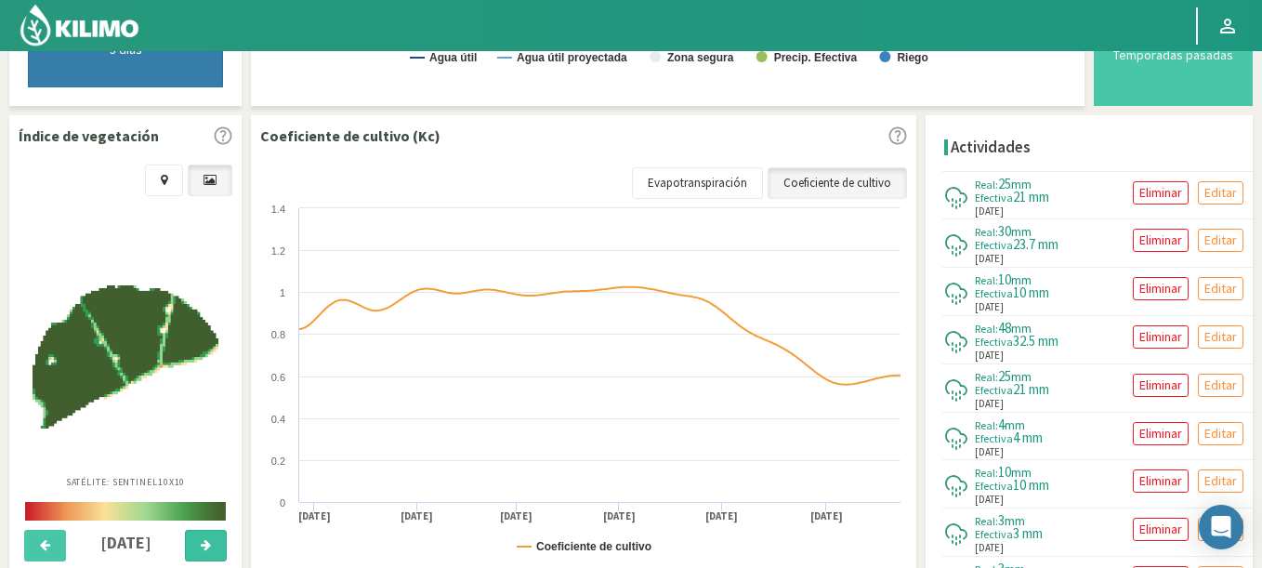
click at [202, 545] on icon at bounding box center [206, 545] width 10 height 12
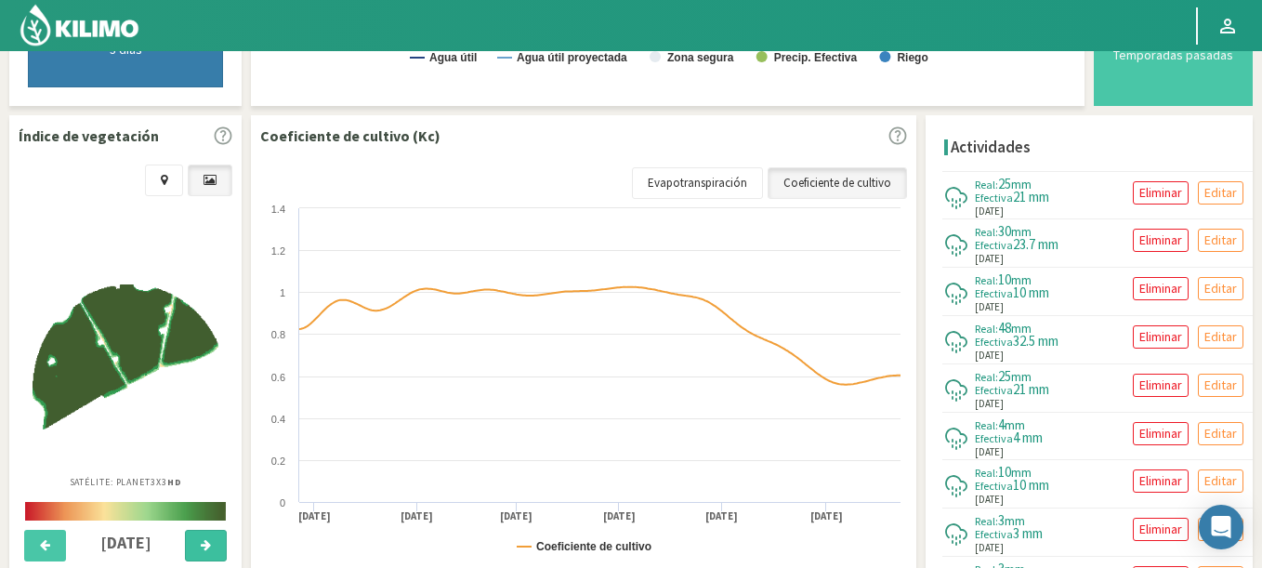
click at [202, 545] on icon at bounding box center [206, 545] width 10 height 12
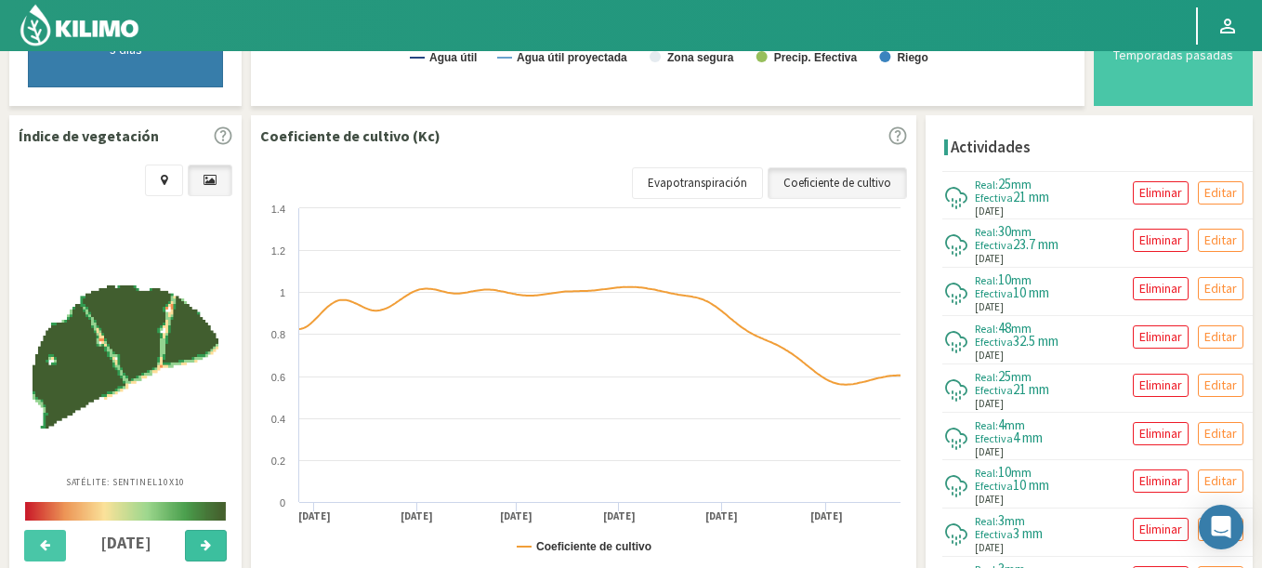
click at [202, 545] on icon at bounding box center [206, 545] width 10 height 12
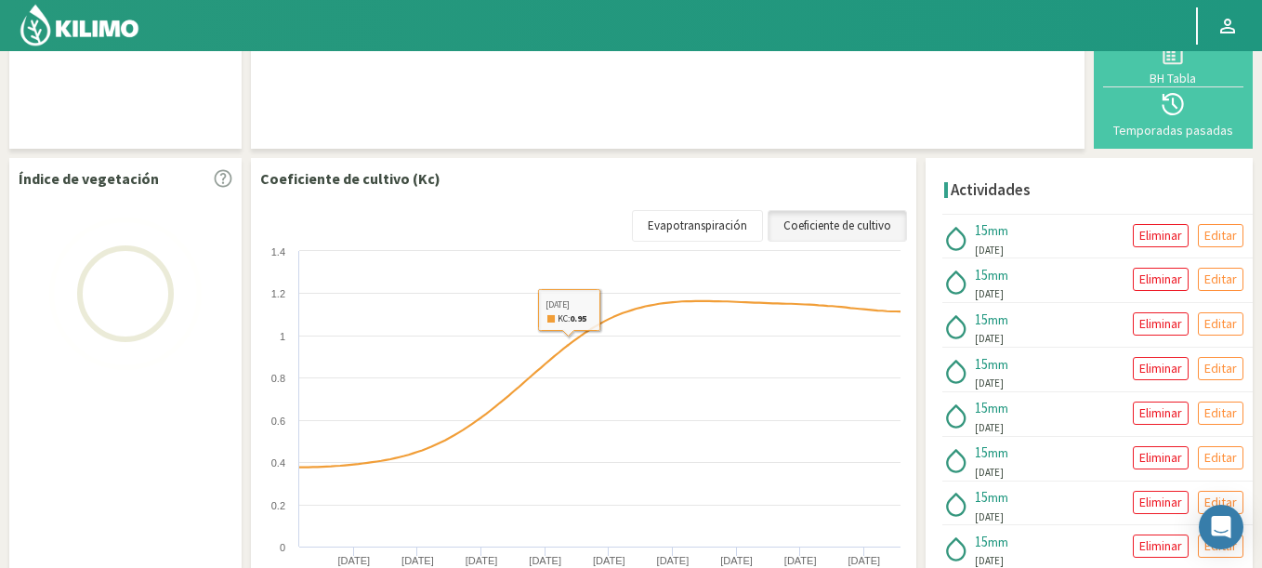
scroll to position [312, 0]
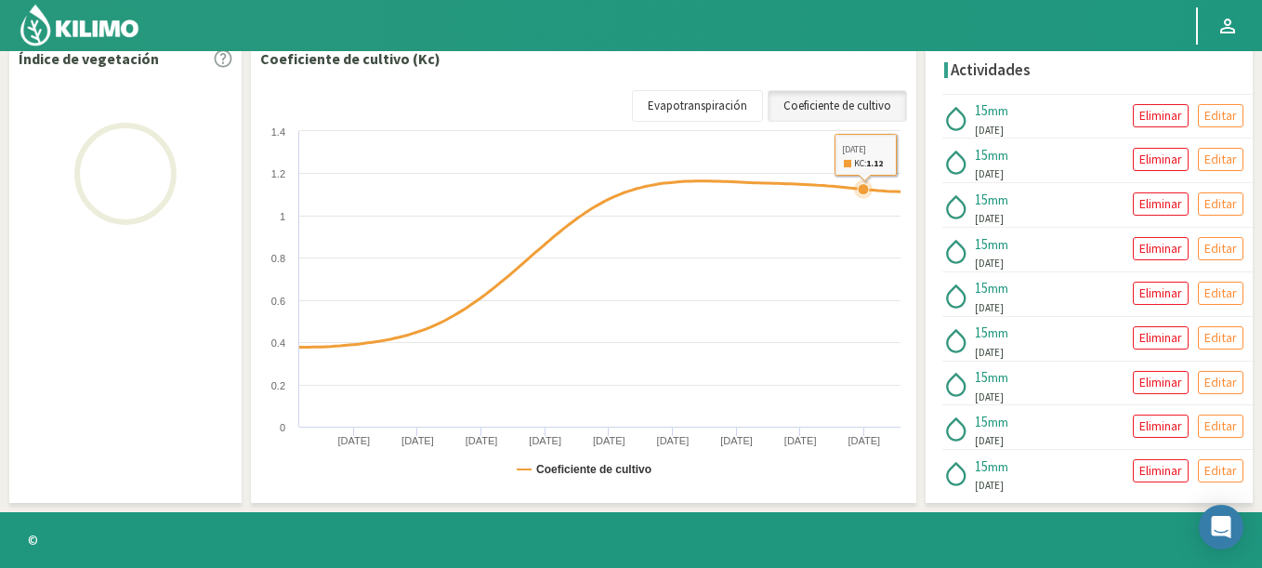
select select "34: Object"
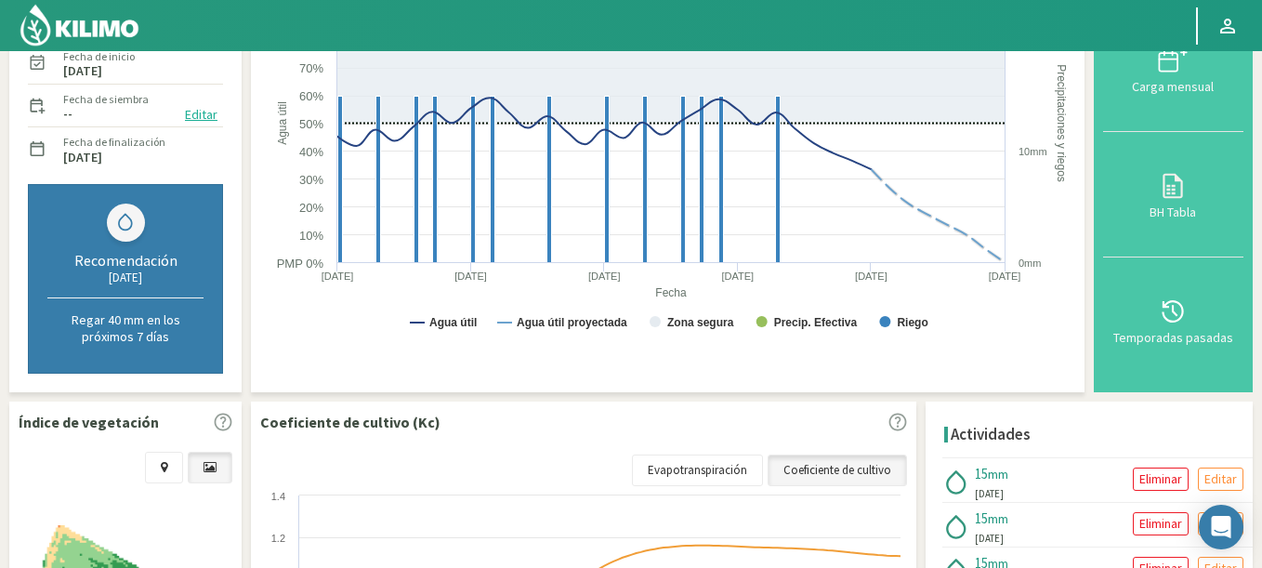
scroll to position [558, 0]
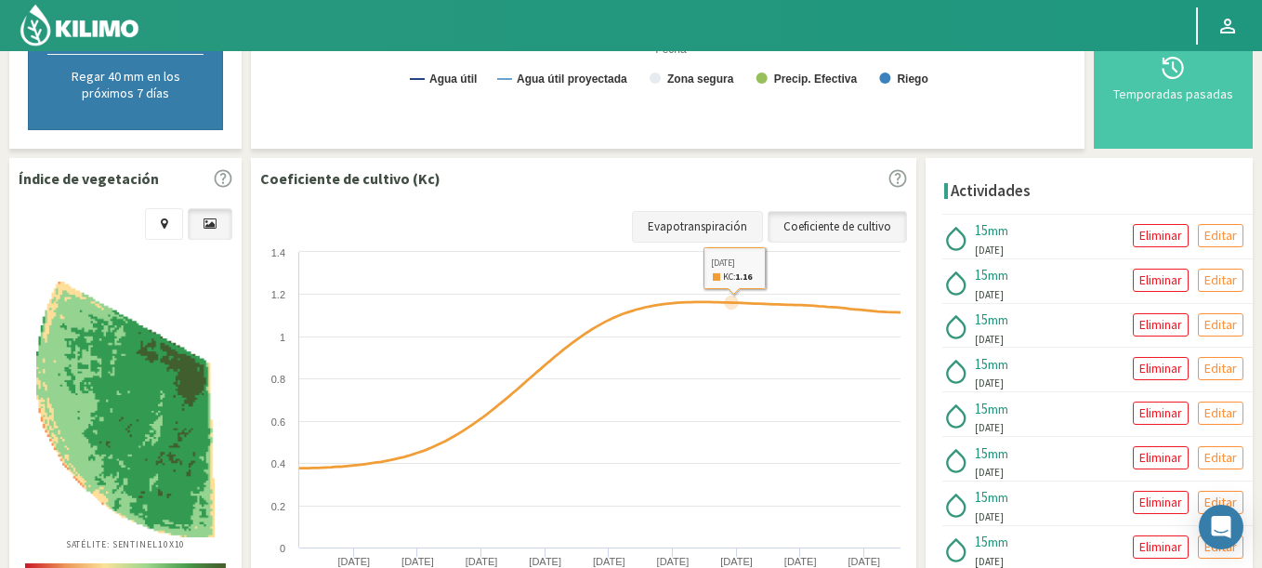
click at [715, 234] on link "Evapotranspiración" at bounding box center [697, 227] width 131 height 32
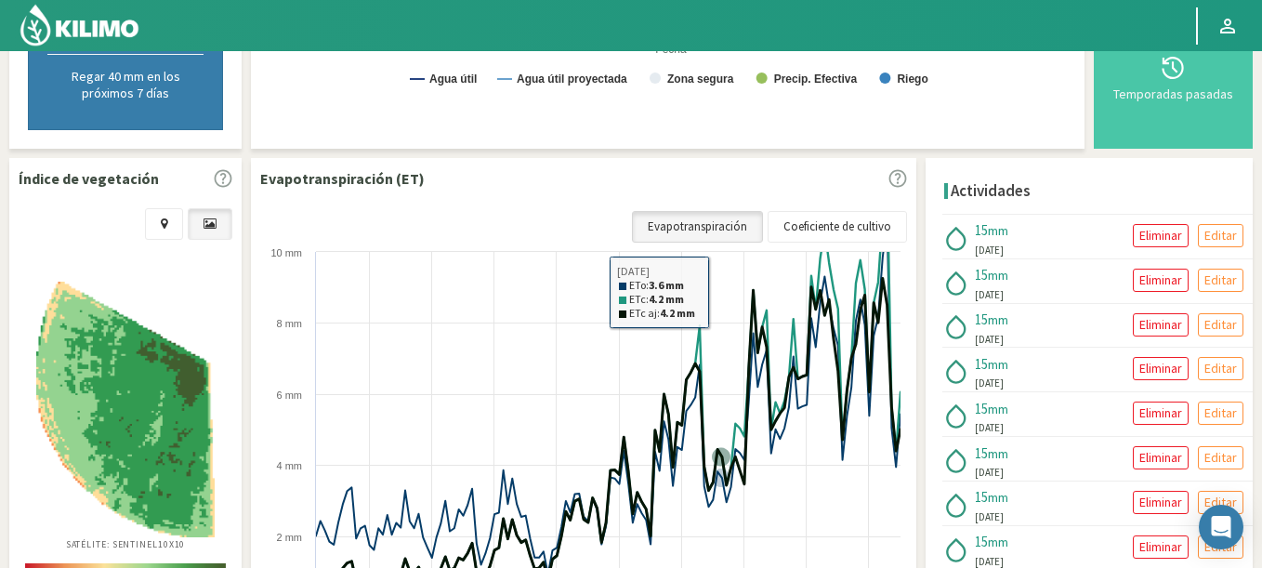
click at [717, 241] on link "Evapotranspiración" at bounding box center [697, 227] width 131 height 32
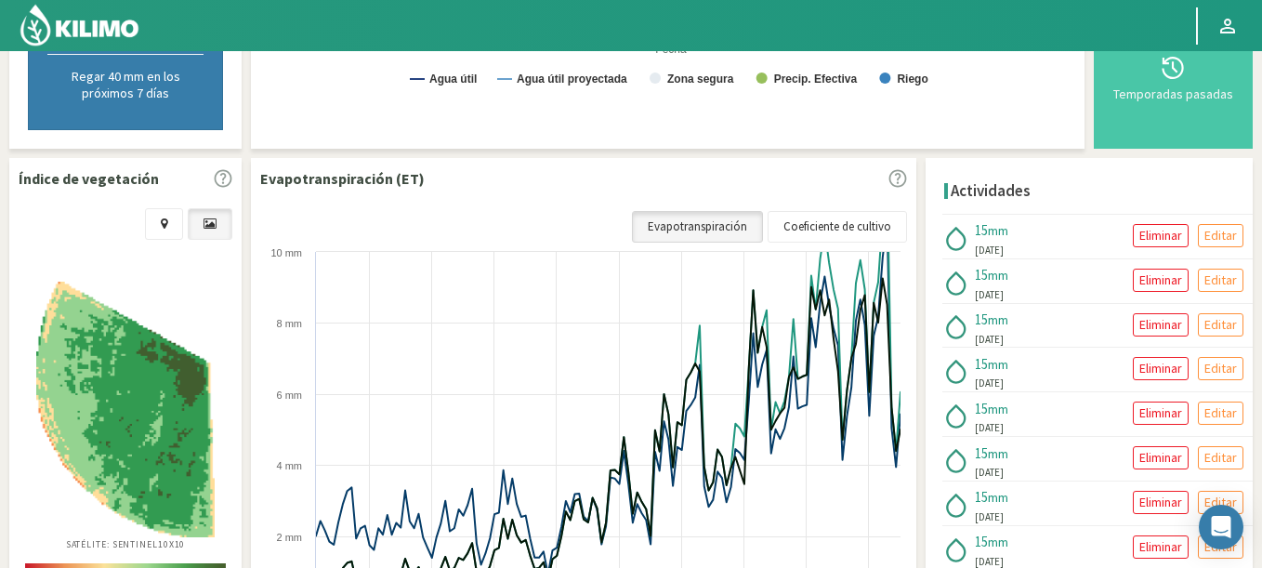
click at [694, 222] on link "Evapotranspiración" at bounding box center [697, 227] width 131 height 32
click at [695, 222] on link "Evapotranspiración" at bounding box center [697, 227] width 131 height 32
click at [805, 230] on link "Coeficiente de cultivo" at bounding box center [837, 227] width 139 height 32
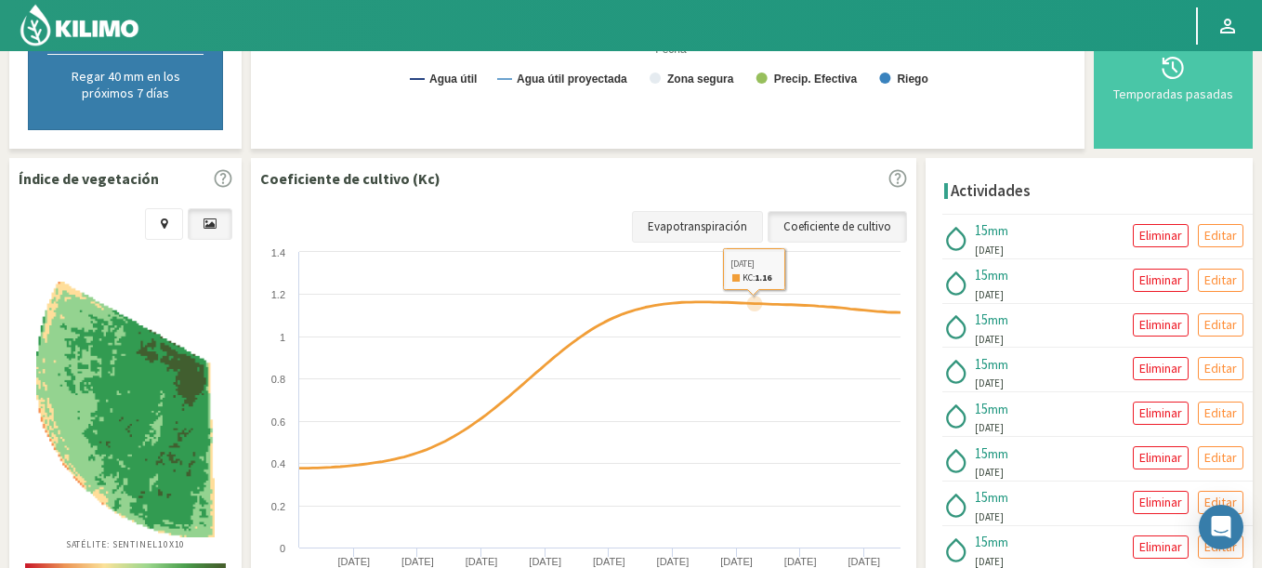
click at [732, 231] on link "Evapotranspiración" at bounding box center [697, 227] width 131 height 32
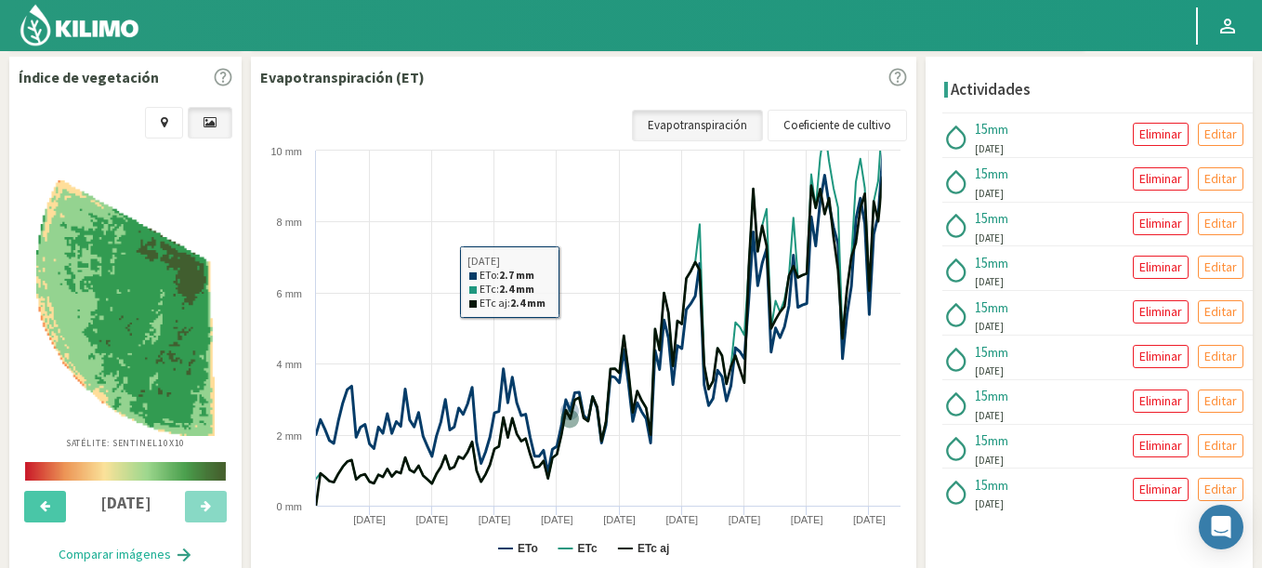
scroll to position [738, 0]
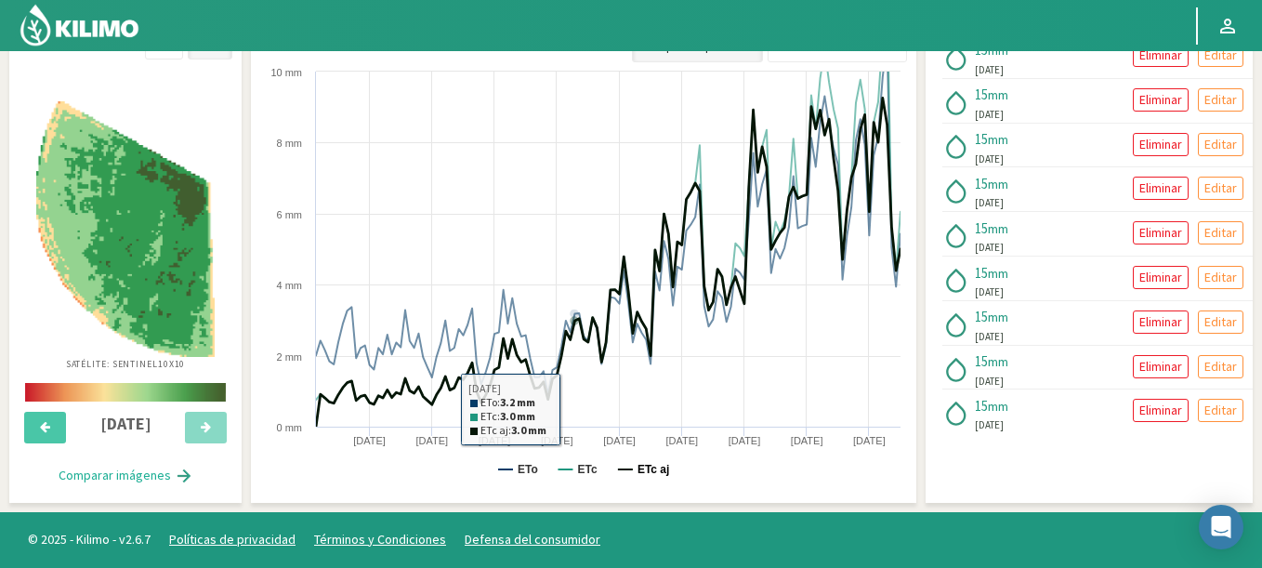
click at [644, 472] on text "ETc aj" at bounding box center [654, 469] width 32 height 13
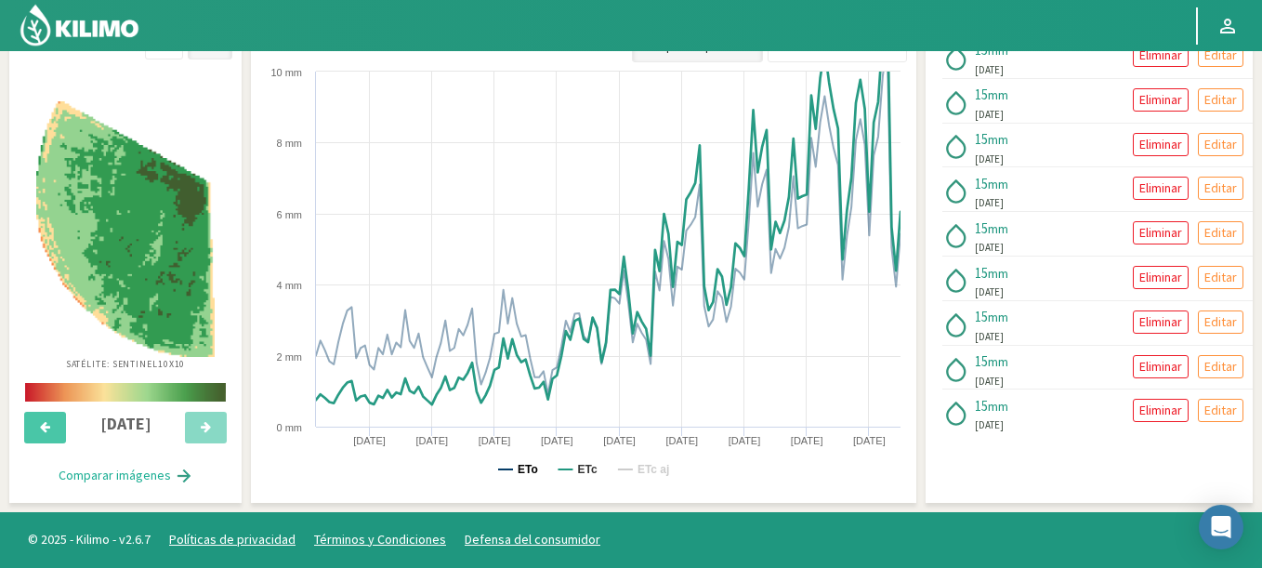
click at [526, 464] on text "ETo" at bounding box center [528, 469] width 20 height 13
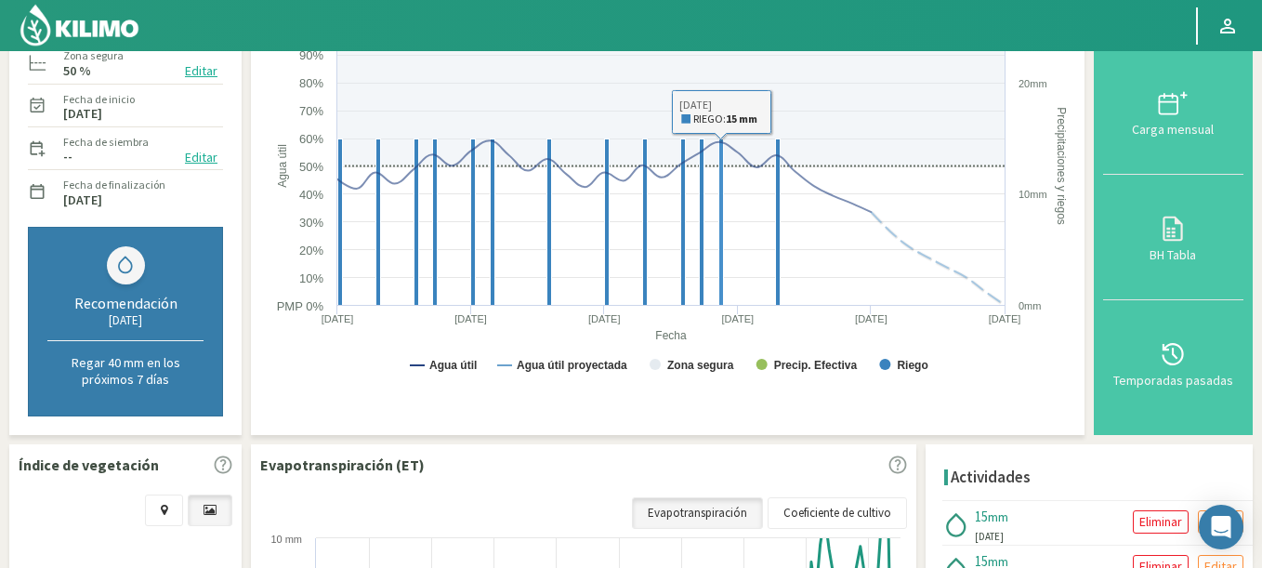
scroll to position [112, 0]
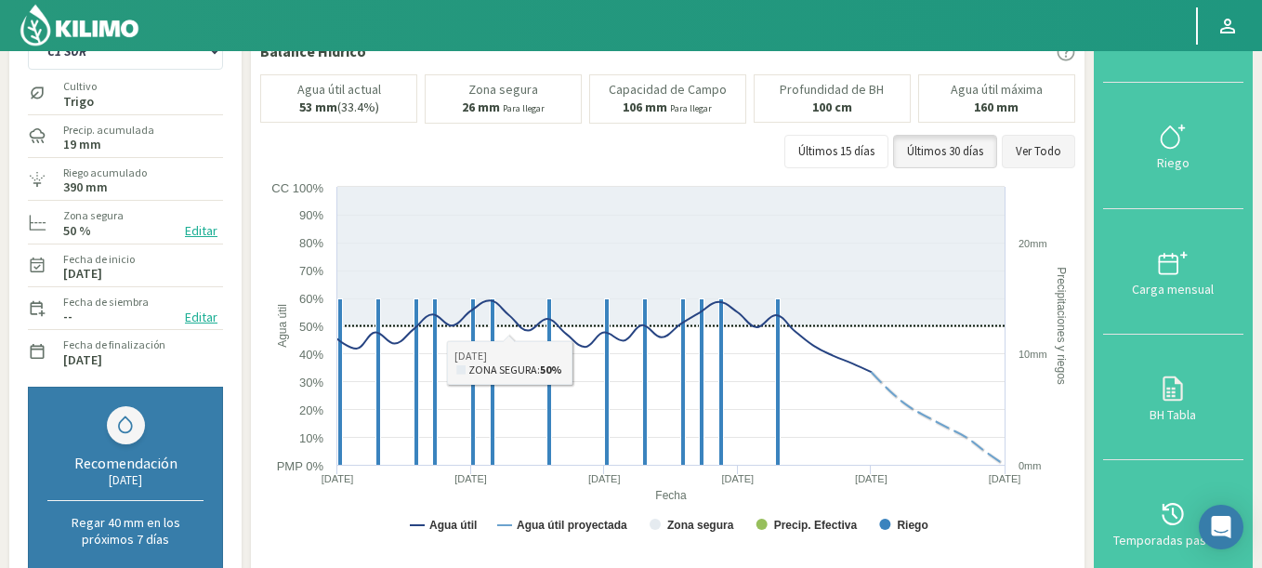
click at [1039, 155] on button "Ver Todo" at bounding box center [1038, 151] width 73 height 33
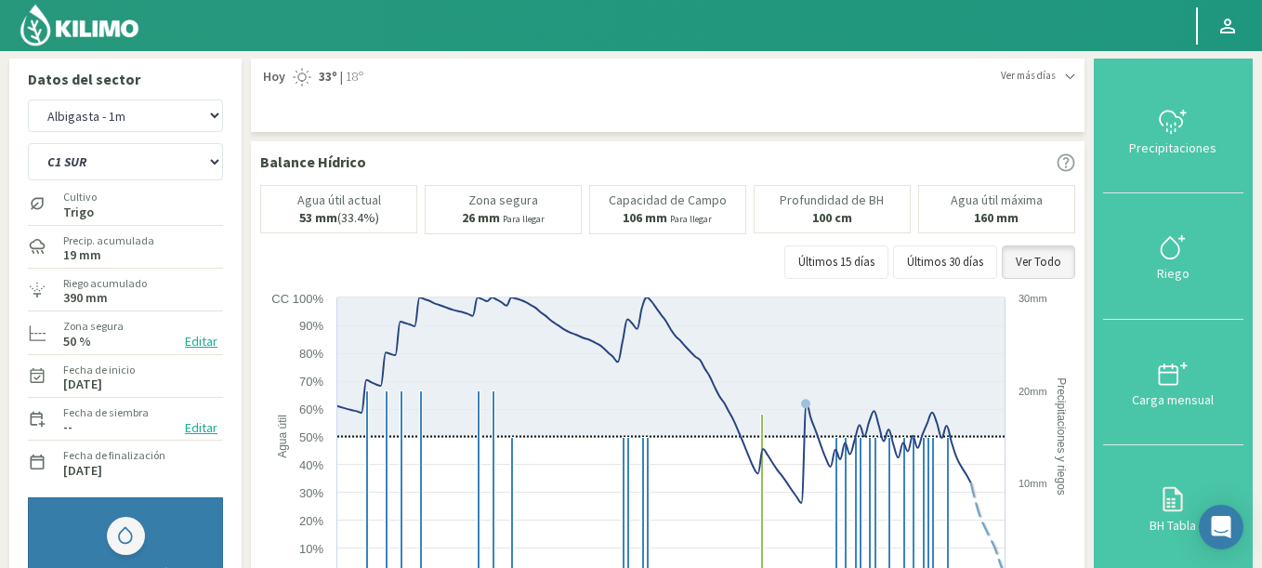
scroll to position [0, 0]
click at [28, 144] on select "9A C1 SUR C2A C2 SUR C3A C4A" at bounding box center [125, 162] width 195 height 37
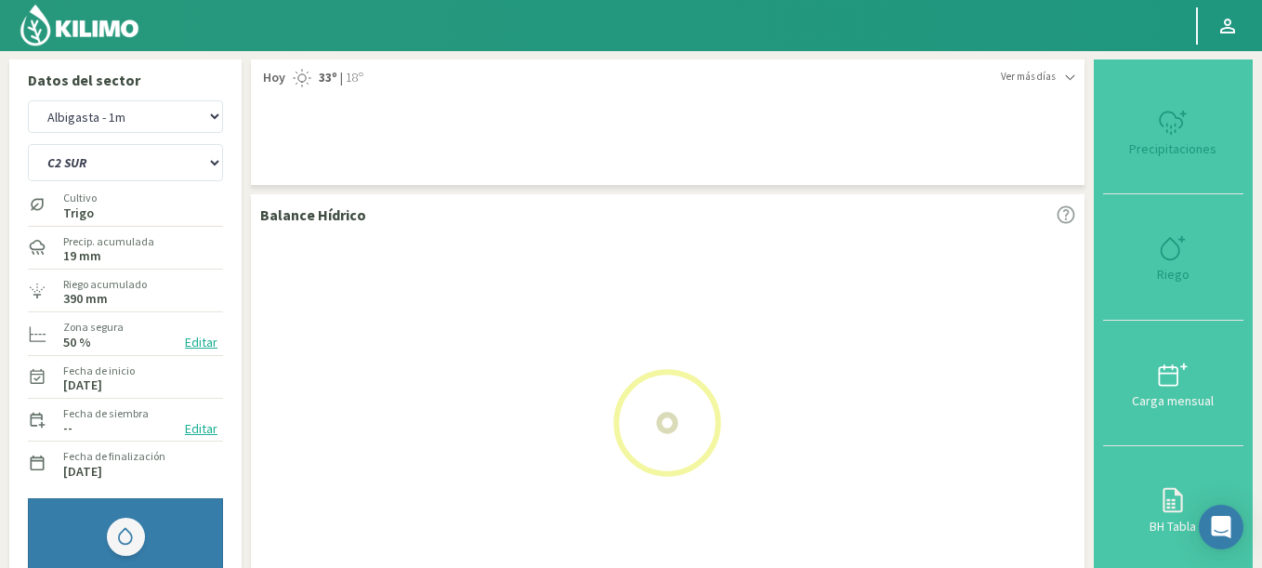
select select "1: Object"
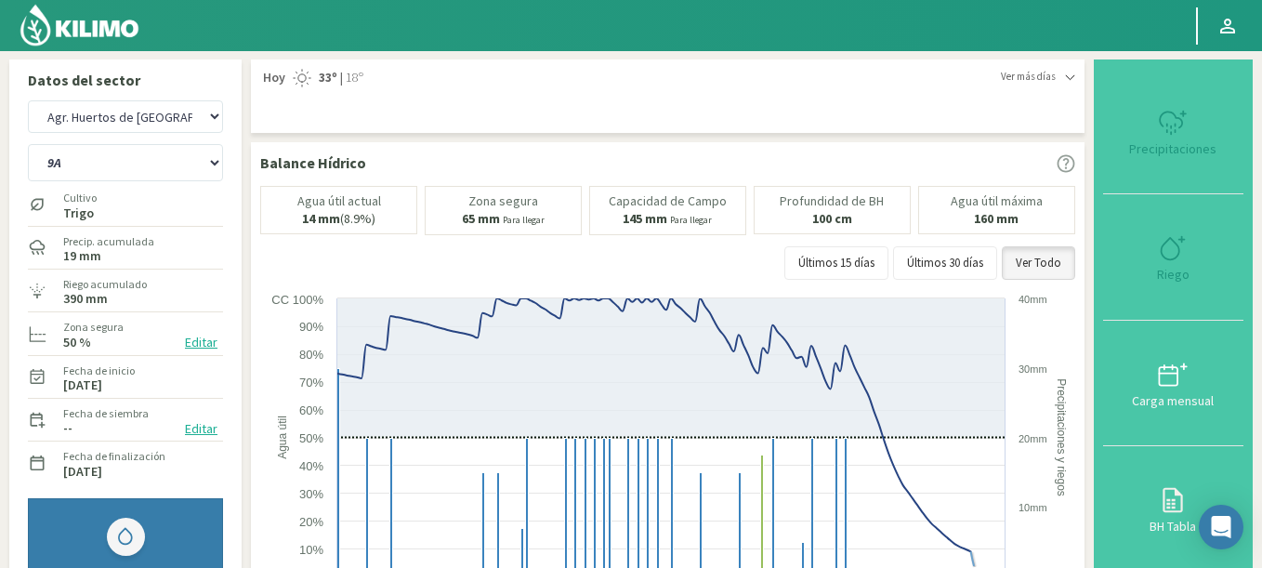
select select "334: Object"
select select "9: Object"
click at [83, 171] on select "9A C1 SUR C2A C2 SUR C3A C4A" at bounding box center [125, 162] width 195 height 37
click at [28, 100] on select "Agr. Huertos de Chocalan Agrícola Bakia Agrícola Bakia - IC Agrícola Exser - Ca…" at bounding box center [125, 116] width 195 height 33
select select "635: Object"
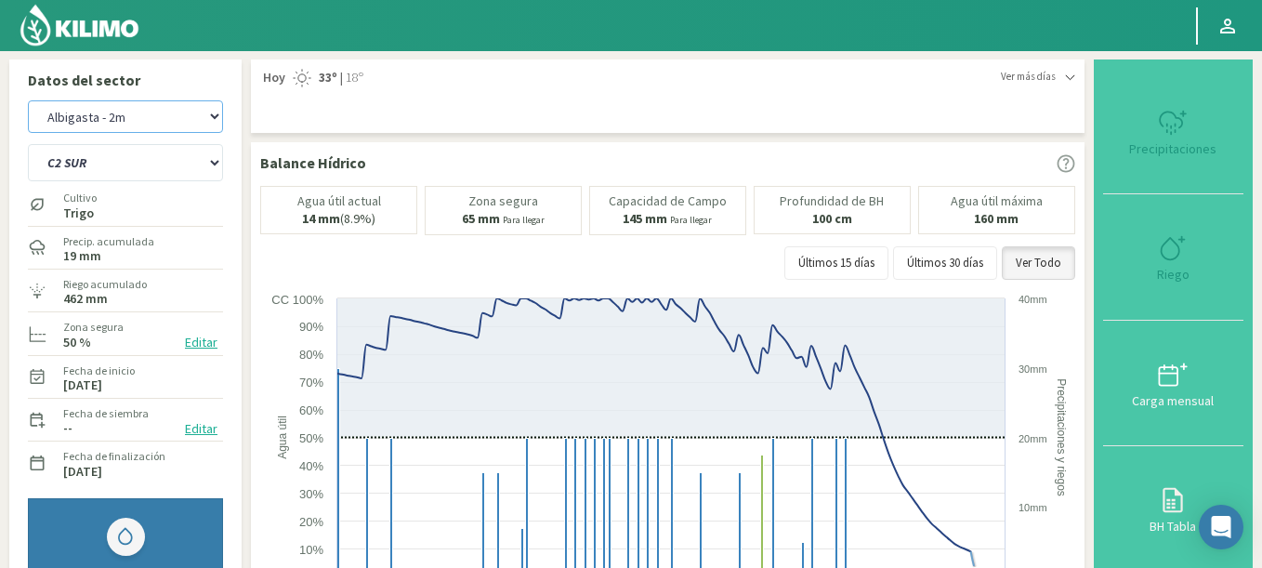
select select "12: Object"
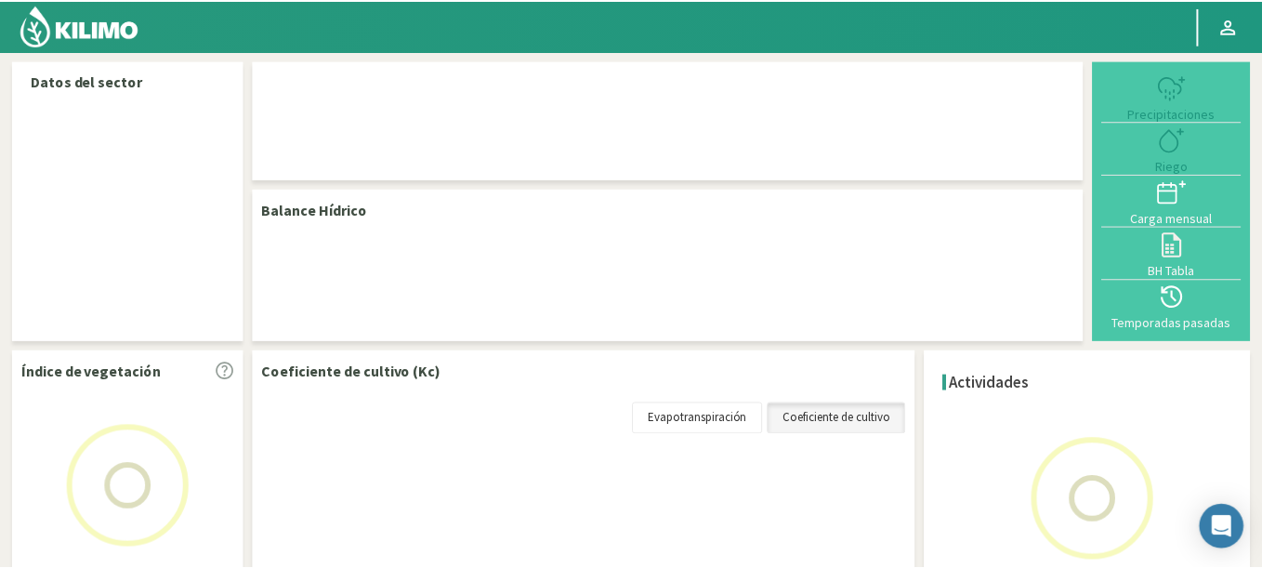
scroll to position [1, 0]
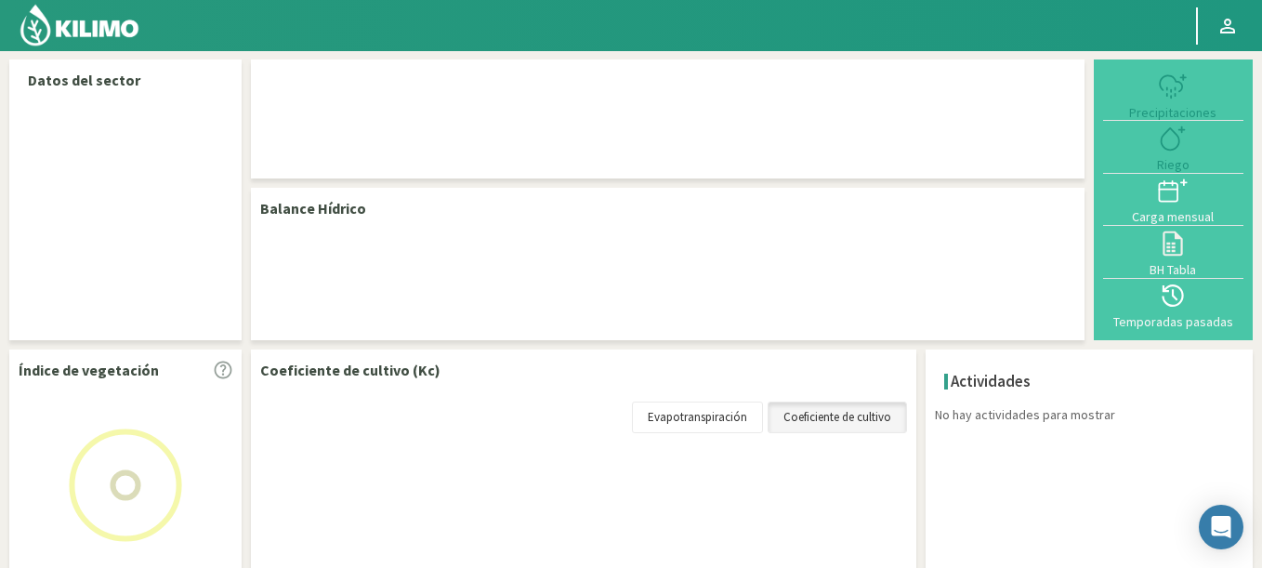
select select "35: Object"
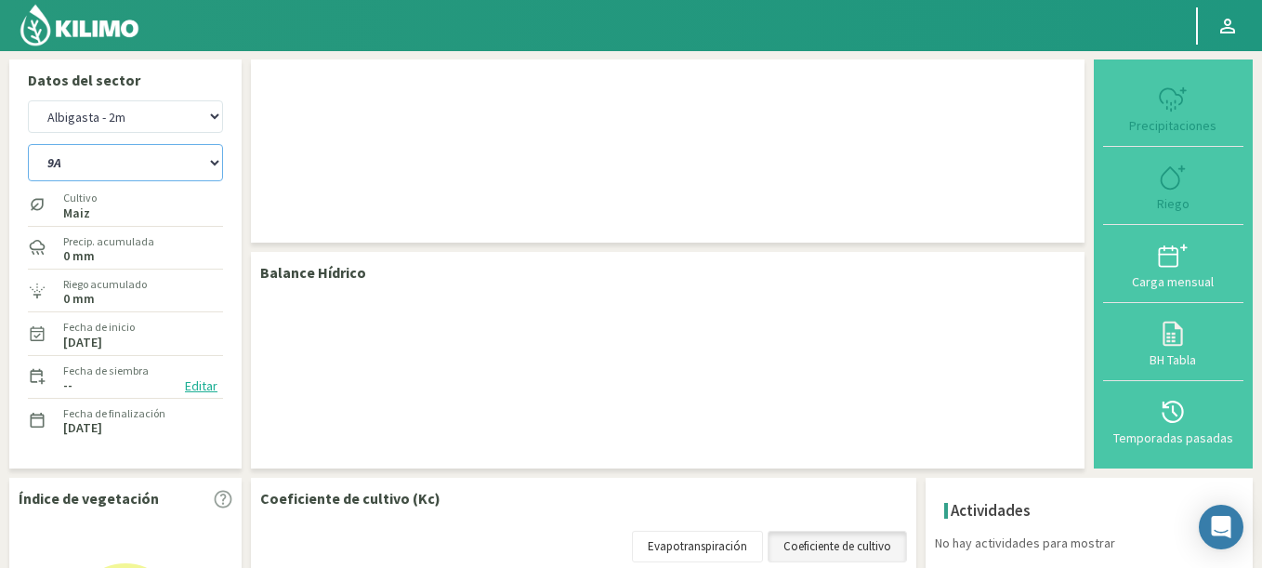
scroll to position [0, 0]
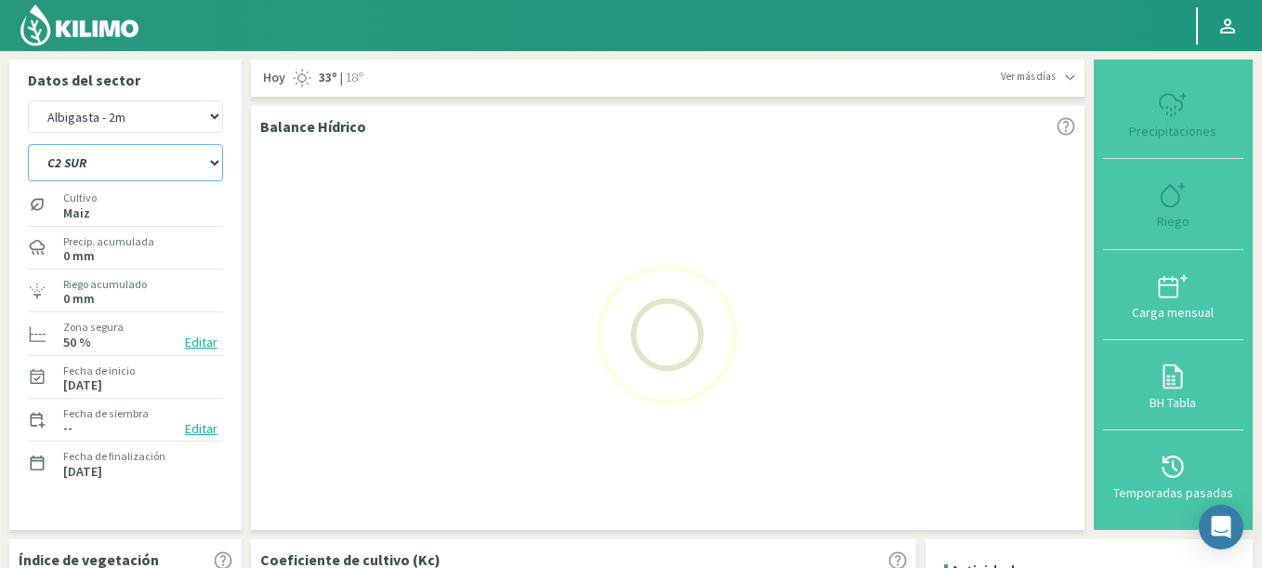
click at [28, 144] on select "9A C1 SUR C2A C2 SUR C3A C4A" at bounding box center [125, 162] width 195 height 37
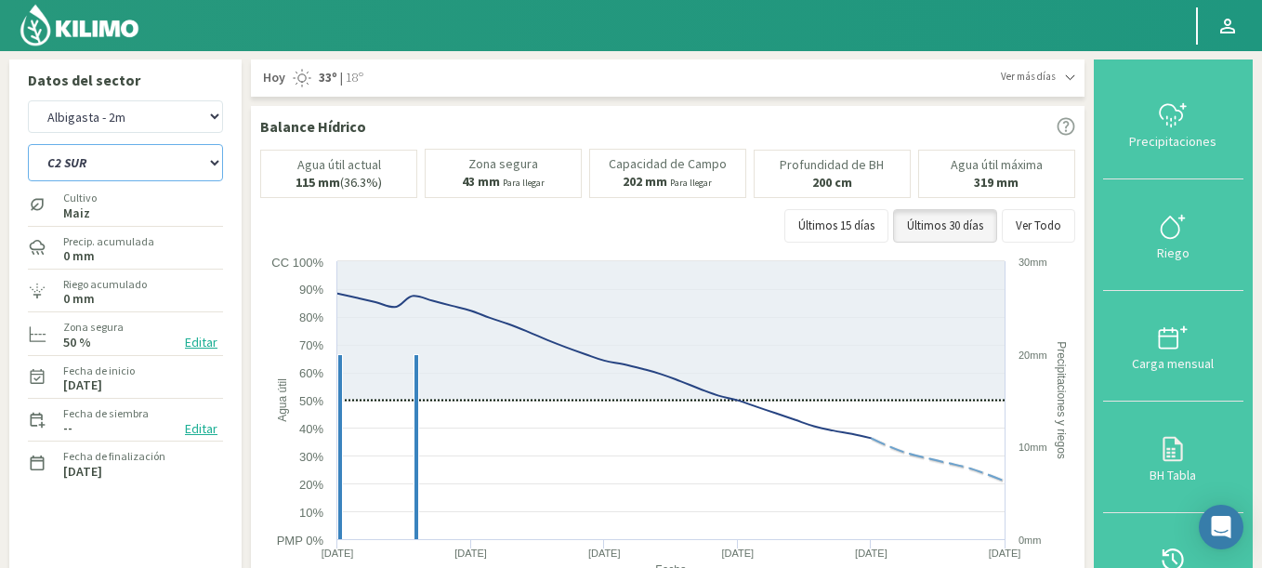
select select "0: Object"
select select "335: Object"
click at [1052, 233] on button "Ver Todo" at bounding box center [1038, 225] width 73 height 33
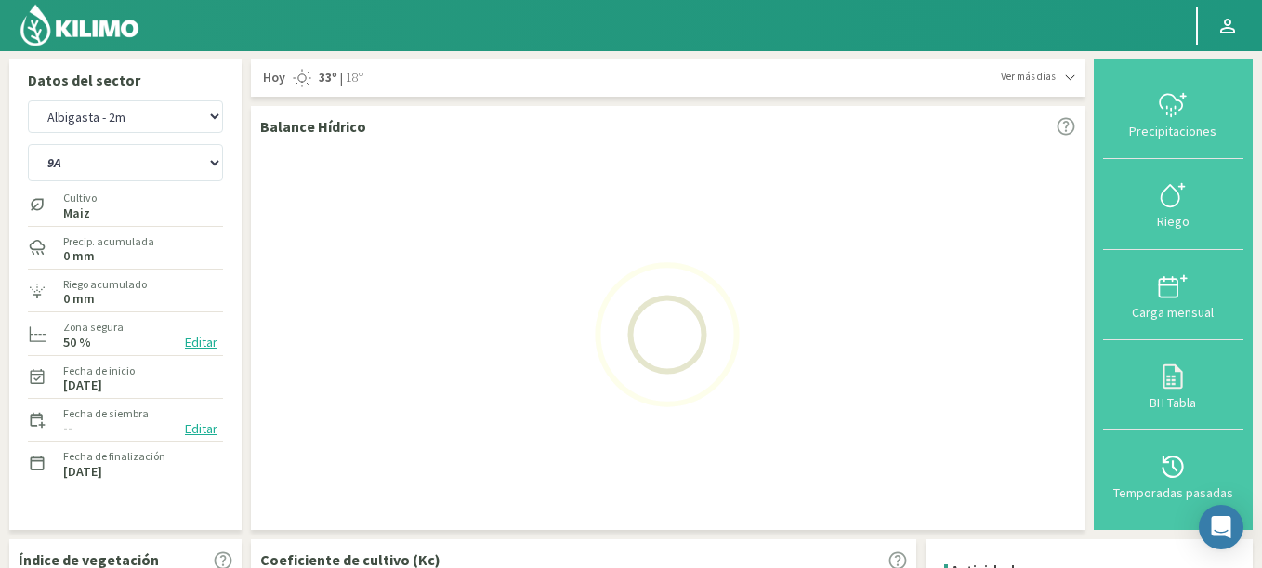
select select "9: Object"
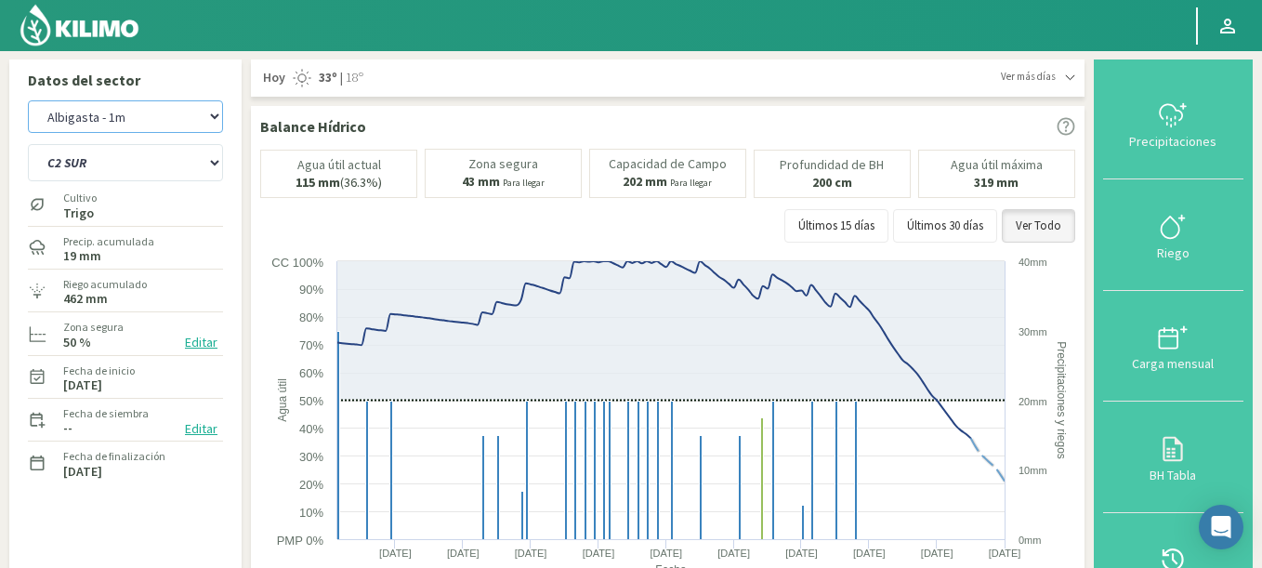
click at [28, 100] on select "Agr. Huertos de Chocalan Agrícola Bakia Agrícola Bakia - IC Agrícola Exser - Ca…" at bounding box center [125, 116] width 195 height 33
click at [28, 144] on select "9A C1 SUR C2A C2 SUR C3A C4A" at bounding box center [125, 162] width 195 height 37
select select "634: Object"
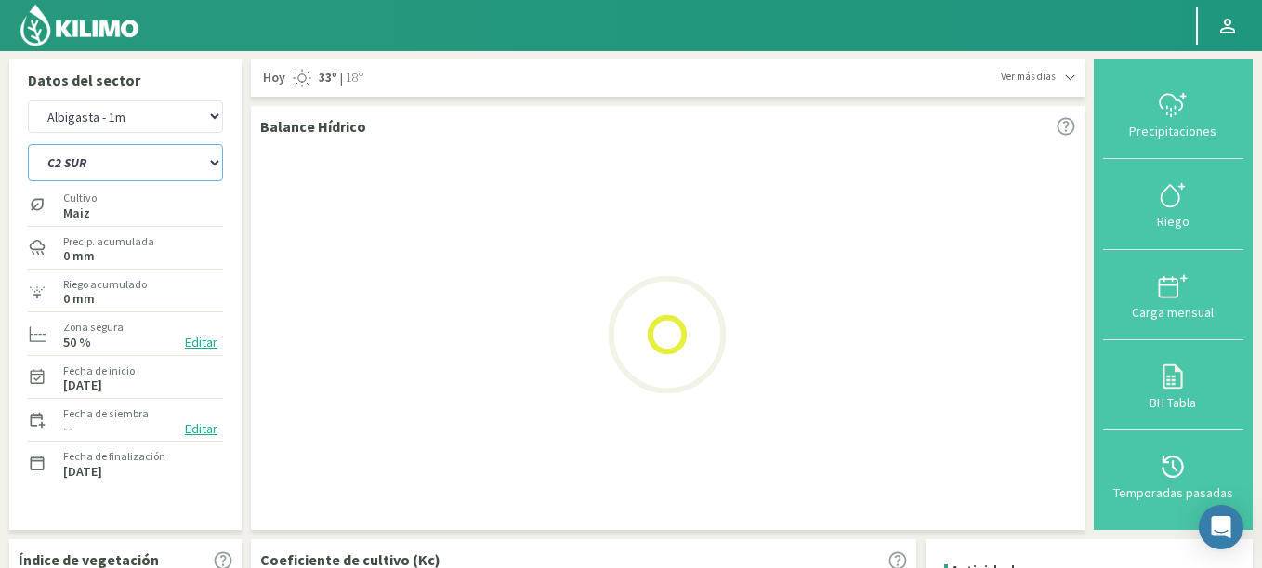
click at [28, 144] on select "9A C1 SUR C2A C2 SUR C3A C4A" at bounding box center [125, 162] width 195 height 37
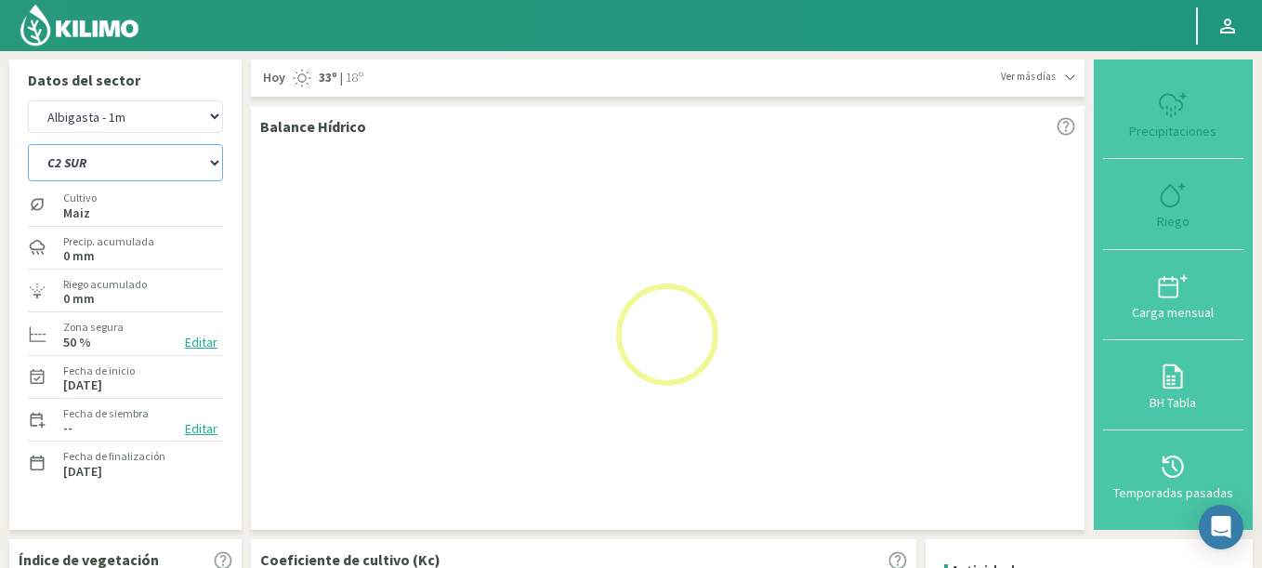
select select "12: Object"
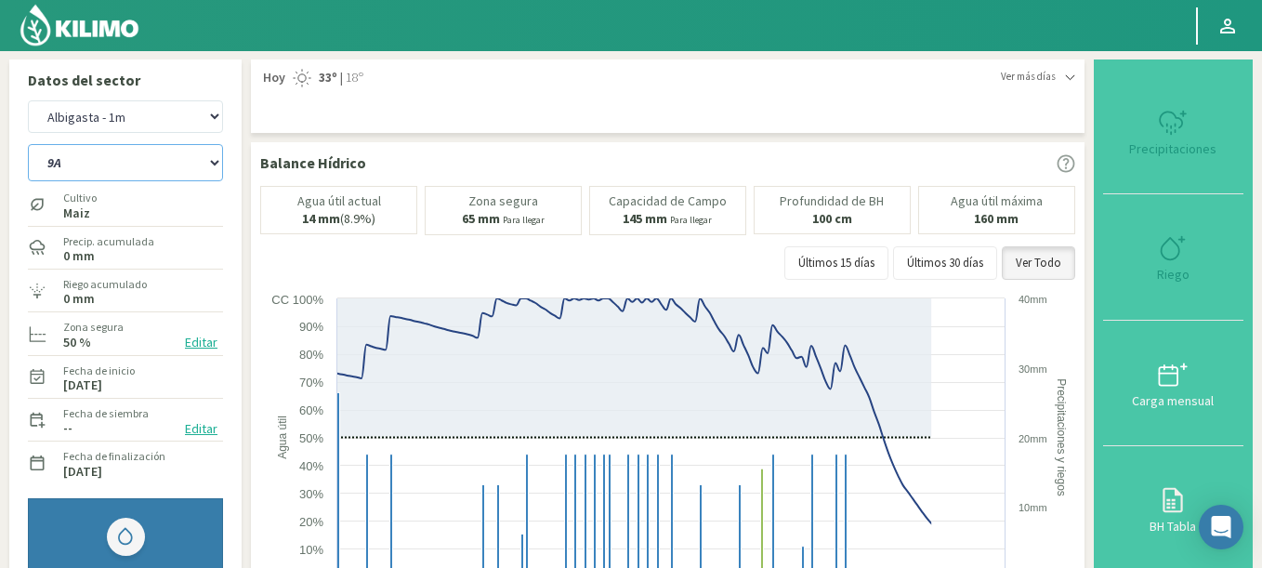
select select "934: Object"
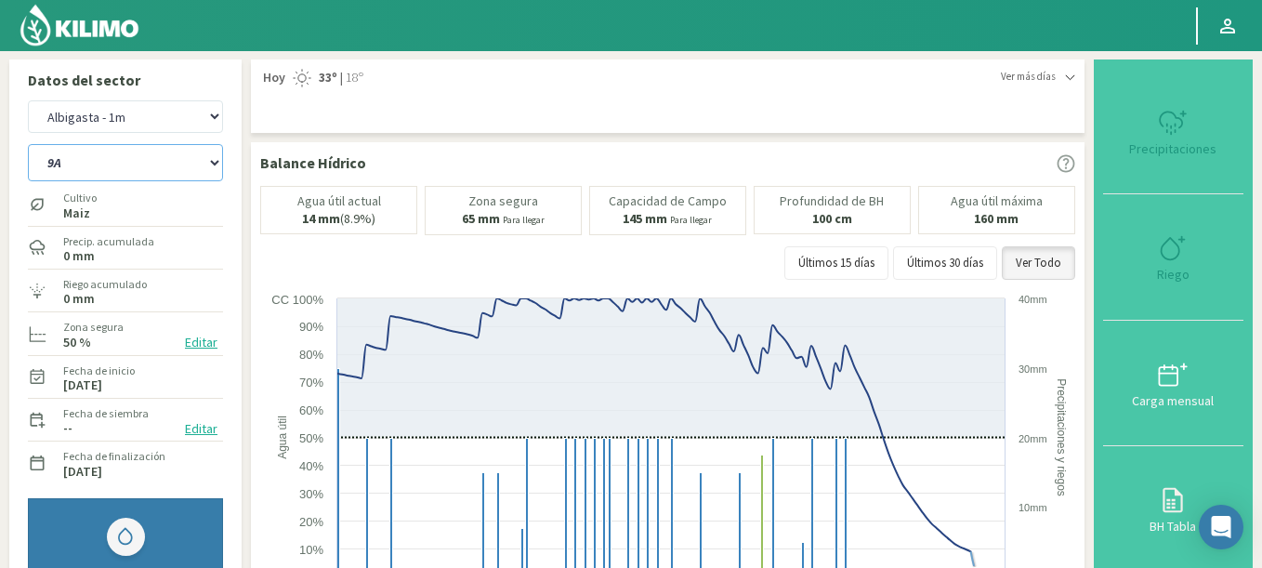
select select "21: Object"
click at [28, 144] on select "9A C1 SUR C2A C2 SUR C3A C4A" at bounding box center [125, 162] width 195 height 37
click at [28, 100] on select "Agr. Huertos de Chocalan Agrícola Bakia Agrícola Bakia - IC Agrícola Exser - Ca…" at bounding box center [125, 116] width 195 height 33
select select "1235: Object"
select select "24: Object"
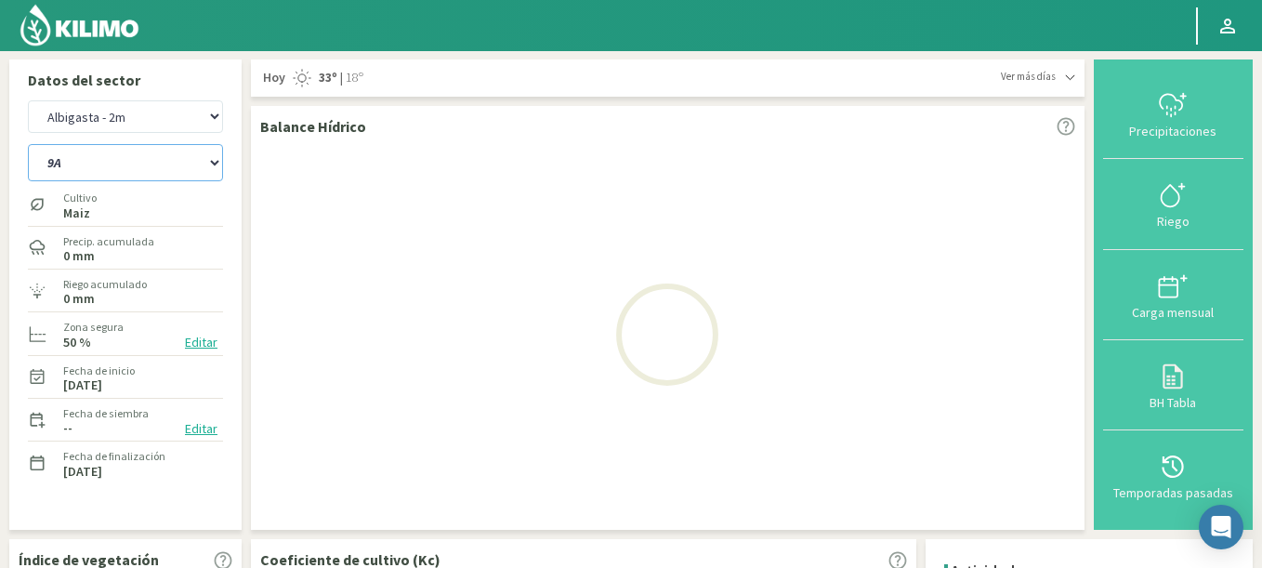
click at [28, 144] on select "9A C1 SUR C2A C2 SUR C3A C4A" at bounding box center [125, 162] width 195 height 37
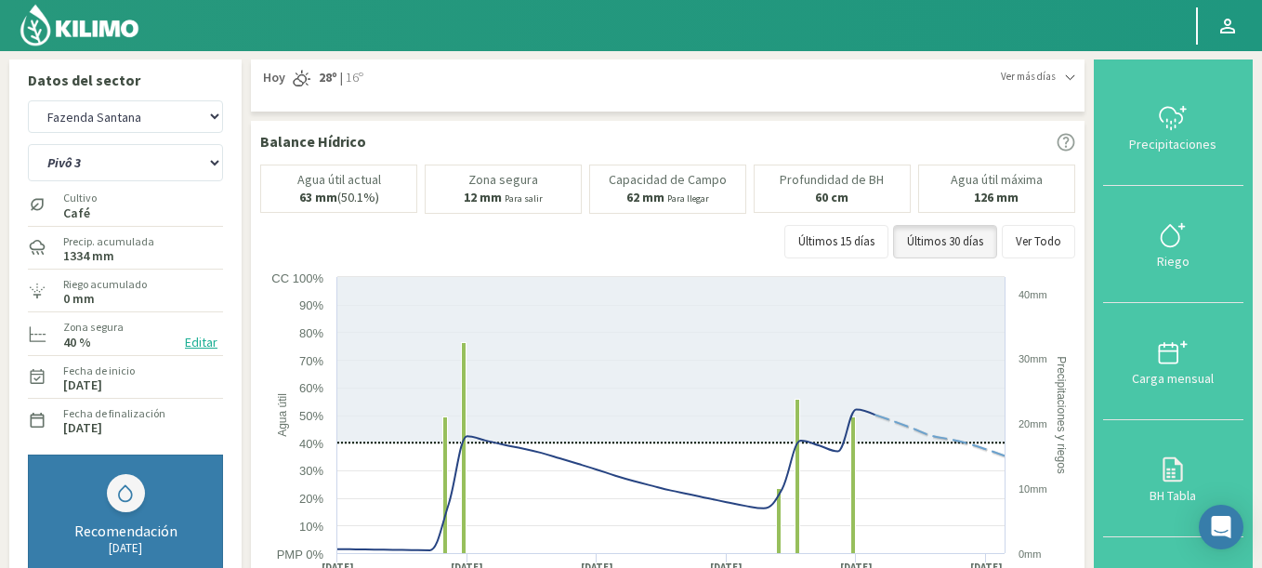
select select "709: Object"
select select "16: Object"
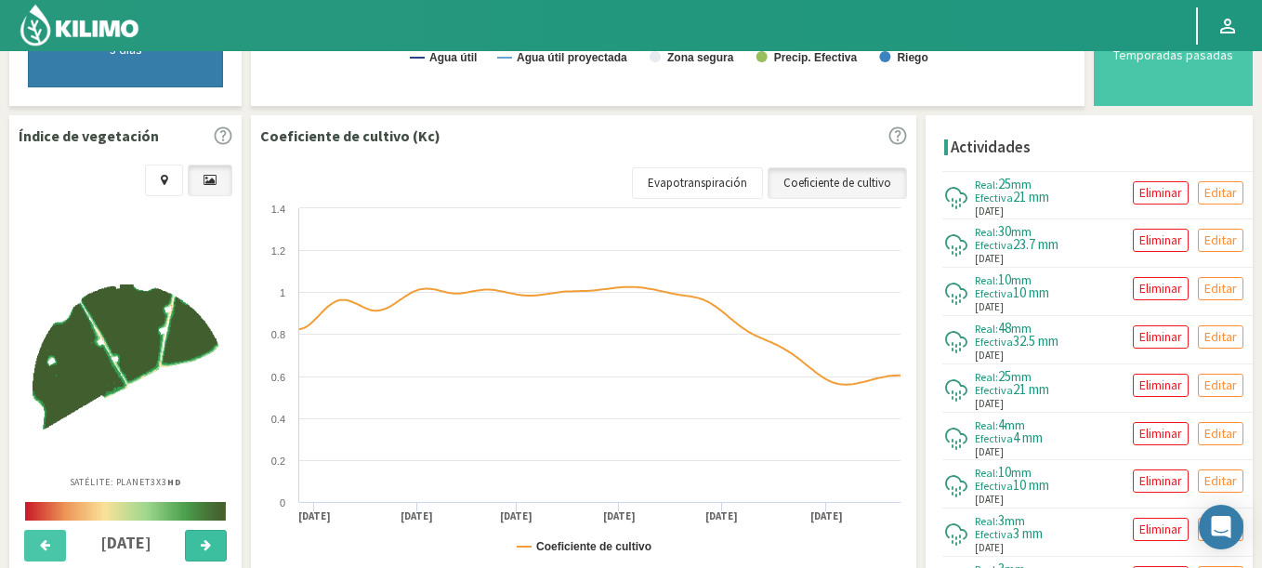
scroll to position [558, 0]
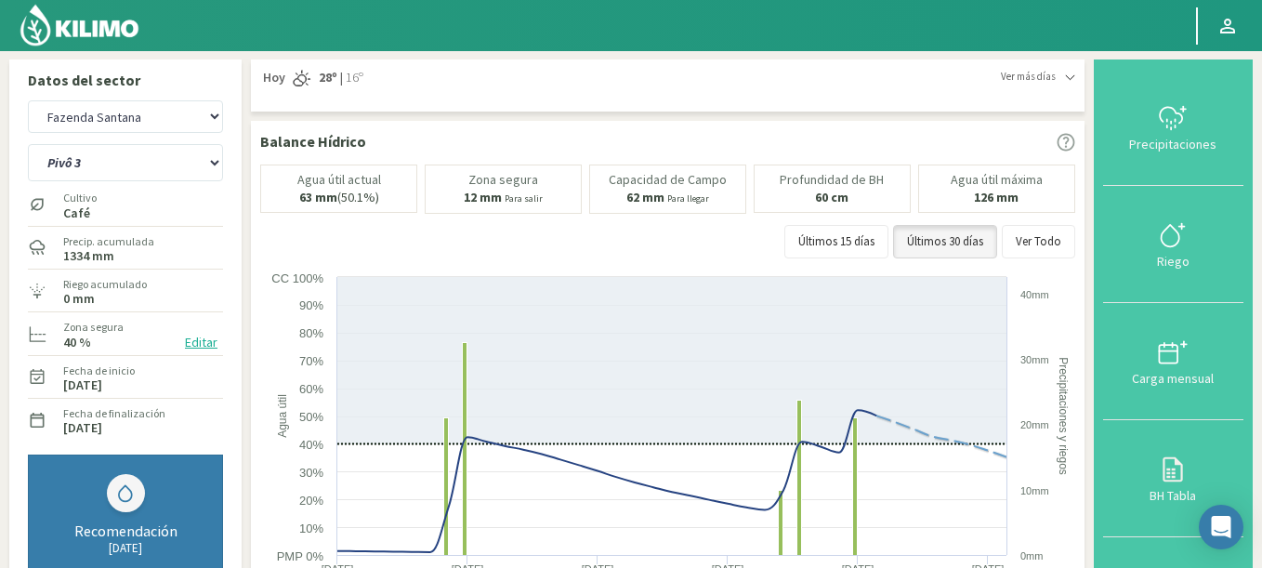
select select "109: Object"
select select "2: Object"
